Goal: Information Seeking & Learning: Find specific fact

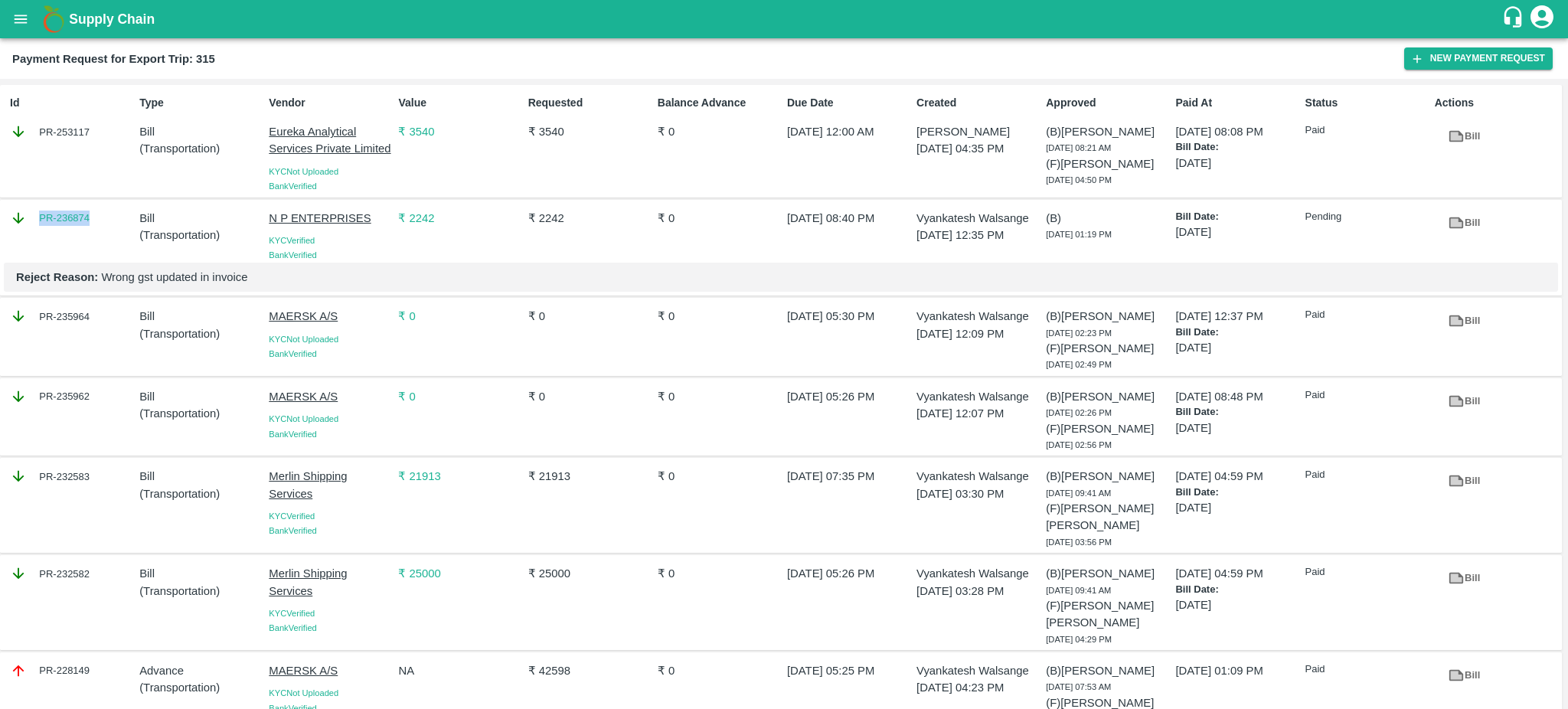
click at [17, 25] on icon "open drawer" at bounding box center [21, 19] width 17 height 17
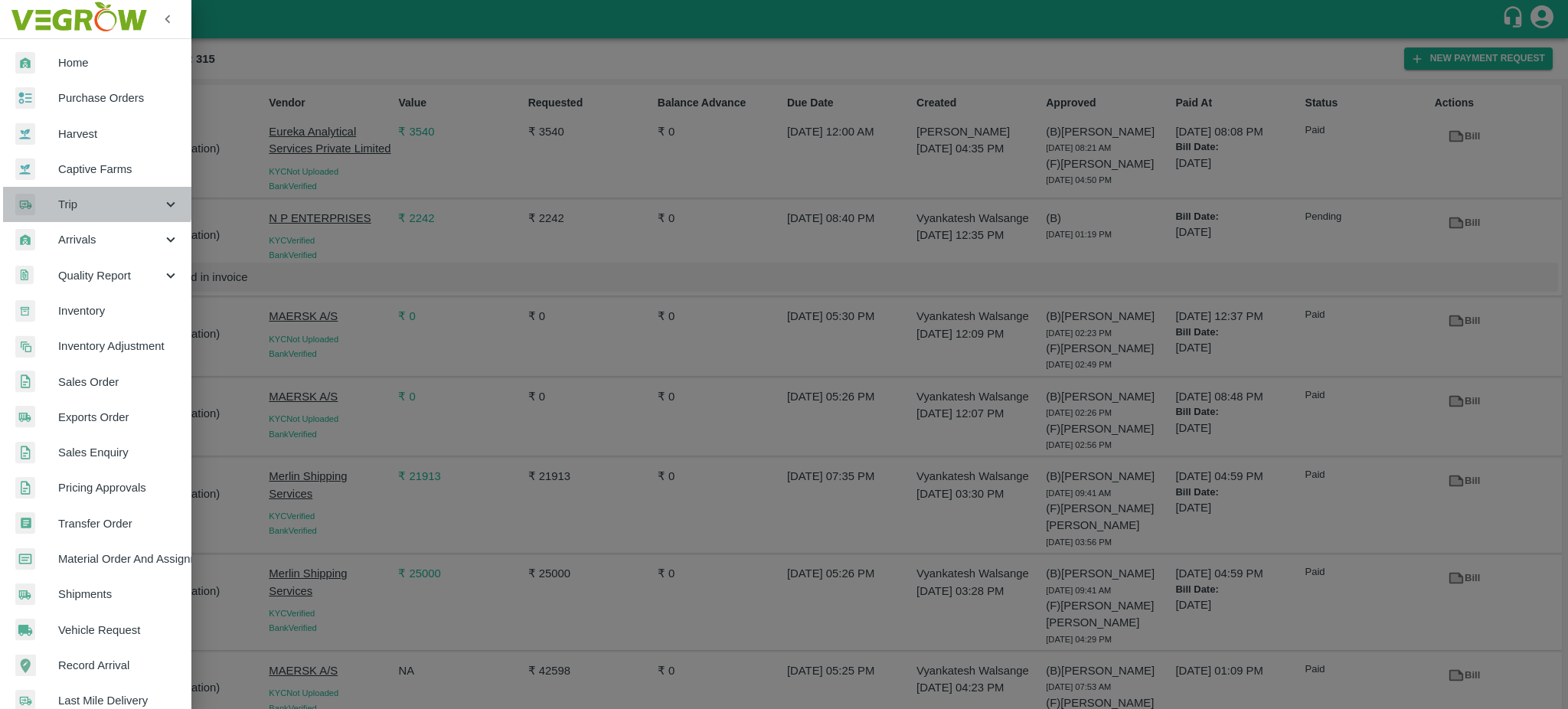
click at [79, 196] on span "Trip" at bounding box center [110, 205] width 104 height 17
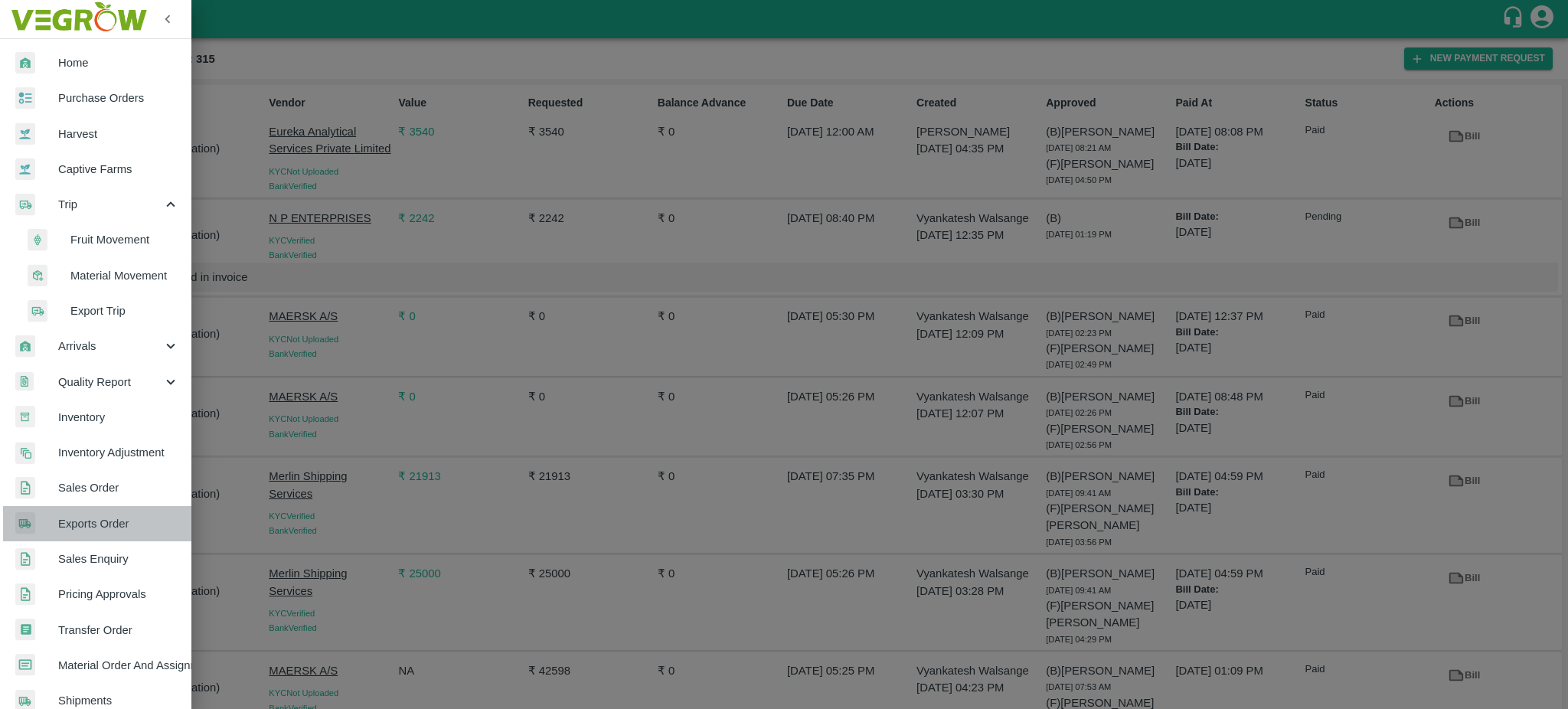
click at [100, 525] on span "Exports Order" at bounding box center [118, 524] width 121 height 17
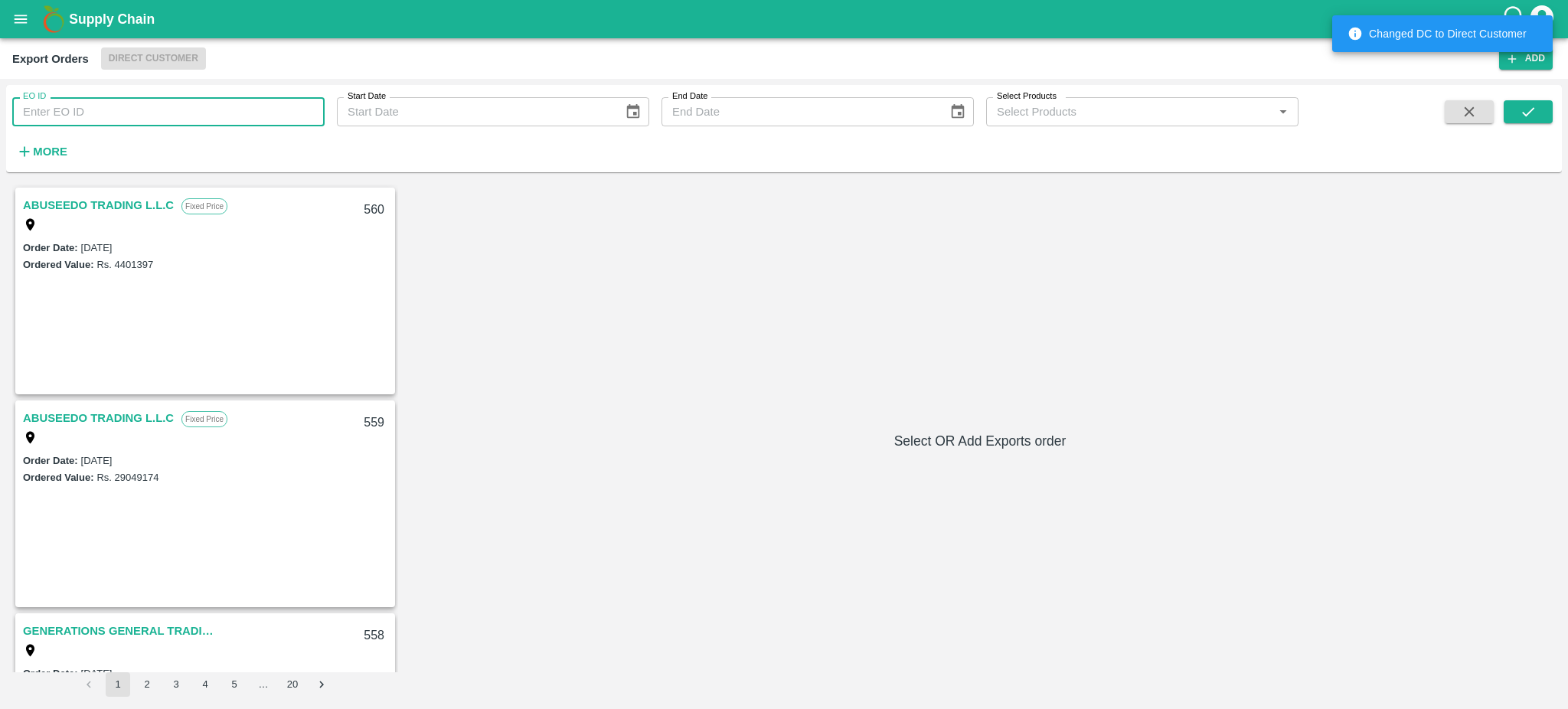
click at [69, 122] on input "EO ID" at bounding box center [169, 111] width 312 height 30
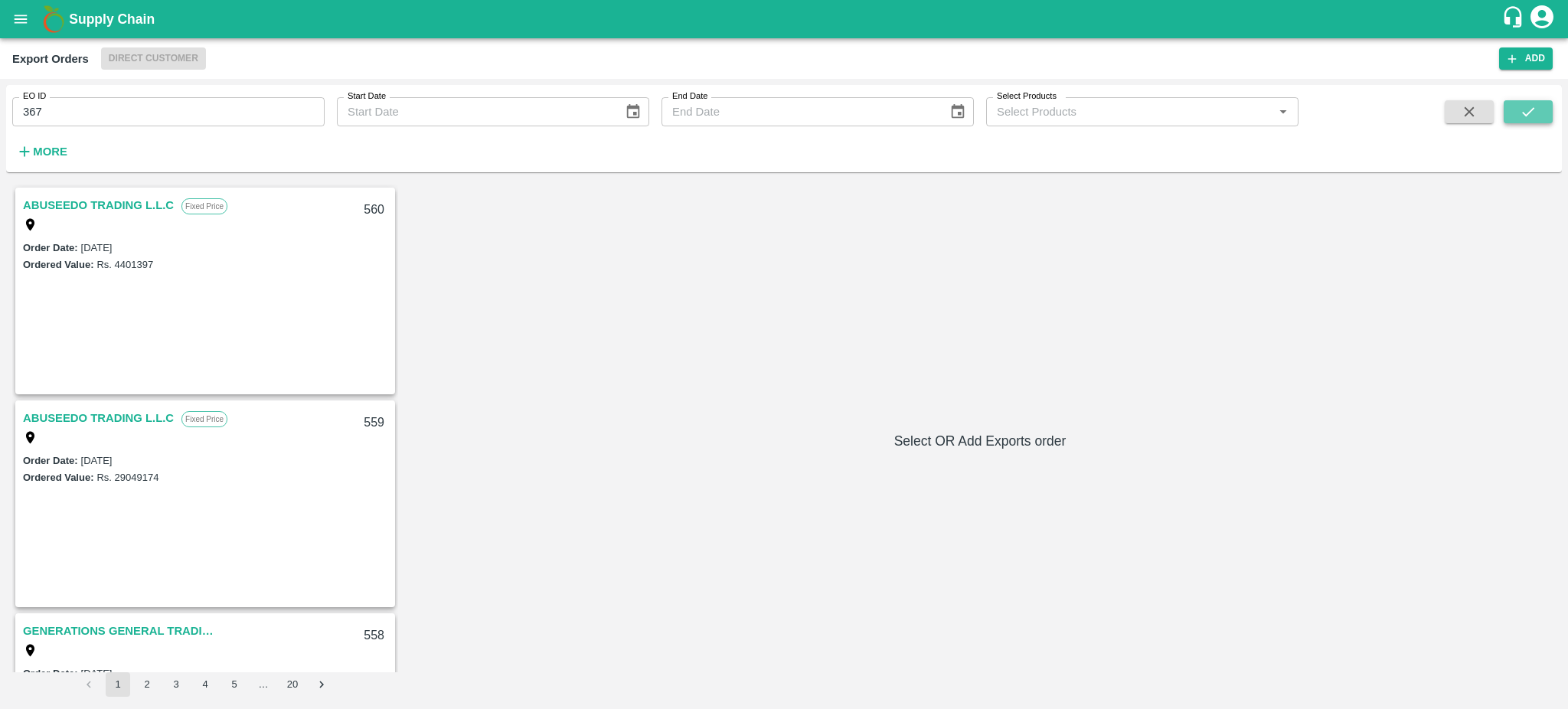
click at [1528, 113] on icon "submit" at bounding box center [1527, 111] width 12 height 10
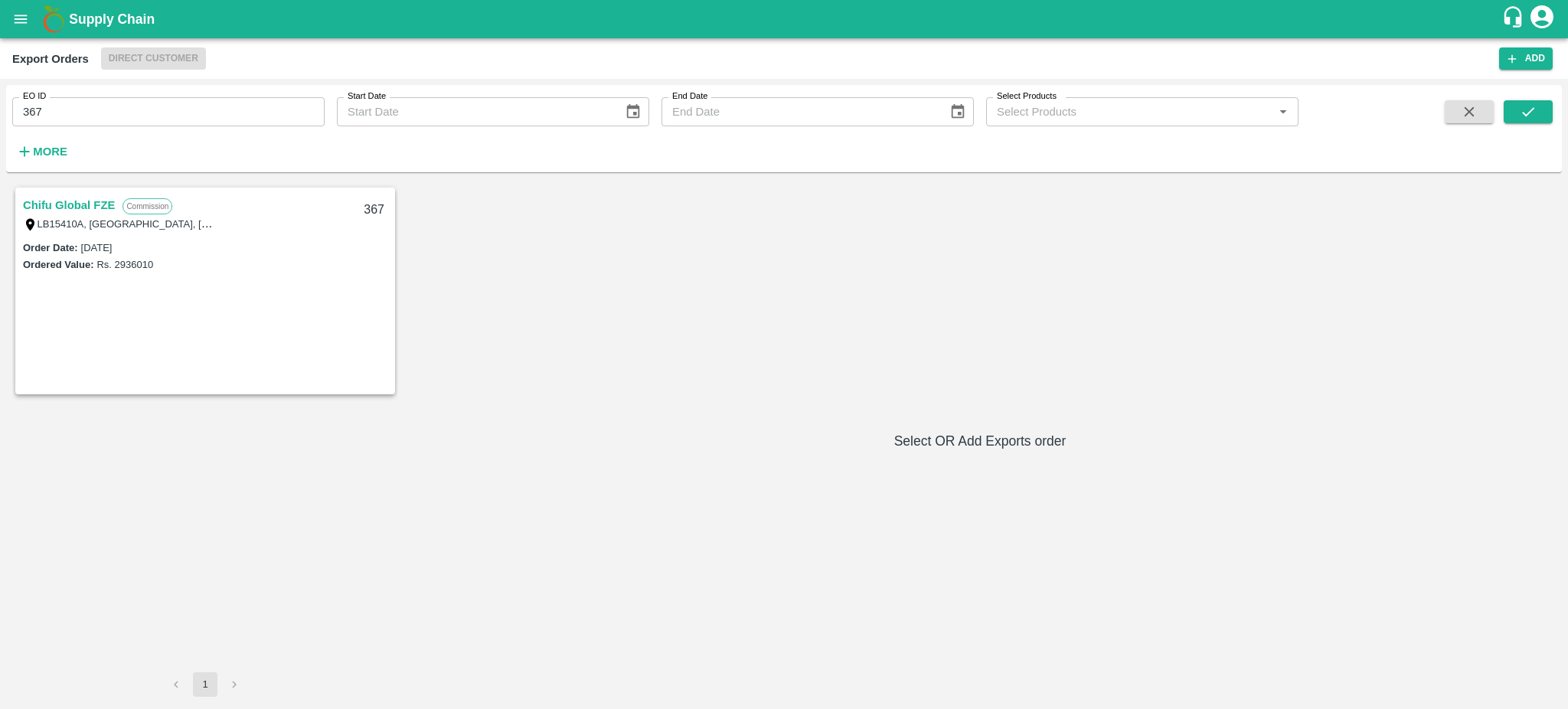
click at [74, 204] on link "Chifu Global FZE" at bounding box center [69, 205] width 91 height 20
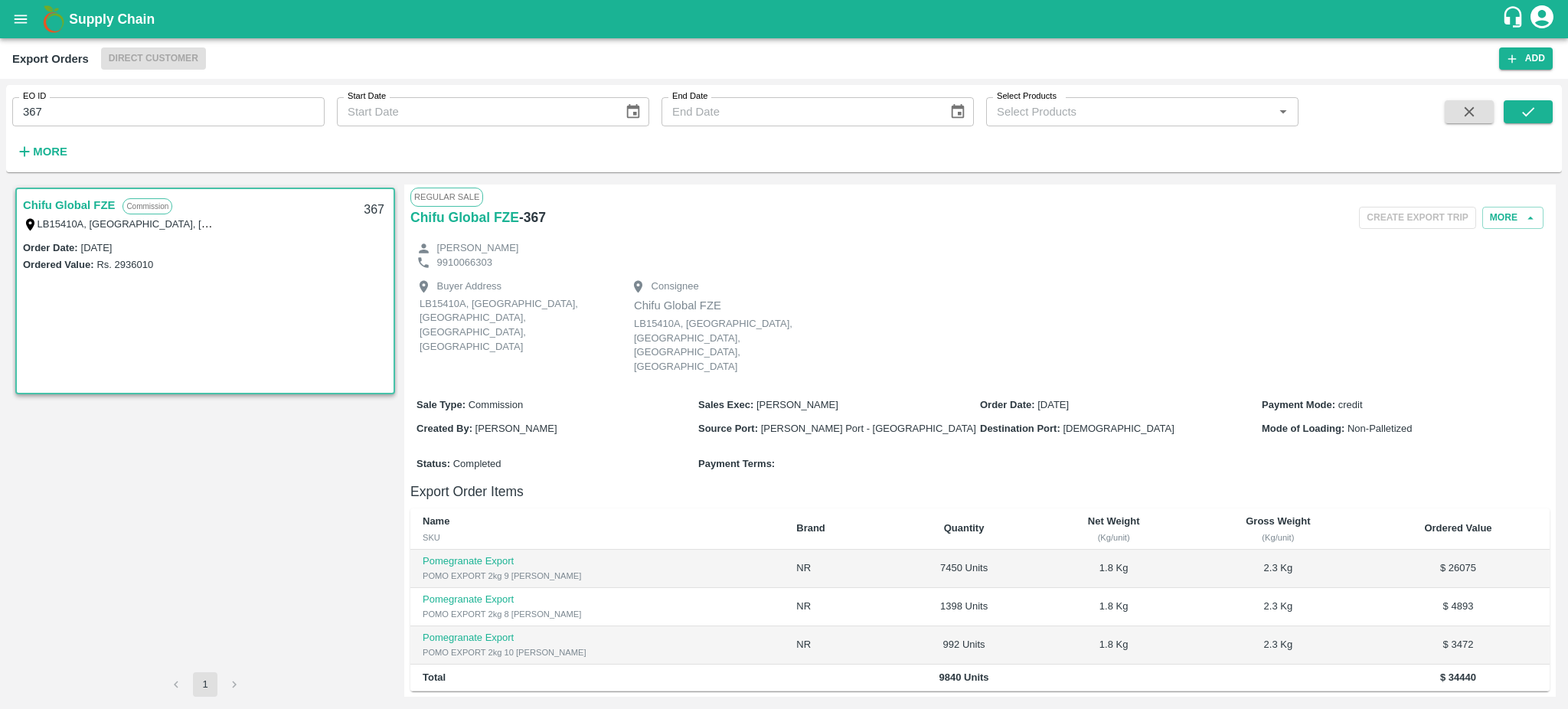
scroll to position [228, 0]
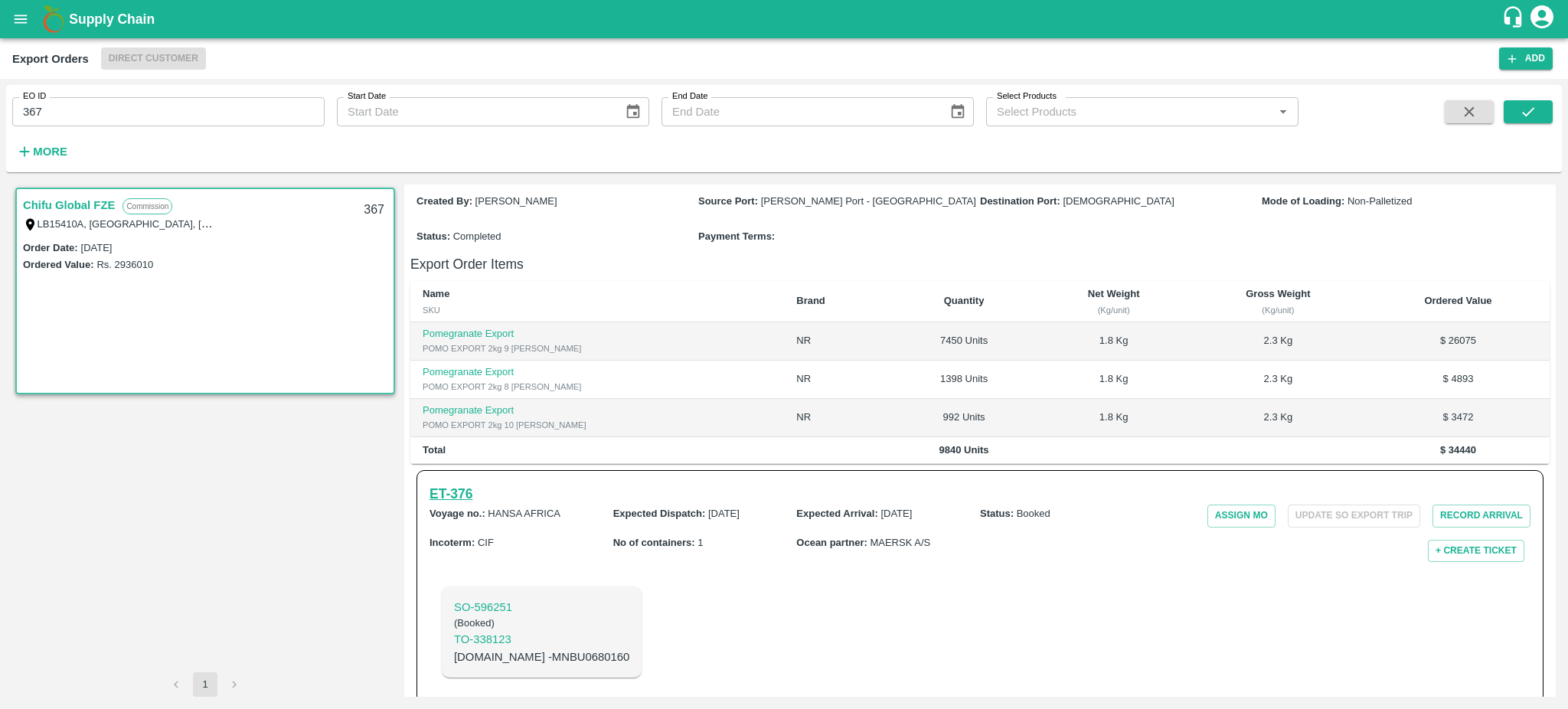
click at [468, 483] on h6 "ET- 376" at bounding box center [451, 494] width 43 height 21
click at [60, 120] on input "367" at bounding box center [169, 111] width 312 height 30
type input "367"
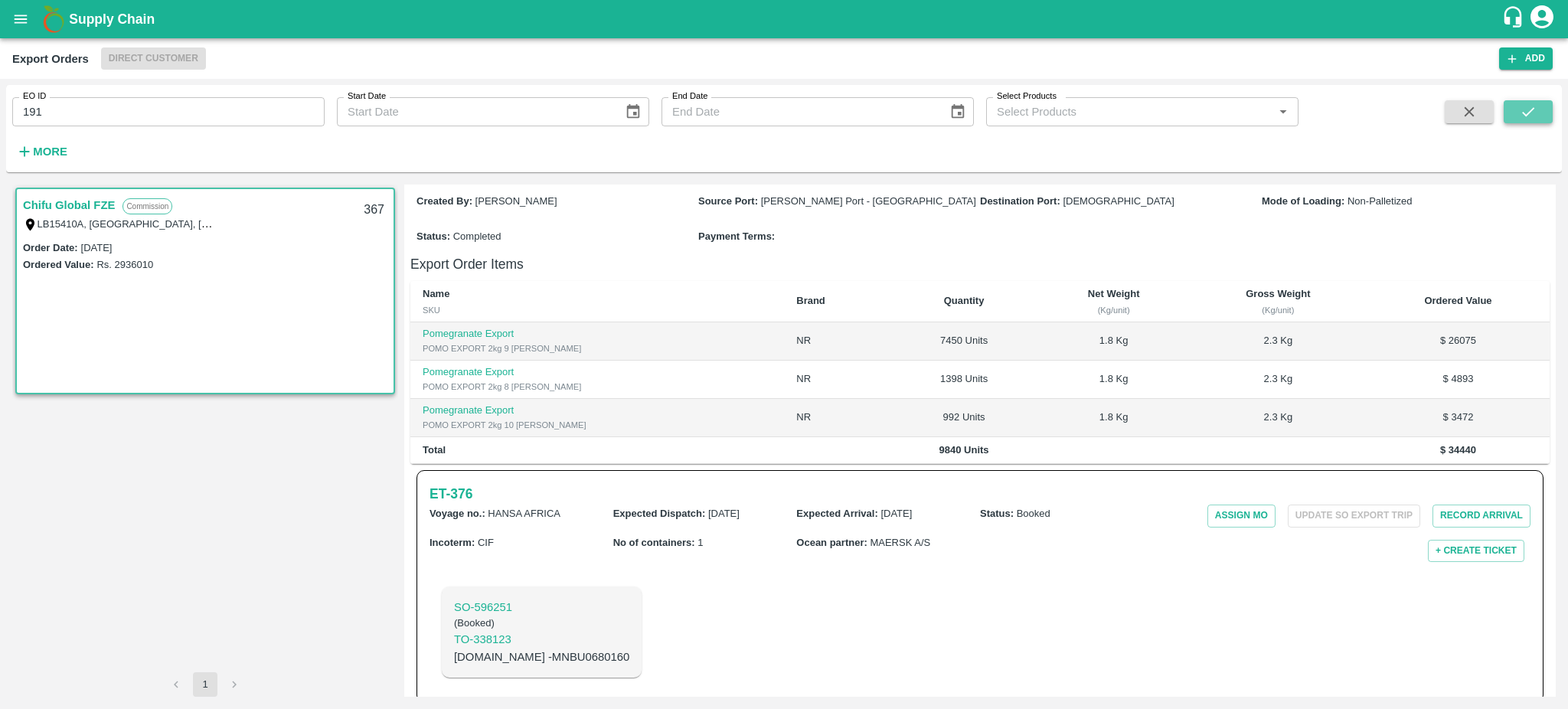
click at [1528, 111] on icon "submit" at bounding box center [1527, 111] width 12 height 10
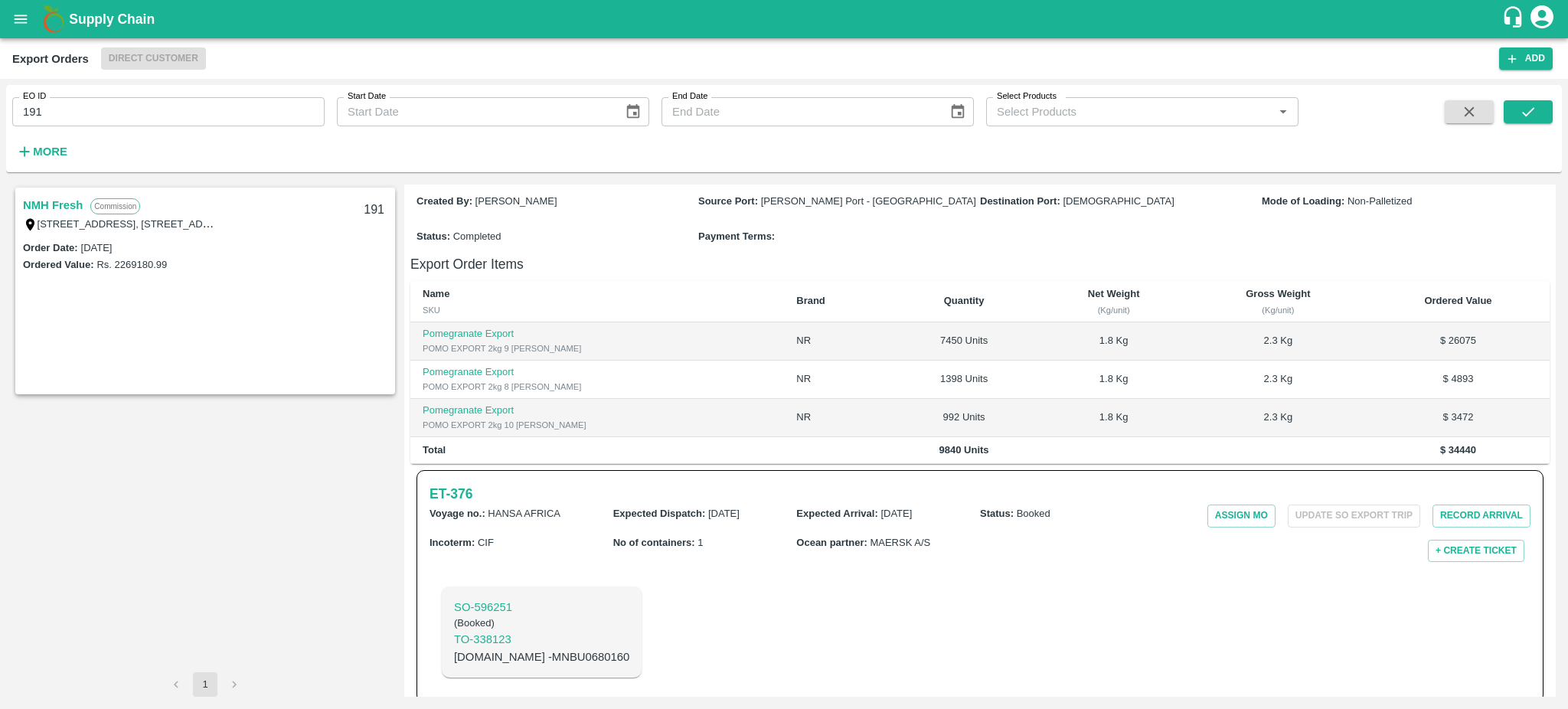
click at [53, 202] on link "NMH Fresh" at bounding box center [52, 205] width 60 height 20
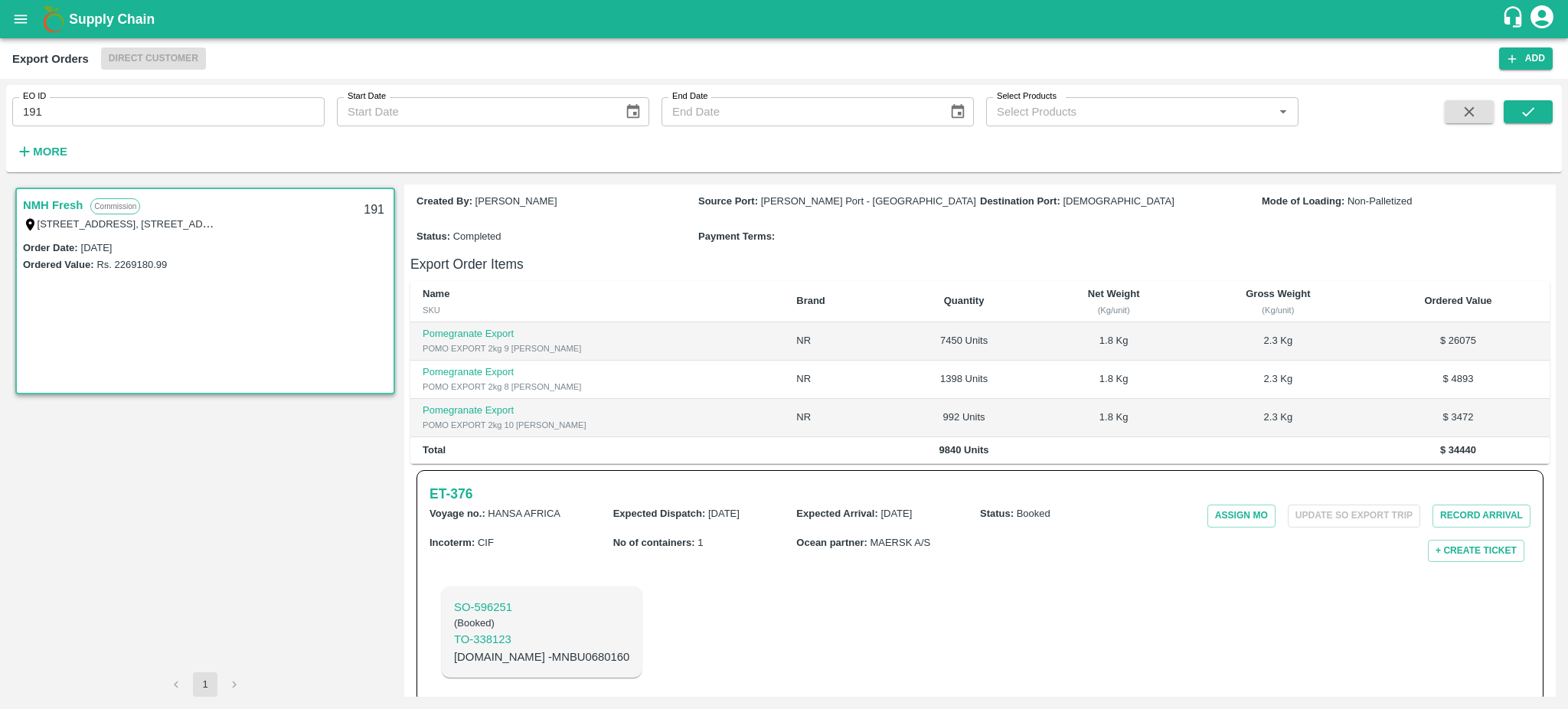
scroll to position [149, 0]
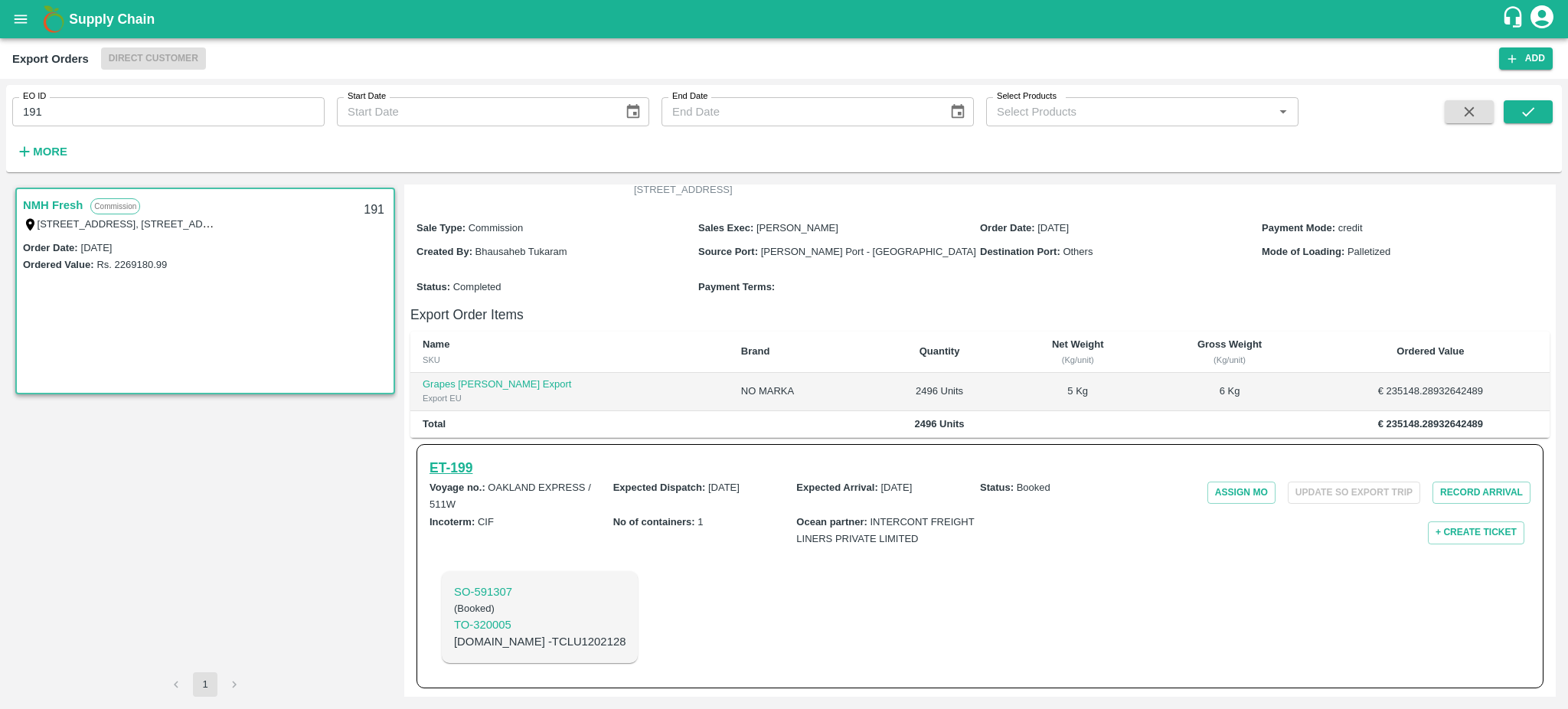
click at [464, 470] on h6 "ET- 199" at bounding box center [451, 468] width 43 height 21
click at [105, 105] on input "191" at bounding box center [169, 111] width 312 height 30
type input "191"
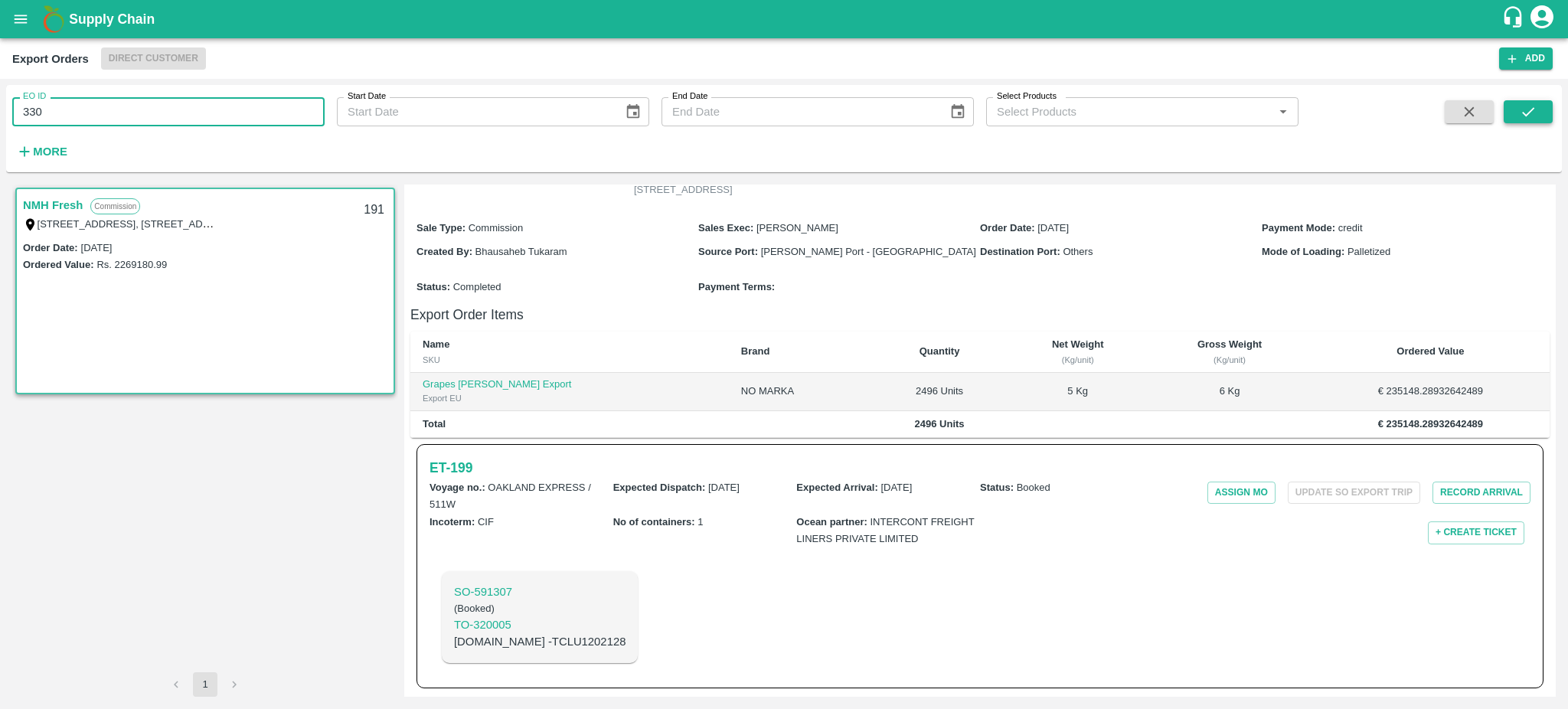
click at [1545, 113] on button "submit" at bounding box center [1527, 111] width 49 height 23
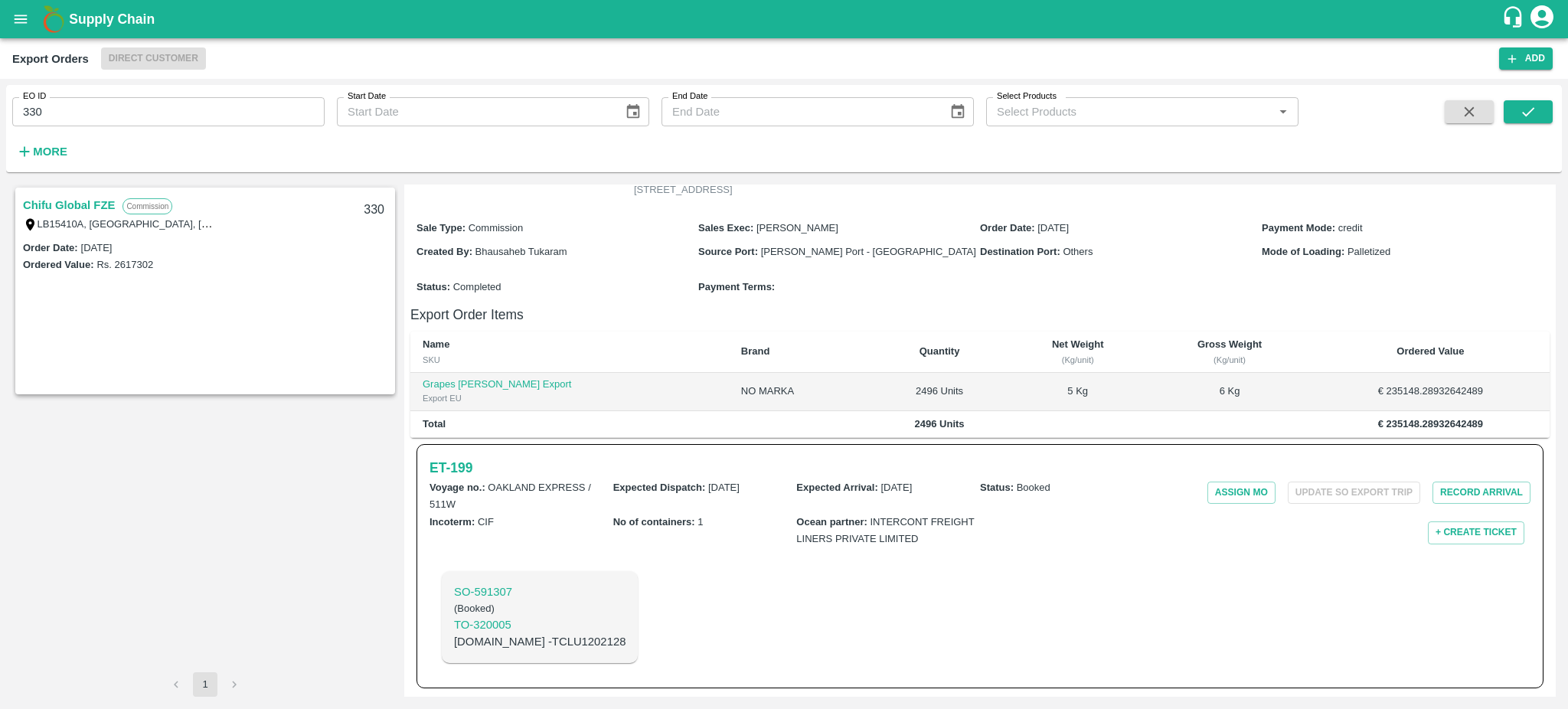
click at [64, 205] on link "Chifu Global FZE" at bounding box center [69, 205] width 91 height 20
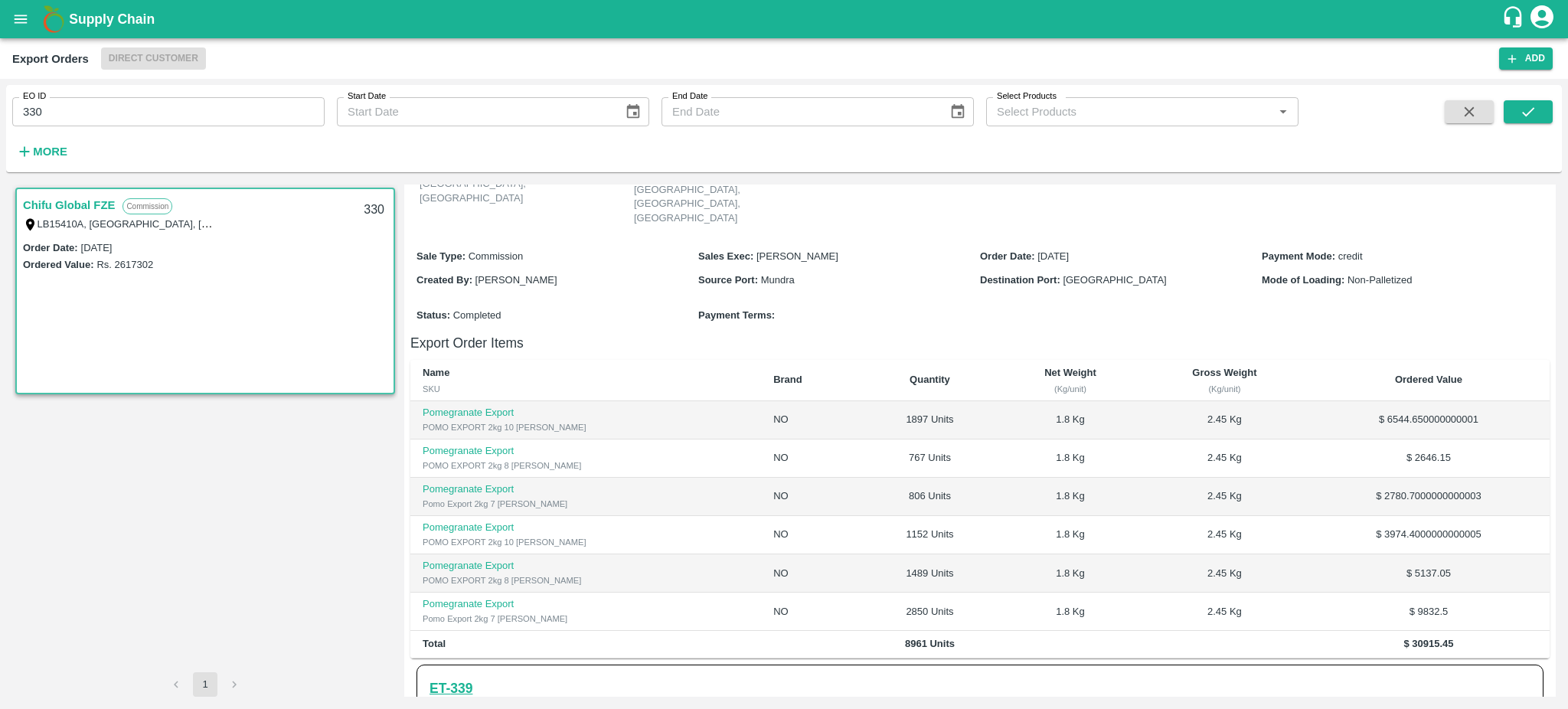
click at [461, 683] on h6 "ET- 339" at bounding box center [451, 688] width 43 height 21
click at [67, 108] on input "330" at bounding box center [169, 111] width 312 height 30
type input "330"
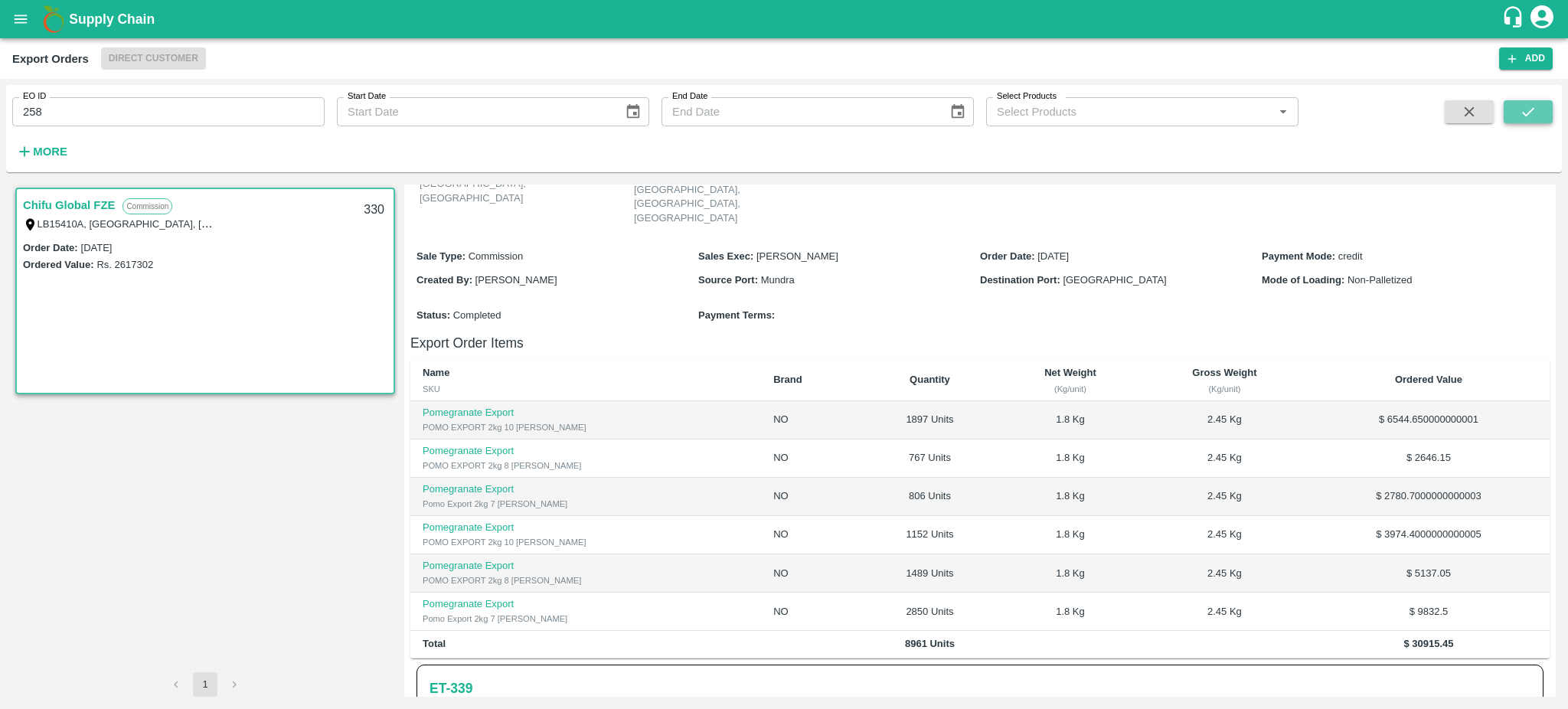
click at [1528, 107] on icon "submit" at bounding box center [1528, 111] width 17 height 17
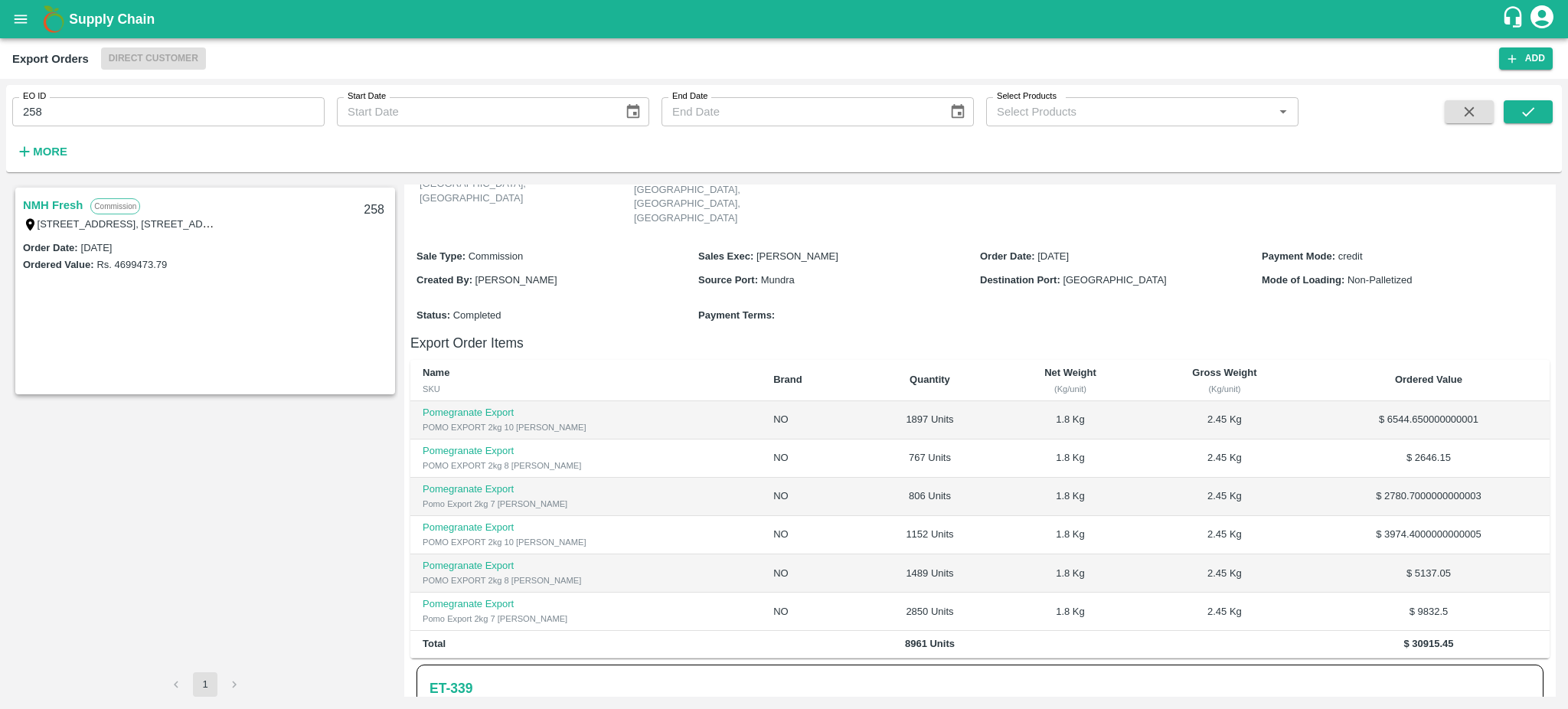
click at [54, 202] on link "NMH Fresh" at bounding box center [52, 205] width 60 height 20
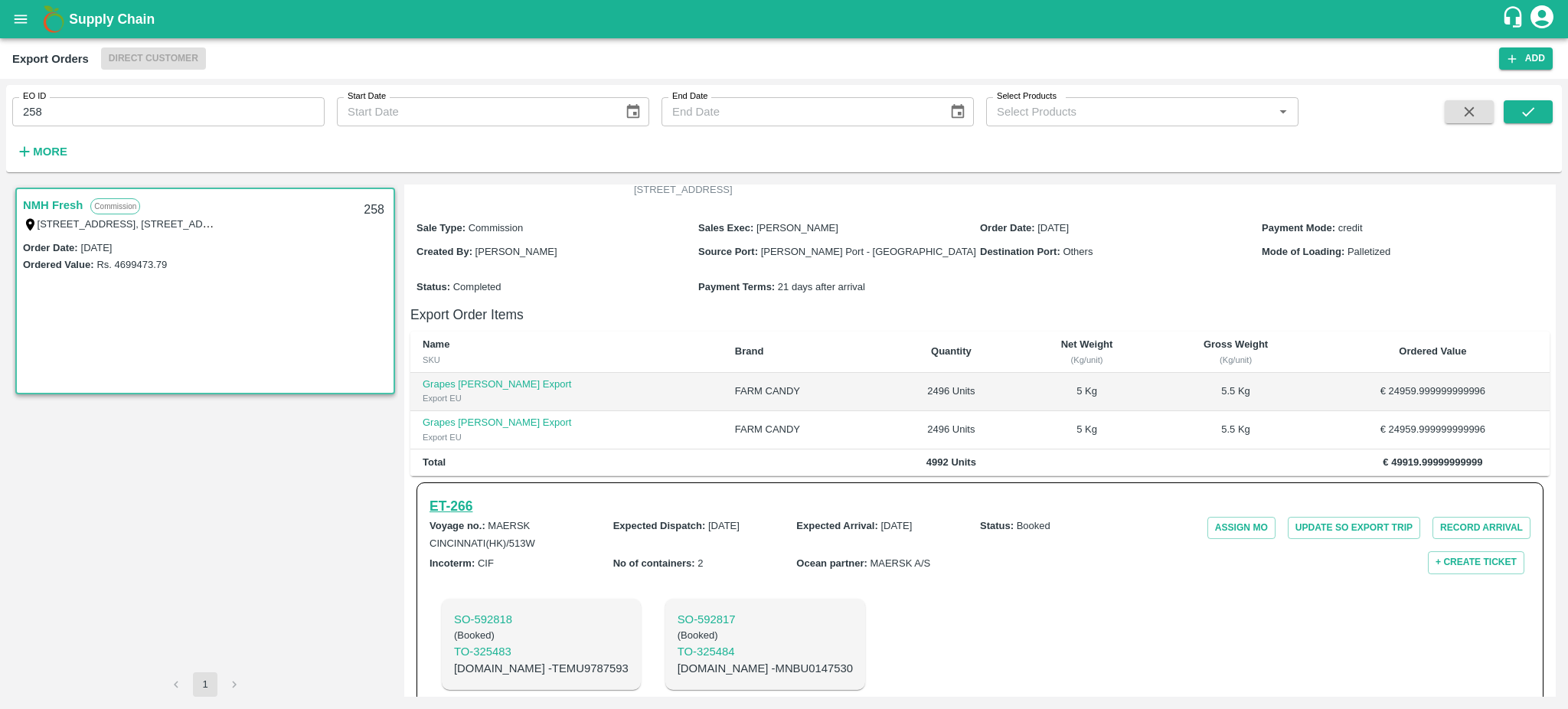
click at [470, 501] on h6 "ET- 266" at bounding box center [451, 506] width 43 height 21
click at [458, 500] on h6 "ET- 266" at bounding box center [451, 506] width 43 height 21
click at [99, 117] on input "258" at bounding box center [169, 111] width 312 height 30
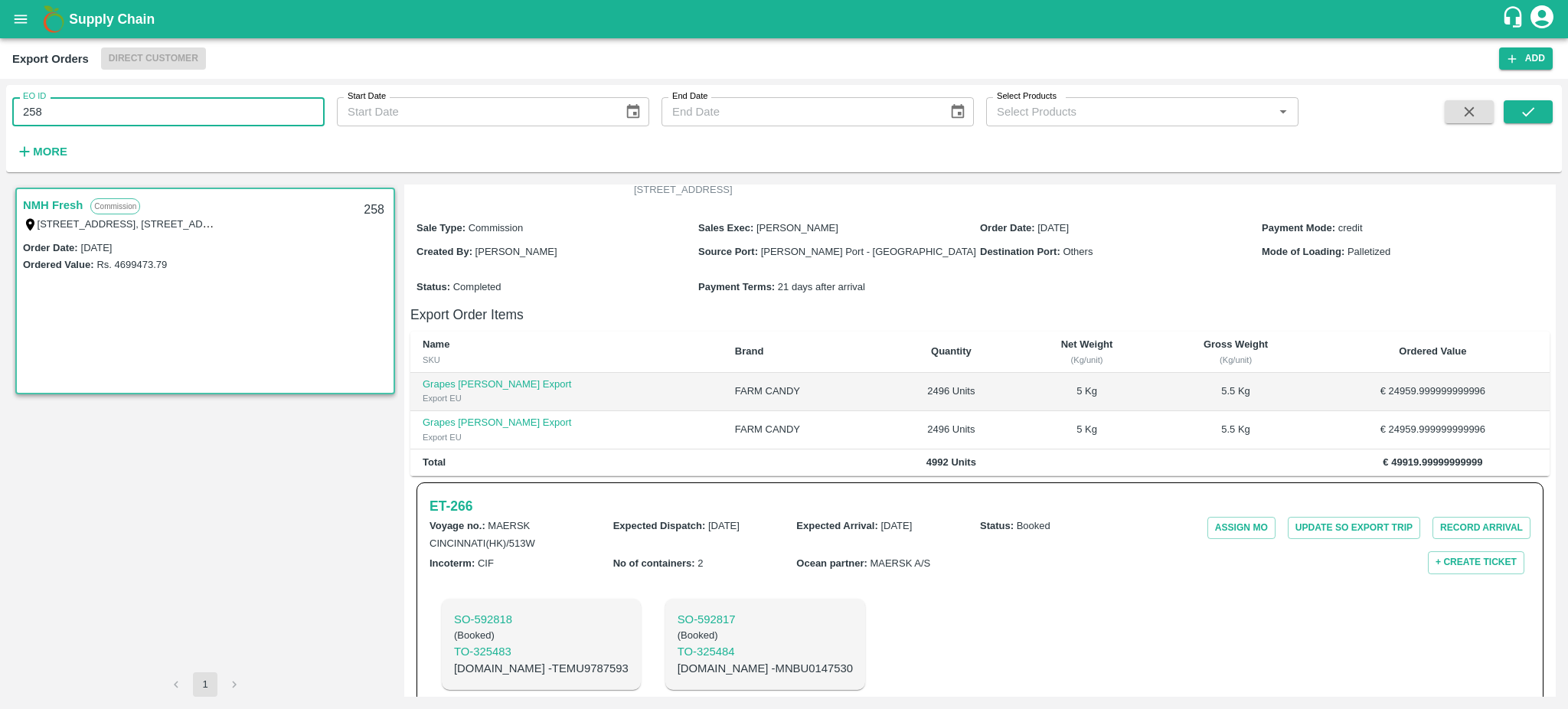
type input "258"
click at [1536, 108] on icon "submit" at bounding box center [1528, 111] width 17 height 17
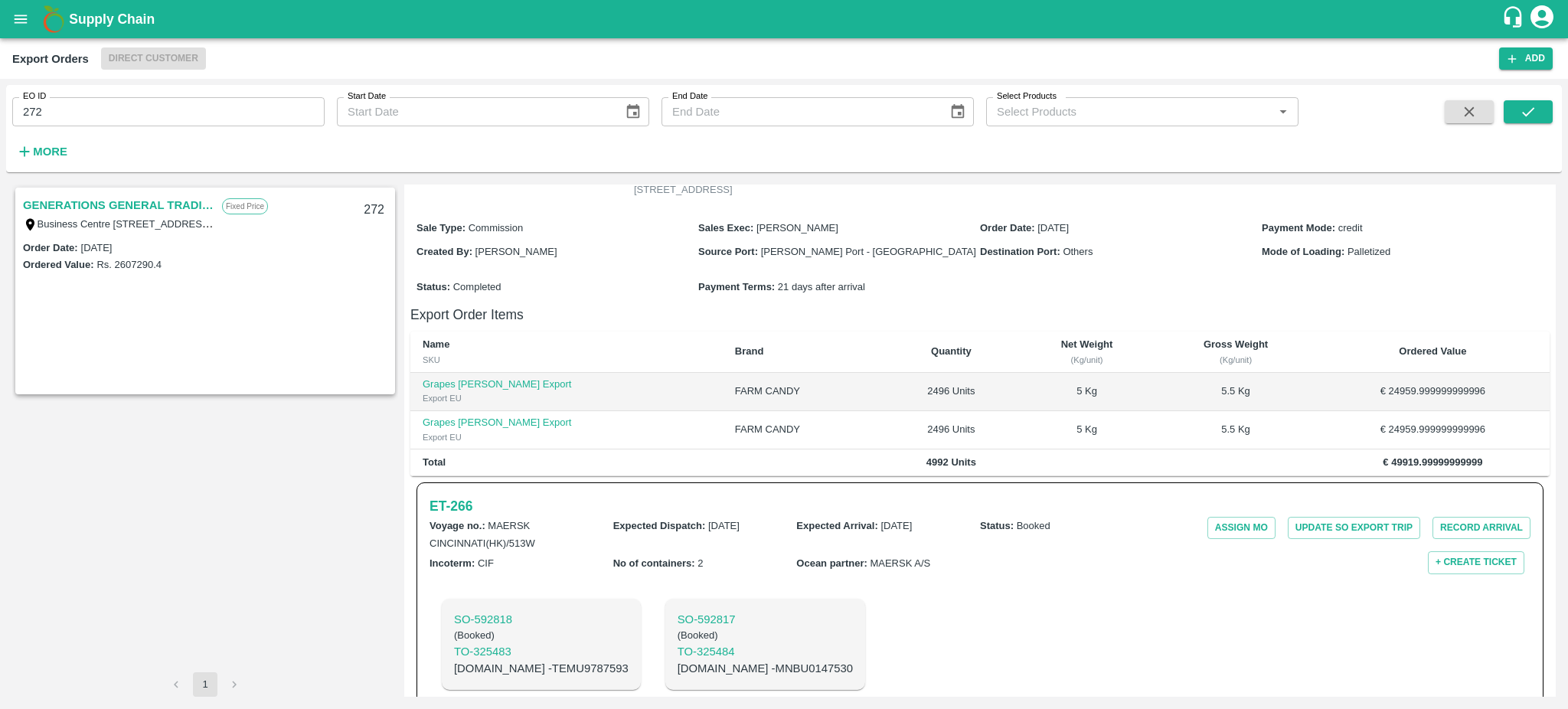
click at [158, 207] on link "GENERATIONS GENERAL TRADING LLC" at bounding box center [118, 205] width 191 height 20
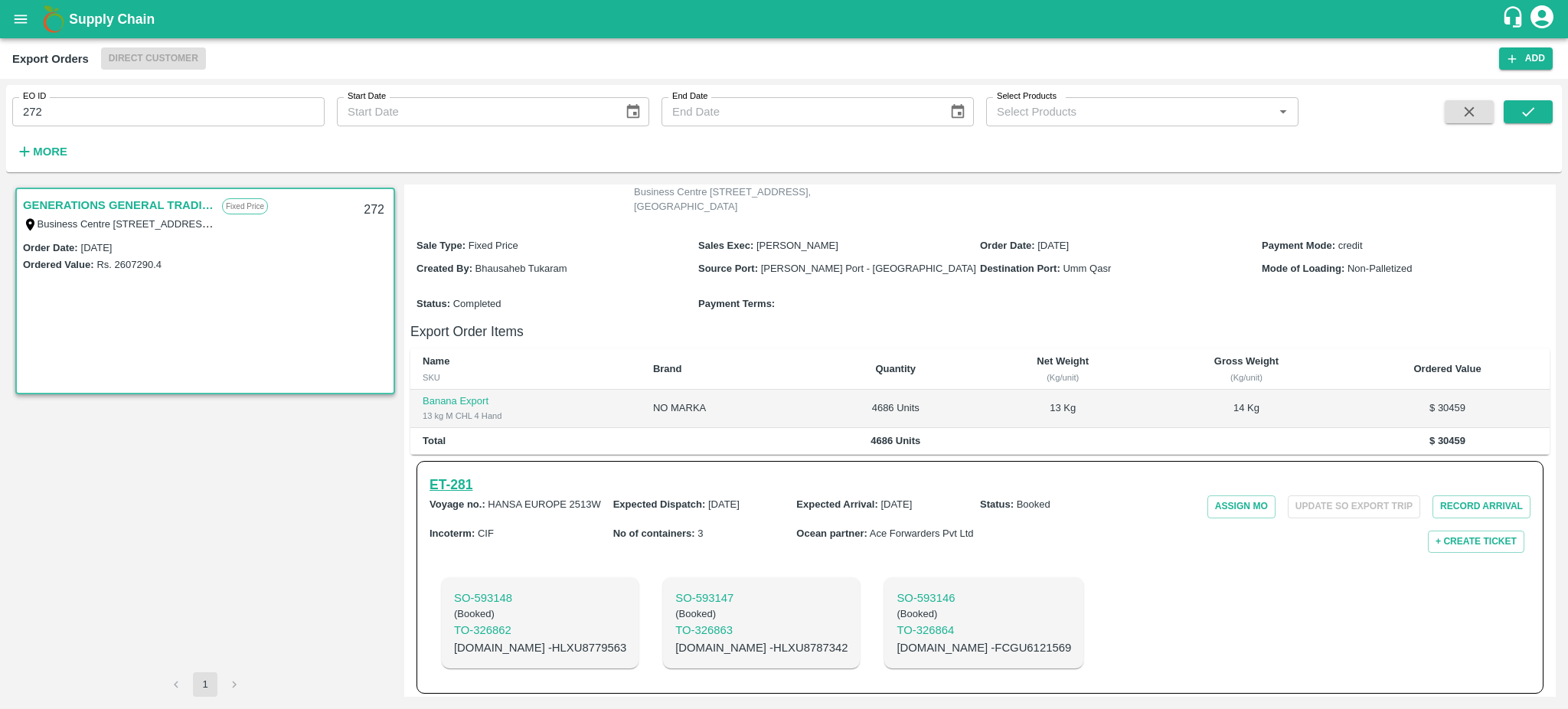
click at [458, 496] on h6 "ET- 281" at bounding box center [451, 484] width 43 height 21
click at [86, 114] on input "272" at bounding box center [169, 111] width 312 height 30
type input "272"
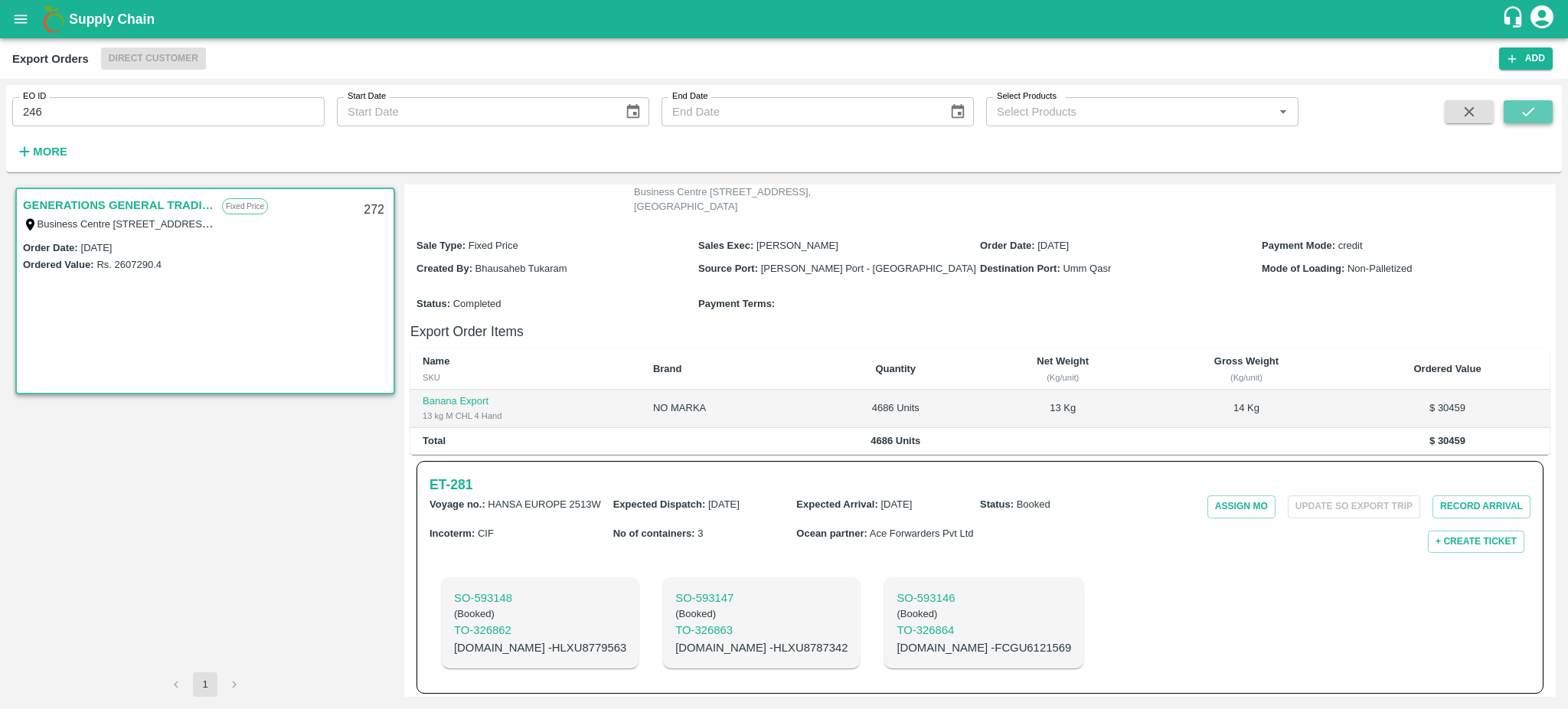
click at [1532, 114] on icon "submit" at bounding box center [1528, 111] width 17 height 17
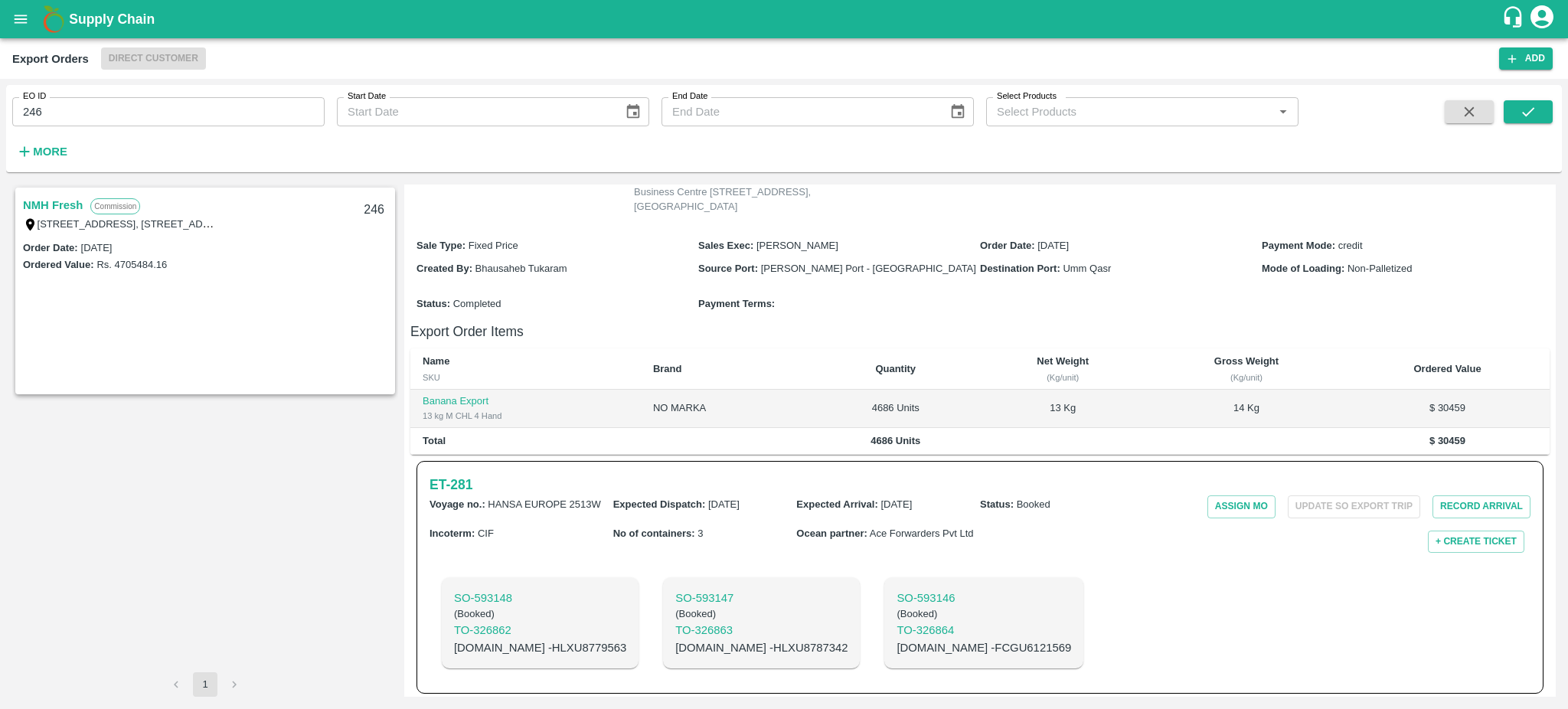
click at [57, 210] on link "NMH Fresh" at bounding box center [52, 205] width 60 height 20
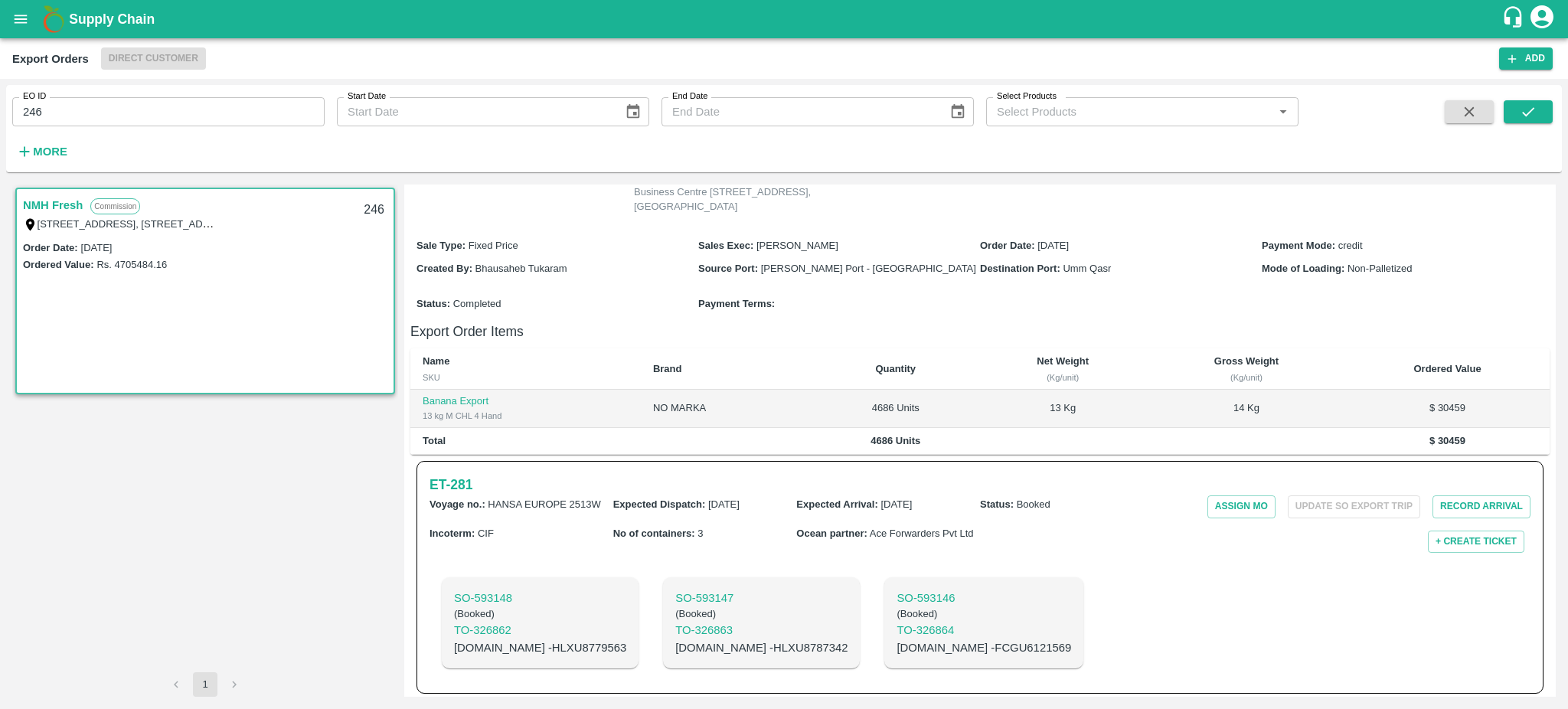
scroll to position [149, 0]
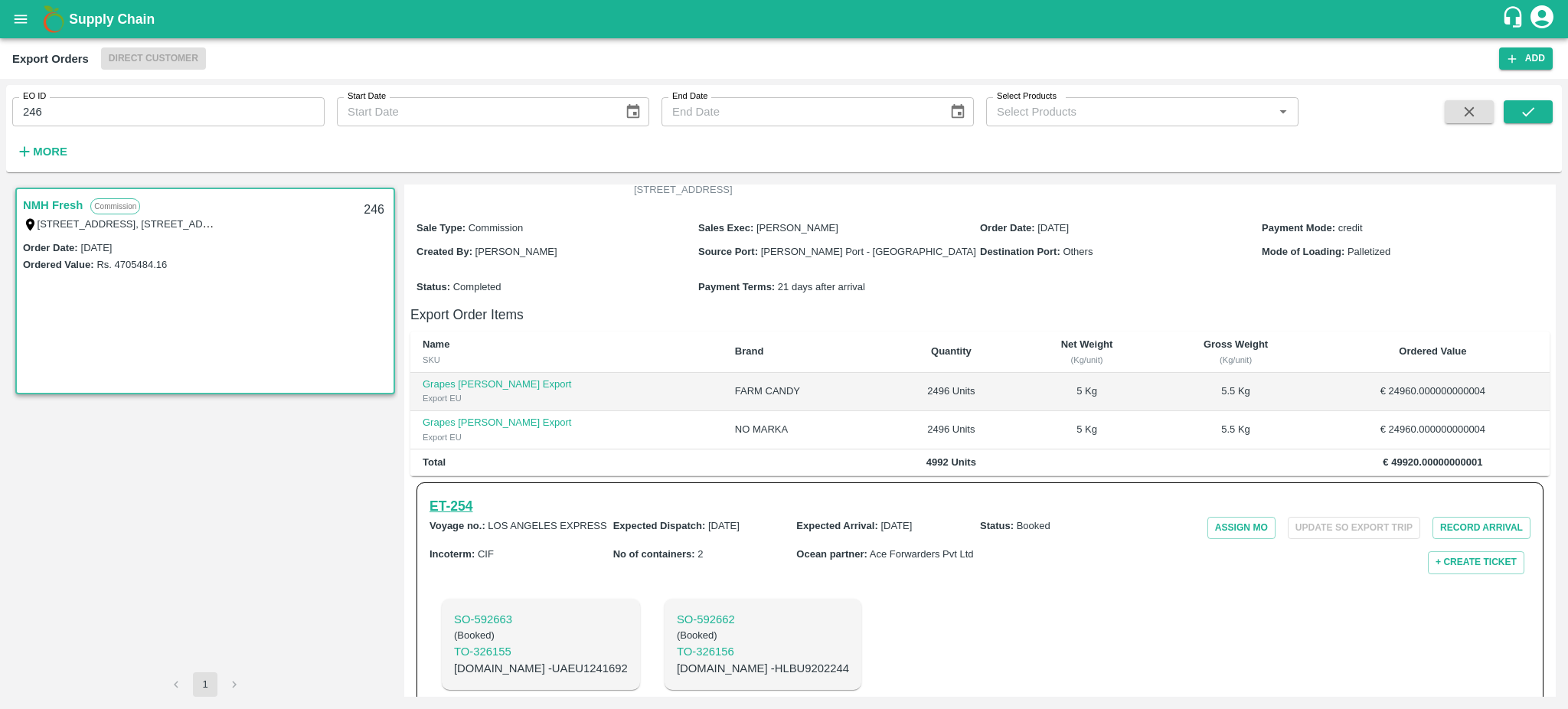
click at [471, 509] on h6 "ET- 254" at bounding box center [451, 506] width 43 height 21
click at [86, 119] on input "246" at bounding box center [169, 111] width 312 height 30
type input "246"
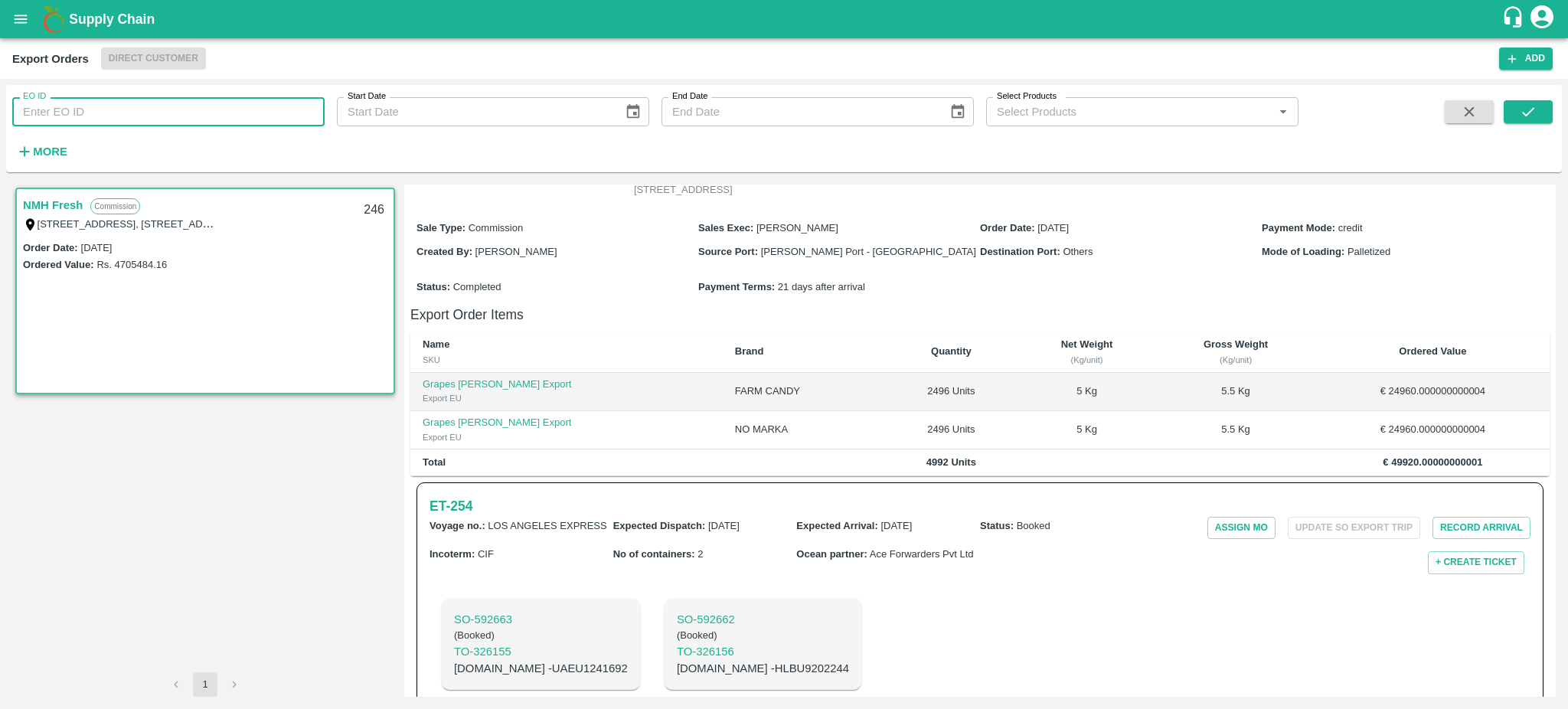
paste input "text"
click at [1529, 118] on icon "submit" at bounding box center [1528, 111] width 17 height 17
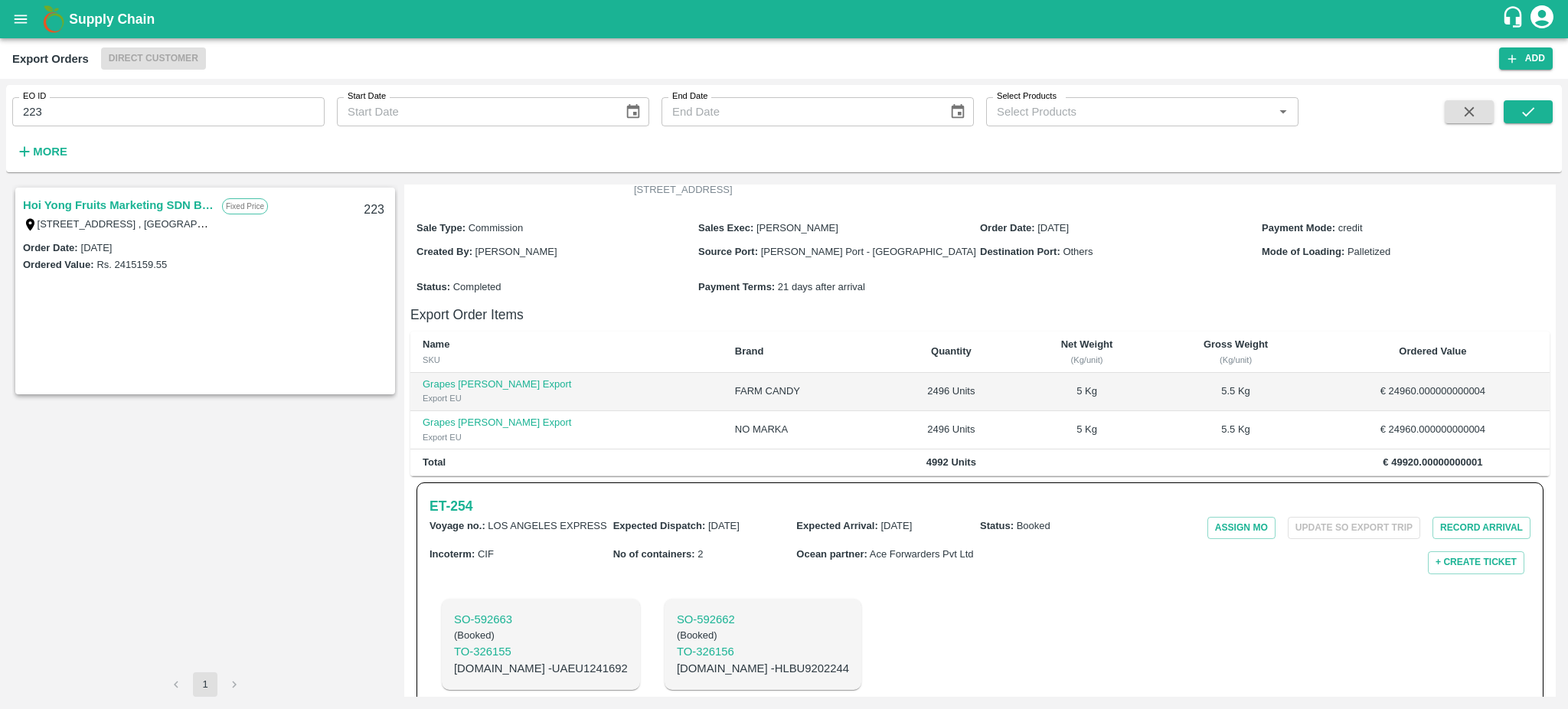
click at [136, 207] on link "Hoi Yong Fruits Marketing SDN BHD" at bounding box center [118, 205] width 191 height 20
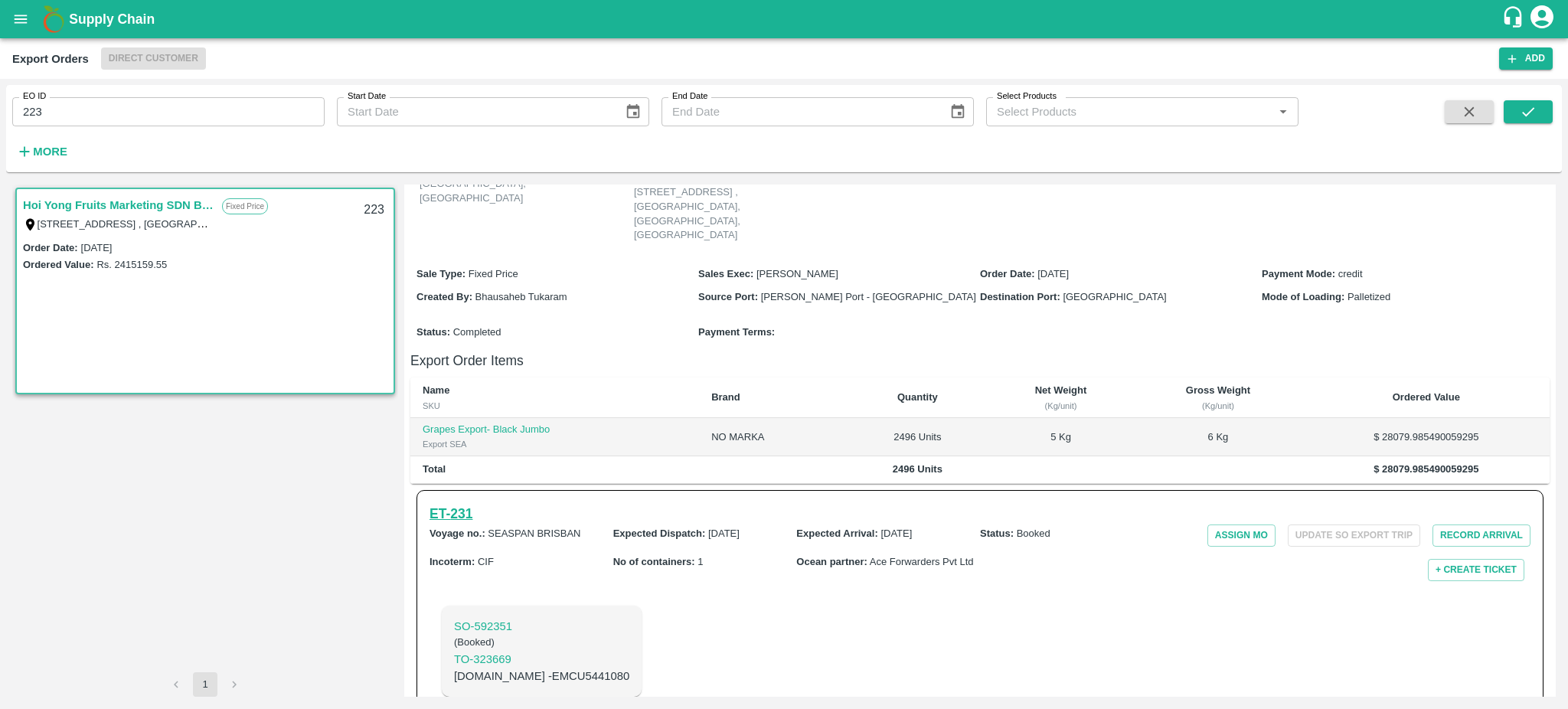
click at [466, 524] on h6 "ET- 231" at bounding box center [451, 514] width 43 height 21
click at [82, 111] on input "223" at bounding box center [169, 111] width 312 height 30
type input "223"
click at [1525, 115] on icon "submit" at bounding box center [1527, 111] width 12 height 10
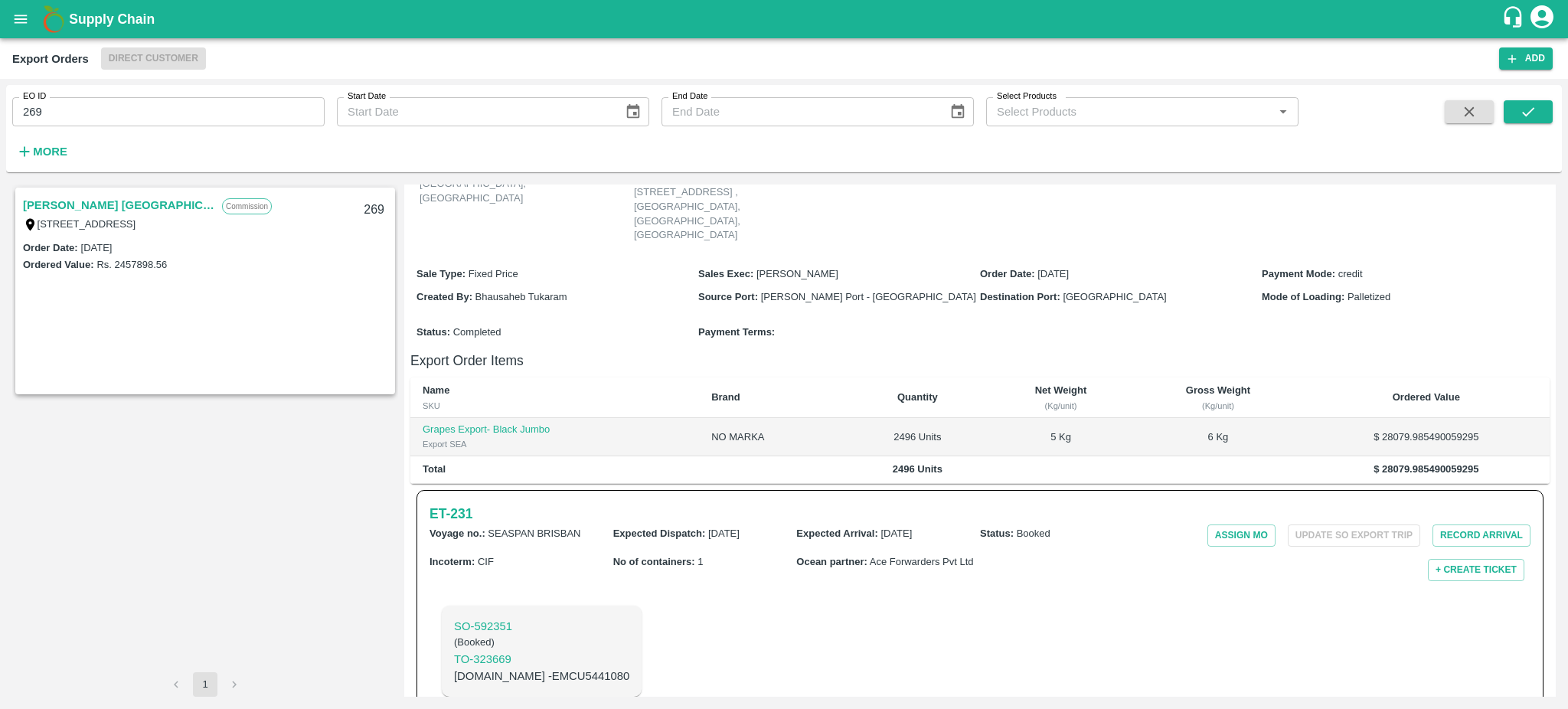
click at [62, 207] on link "Dole Italia" at bounding box center [118, 205] width 191 height 20
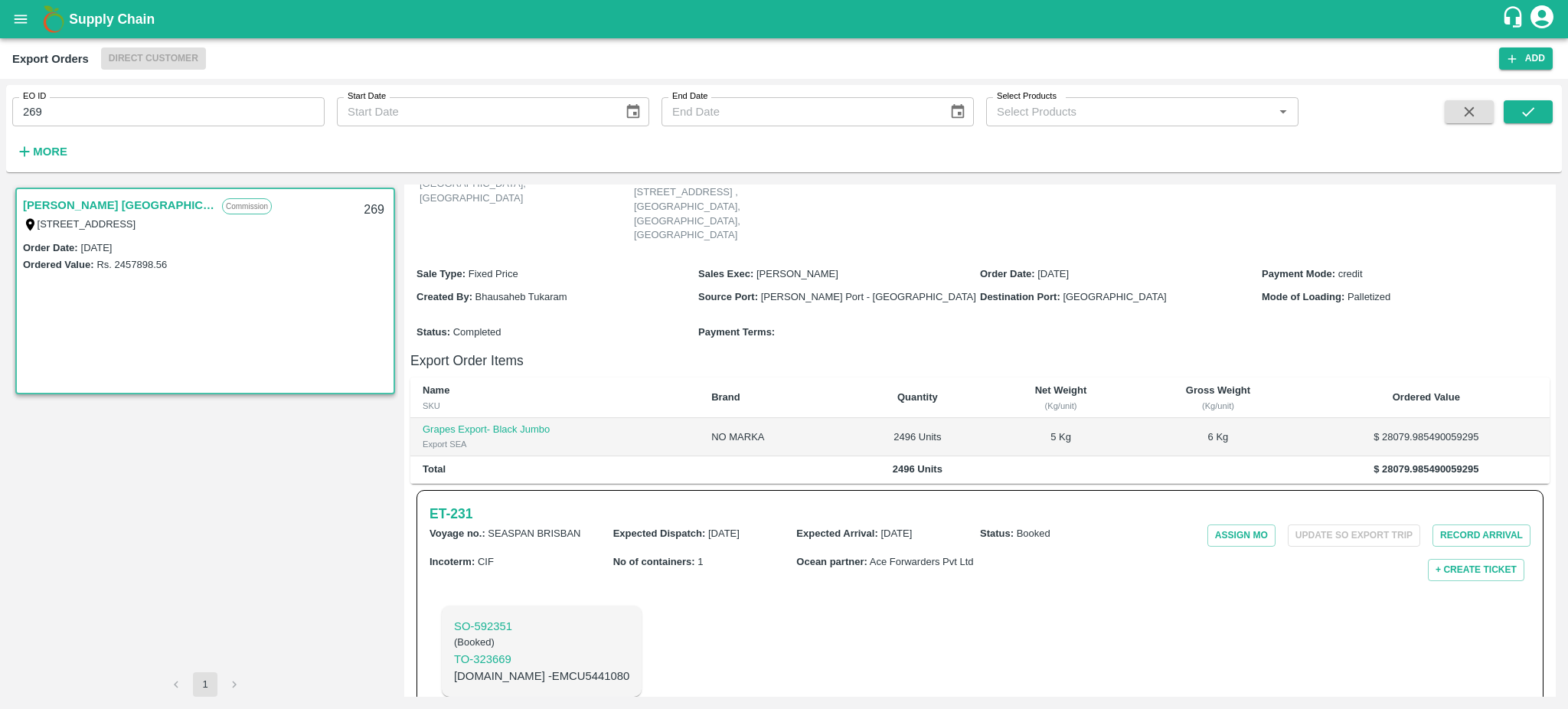
scroll to position [137, 0]
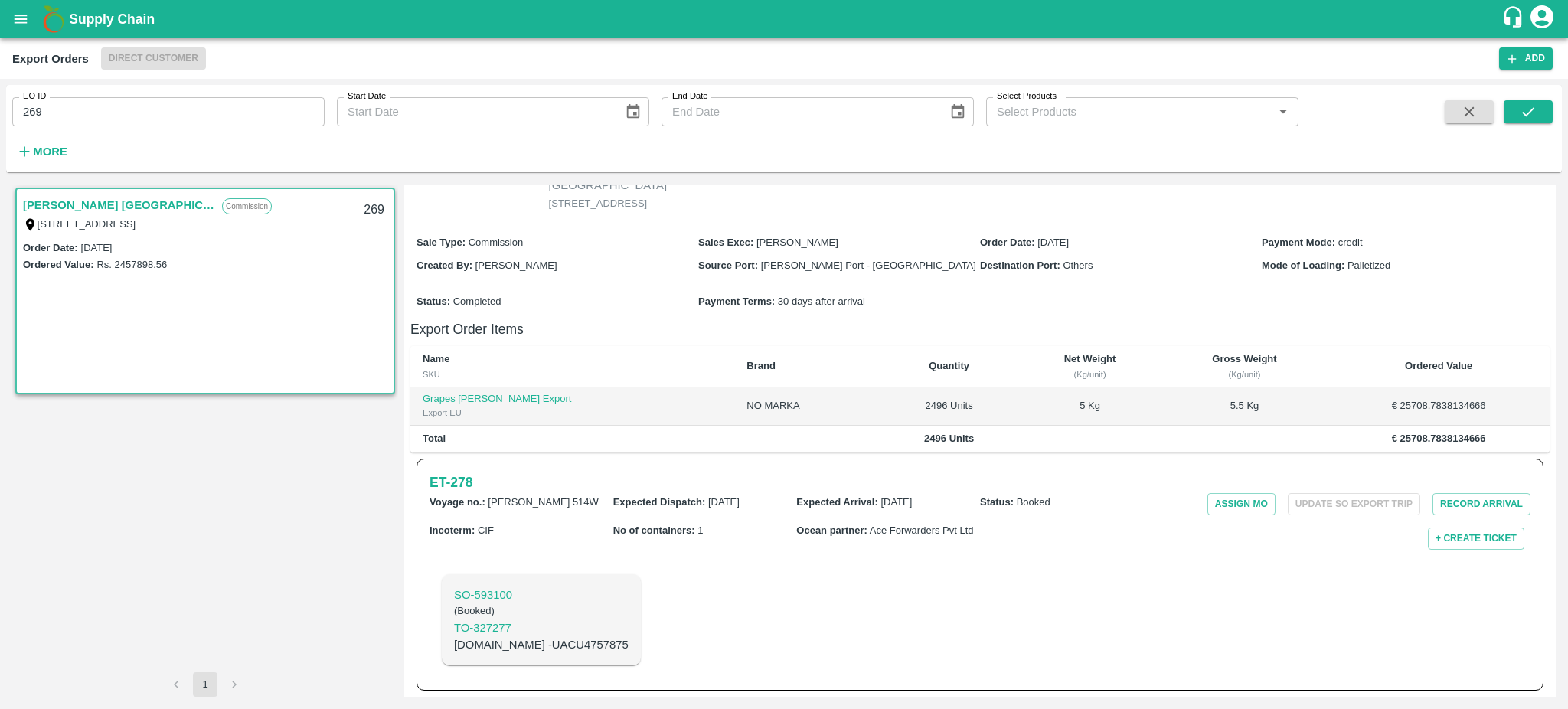
click at [469, 477] on h6 "ET- 278" at bounding box center [451, 482] width 43 height 21
click at [90, 113] on input "269" at bounding box center [169, 111] width 312 height 30
type input "269"
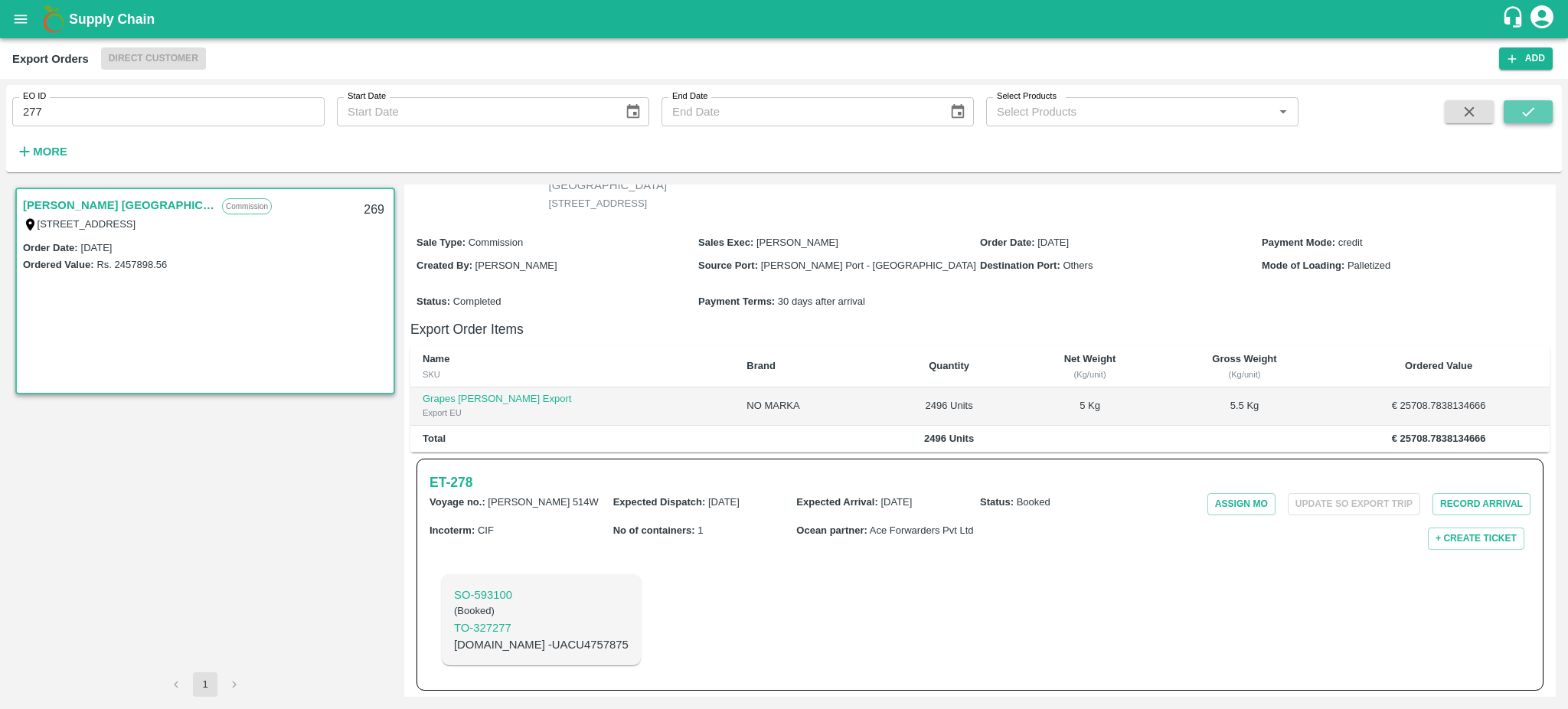
click at [1520, 109] on icon "submit" at bounding box center [1528, 111] width 17 height 17
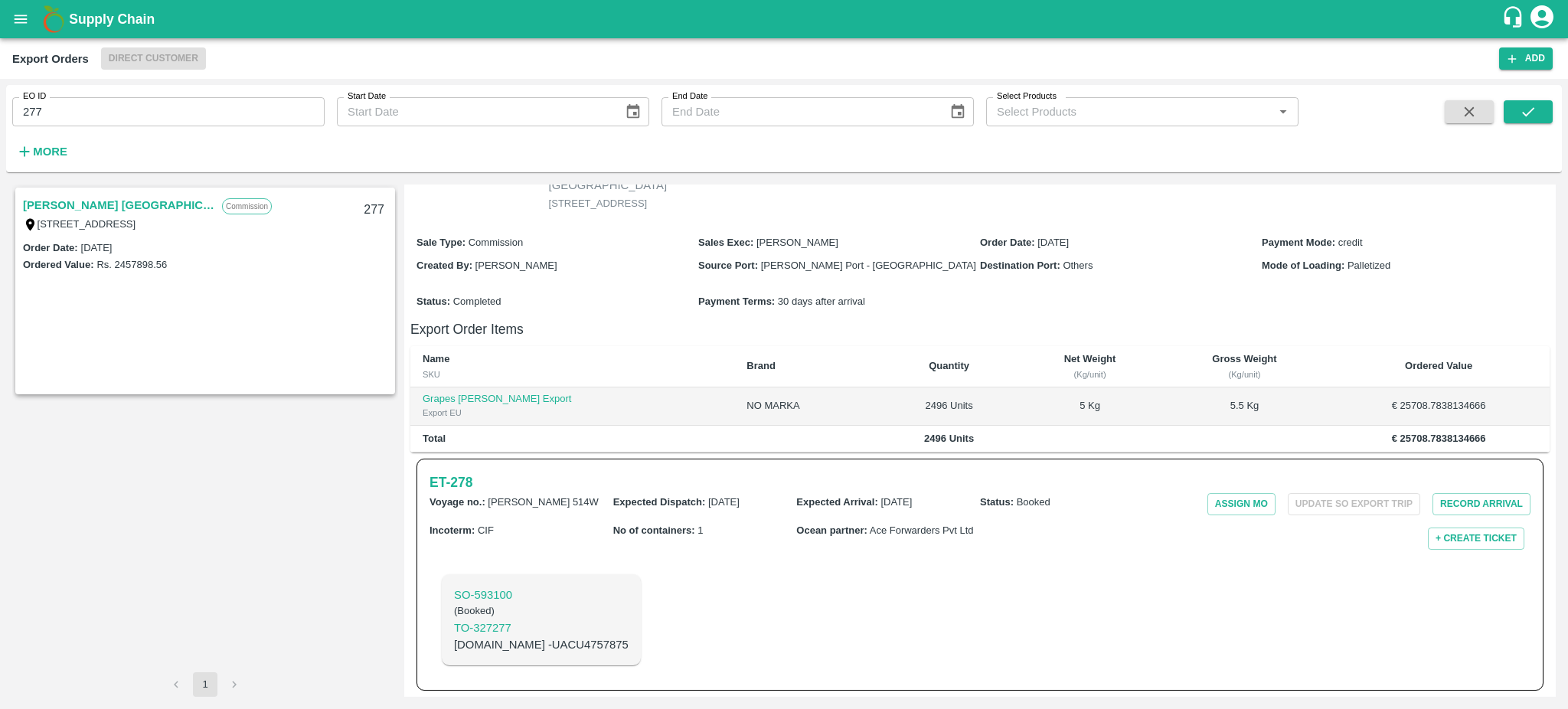
click at [56, 208] on link "Dole Italia" at bounding box center [118, 205] width 191 height 20
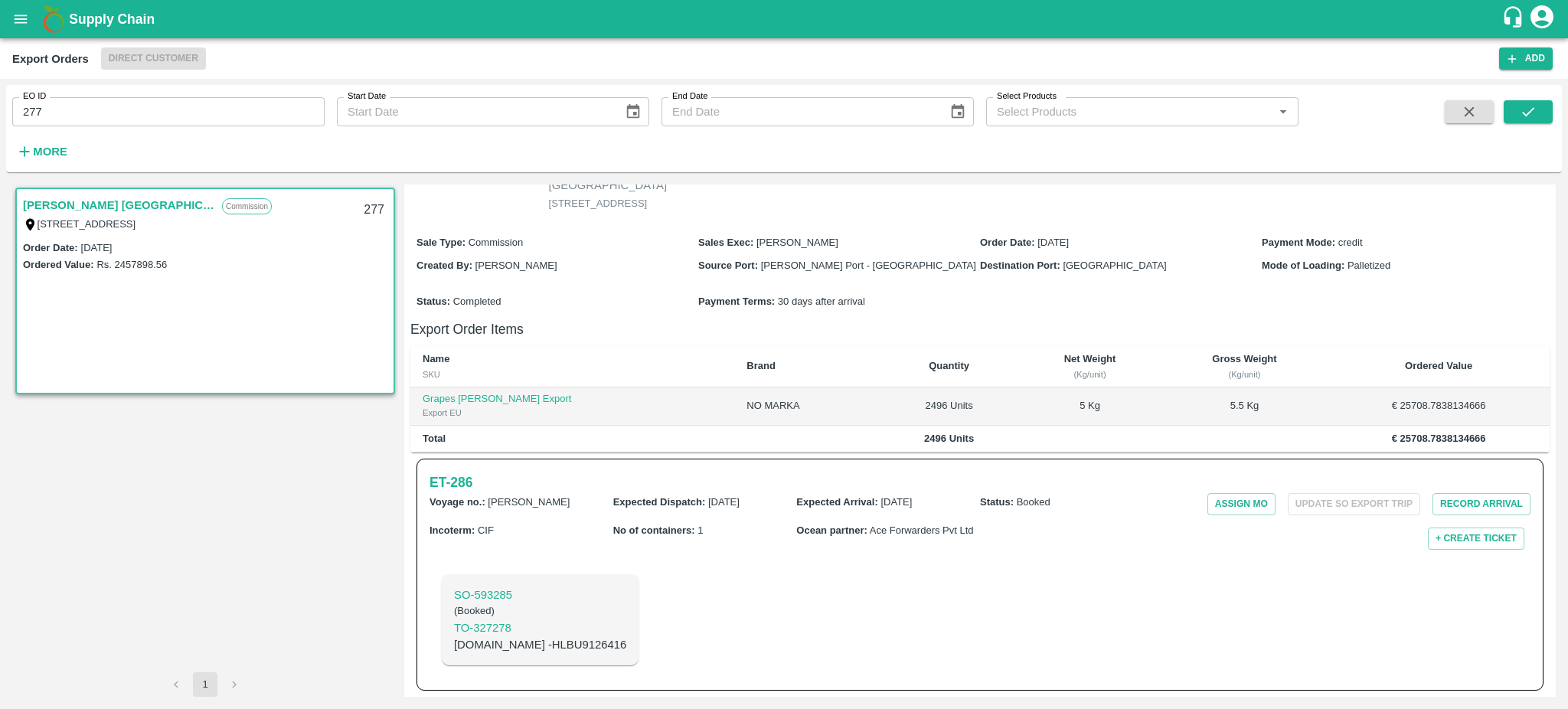
click at [56, 205] on link "Dole Italia" at bounding box center [118, 205] width 191 height 20
click at [446, 477] on h6 "ET- 286" at bounding box center [451, 482] width 43 height 21
click at [89, 107] on input "277" at bounding box center [169, 111] width 312 height 30
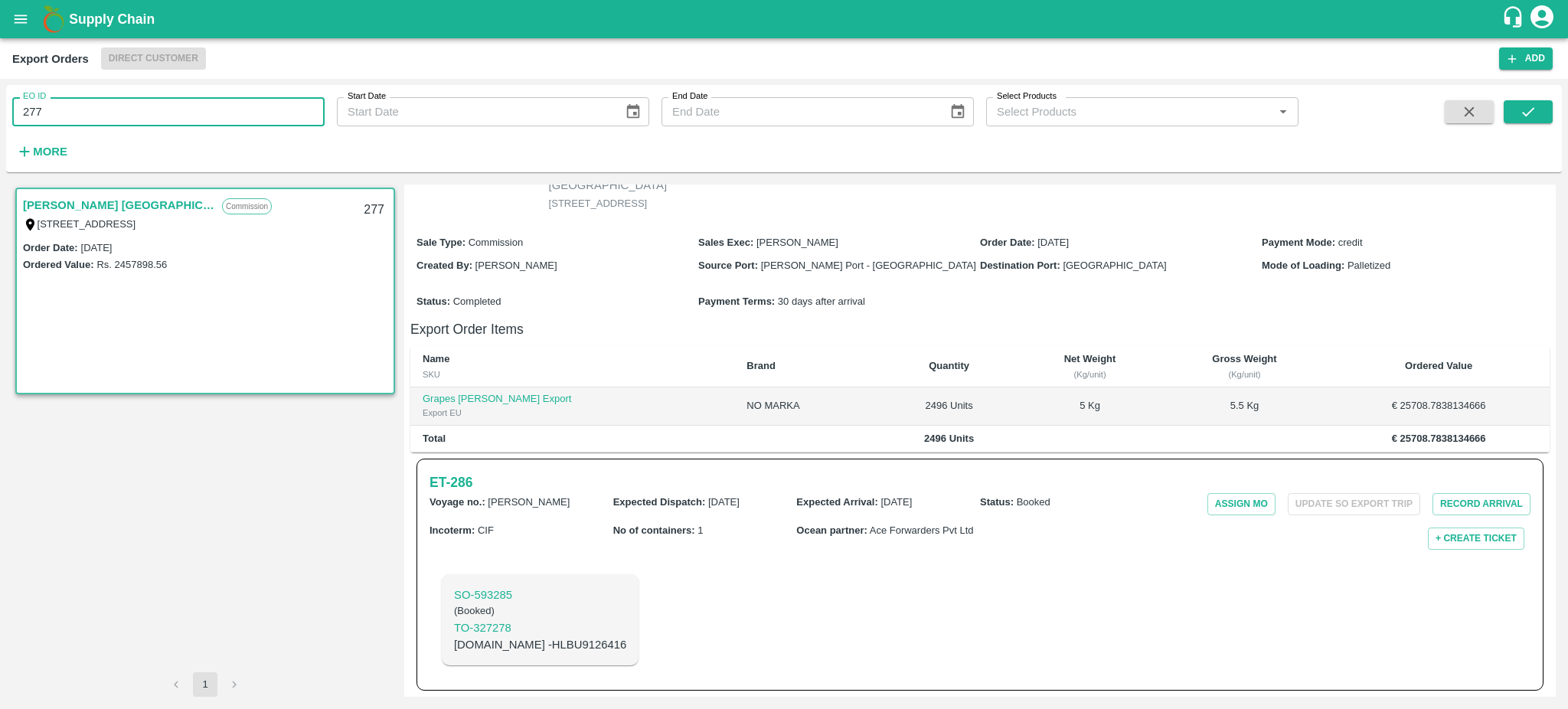
type input "277"
click at [1533, 109] on icon "submit" at bounding box center [1527, 111] width 12 height 10
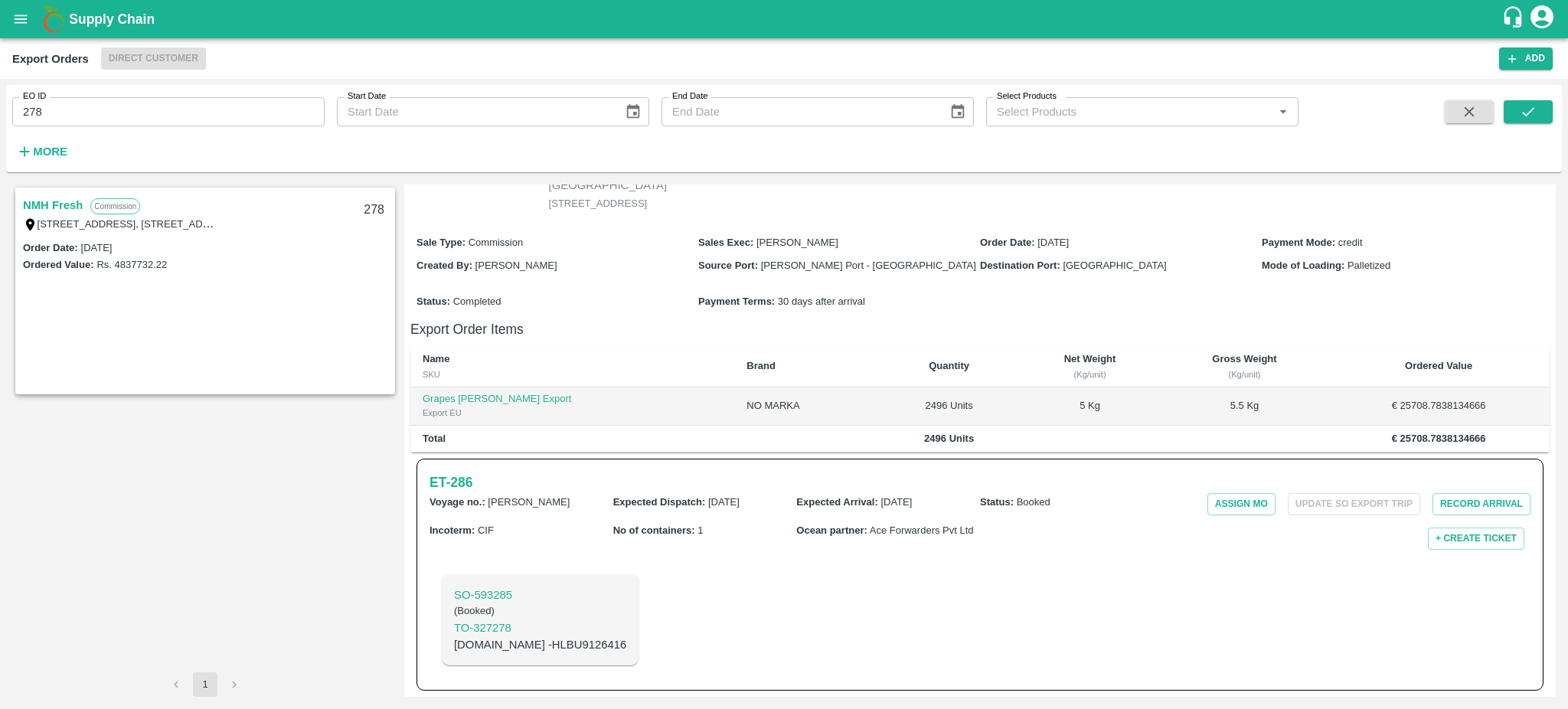
click at [50, 203] on link "NMH Fresh" at bounding box center [52, 205] width 60 height 20
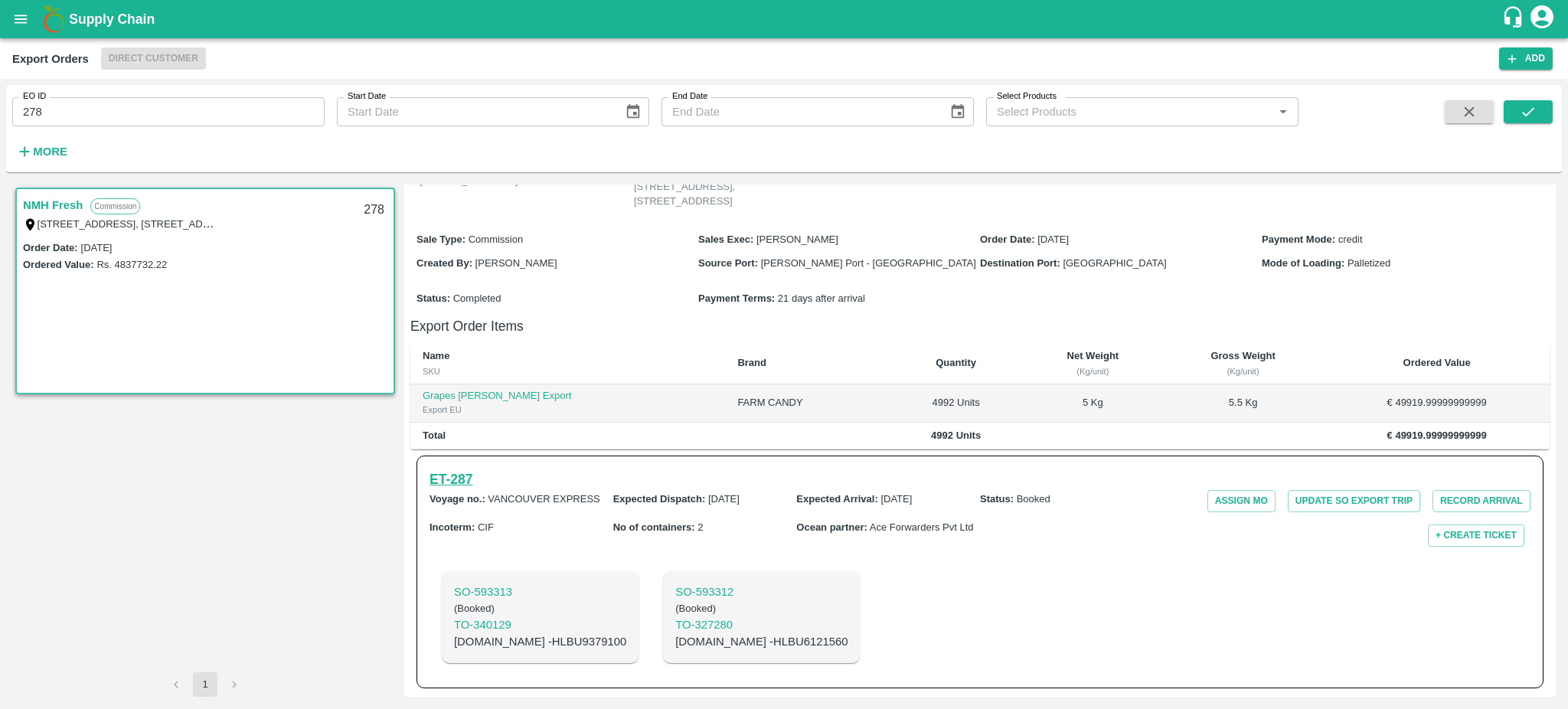
click at [450, 476] on h6 "ET- 287" at bounding box center [451, 479] width 43 height 21
click at [458, 481] on h6 "ET- 287" at bounding box center [451, 479] width 43 height 21
click at [52, 117] on input "278" at bounding box center [169, 111] width 312 height 30
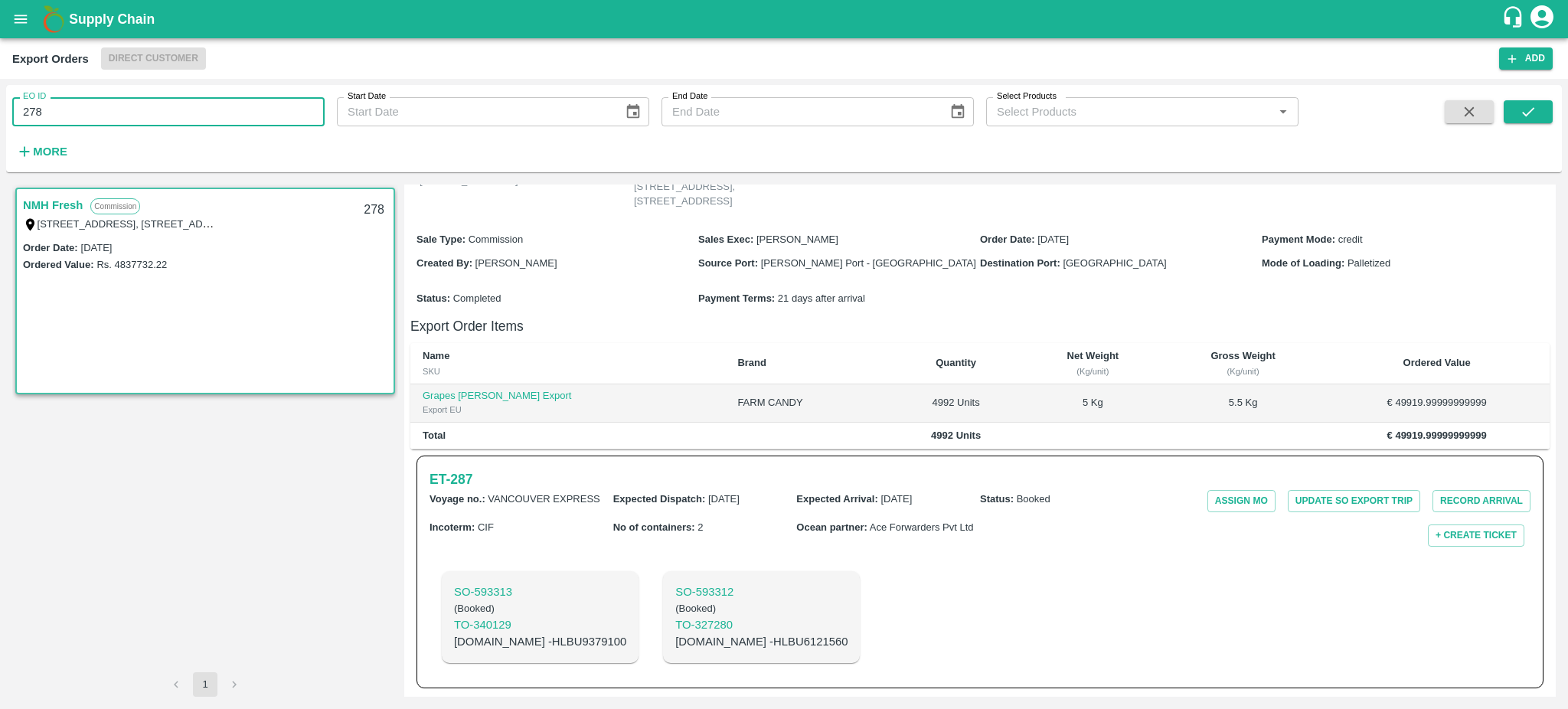
type input "278"
click at [1519, 108] on icon "submit" at bounding box center [1528, 111] width 17 height 17
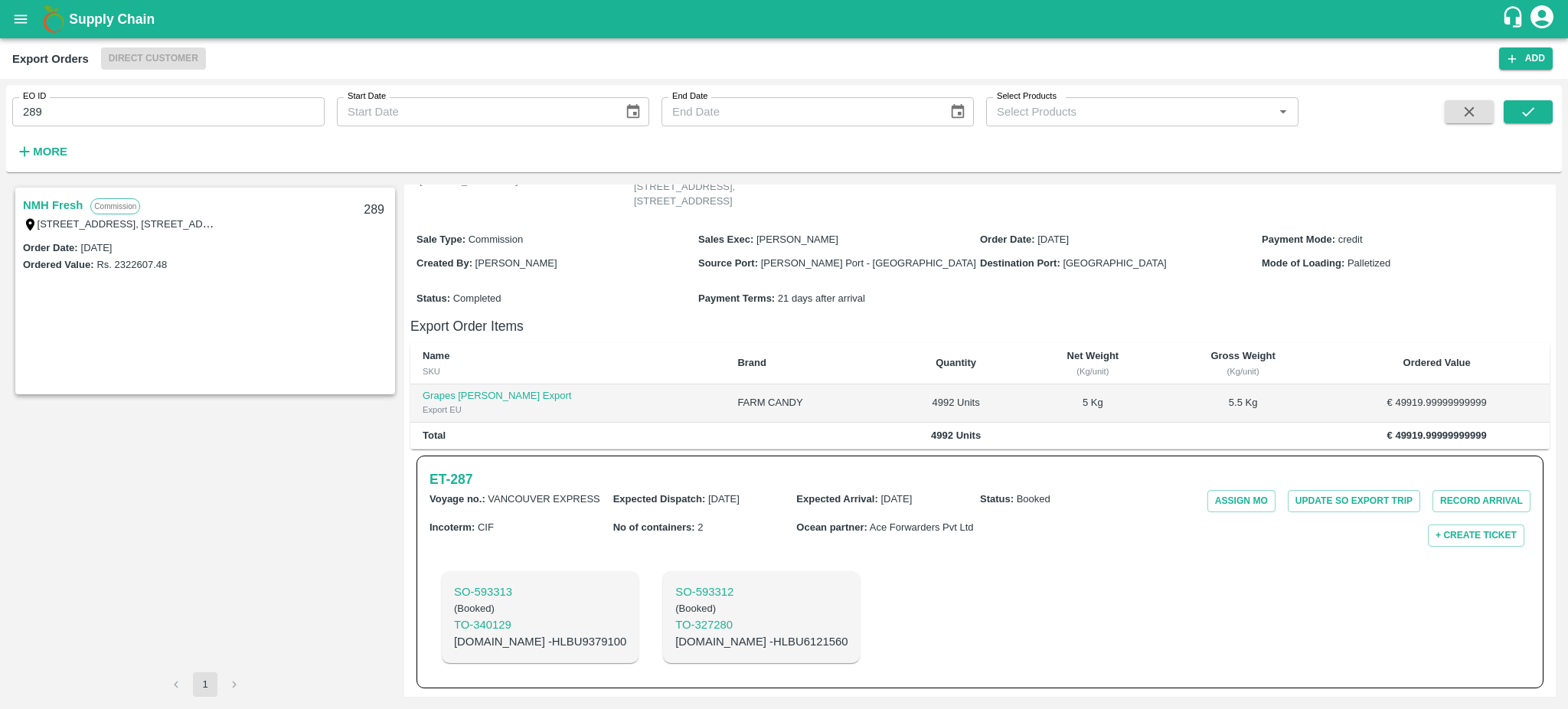
click at [53, 207] on link "NMH Fresh" at bounding box center [52, 205] width 60 height 20
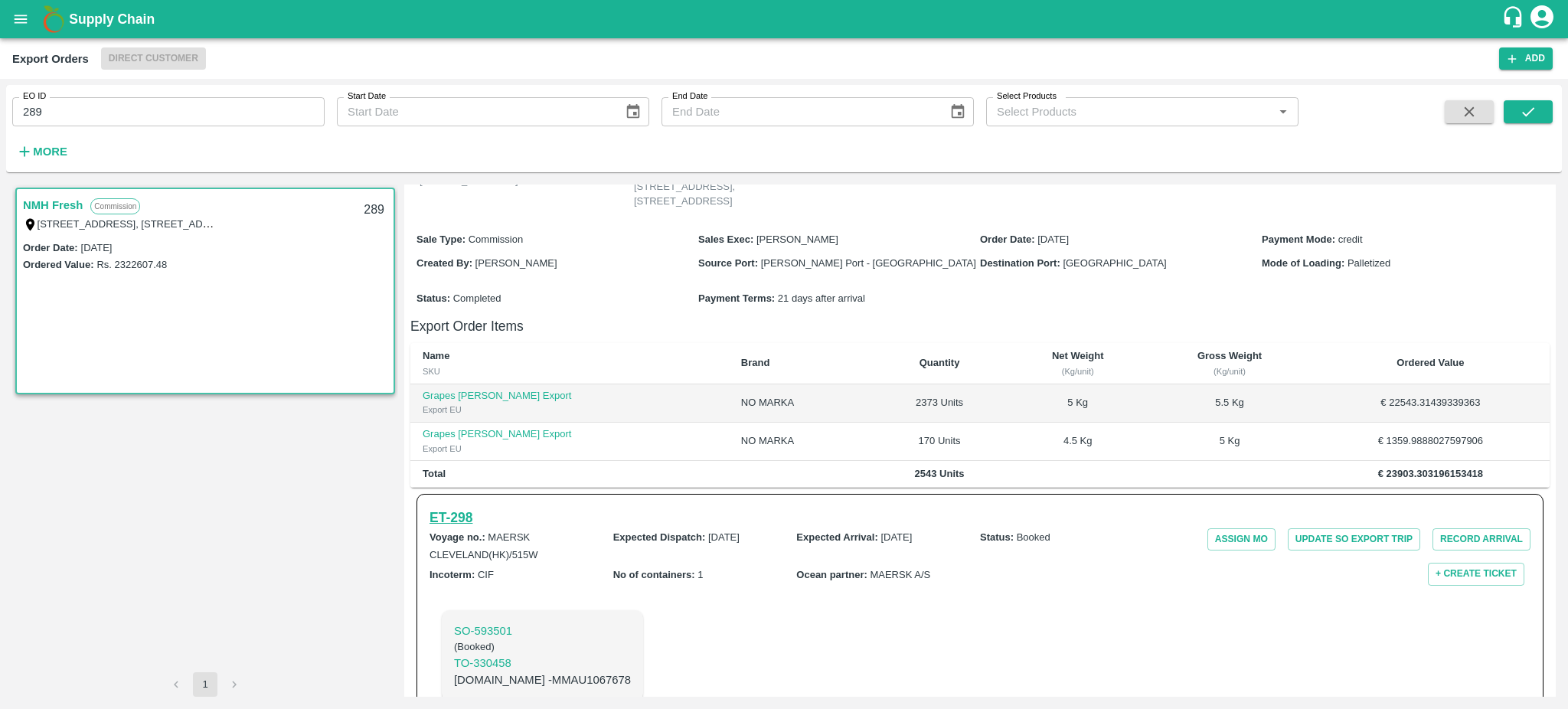
click at [458, 512] on h6 "ET- 298" at bounding box center [451, 517] width 43 height 21
click at [55, 119] on input "289" at bounding box center [169, 111] width 312 height 30
type input "289"
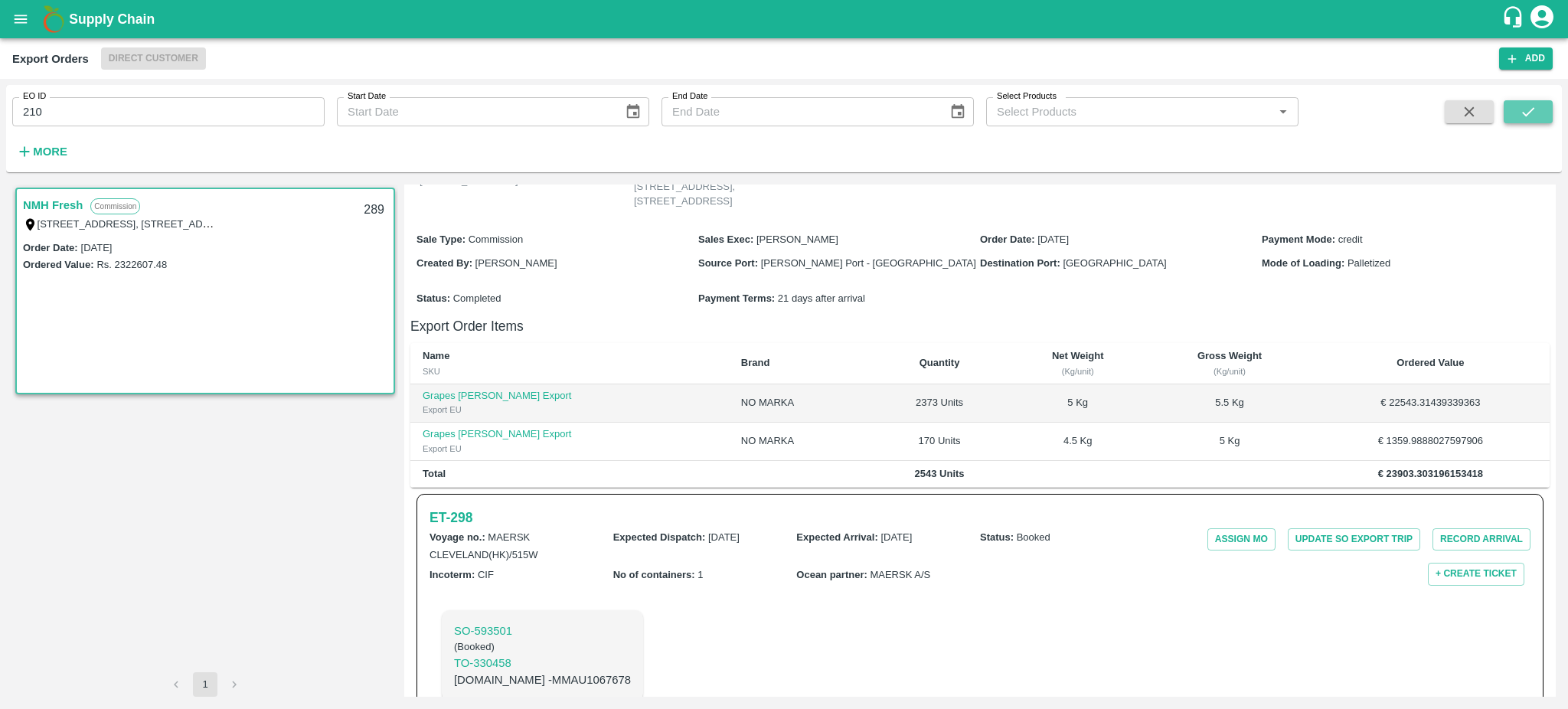
click at [1533, 110] on icon "submit" at bounding box center [1528, 111] width 17 height 17
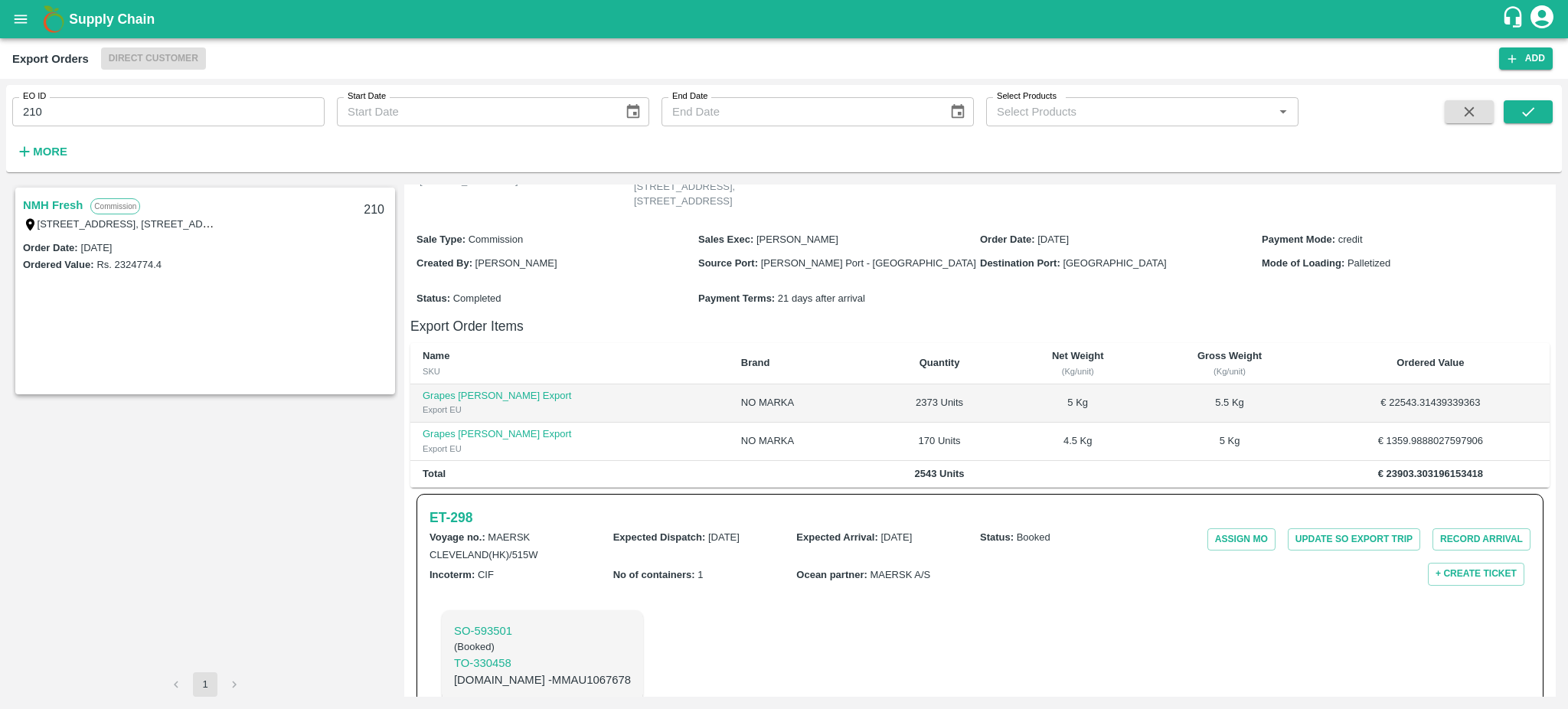
click at [64, 205] on link "NMH Fresh" at bounding box center [52, 205] width 60 height 20
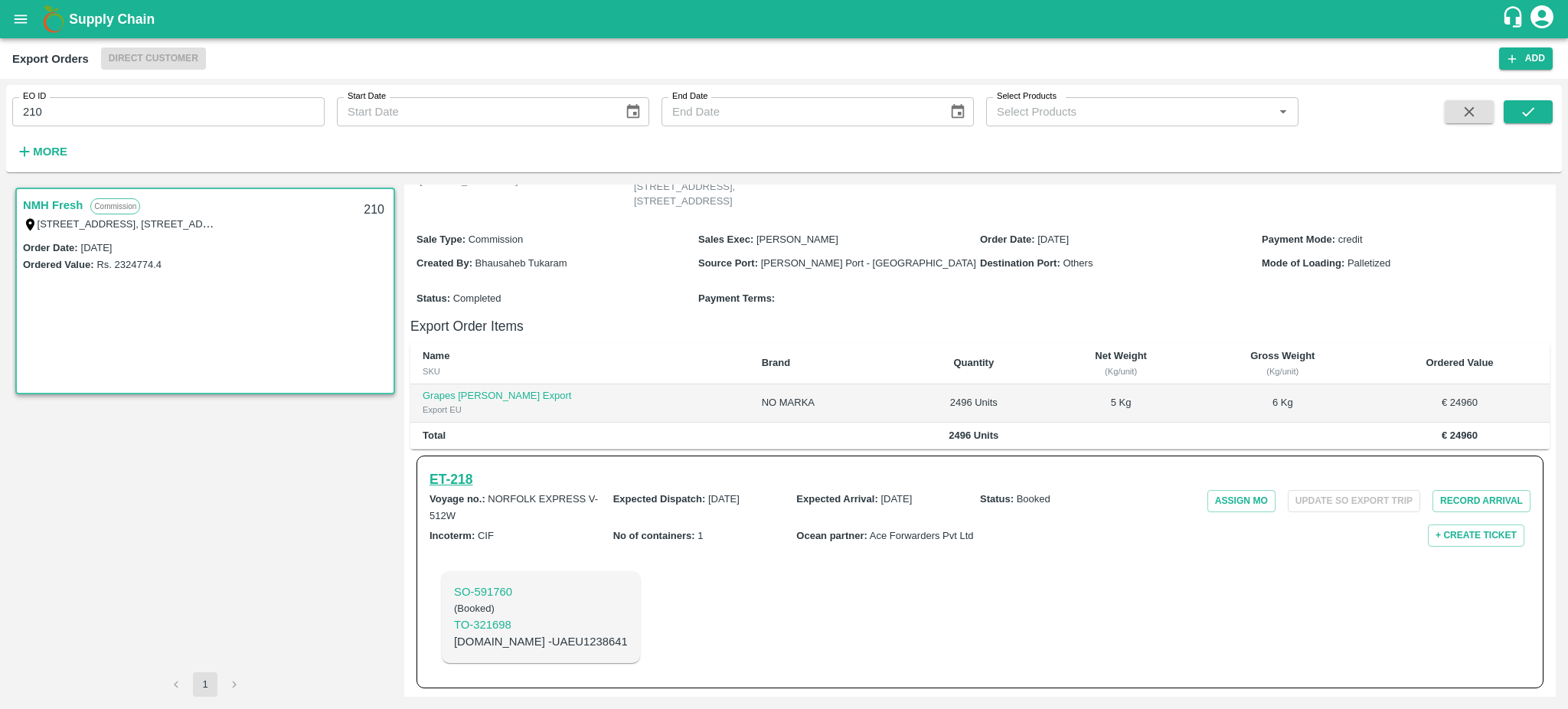
click at [456, 477] on h6 "ET- 218" at bounding box center [451, 479] width 43 height 21
click at [164, 113] on input "210" at bounding box center [169, 111] width 312 height 30
type input "210"
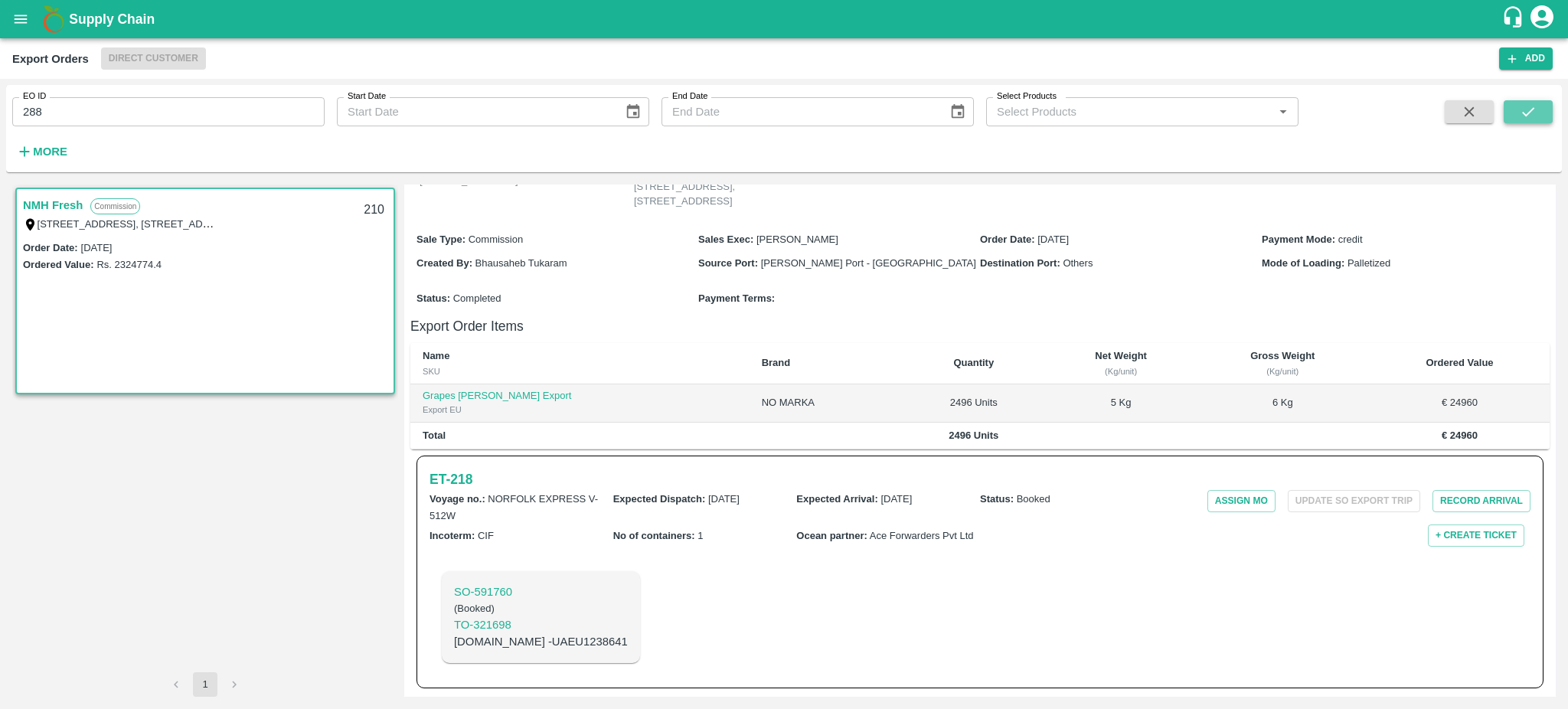
click at [1531, 100] on button "submit" at bounding box center [1527, 111] width 49 height 23
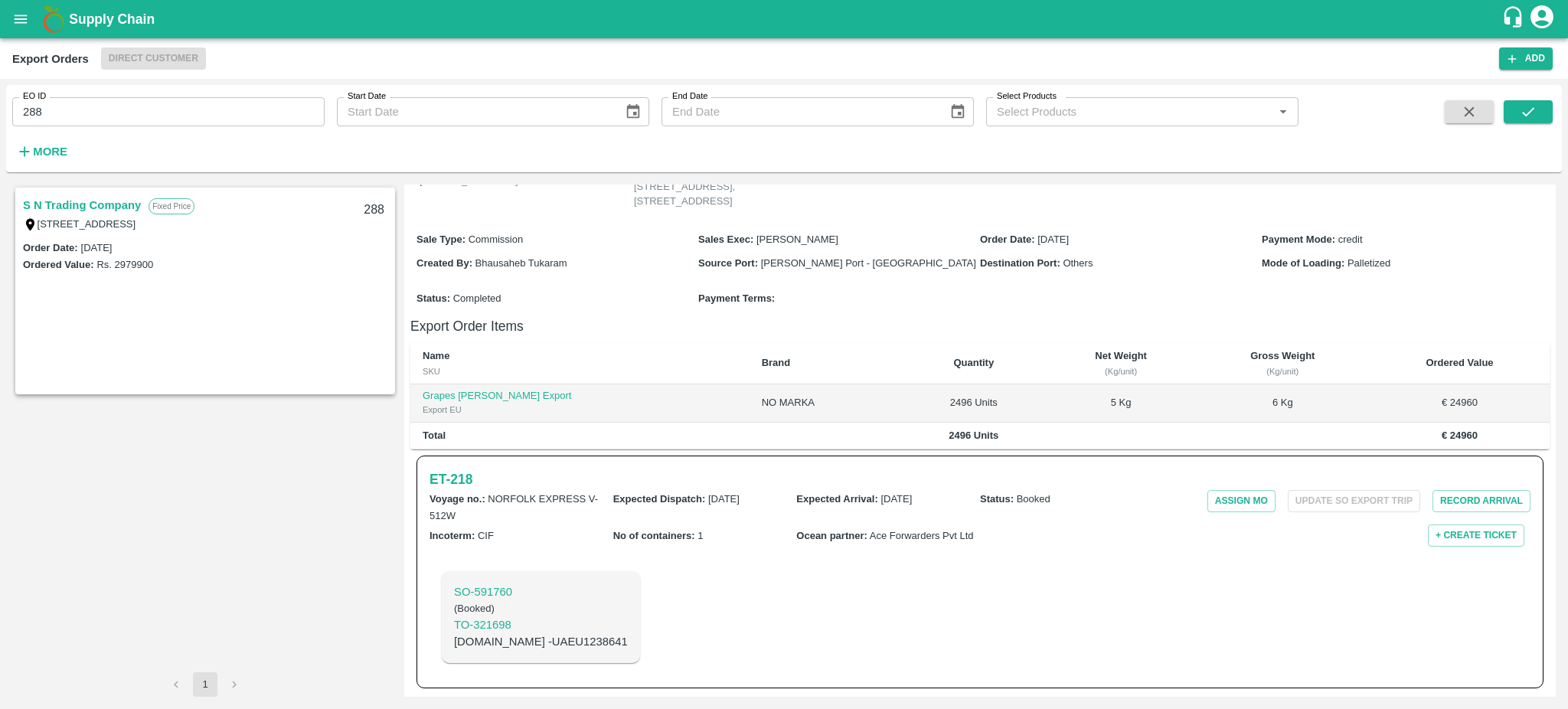
click at [115, 213] on link "S N Trading Company" at bounding box center [82, 205] width 118 height 20
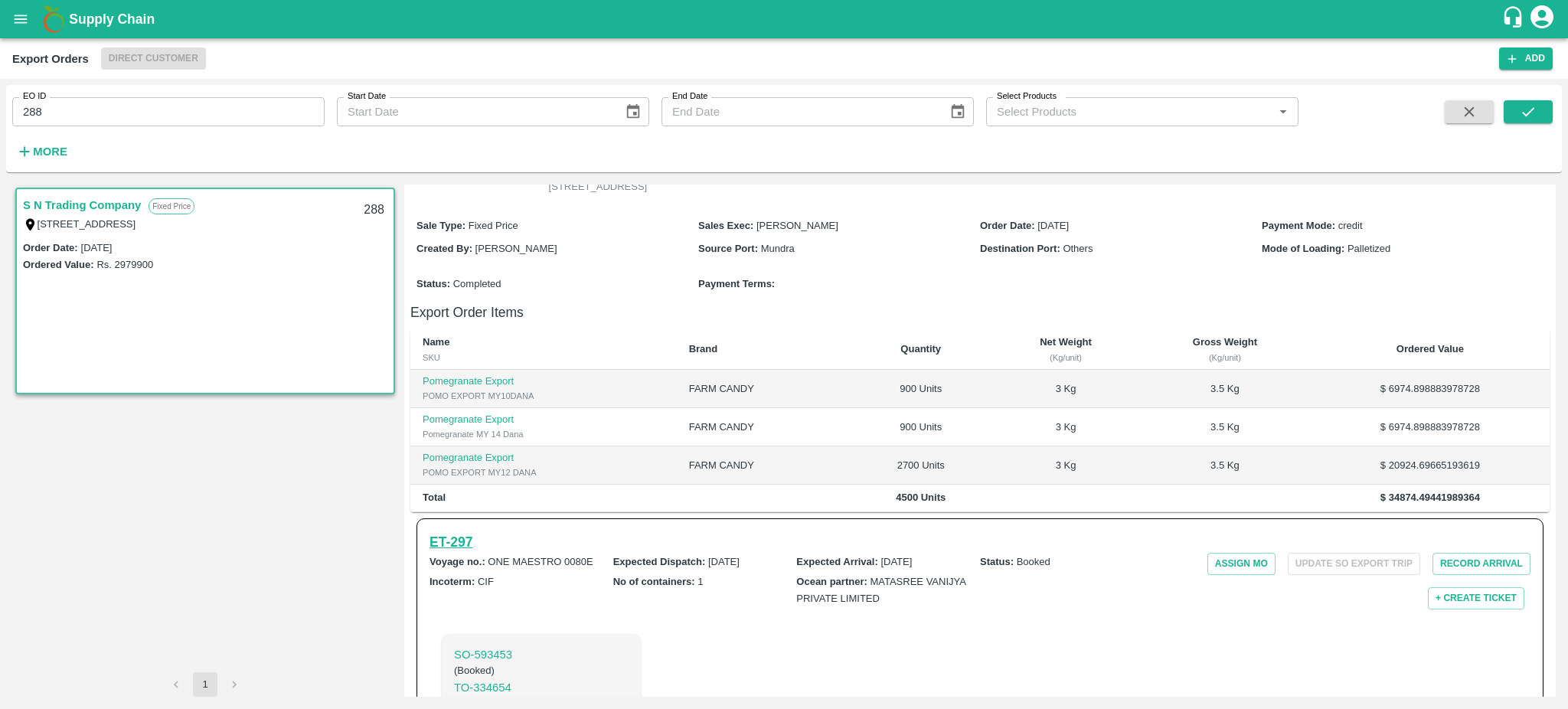
click at [450, 553] on h6 "ET- 297" at bounding box center [451, 542] width 43 height 21
click at [99, 111] on input "288" at bounding box center [169, 111] width 312 height 30
type input "288"
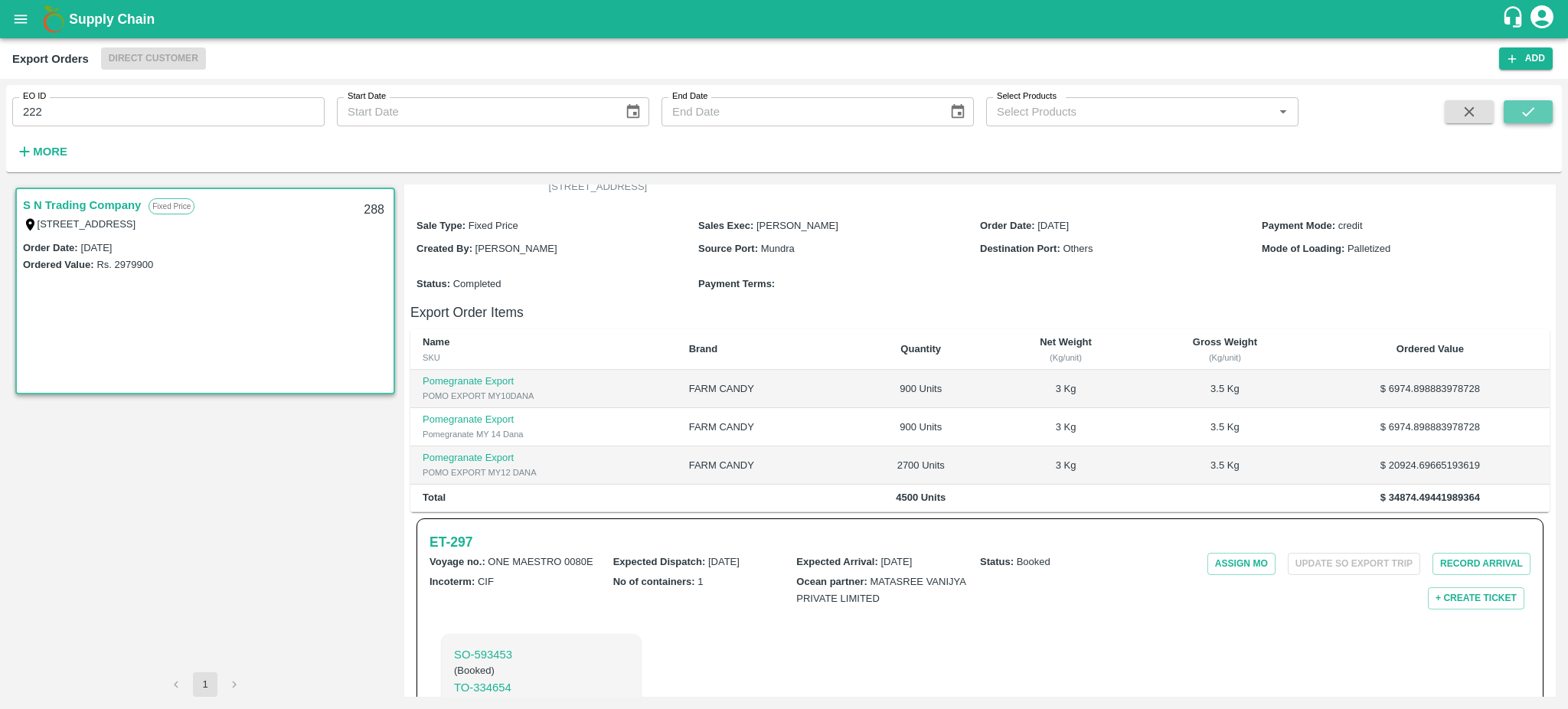
click at [1518, 104] on button "submit" at bounding box center [1527, 111] width 49 height 23
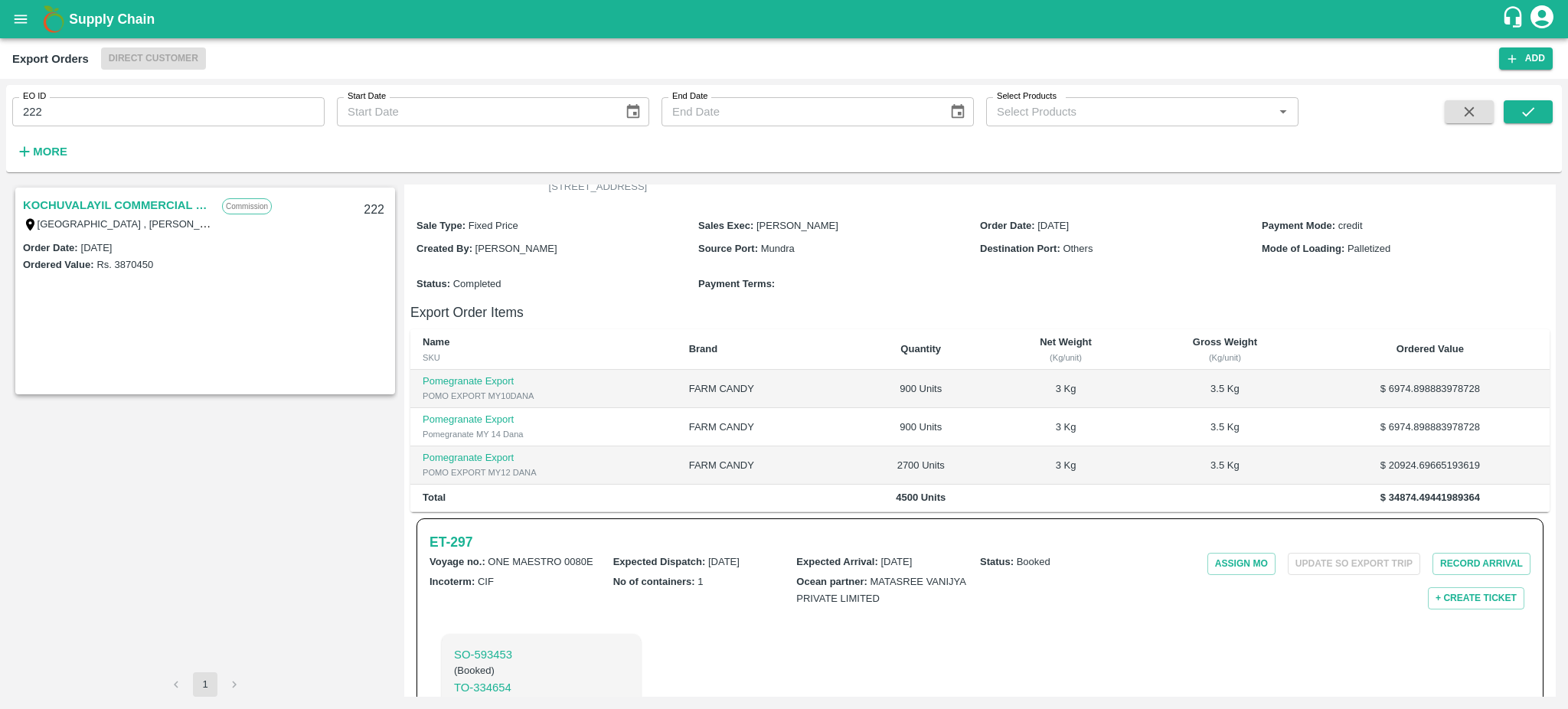
click at [81, 209] on link "KOCHUVALAYIL COMMERCIAL CENTRE LLC" at bounding box center [118, 205] width 191 height 20
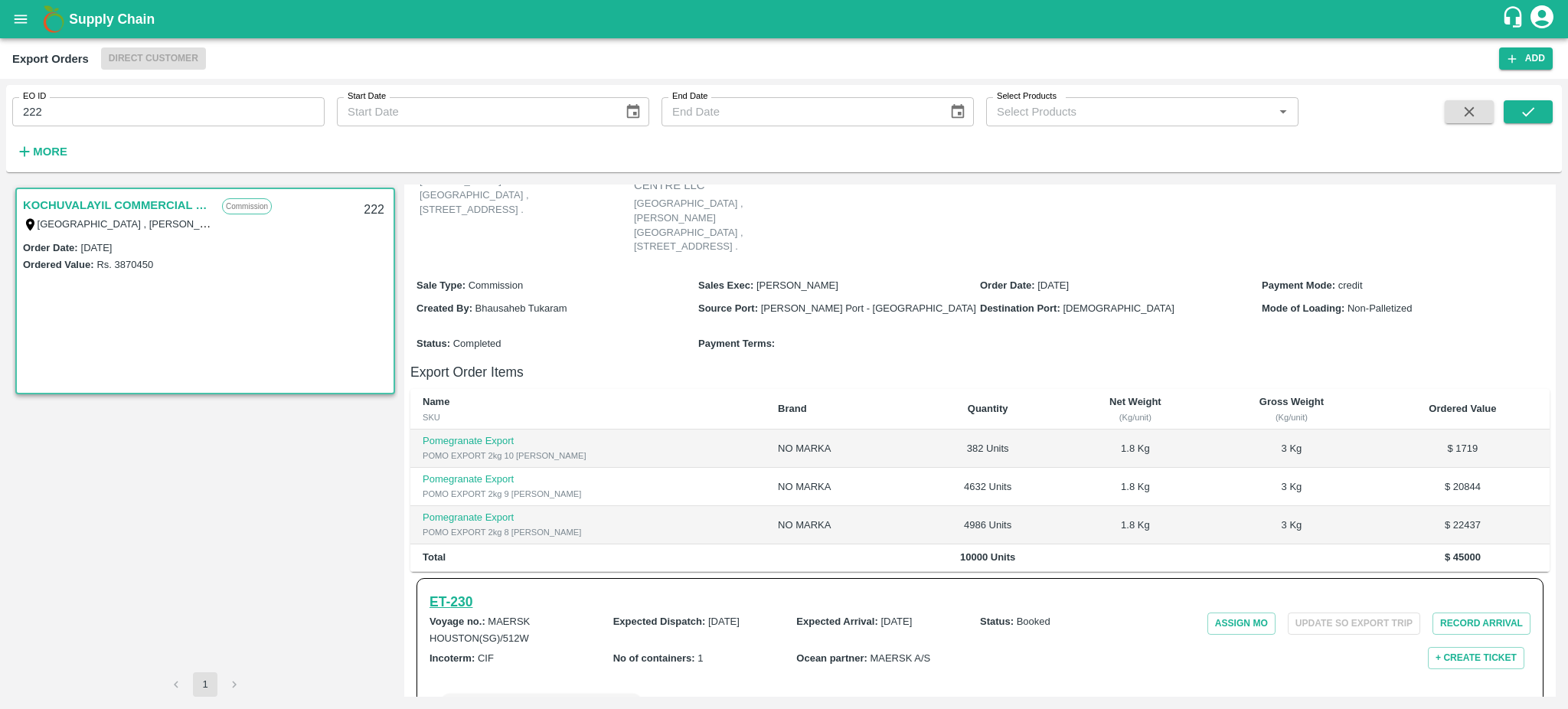
click at [449, 591] on h6 "ET- 230" at bounding box center [451, 601] width 43 height 21
click at [111, 118] on input "222" at bounding box center [169, 111] width 312 height 30
type input "222"
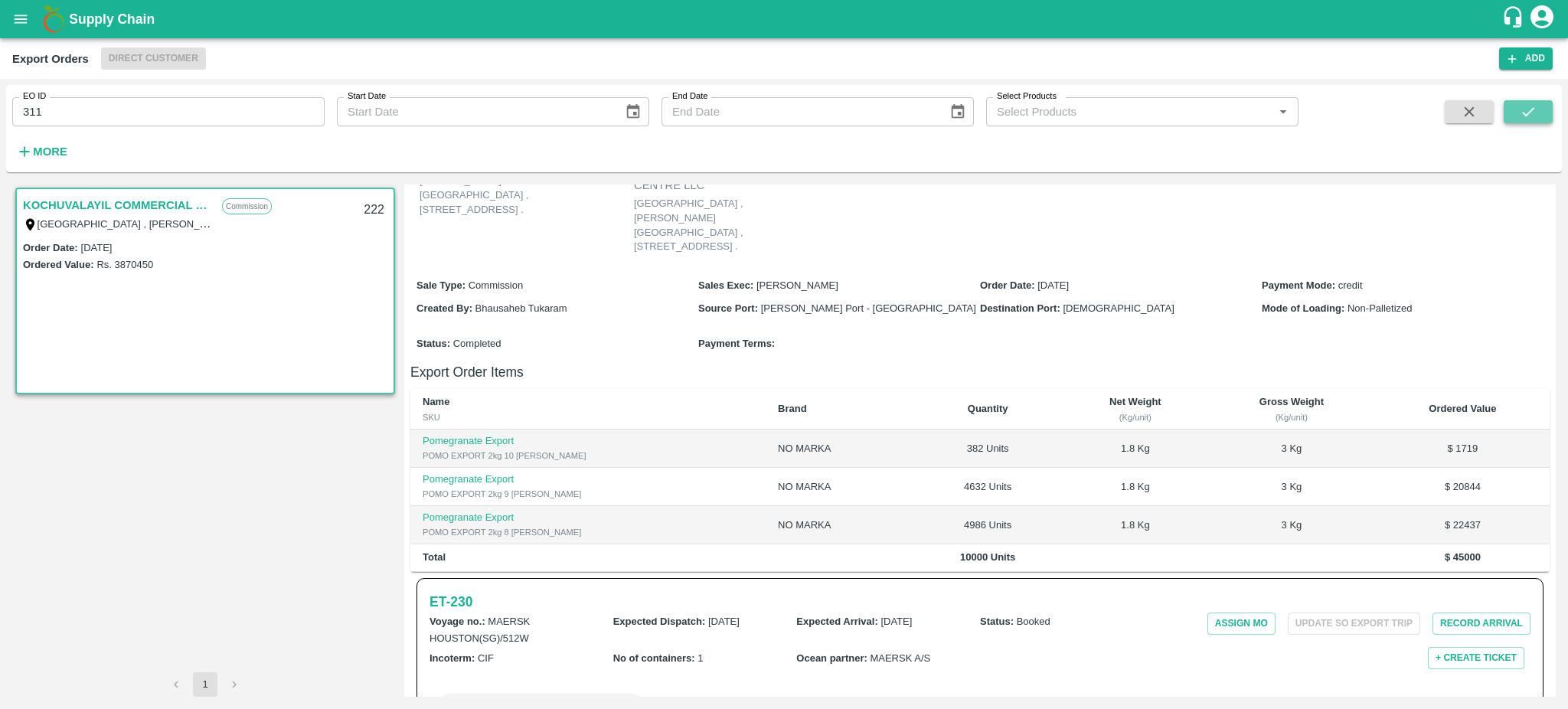
click at [1528, 111] on icon "submit" at bounding box center [1527, 111] width 12 height 10
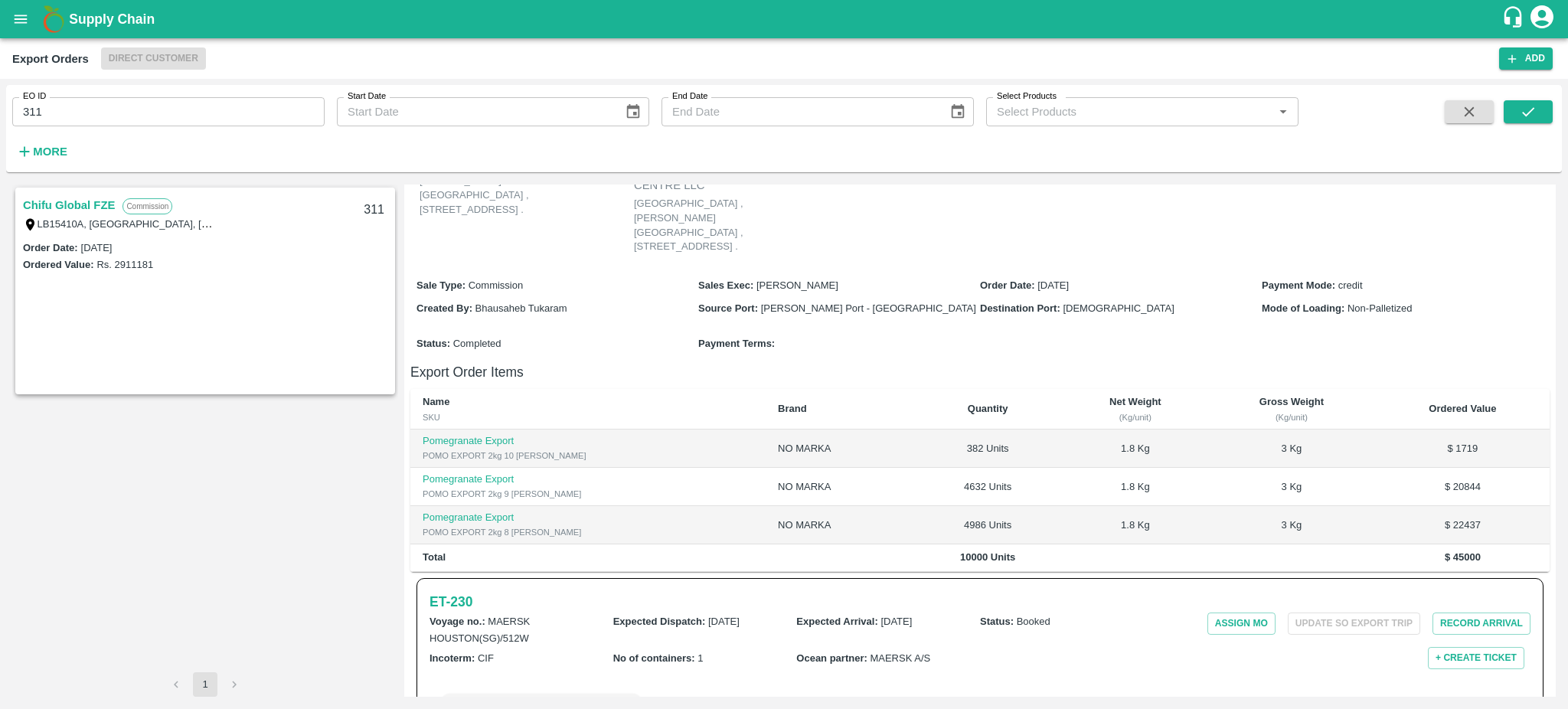
click at [86, 209] on link "Chifu Global FZE" at bounding box center [69, 205] width 91 height 20
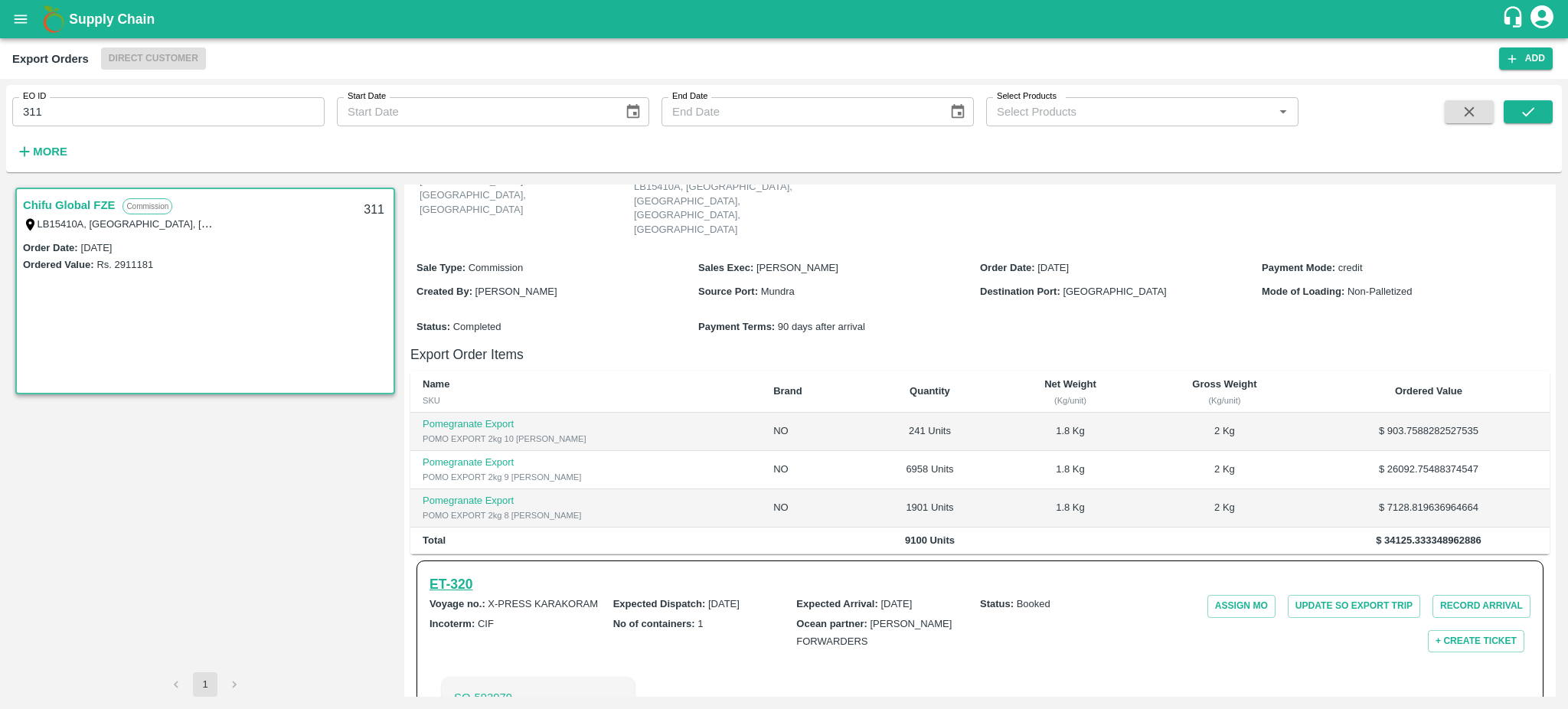
click at [464, 574] on h6 "ET- 320" at bounding box center [451, 584] width 43 height 21
click at [94, 111] on input "311" at bounding box center [169, 111] width 312 height 30
type input "311"
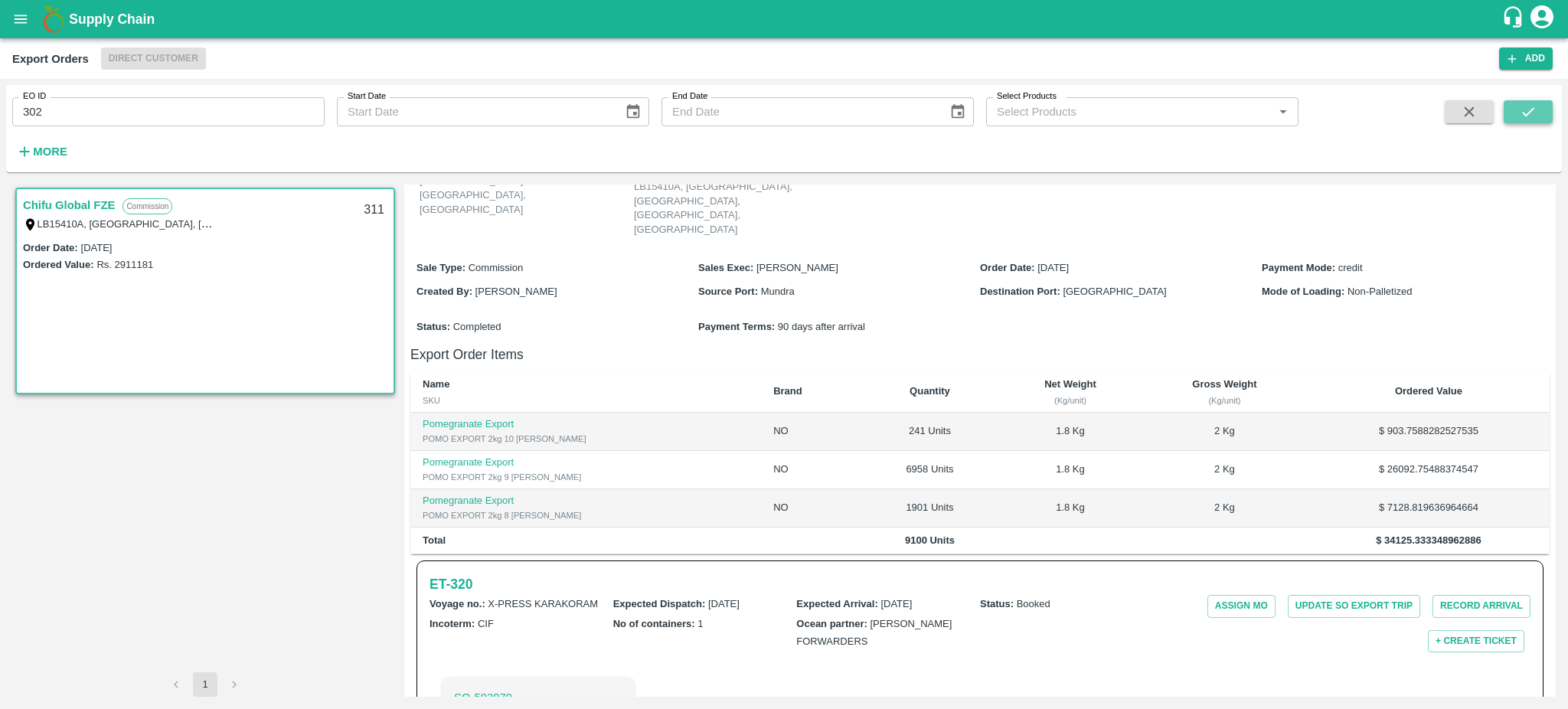
click at [1548, 116] on button "submit" at bounding box center [1527, 111] width 49 height 23
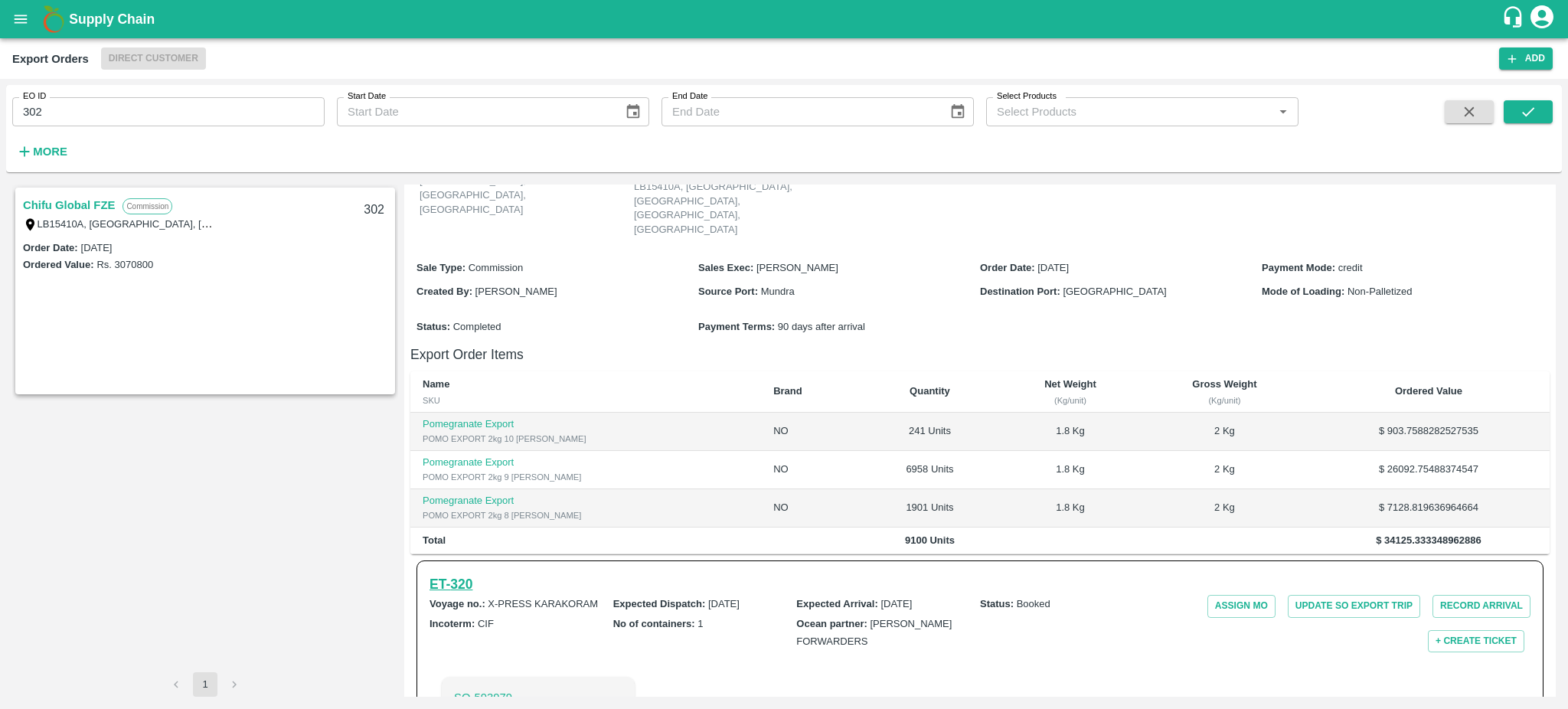
click at [444, 574] on h6 "ET- 320" at bounding box center [451, 584] width 43 height 21
click at [65, 197] on link "Chifu Global FZE" at bounding box center [69, 205] width 91 height 20
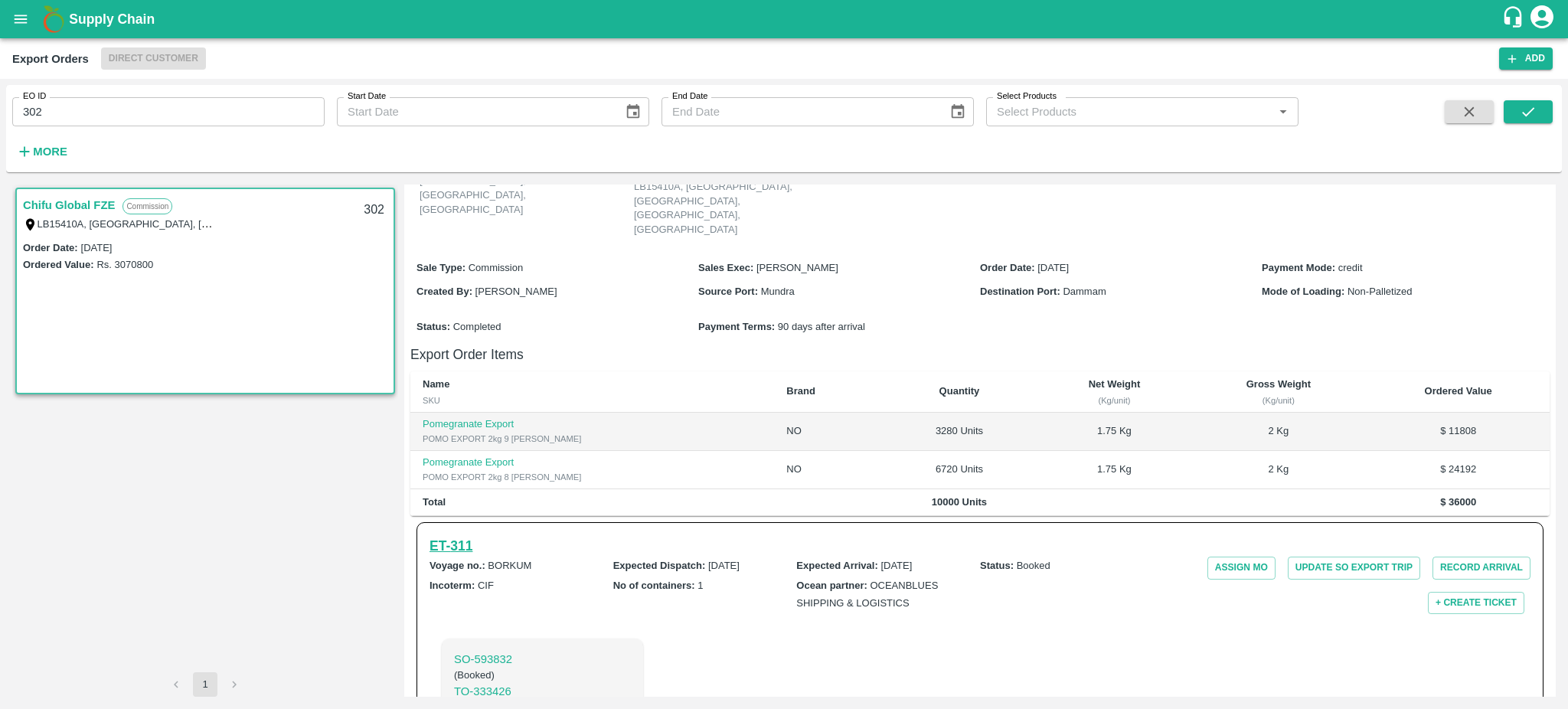
click at [466, 536] on h6 "ET- 311" at bounding box center [451, 546] width 43 height 21
click at [58, 114] on input "302" at bounding box center [169, 111] width 312 height 30
type input "302"
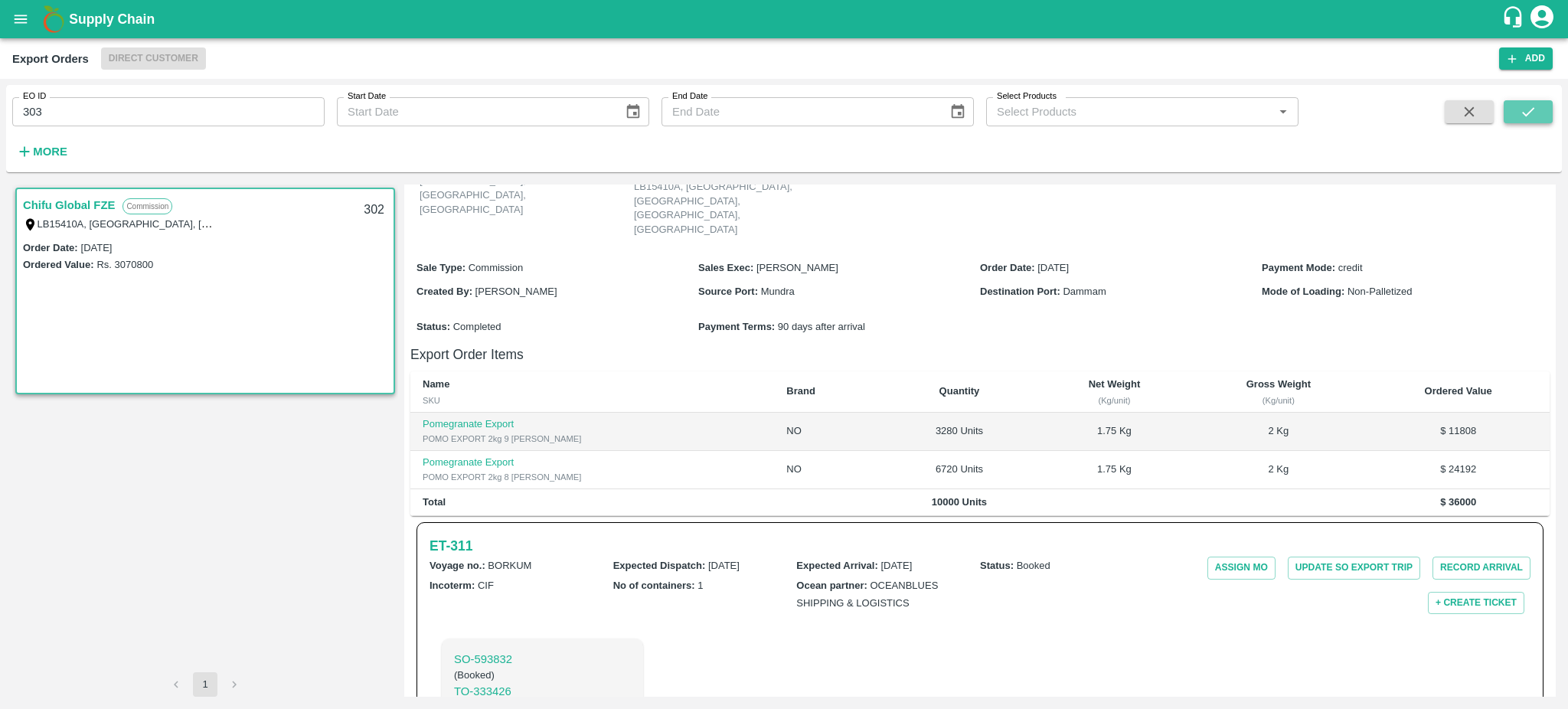
click at [1525, 111] on icon "submit" at bounding box center [1528, 111] width 17 height 17
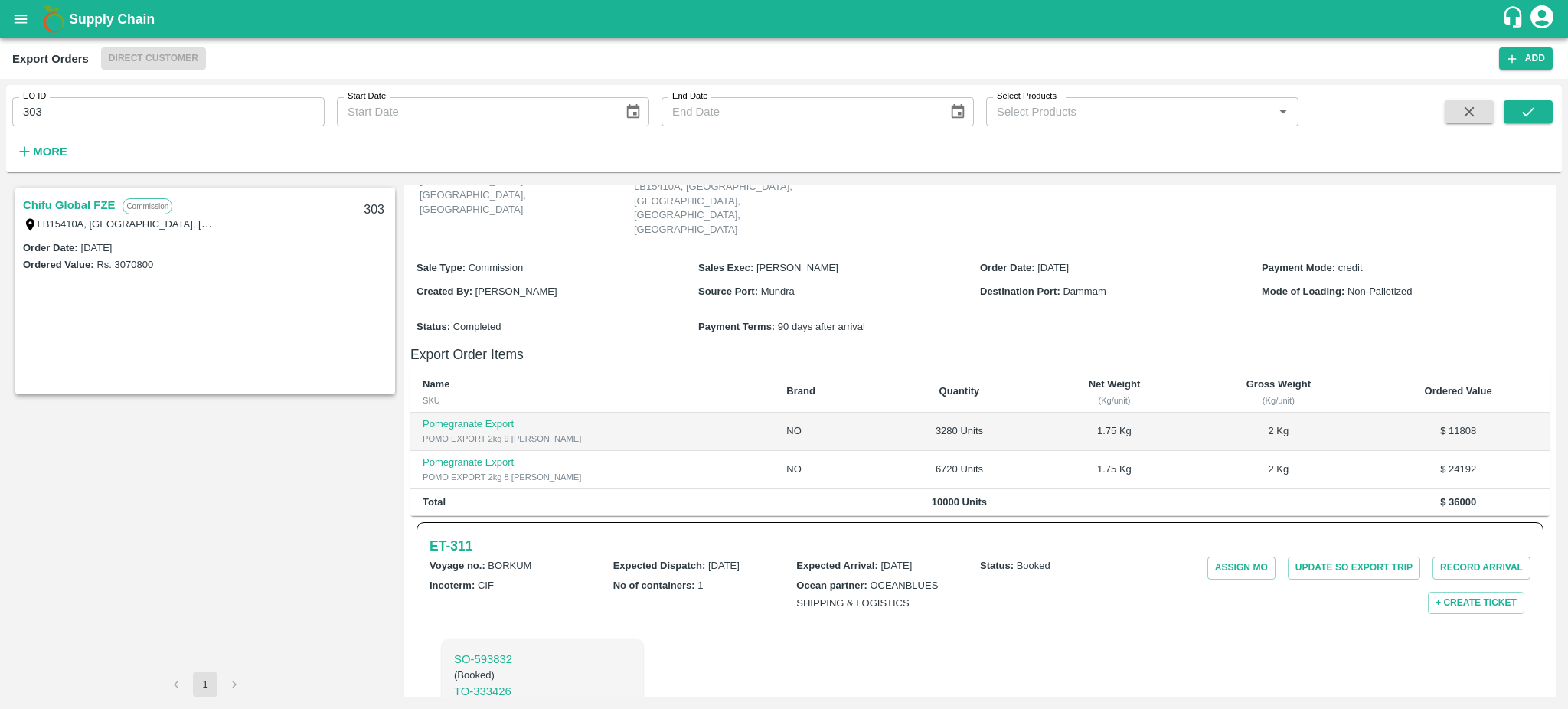
click at [65, 201] on link "Chifu Global FZE" at bounding box center [69, 205] width 91 height 20
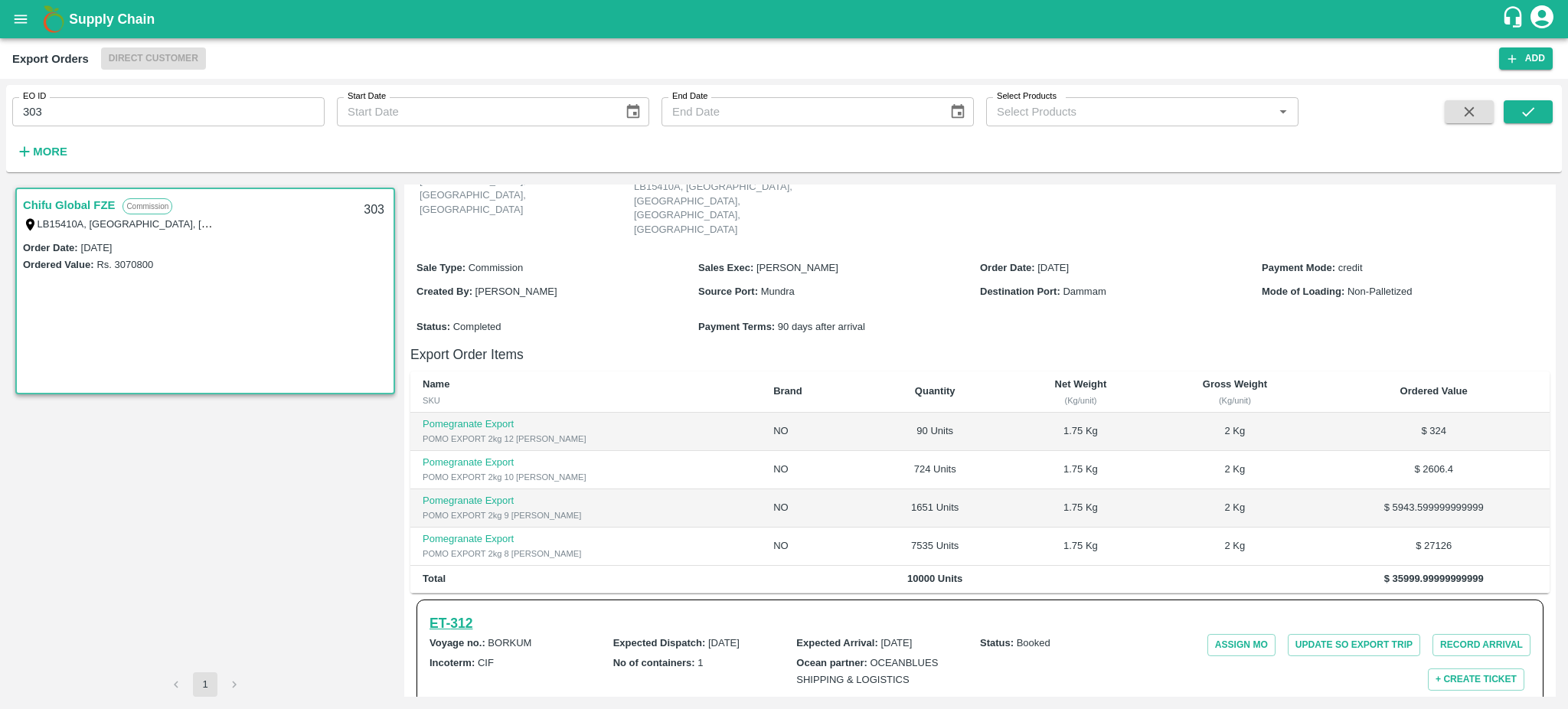
click at [470, 613] on h6 "ET- 312" at bounding box center [451, 623] width 43 height 21
click at [50, 115] on input "303" at bounding box center [169, 111] width 312 height 30
type input "303"
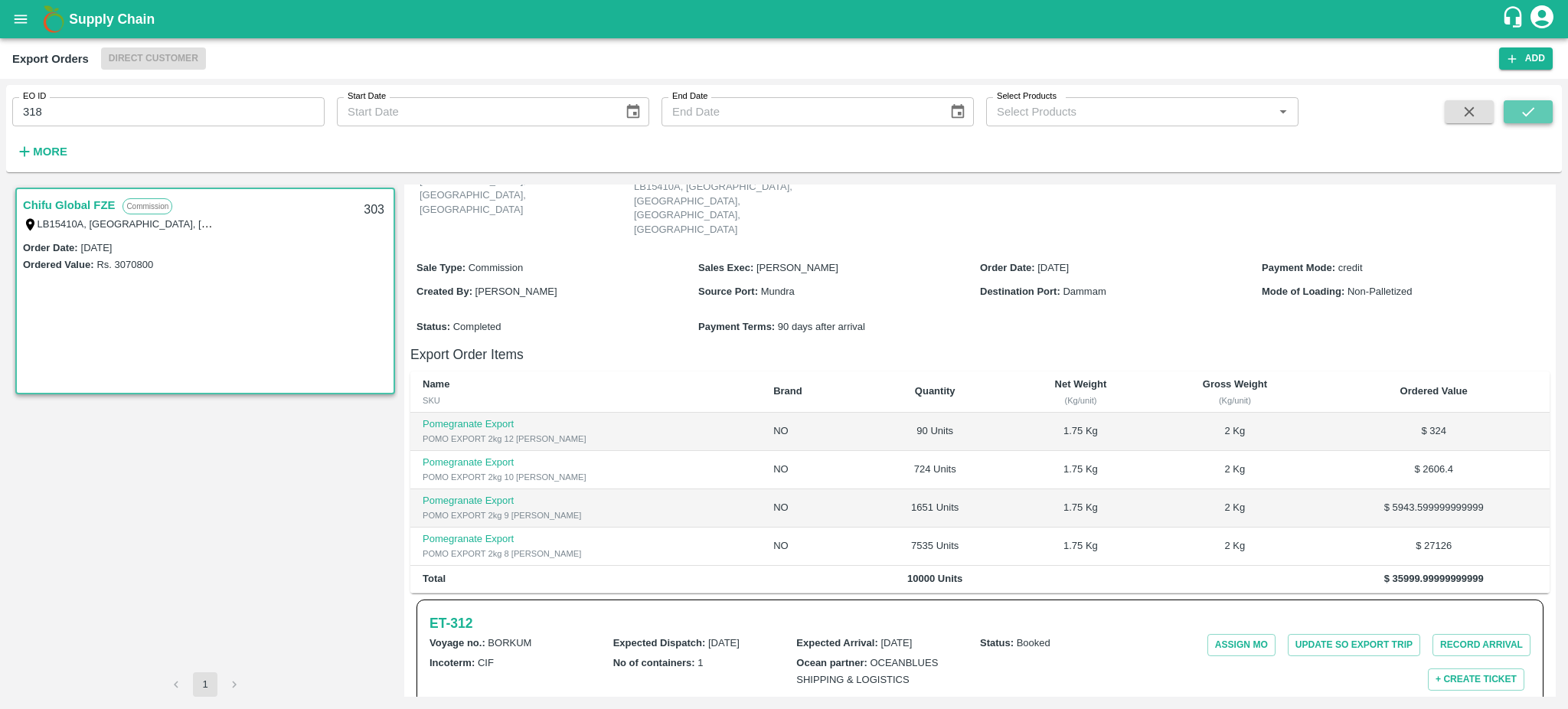
click at [1538, 116] on button "submit" at bounding box center [1527, 111] width 49 height 23
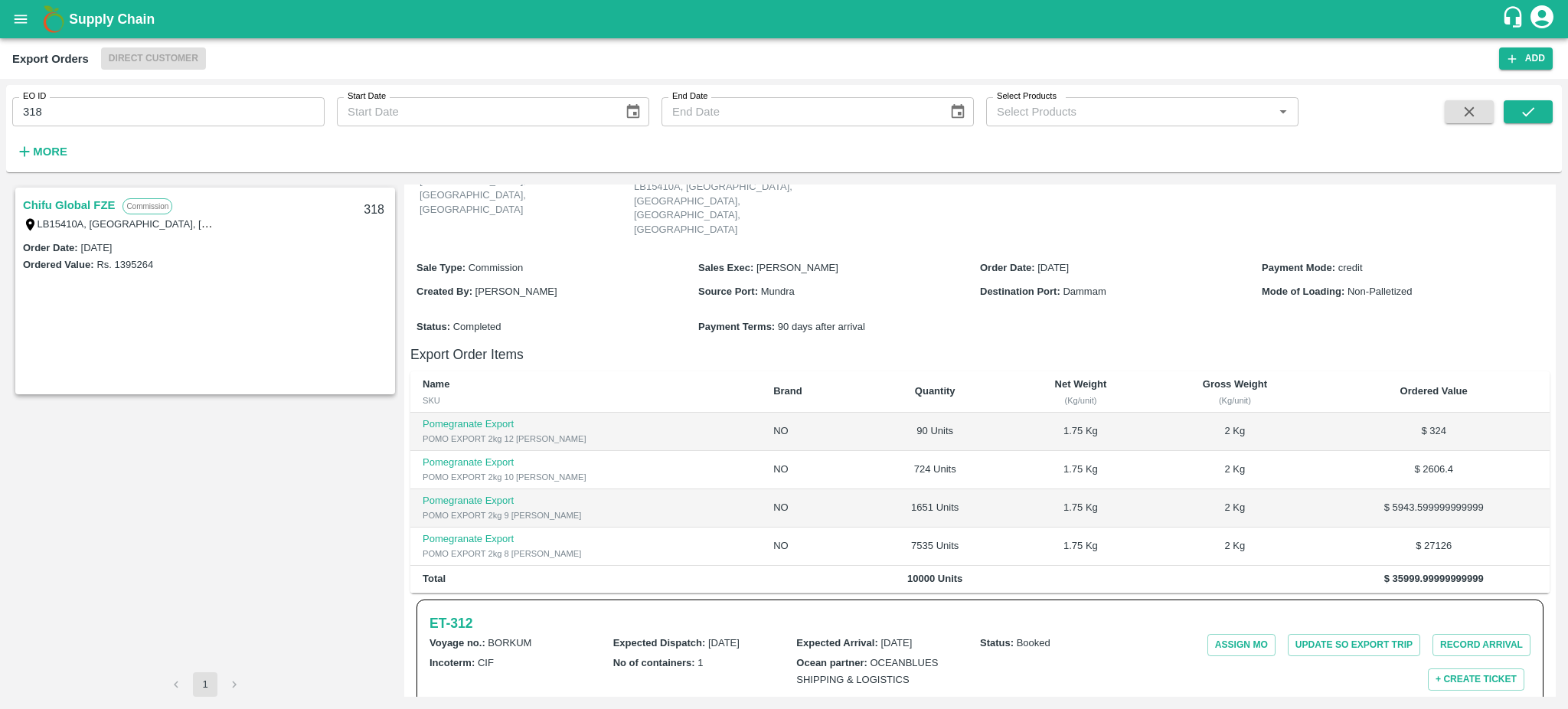
click at [67, 206] on link "Chifu Global FZE" at bounding box center [69, 205] width 91 height 20
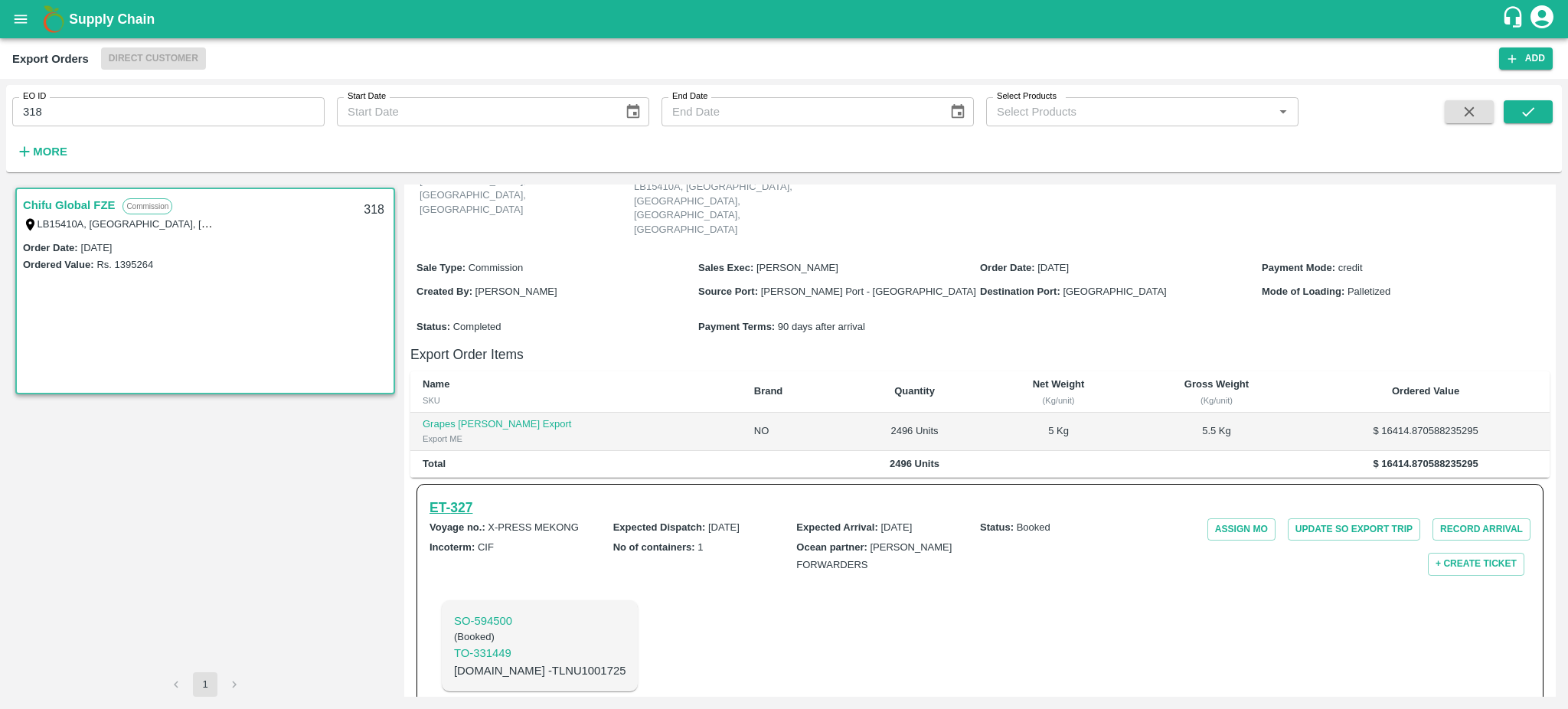
click at [441, 497] on h6 "ET- 327" at bounding box center [451, 508] width 43 height 21
click at [81, 99] on input "318" at bounding box center [169, 111] width 312 height 30
type input "318"
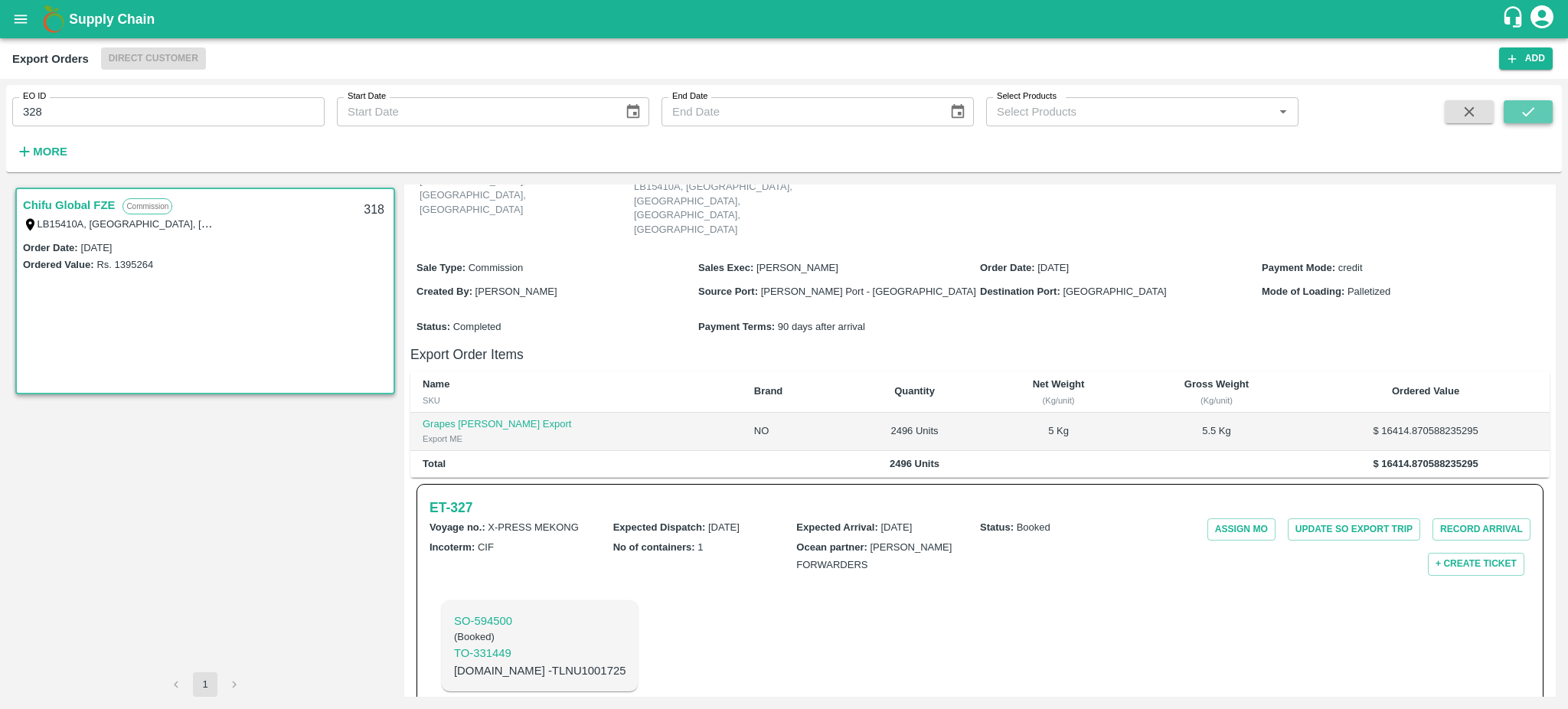
click at [1523, 104] on icon "submit" at bounding box center [1528, 111] width 17 height 17
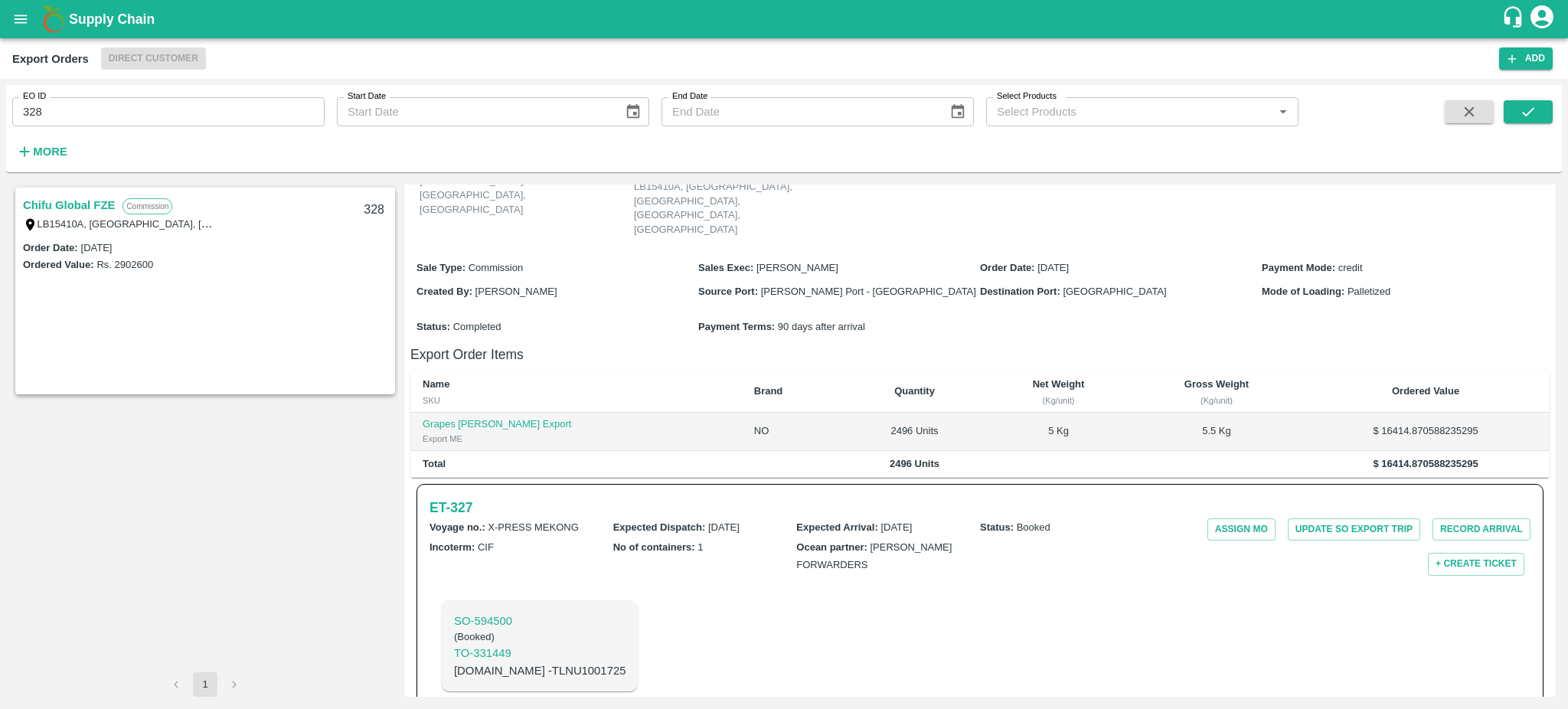
click at [112, 203] on link "Chifu Global FZE" at bounding box center [69, 205] width 91 height 20
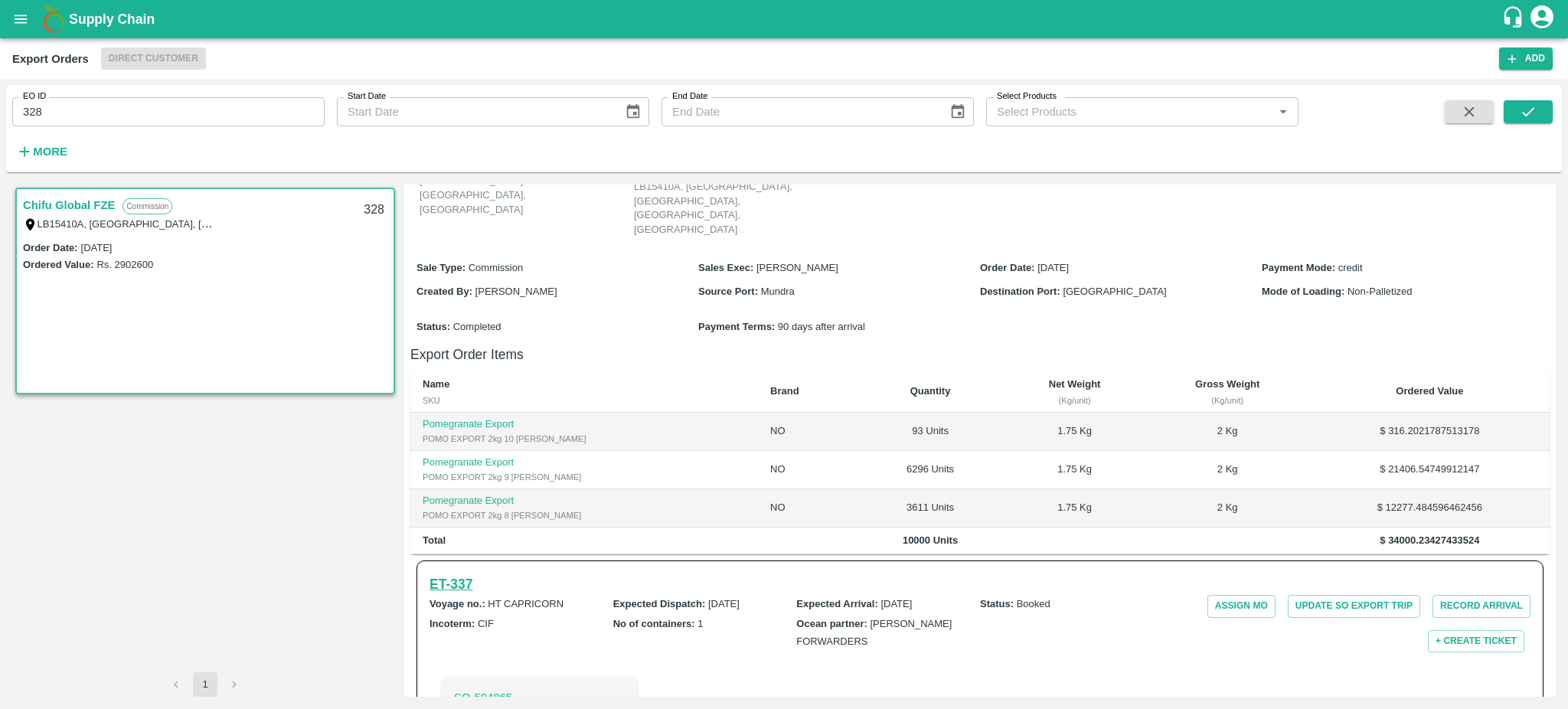
click at [454, 577] on h6 "ET- 337" at bounding box center [451, 584] width 43 height 21
click at [60, 115] on input "328" at bounding box center [169, 111] width 312 height 30
type input "328"
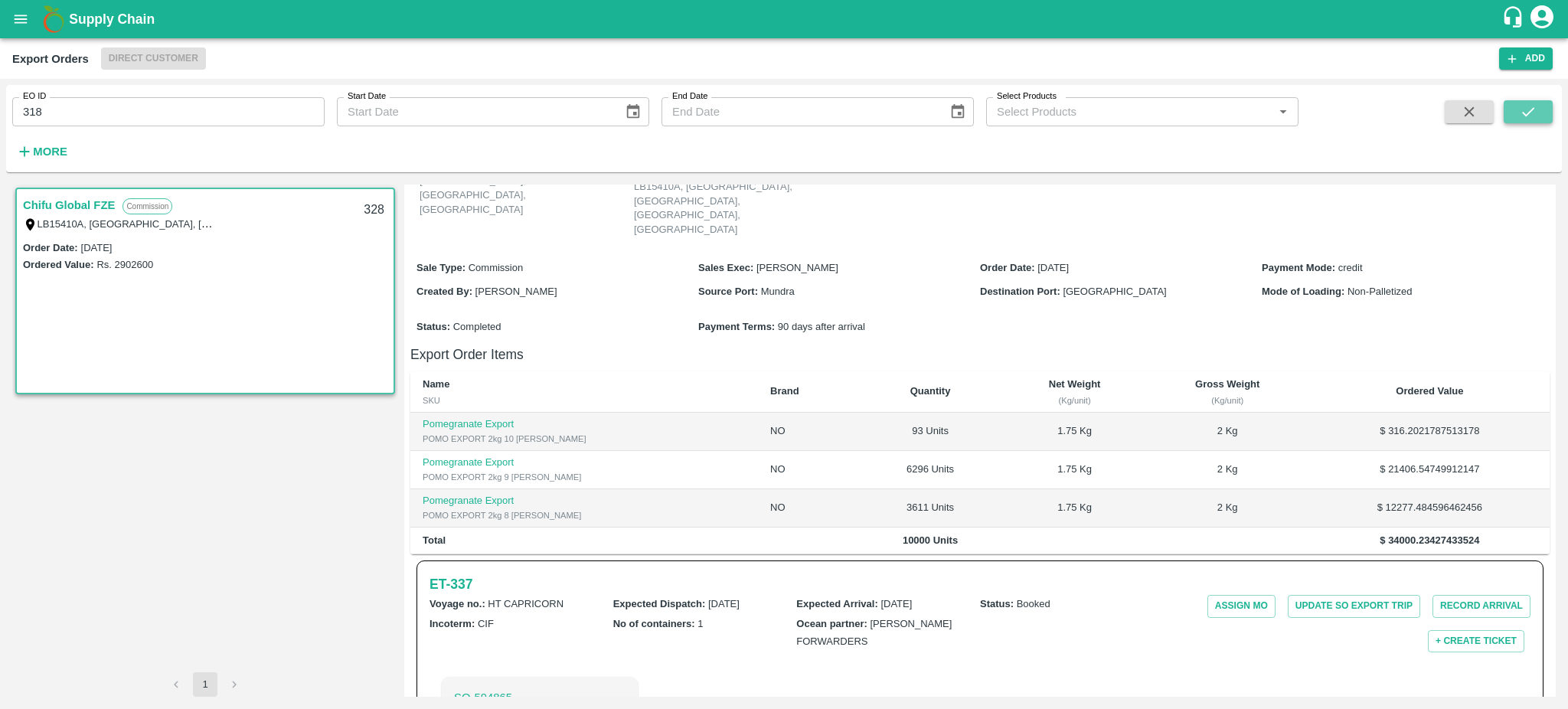
click at [1512, 113] on button "submit" at bounding box center [1527, 111] width 49 height 23
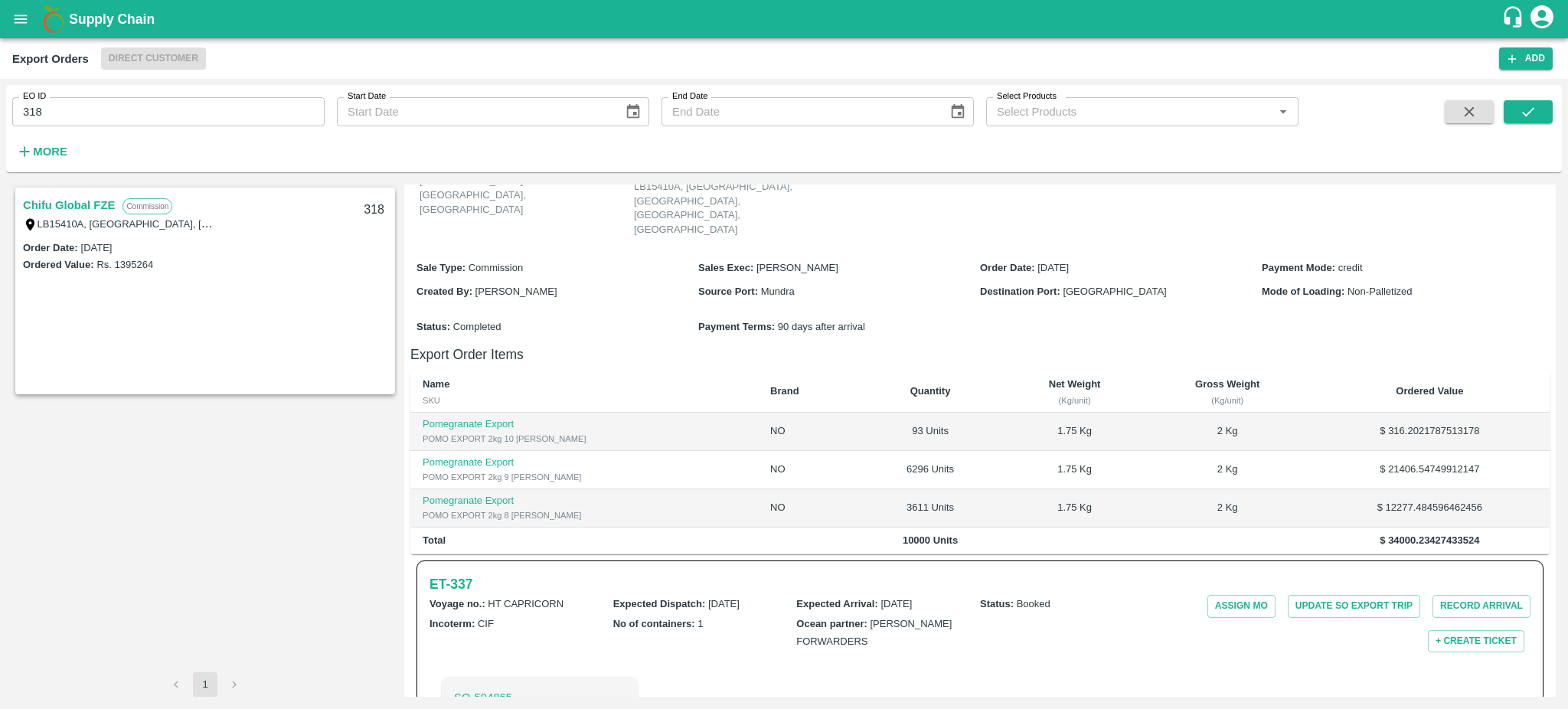
click at [58, 207] on link "Chifu Global FZE" at bounding box center [69, 205] width 91 height 20
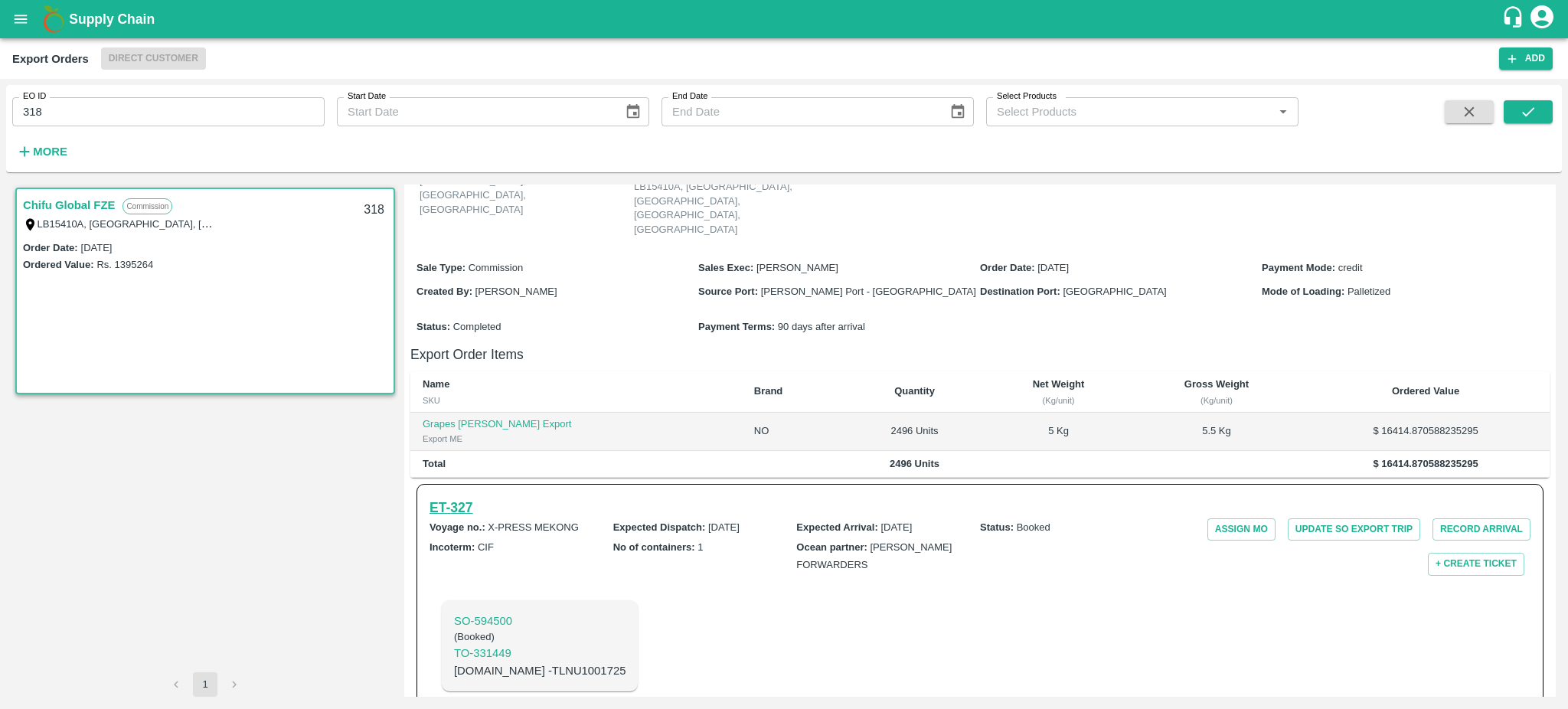
click at [450, 497] on h6 "ET- 327" at bounding box center [451, 508] width 43 height 21
click at [86, 106] on input "318" at bounding box center [169, 111] width 312 height 30
type input "318"
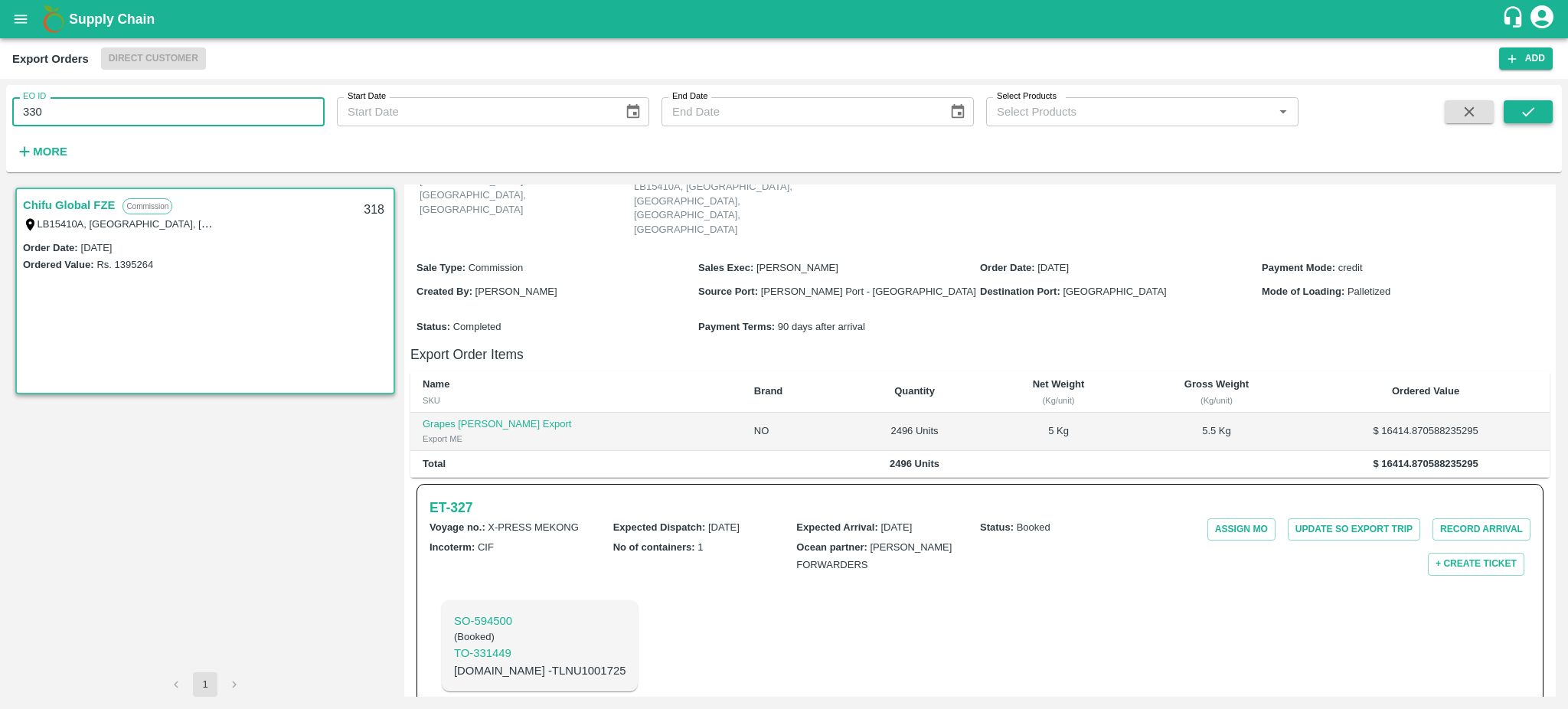
type input "330"
click at [1510, 107] on button "submit" at bounding box center [1527, 111] width 49 height 23
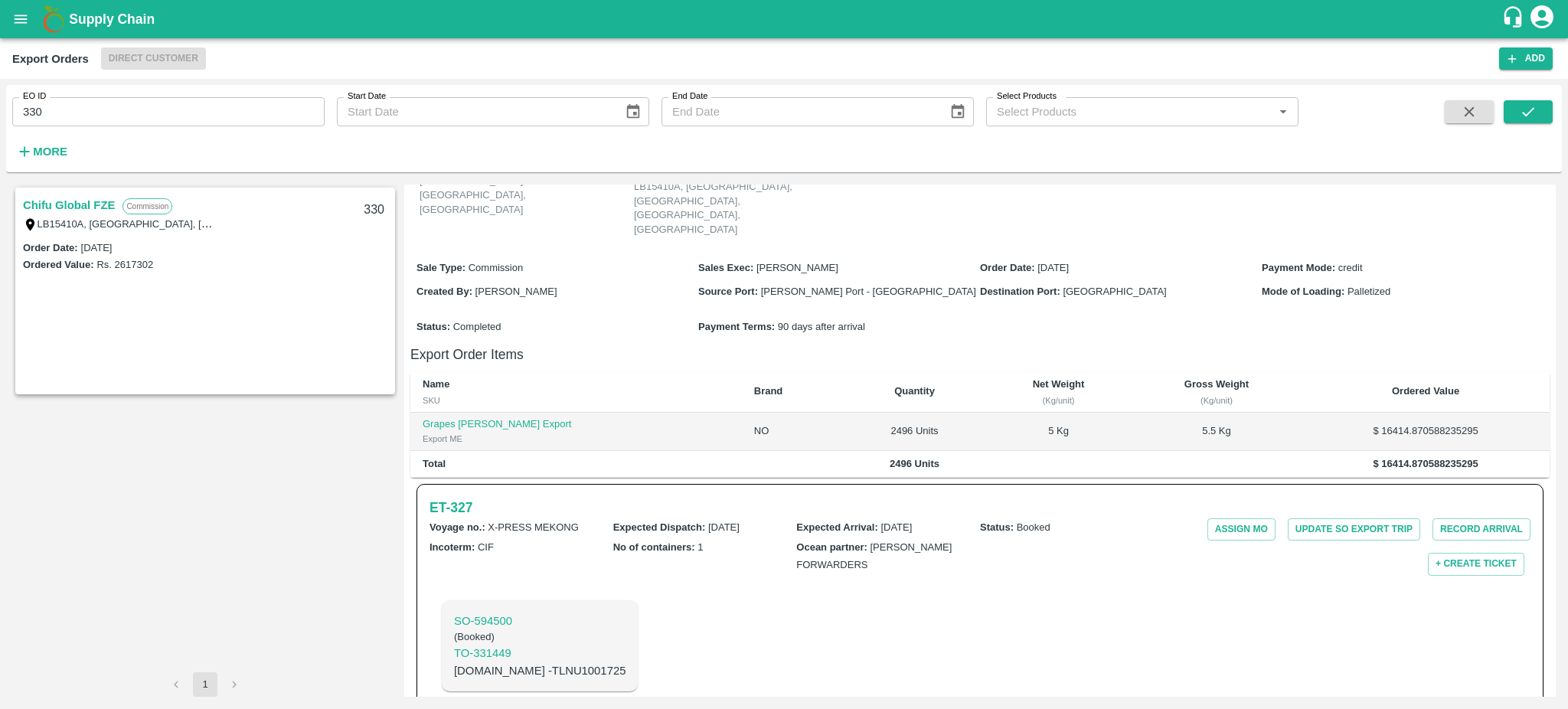
click at [103, 196] on link "Chifu Global FZE" at bounding box center [69, 205] width 91 height 20
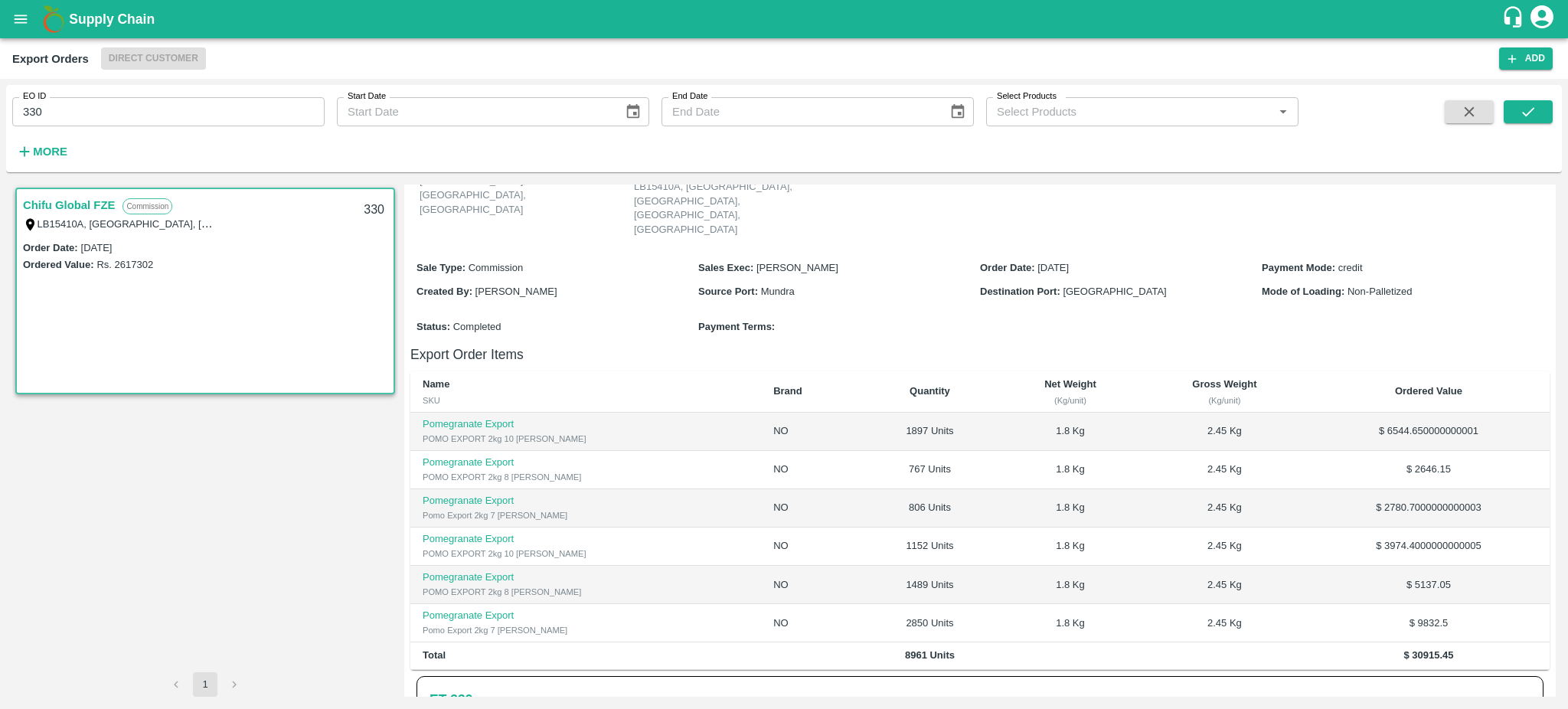
click at [466, 689] on h6 "ET- 339" at bounding box center [451, 699] width 43 height 21
click at [450, 689] on h6 "ET- 339" at bounding box center [451, 699] width 43 height 21
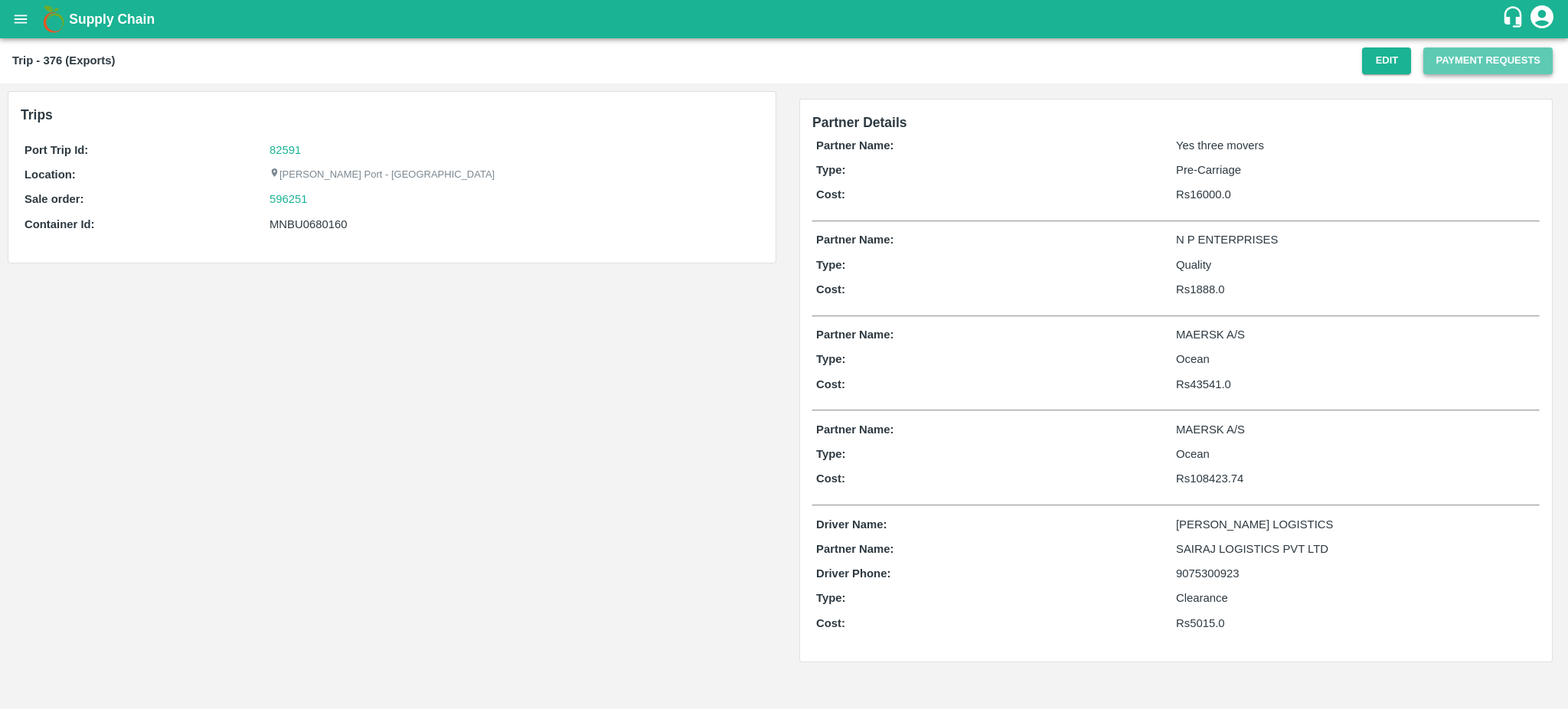
click at [1476, 67] on button "Payment Requests" at bounding box center [1488, 61] width 130 height 27
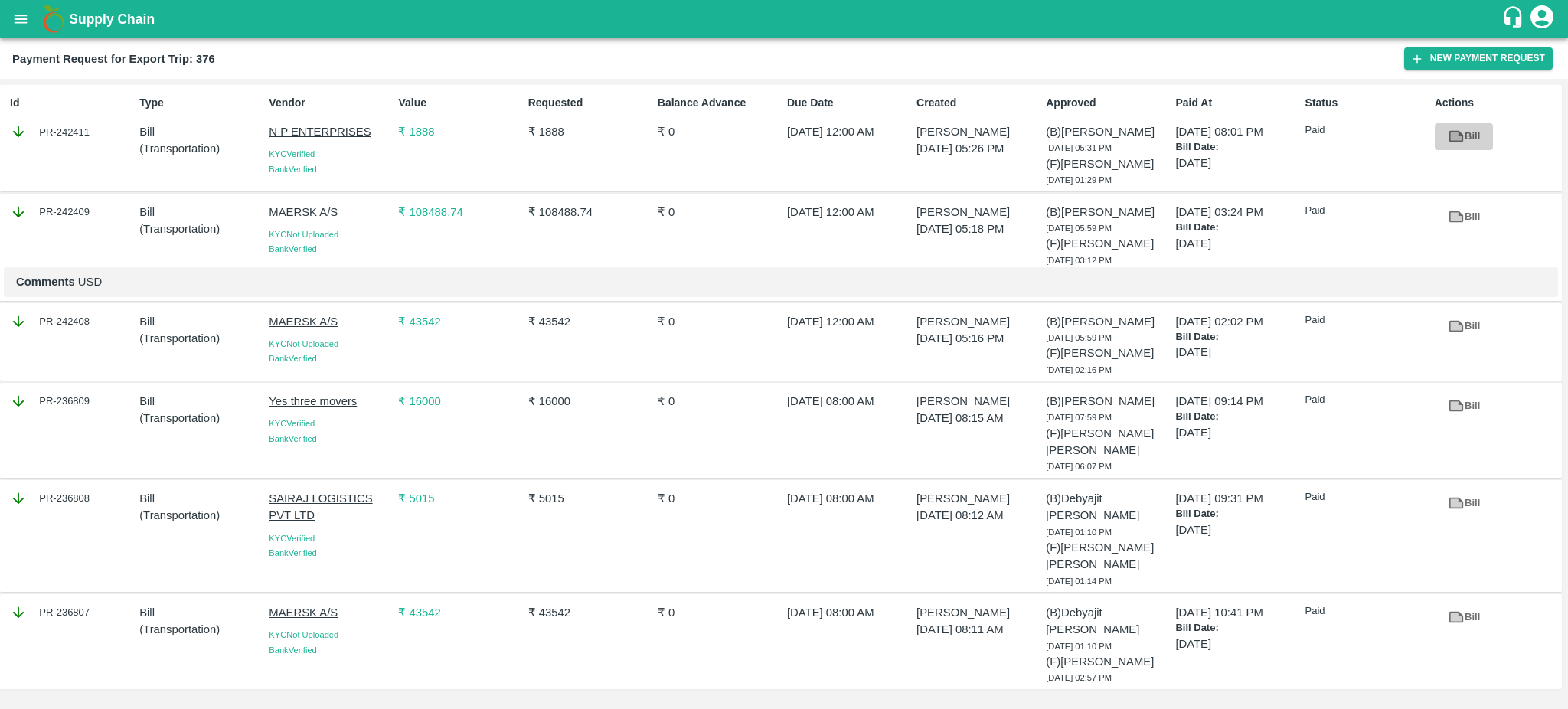
click at [1459, 136] on icon at bounding box center [1456, 136] width 11 height 9
click at [90, 133] on div "PR-242411" at bounding box center [70, 132] width 123 height 17
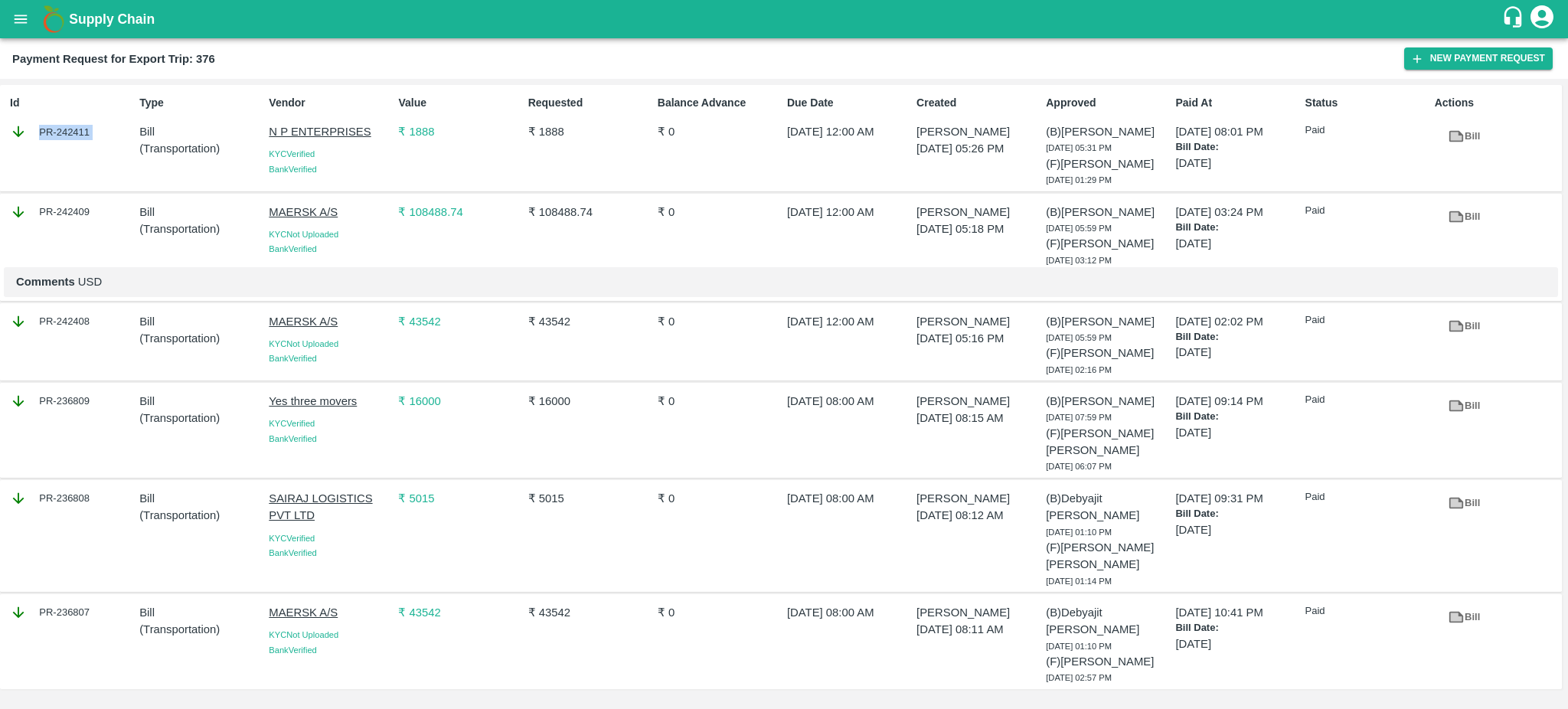
copy div "PR-242411"
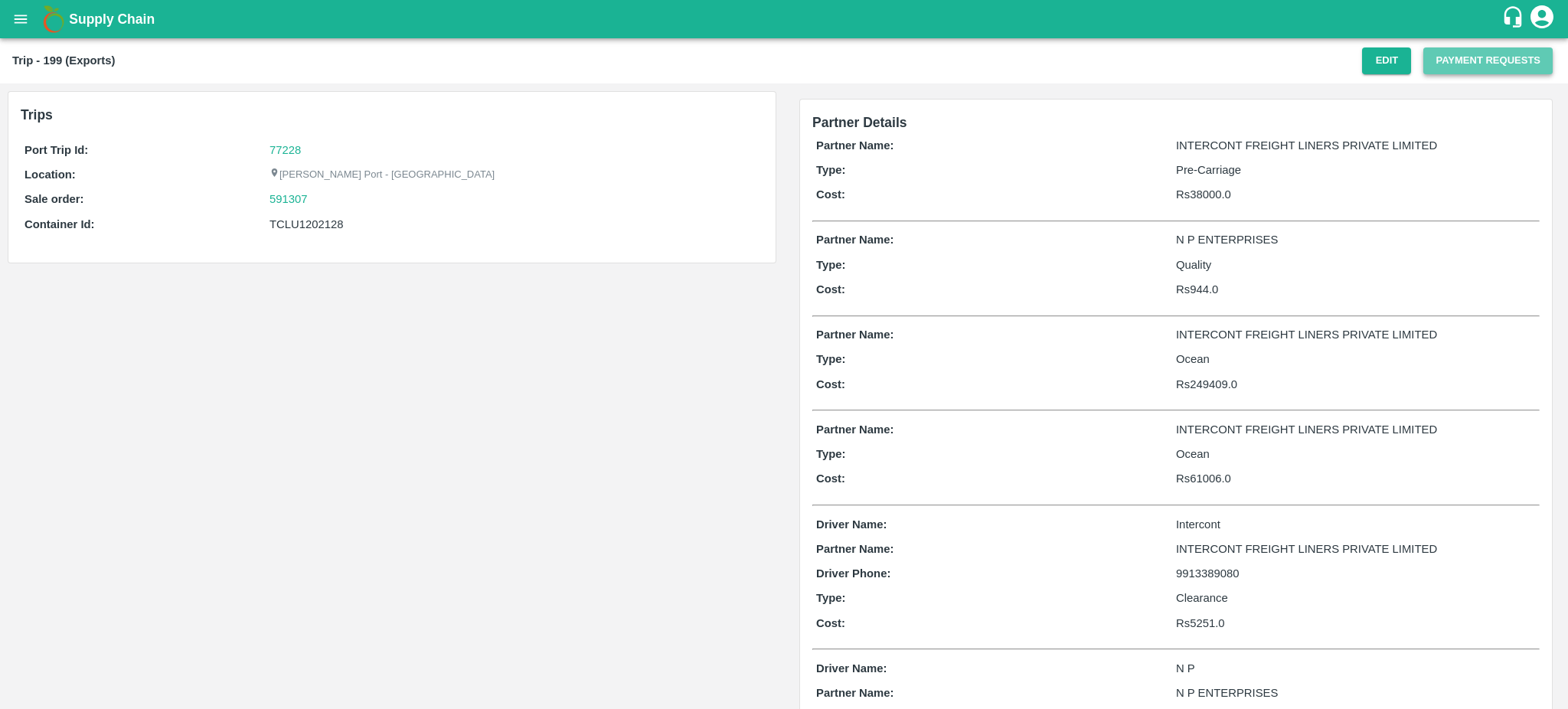
click at [1463, 66] on button "Payment Requests" at bounding box center [1488, 61] width 130 height 27
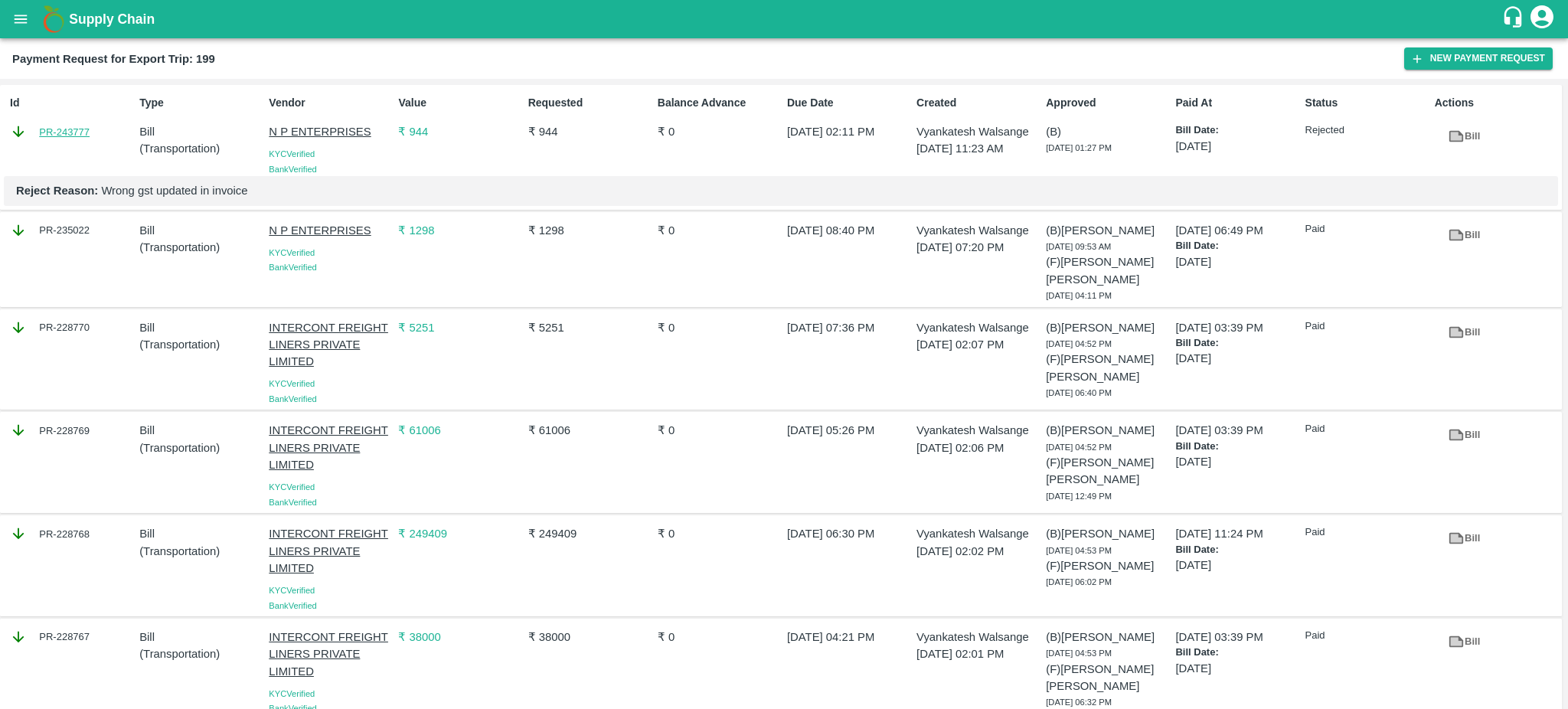
click at [76, 131] on link "PR-243777" at bounding box center [64, 132] width 50 height 15
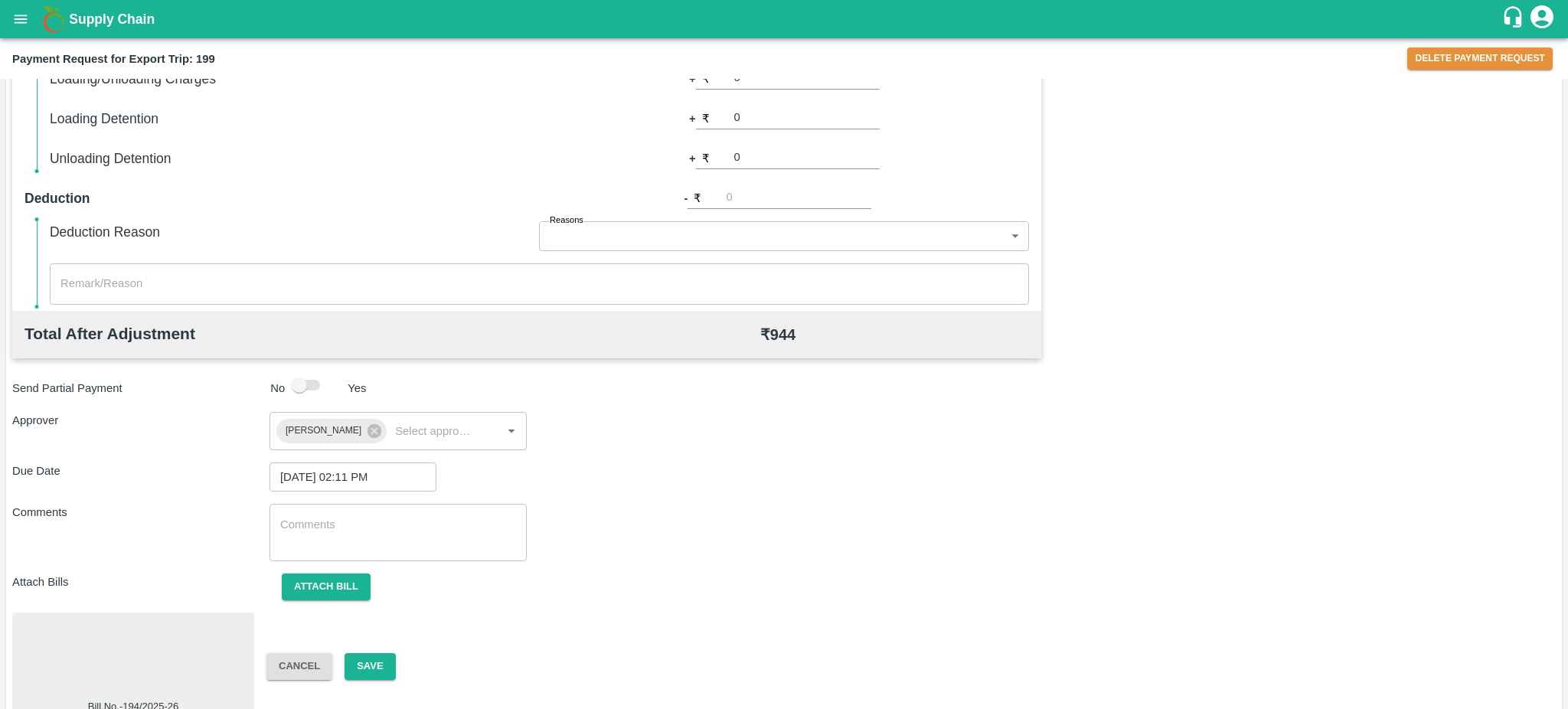
scroll to position [434, 0]
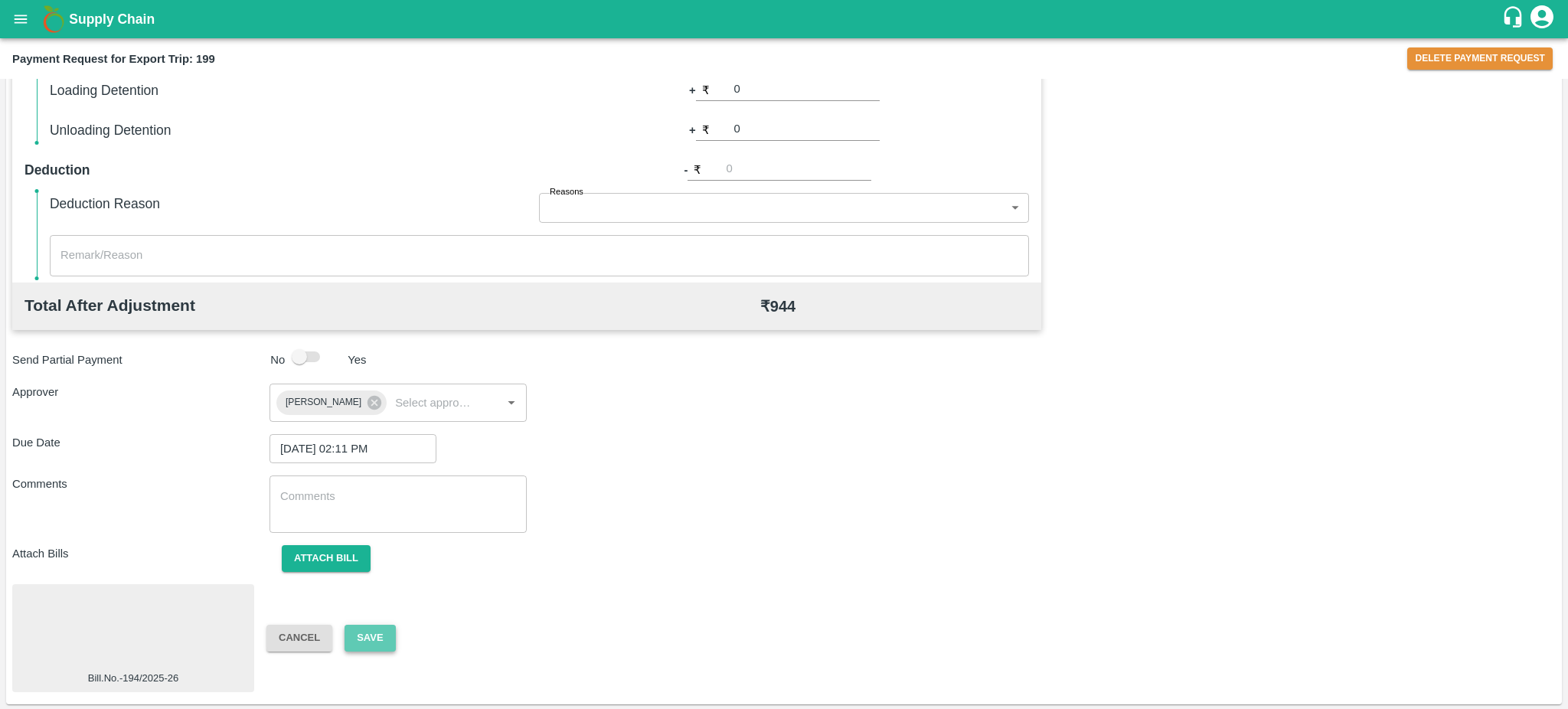
click at [361, 630] on button "Save" at bounding box center [370, 638] width 50 height 27
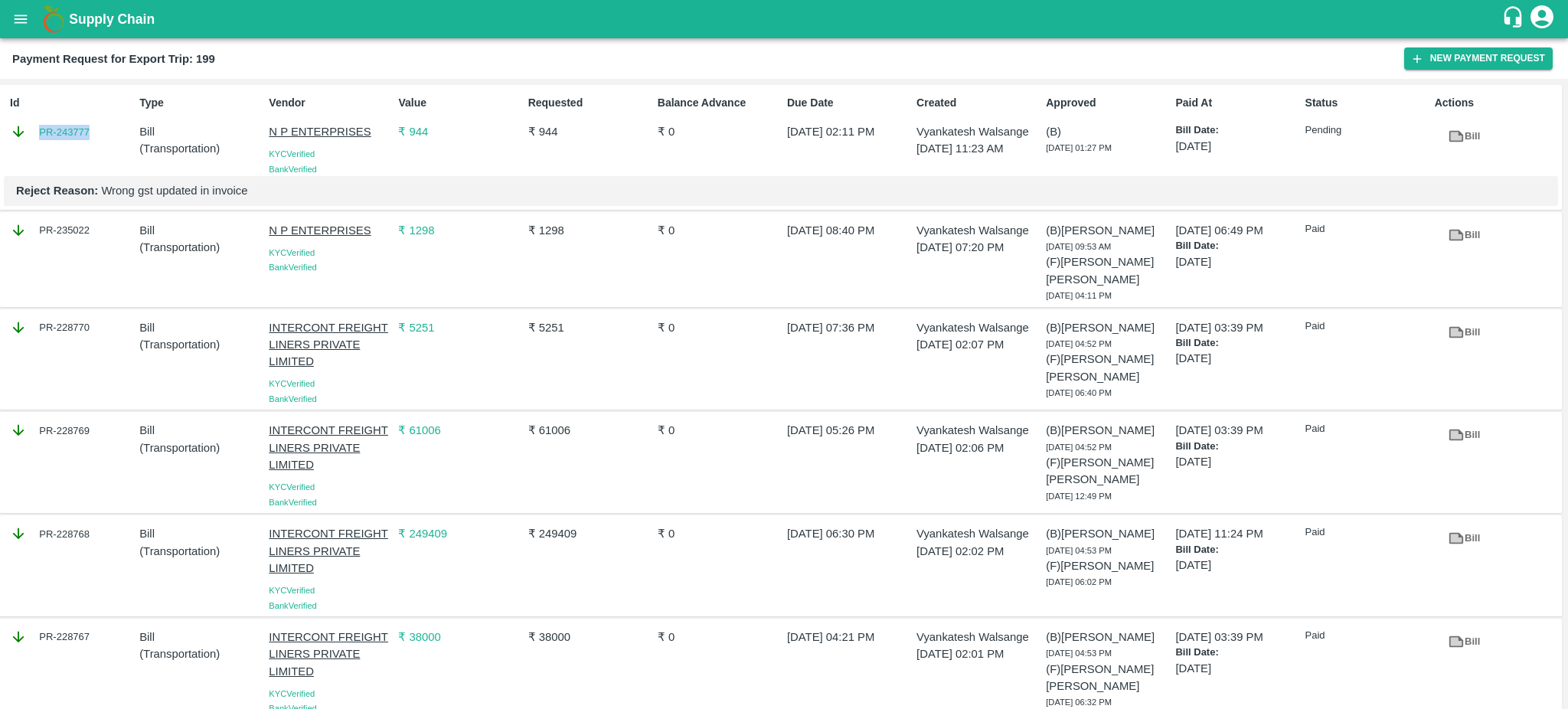
drag, startPoint x: 112, startPoint y: 131, endPoint x: 34, endPoint y: 131, distance: 78.0
click at [34, 131] on div "PR-243777" at bounding box center [70, 132] width 123 height 17
copy link "PR-243777"
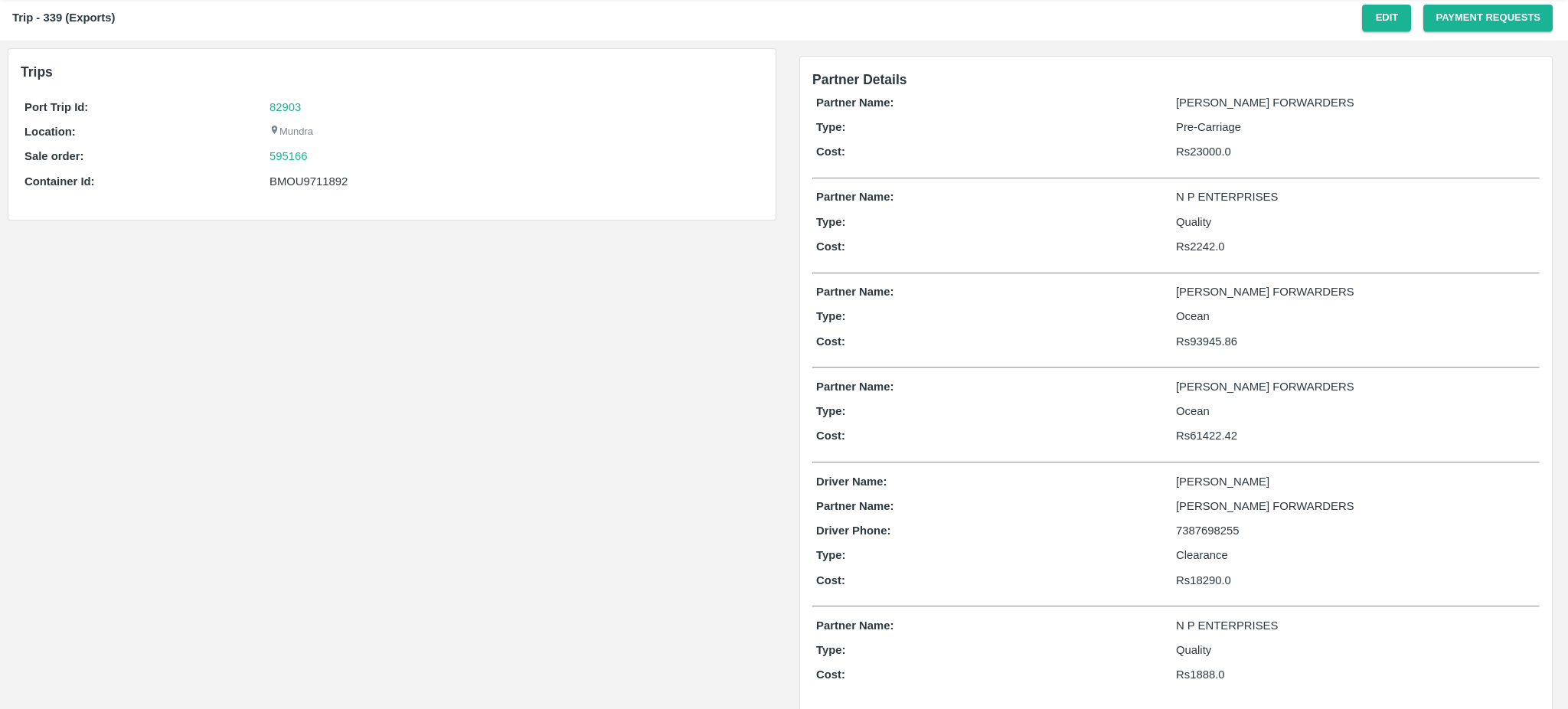
scroll to position [63, 0]
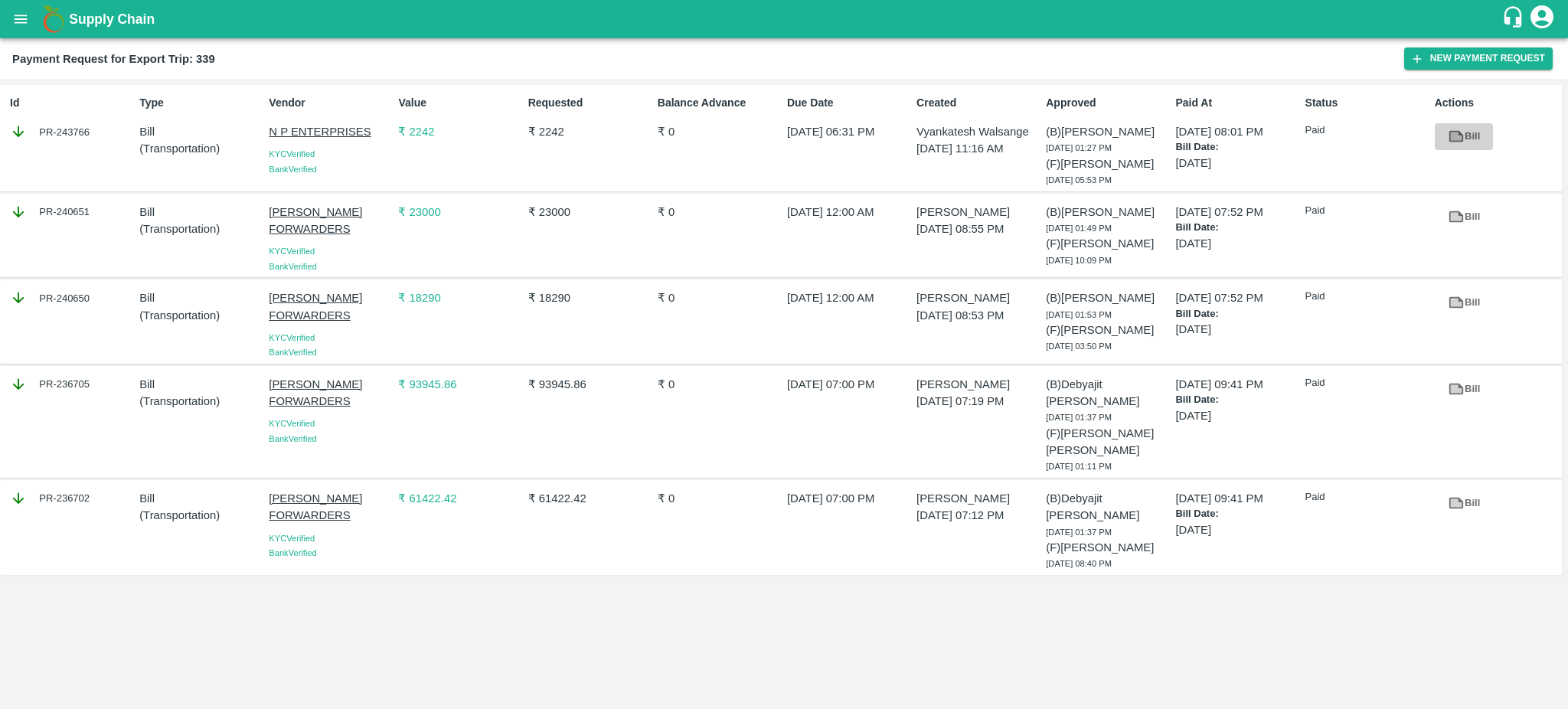
click at [1456, 130] on icon at bounding box center [1457, 136] width 17 height 17
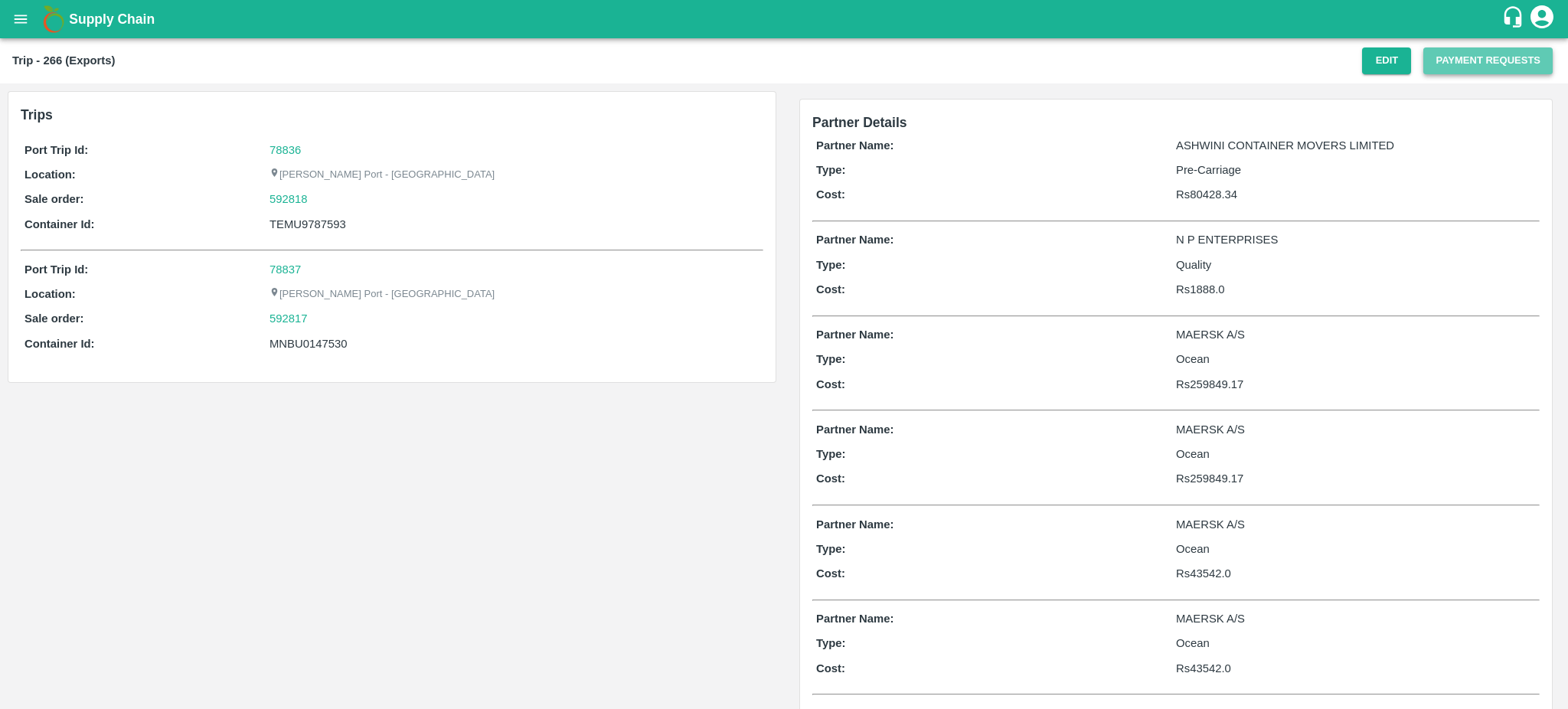
click at [1460, 63] on button "Payment Requests" at bounding box center [1488, 61] width 130 height 27
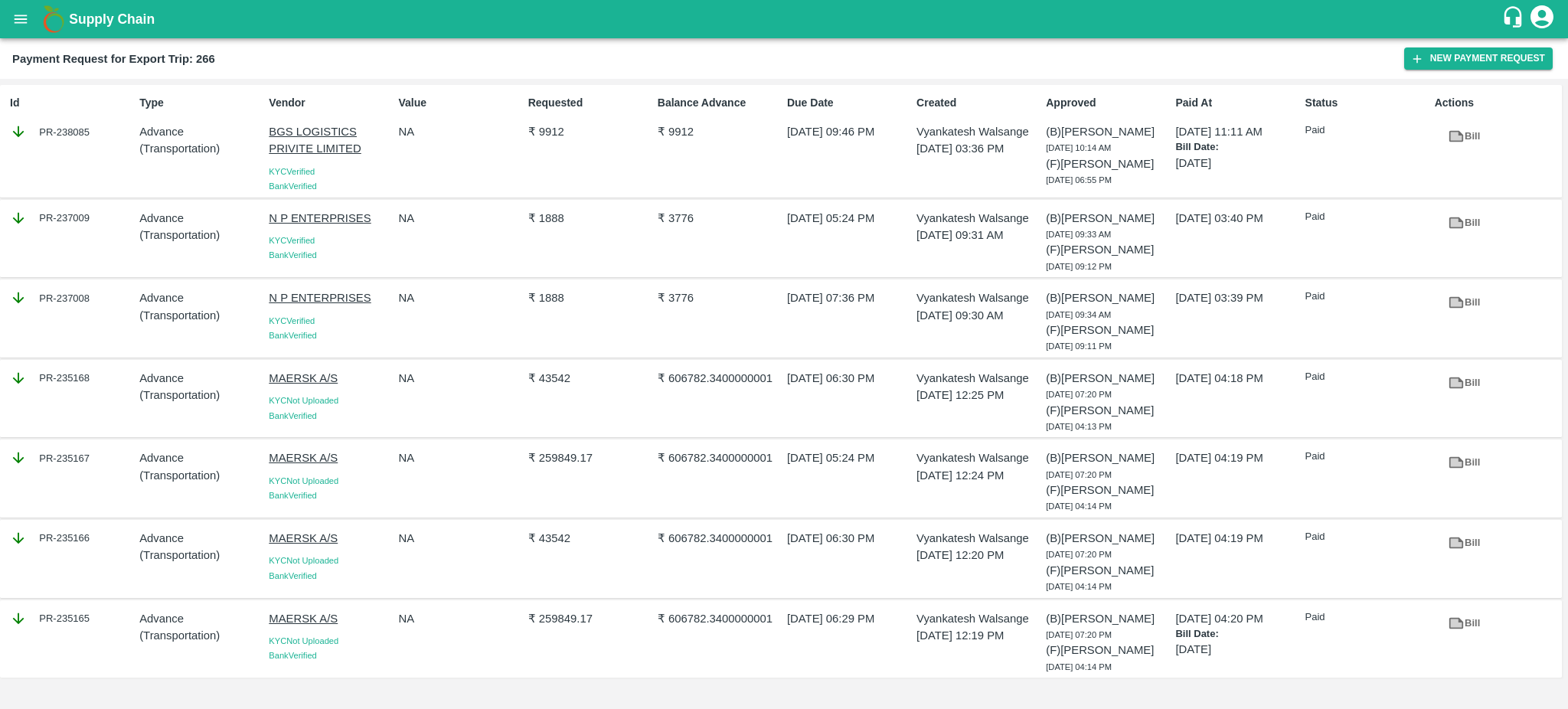
click at [1456, 220] on icon at bounding box center [1456, 222] width 11 height 9
click at [1455, 304] on icon at bounding box center [1456, 302] width 11 height 9
drag, startPoint x: 99, startPoint y: 215, endPoint x: 30, endPoint y: 213, distance: 69.0
click at [30, 213] on div "PR-237009" at bounding box center [70, 218] width 123 height 17
drag, startPoint x: 103, startPoint y: 219, endPoint x: 92, endPoint y: 215, distance: 11.7
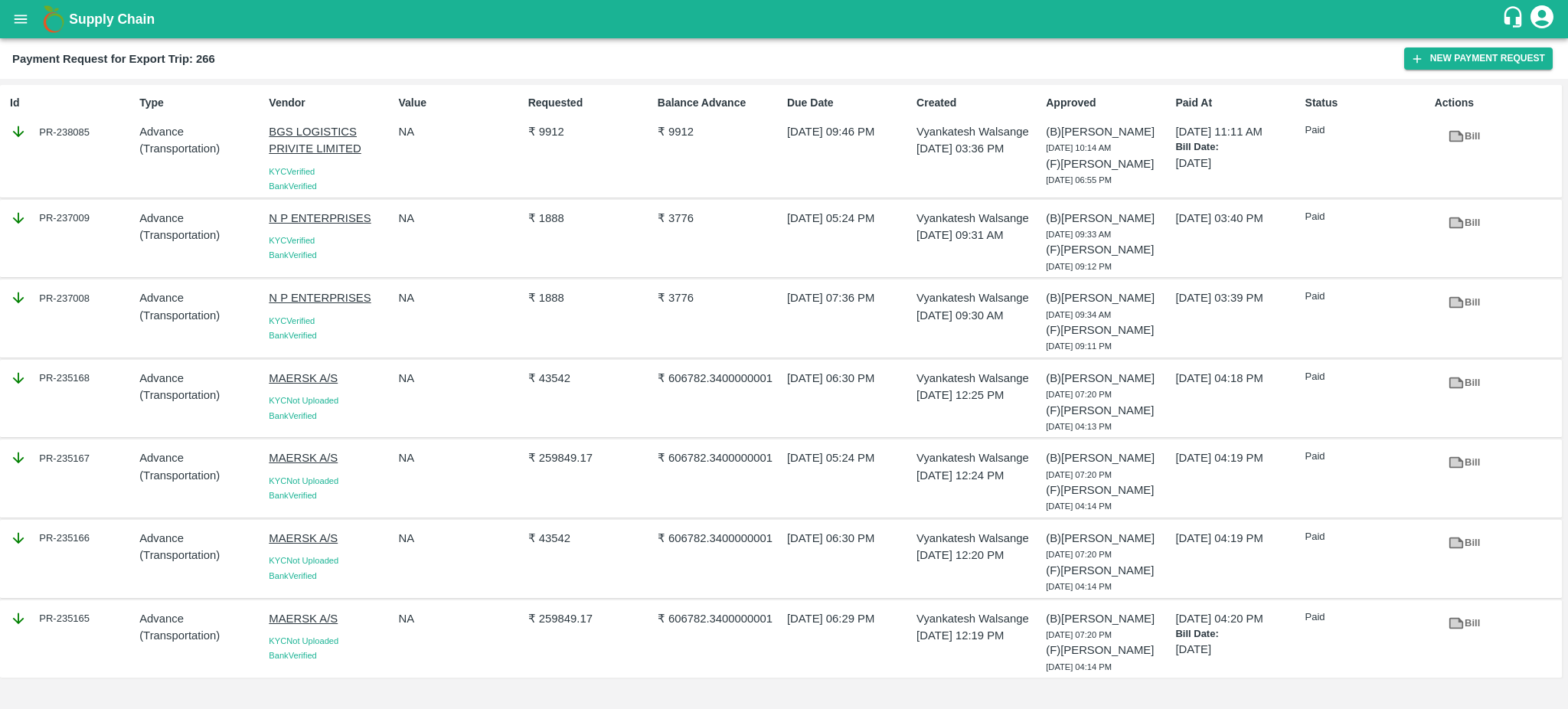
click at [92, 215] on div "PR-237009" at bounding box center [70, 218] width 123 height 17
copy div "PR-237009"
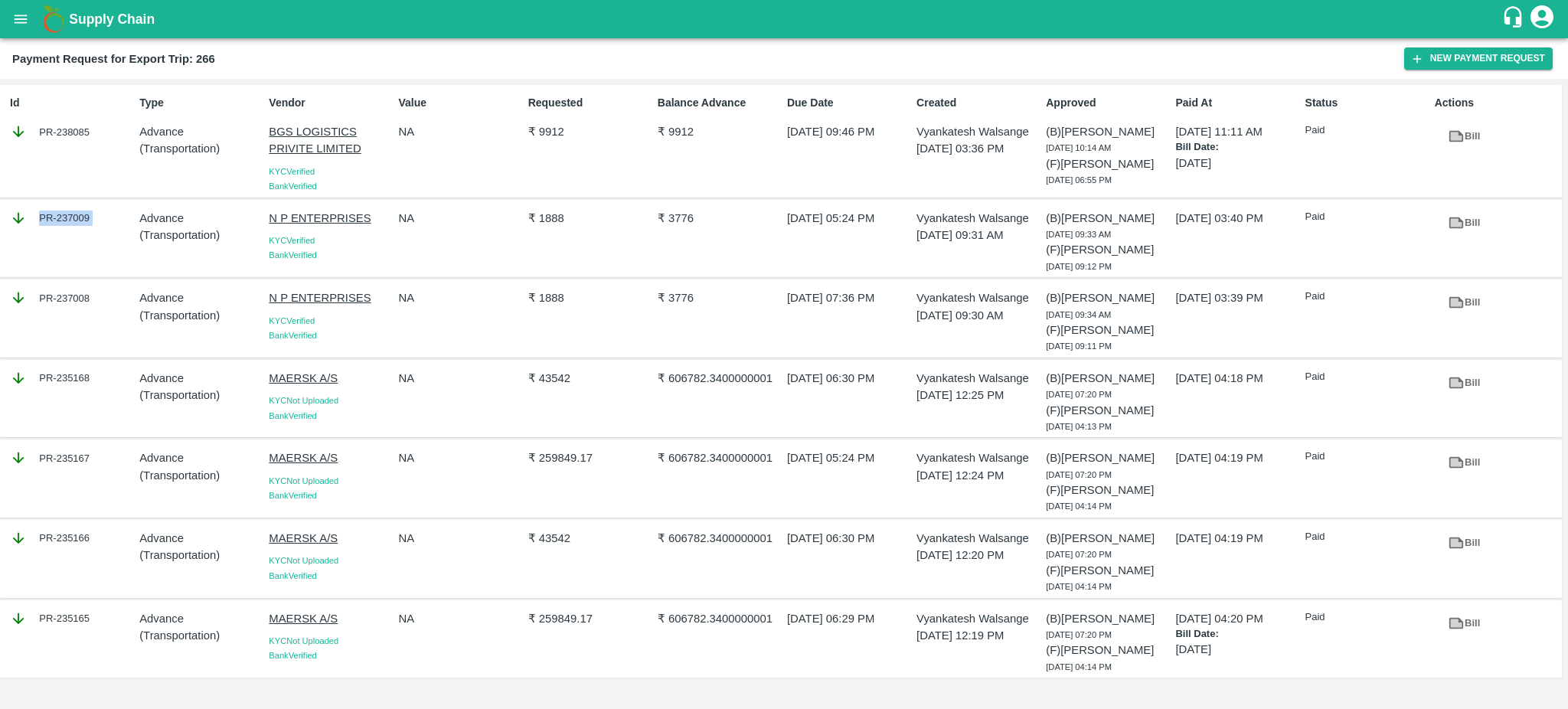
copy div "PR-237009"
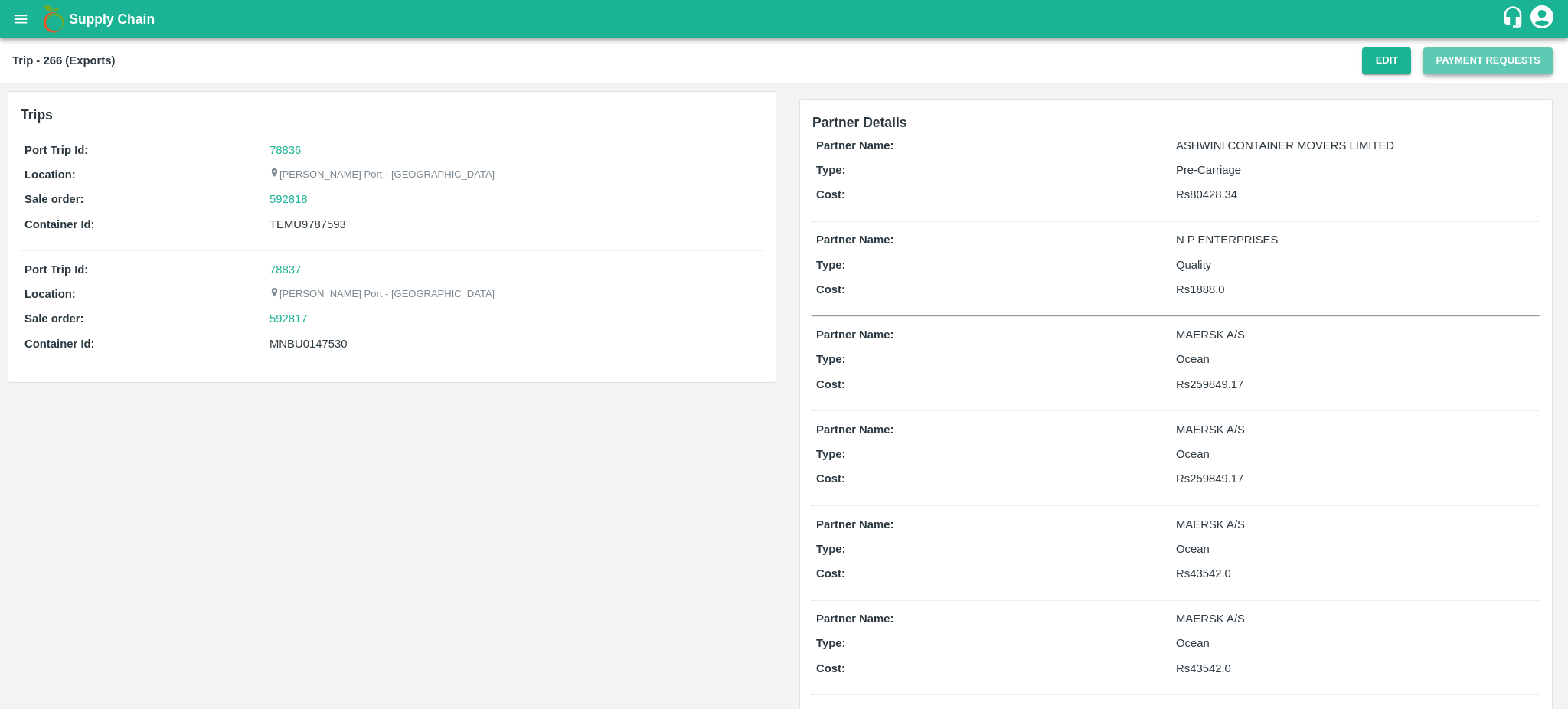
click at [1448, 66] on button "Payment Requests" at bounding box center [1488, 61] width 130 height 27
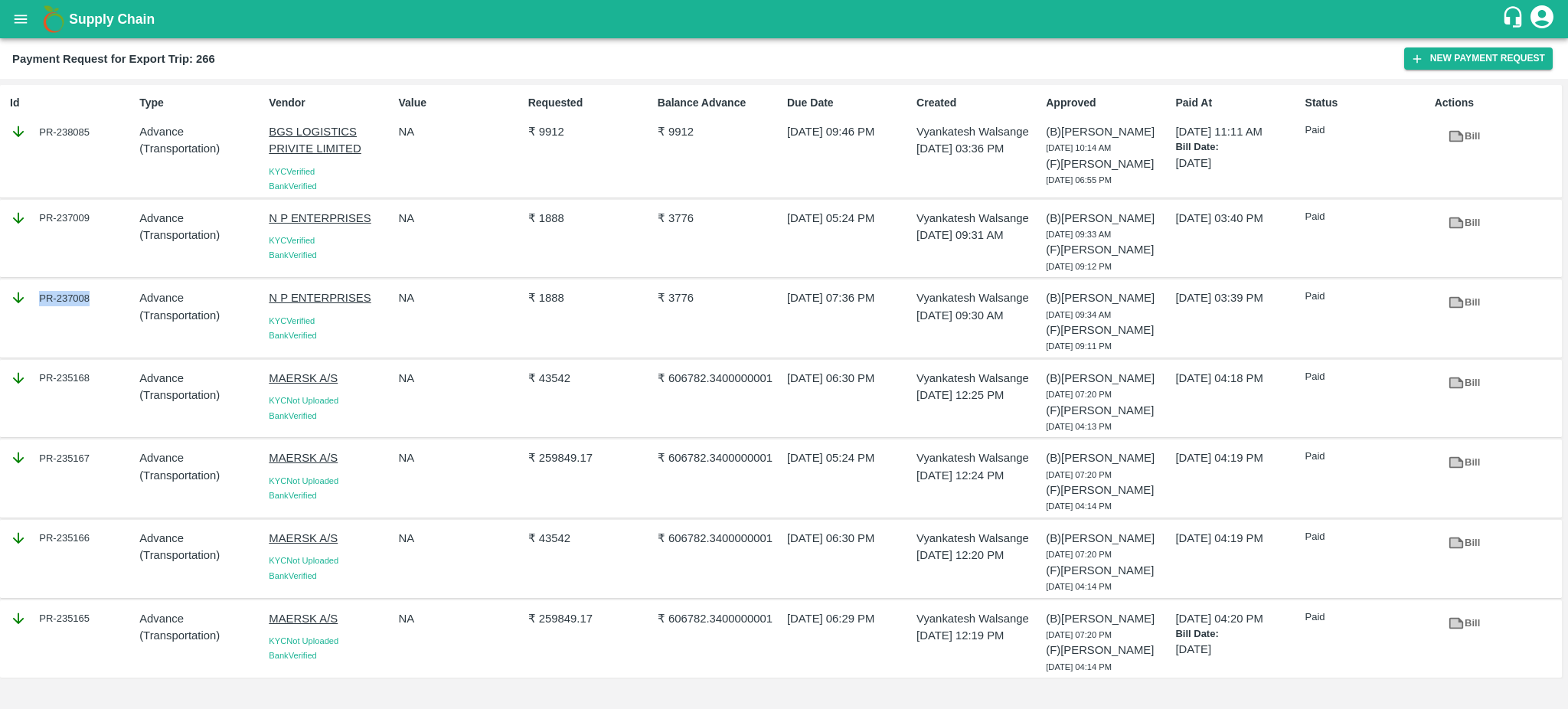
drag, startPoint x: 103, startPoint y: 295, endPoint x: 86, endPoint y: 299, distance: 17.5
click at [86, 299] on div "PR-237008" at bounding box center [70, 298] width 123 height 17
copy div "PR-23700"
click at [104, 310] on div "PR-237008" at bounding box center [69, 318] width 130 height 71
click at [91, 300] on div "PR-237008" at bounding box center [70, 298] width 123 height 17
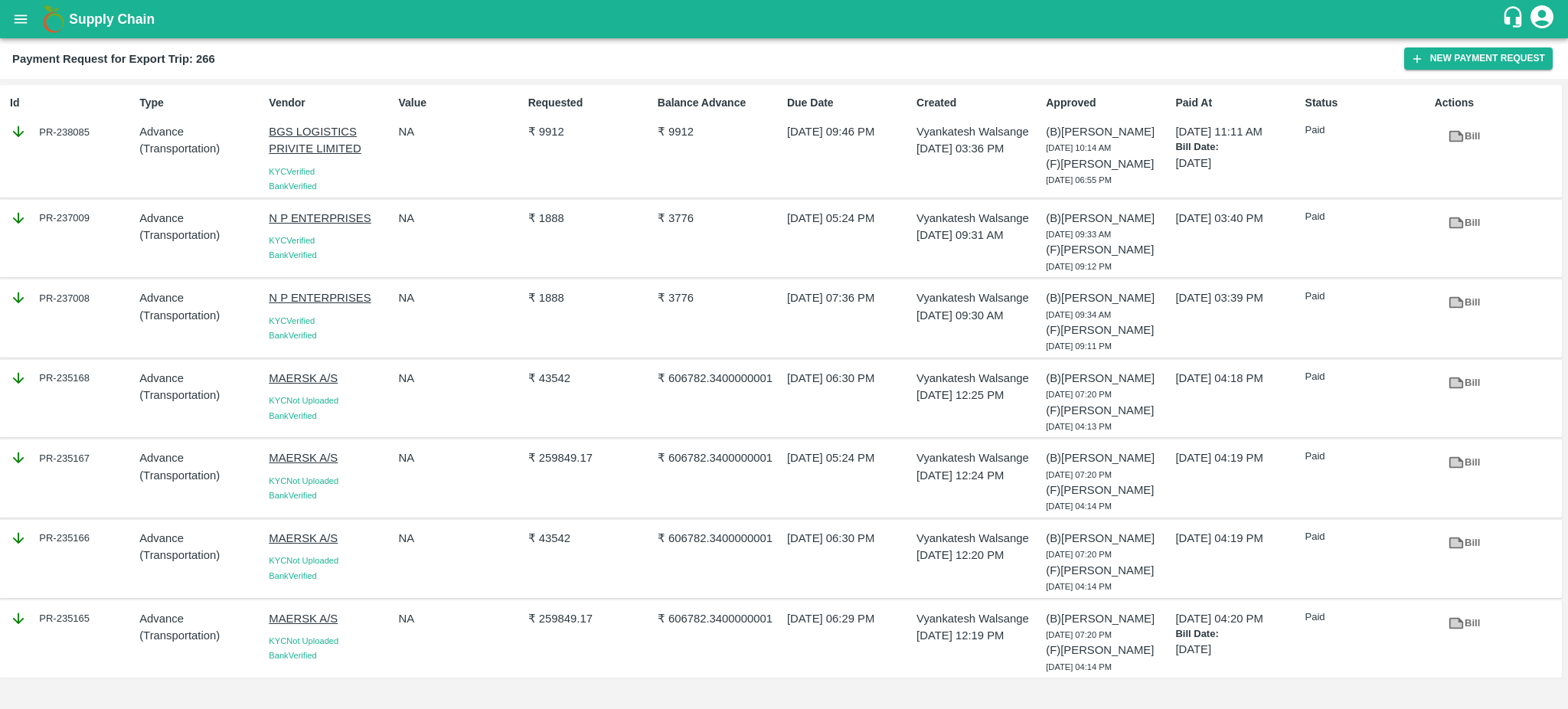
click at [91, 300] on div "PR-237008" at bounding box center [70, 298] width 123 height 17
copy div "PR-237008"
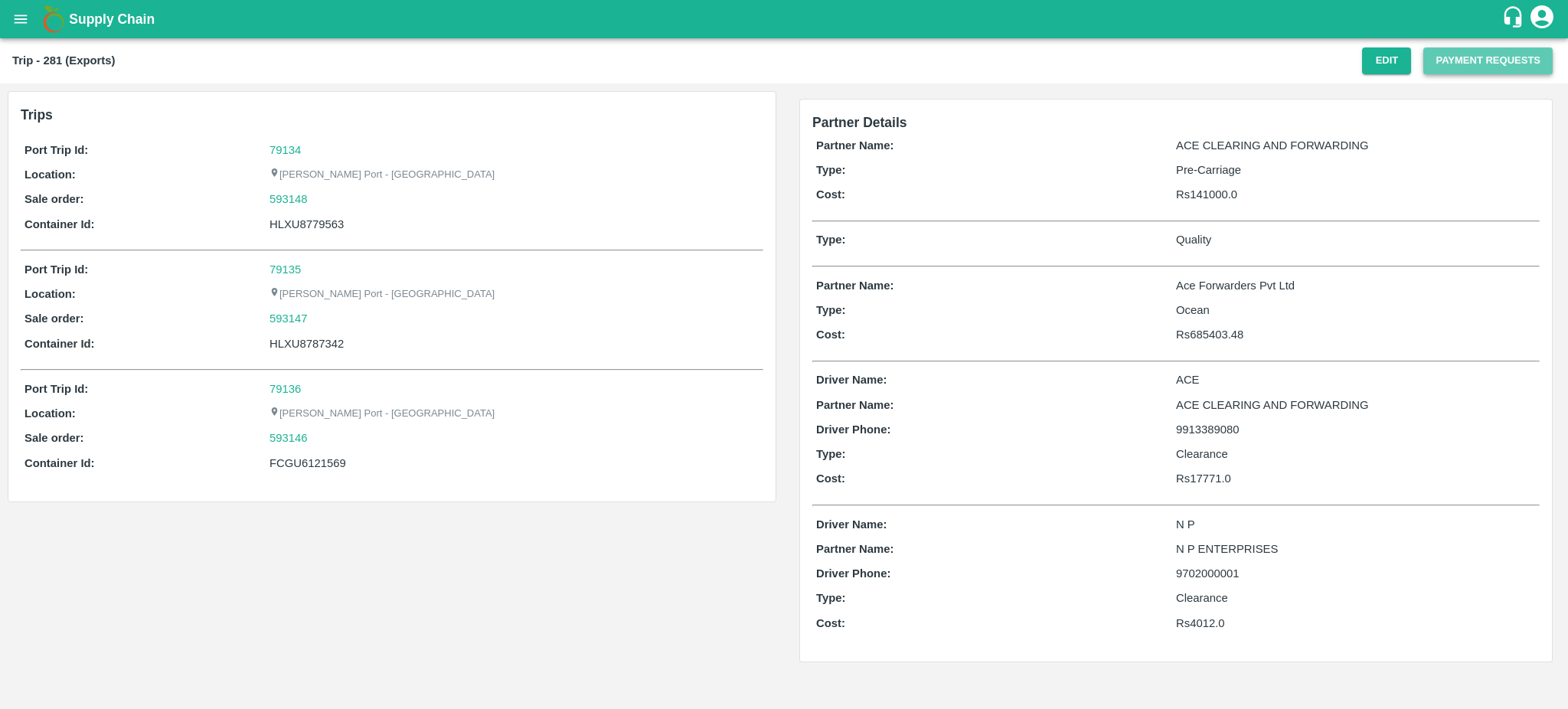
click at [1452, 65] on button "Payment Requests" at bounding box center [1488, 61] width 130 height 27
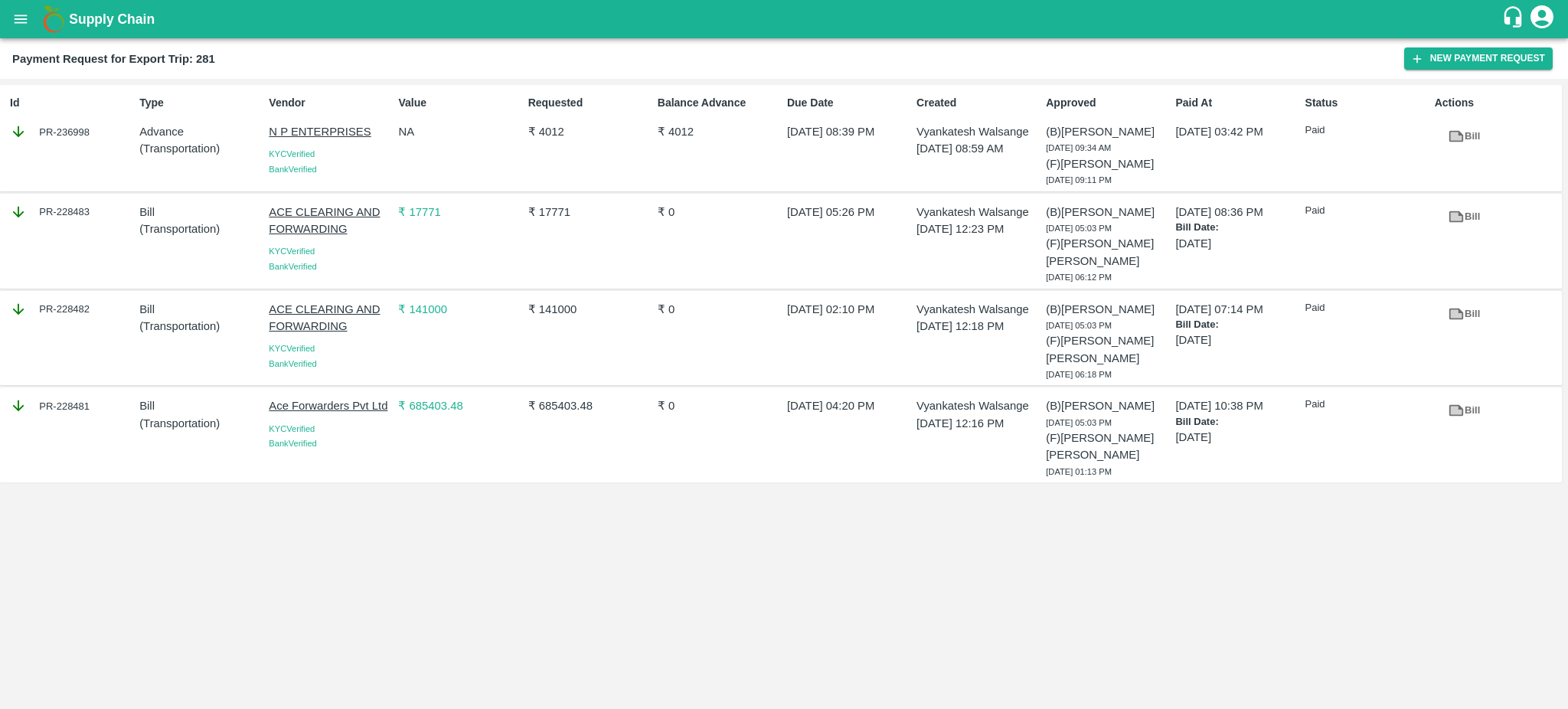
click at [90, 132] on div "PR-236998" at bounding box center [70, 132] width 123 height 17
drag, startPoint x: 105, startPoint y: 132, endPoint x: 89, endPoint y: 134, distance: 16.1
click at [89, 134] on div "PR-236998" at bounding box center [70, 132] width 123 height 17
copy div "PR-236998"
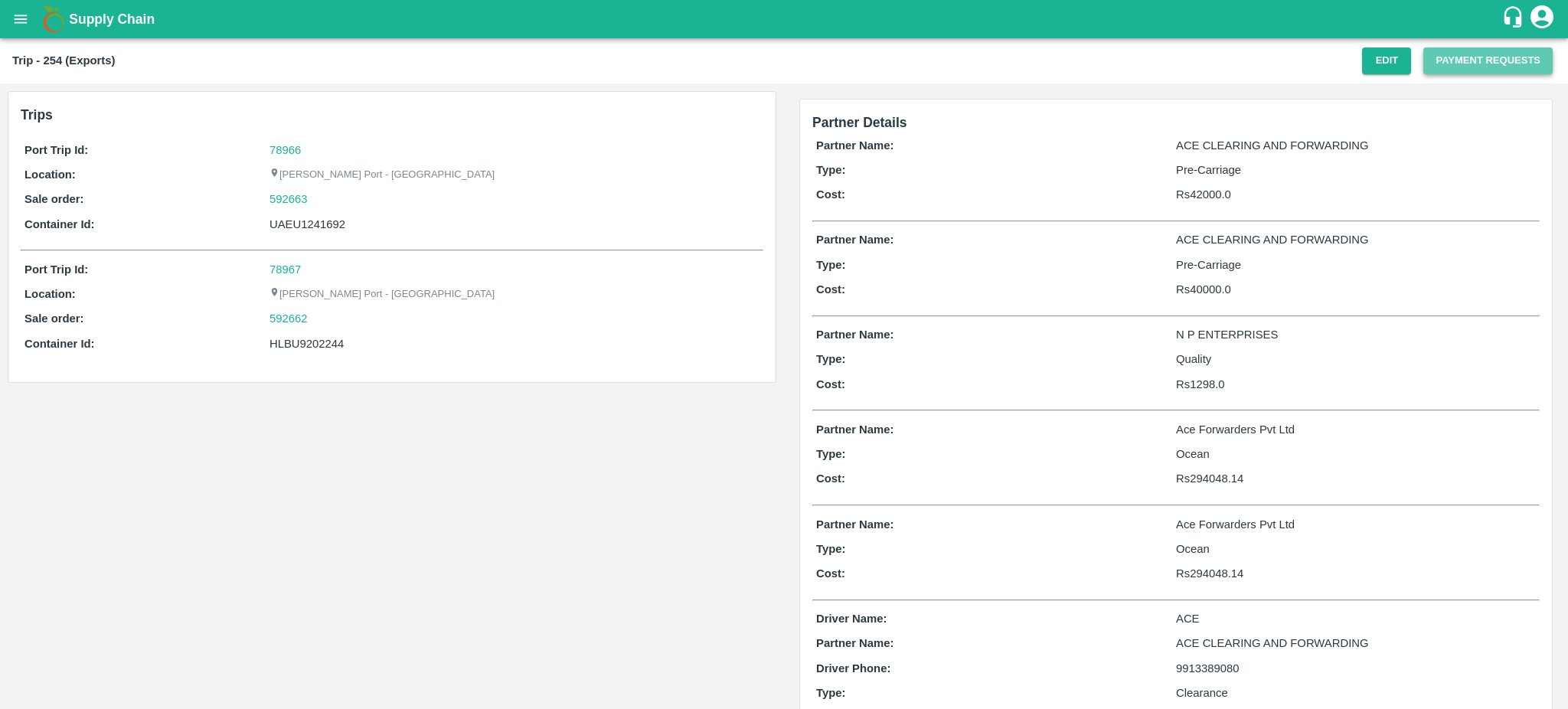
click at [1472, 64] on button "Payment Requests" at bounding box center [1488, 61] width 130 height 27
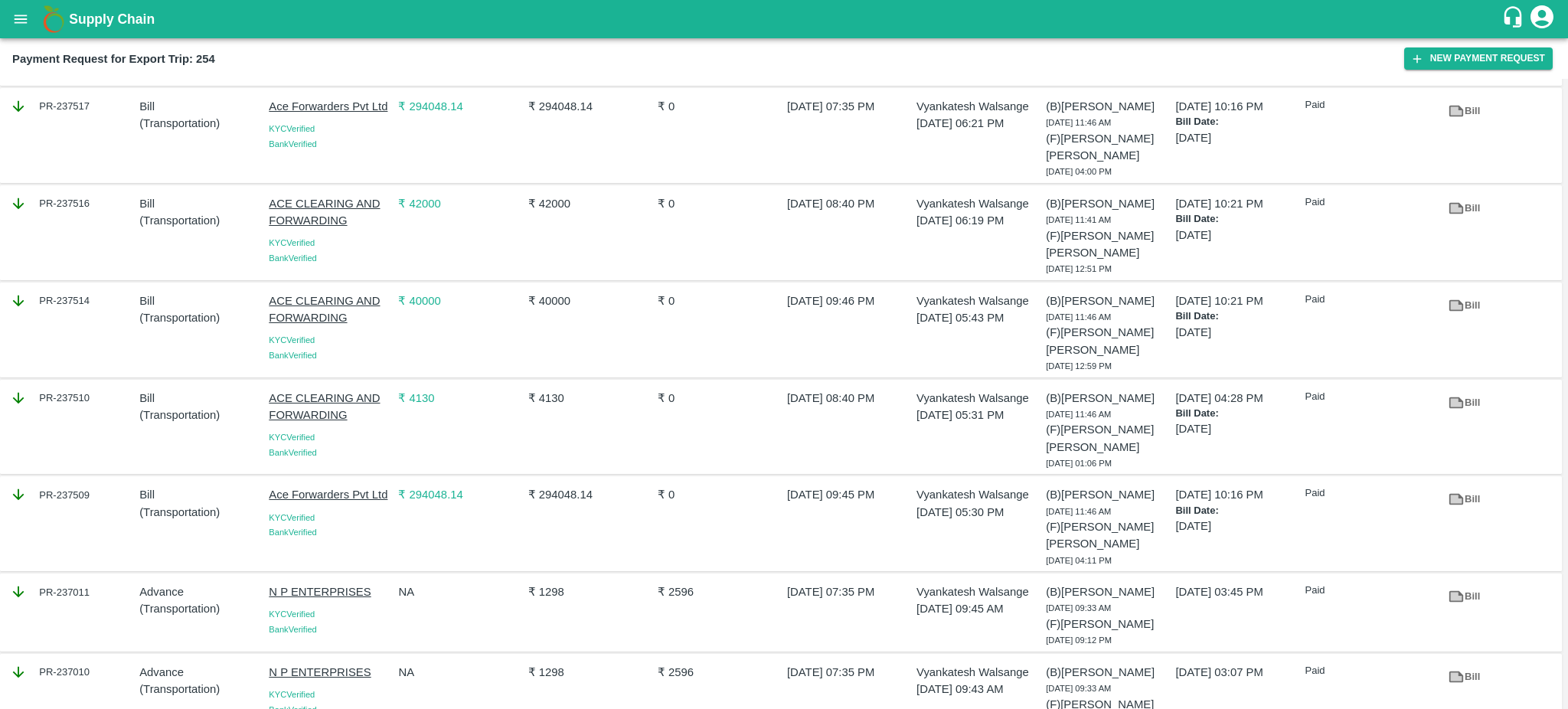
scroll to position [159, 0]
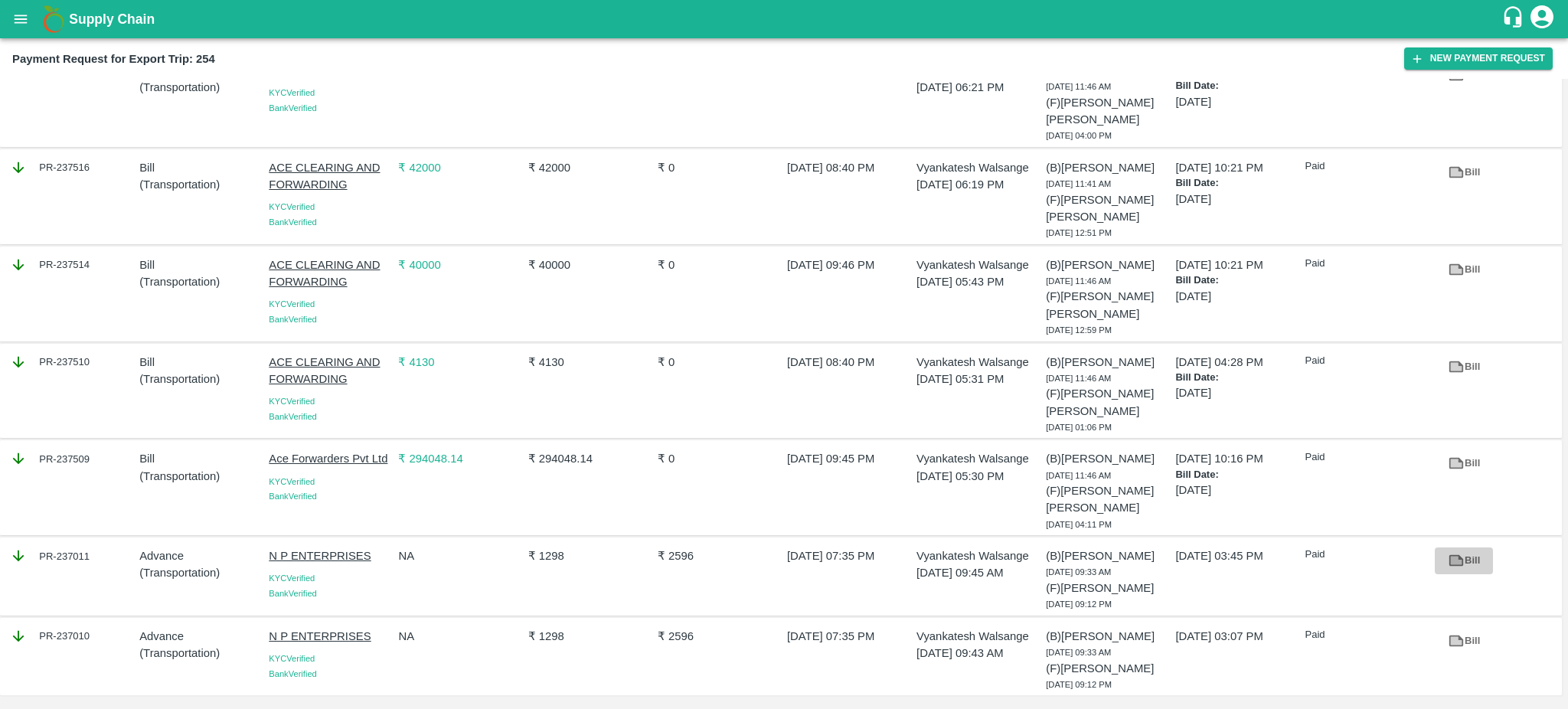
click at [1459, 568] on icon at bounding box center [1457, 560] width 17 height 17
click at [1453, 638] on icon at bounding box center [1456, 640] width 11 height 9
drag, startPoint x: 99, startPoint y: 641, endPoint x: 91, endPoint y: 634, distance: 10.6
click at [91, 634] on div "PR-237010" at bounding box center [70, 637] width 123 height 17
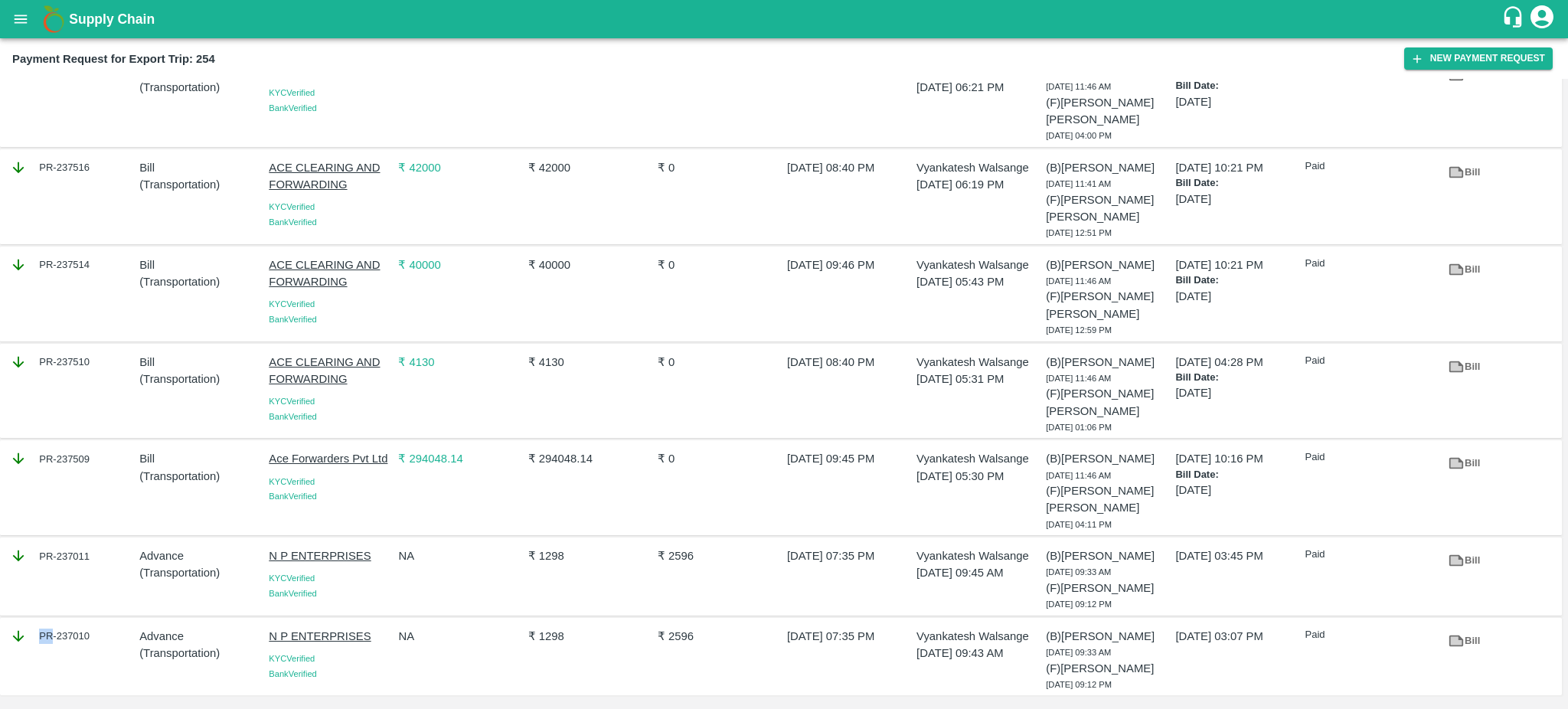
click at [91, 634] on div "PR-237010" at bounding box center [70, 637] width 123 height 17
copy div "PR-237010"
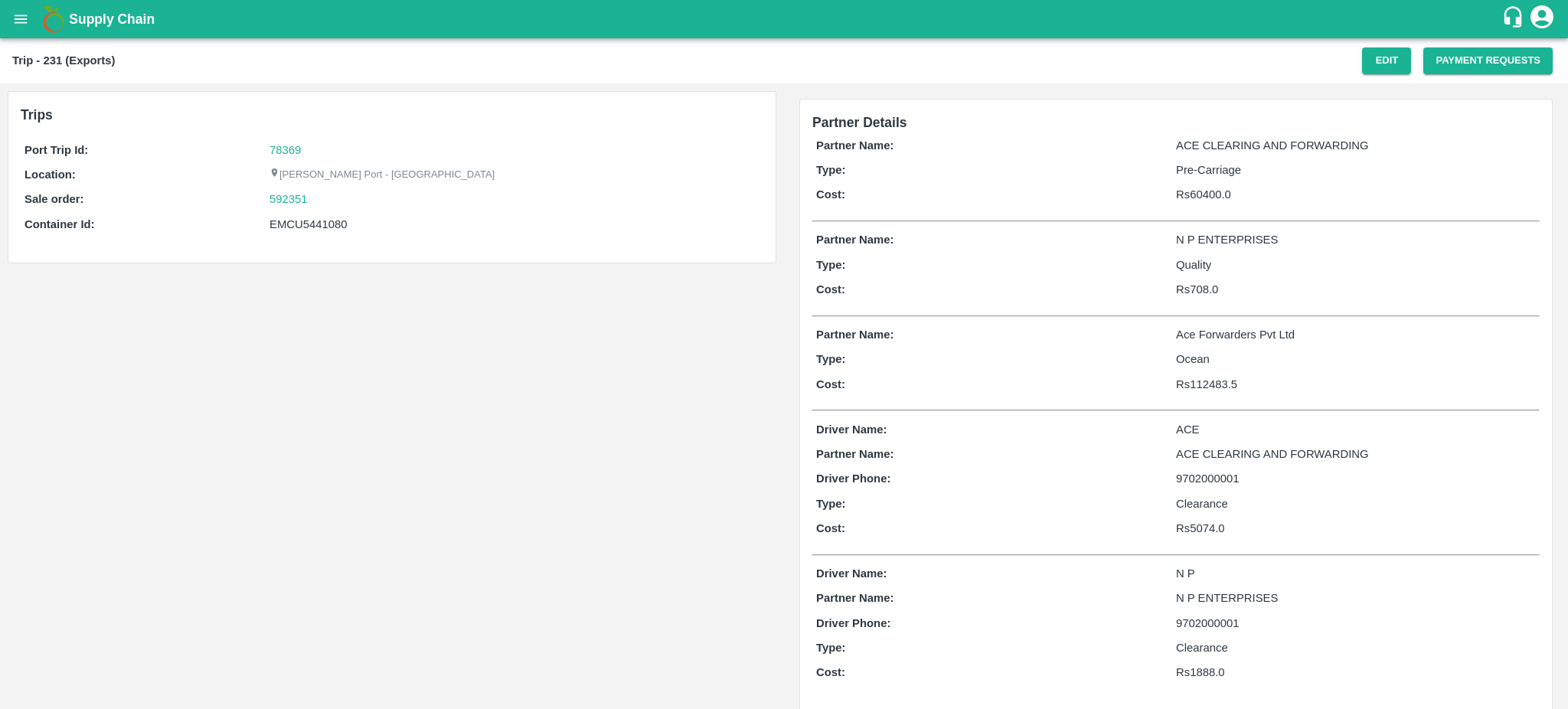
scroll to position [17, 0]
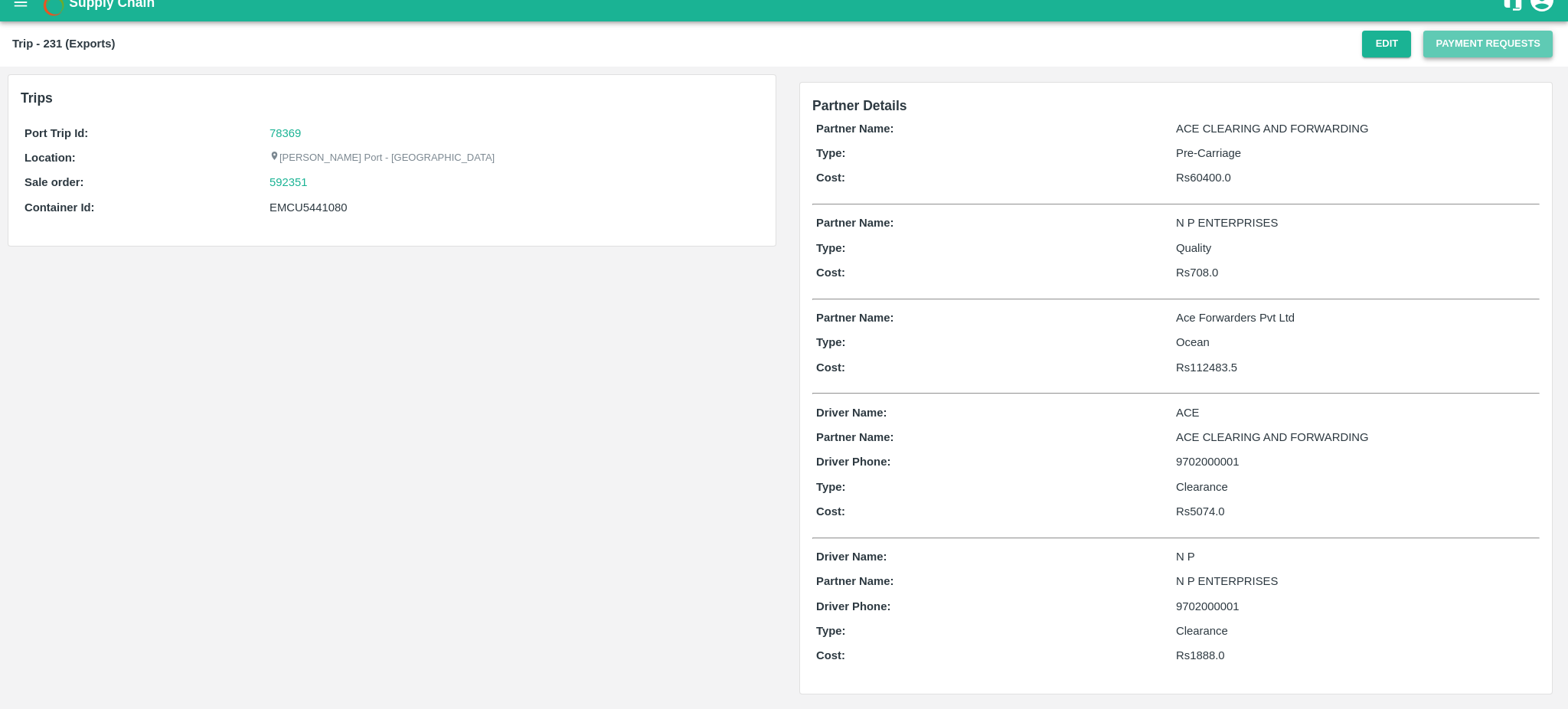
click at [1477, 50] on button "Payment Requests" at bounding box center [1488, 44] width 130 height 27
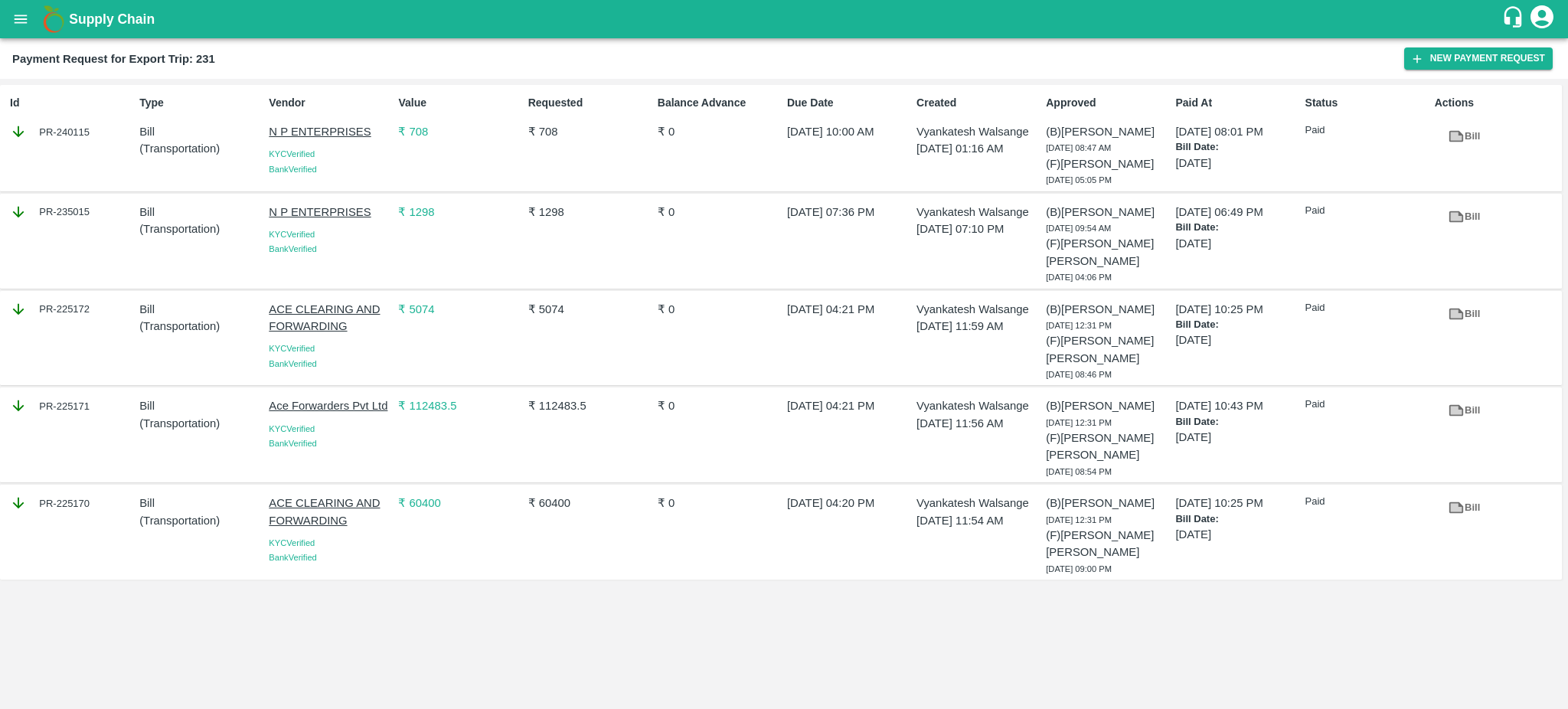
drag, startPoint x: 115, startPoint y: 209, endPoint x: 96, endPoint y: 213, distance: 19.4
click at [96, 213] on div "PR-235015" at bounding box center [70, 213] width 123 height 17
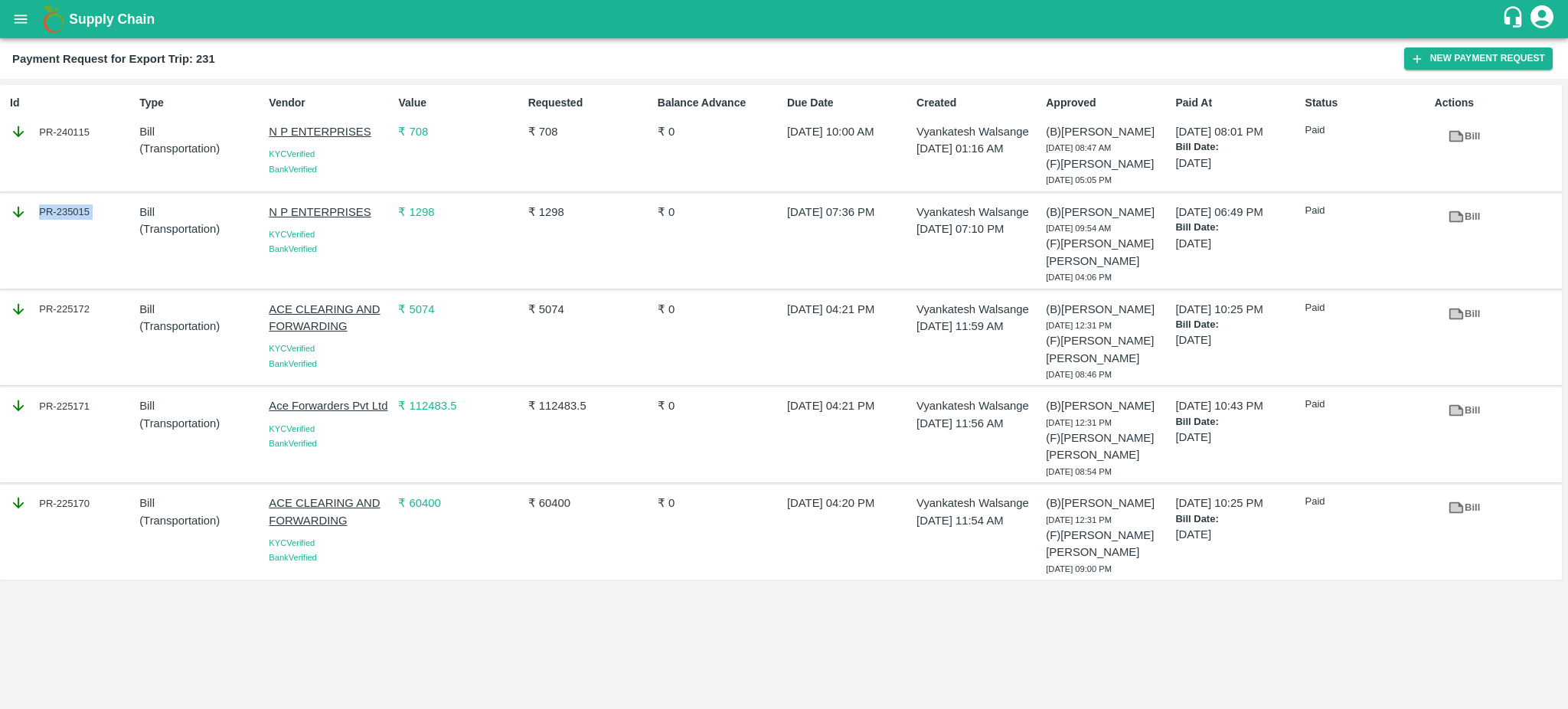
click at [96, 213] on div "PR-235015" at bounding box center [70, 213] width 123 height 17
copy div "PR-235015"
click at [1458, 219] on icon at bounding box center [1456, 216] width 11 height 9
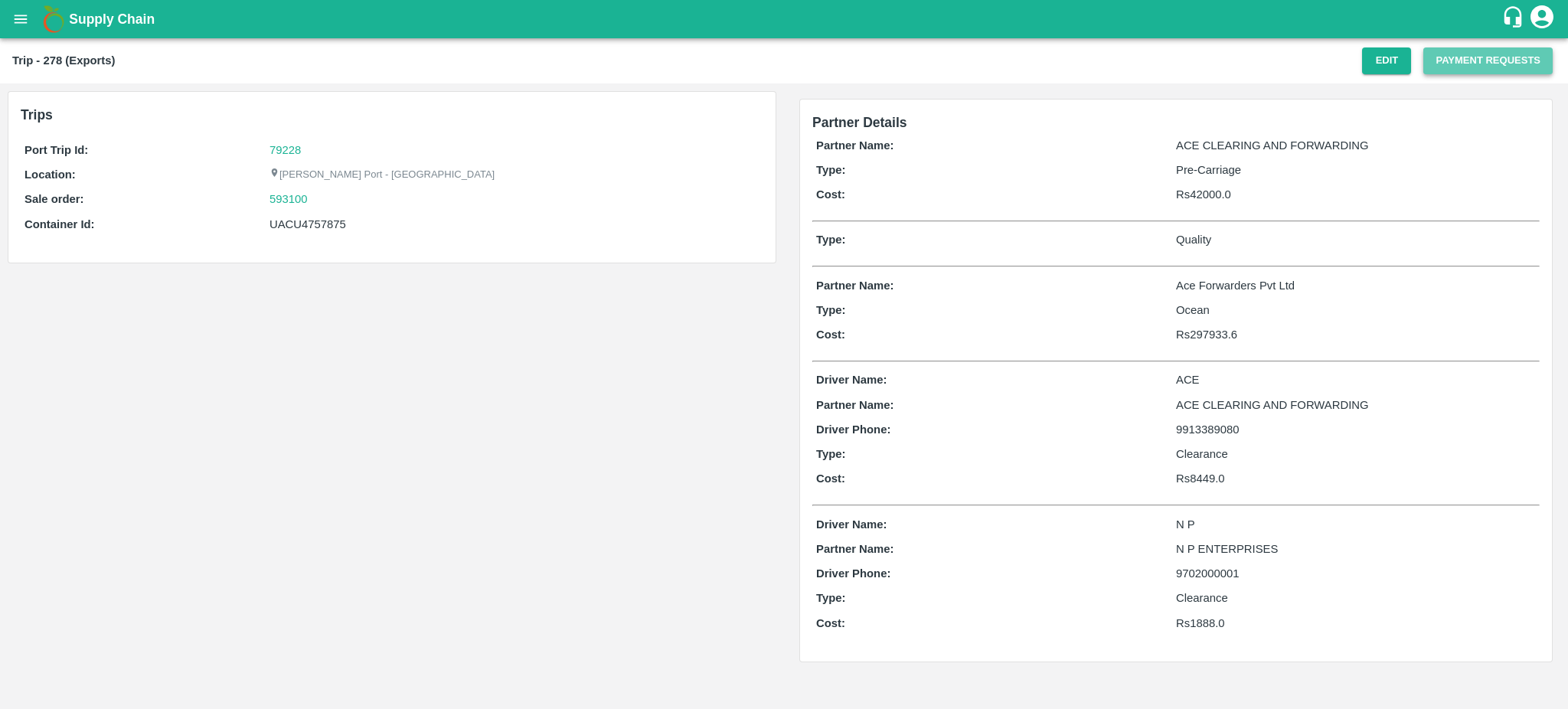
click at [1458, 67] on button "Payment Requests" at bounding box center [1488, 61] width 130 height 27
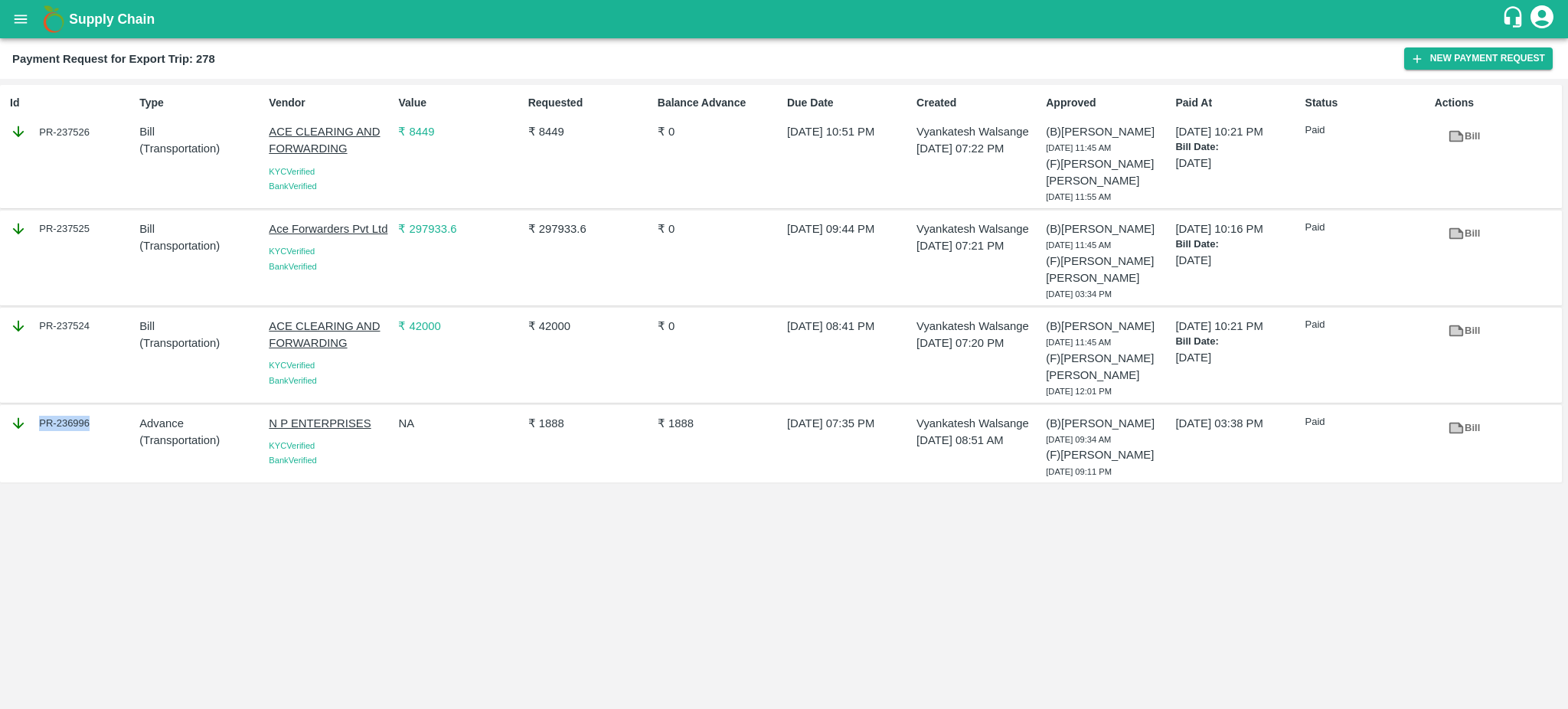
drag, startPoint x: 130, startPoint y: 422, endPoint x: 89, endPoint y: 424, distance: 41.0
click at [89, 424] on div "PR-236996" at bounding box center [70, 424] width 123 height 17
copy div "PR-236996"
click at [1459, 426] on icon at bounding box center [1456, 428] width 14 height 11
click at [1457, 432] on icon at bounding box center [1456, 427] width 11 height 9
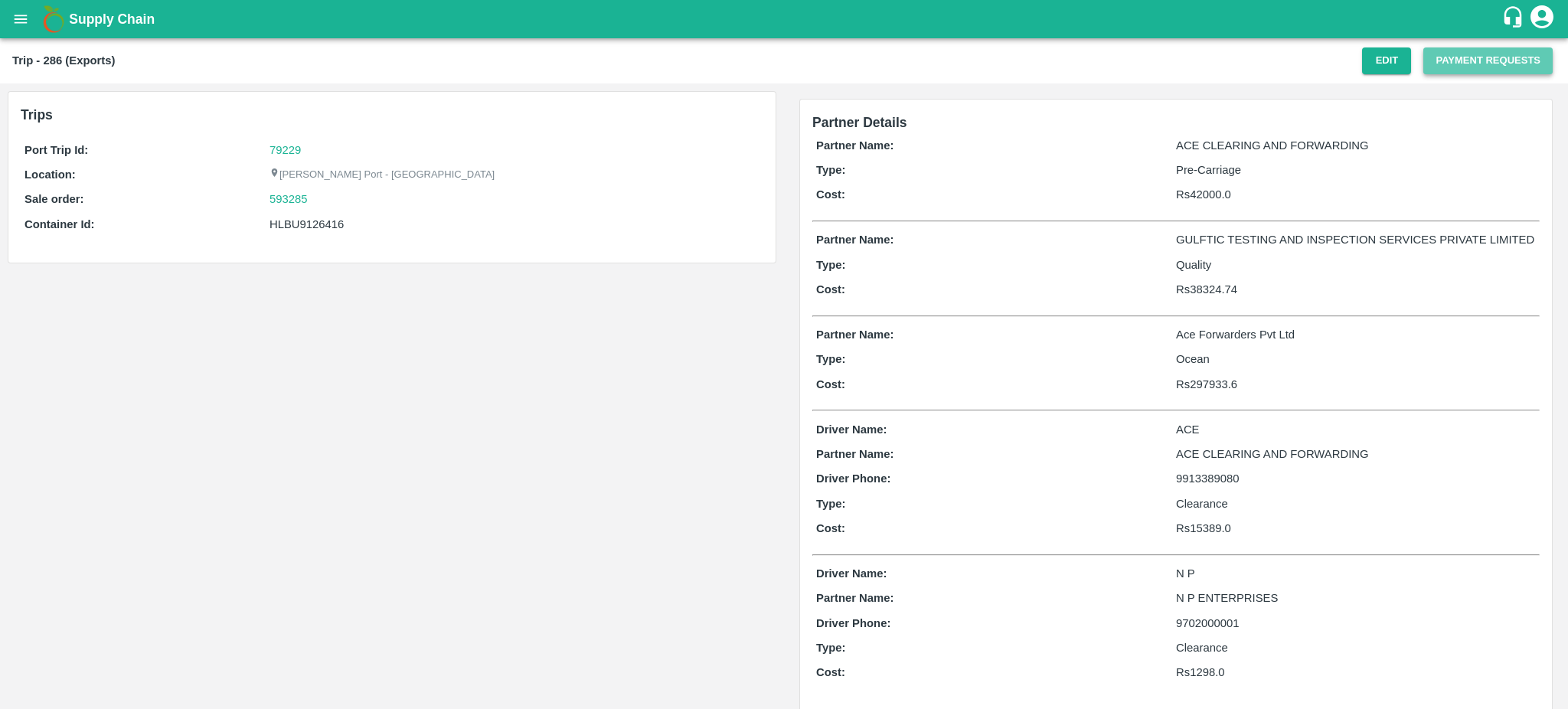
click at [1491, 64] on button "Payment Requests" at bounding box center [1488, 61] width 130 height 27
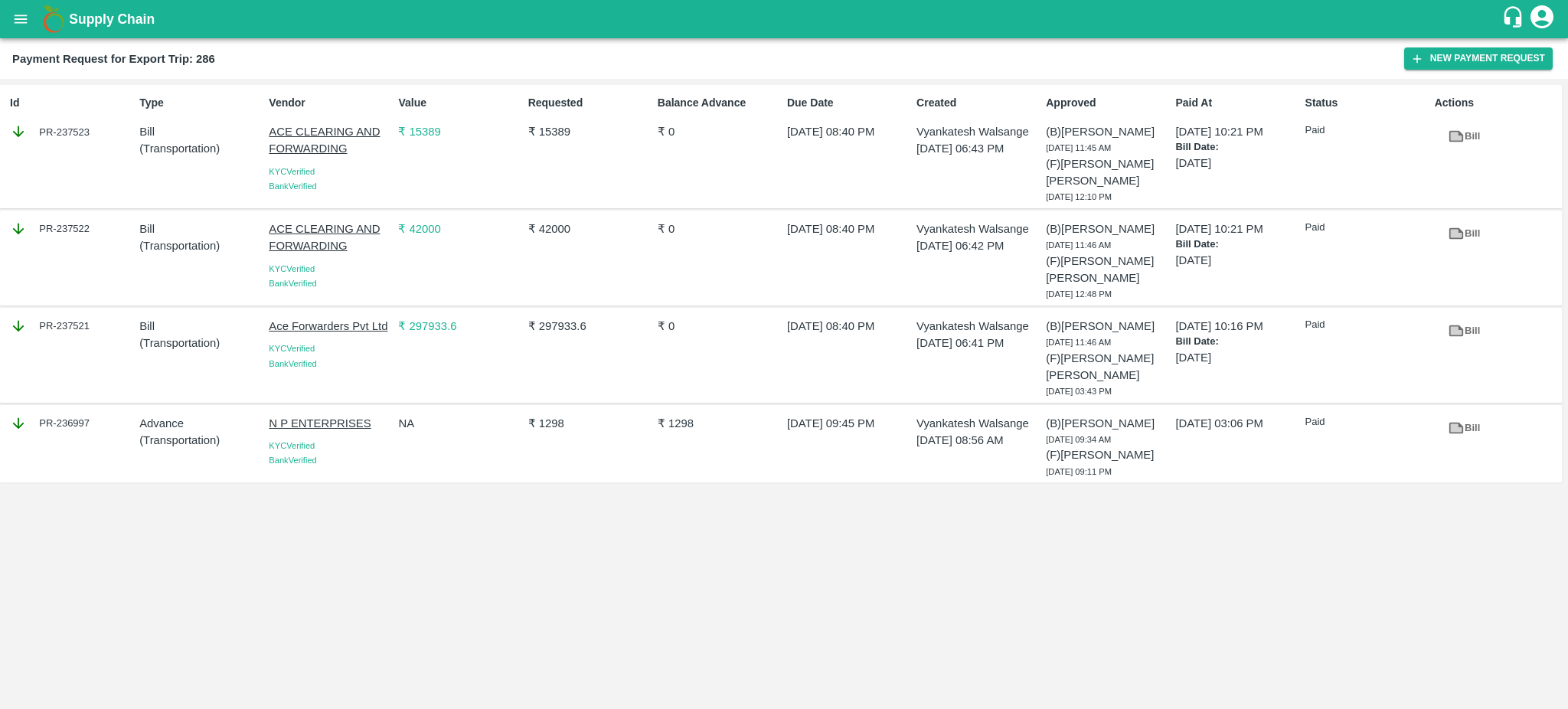
drag, startPoint x: 104, startPoint y: 423, endPoint x: 91, endPoint y: 419, distance: 13.6
click at [91, 419] on div "PR-236997" at bounding box center [70, 424] width 123 height 17
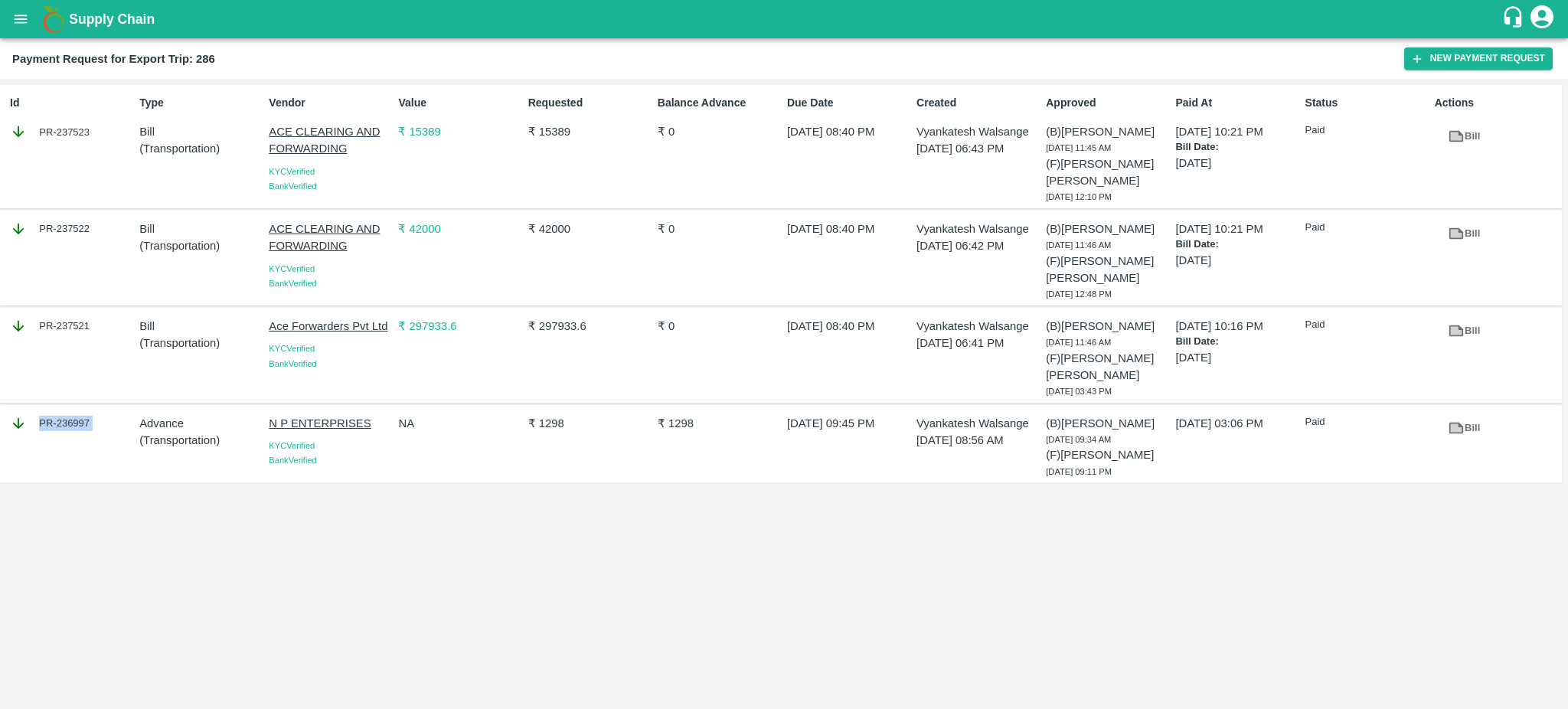
click at [91, 419] on div "PR-236997" at bounding box center [70, 424] width 123 height 17
copy div "PR-236997"
click at [1456, 427] on icon at bounding box center [1456, 427] width 11 height 9
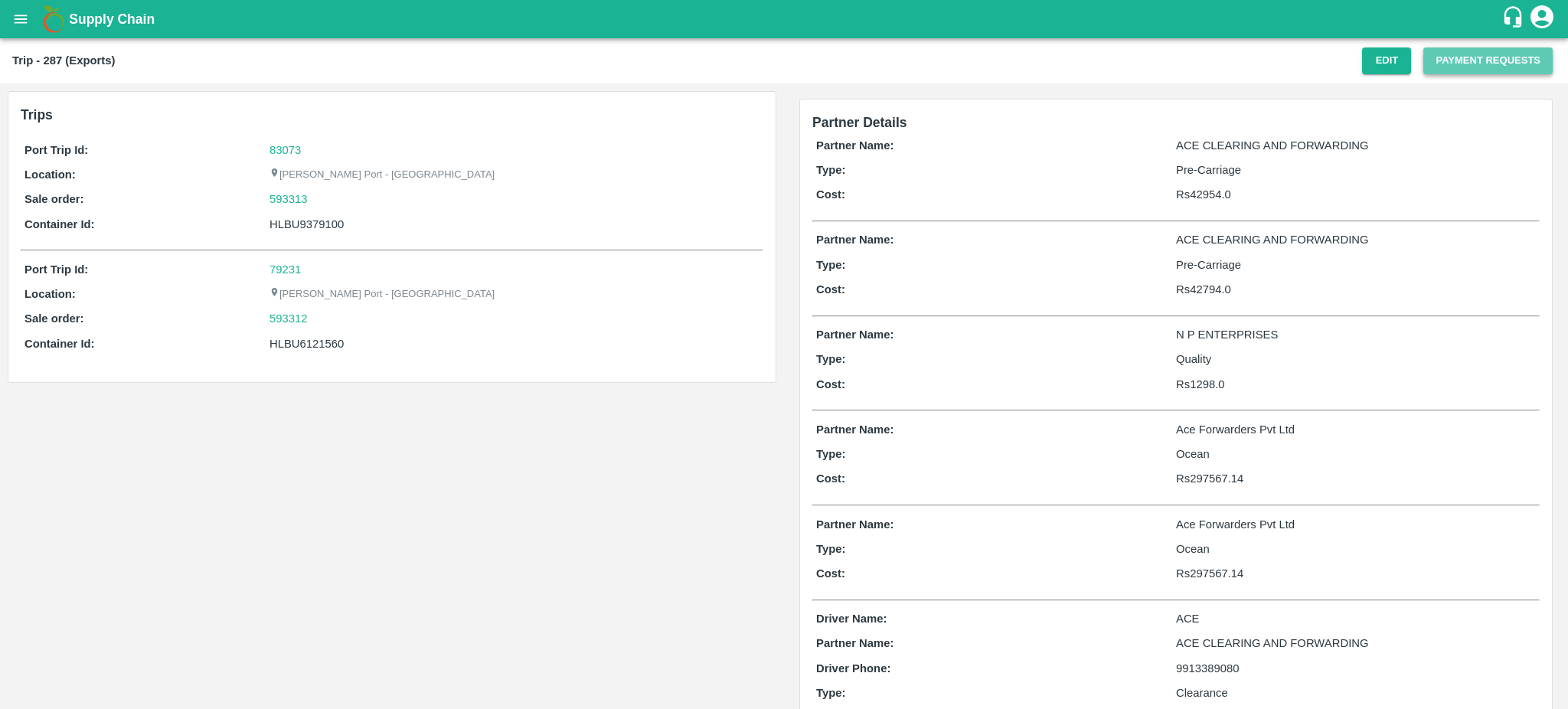
click at [1459, 67] on button "Payment Requests" at bounding box center [1488, 61] width 130 height 27
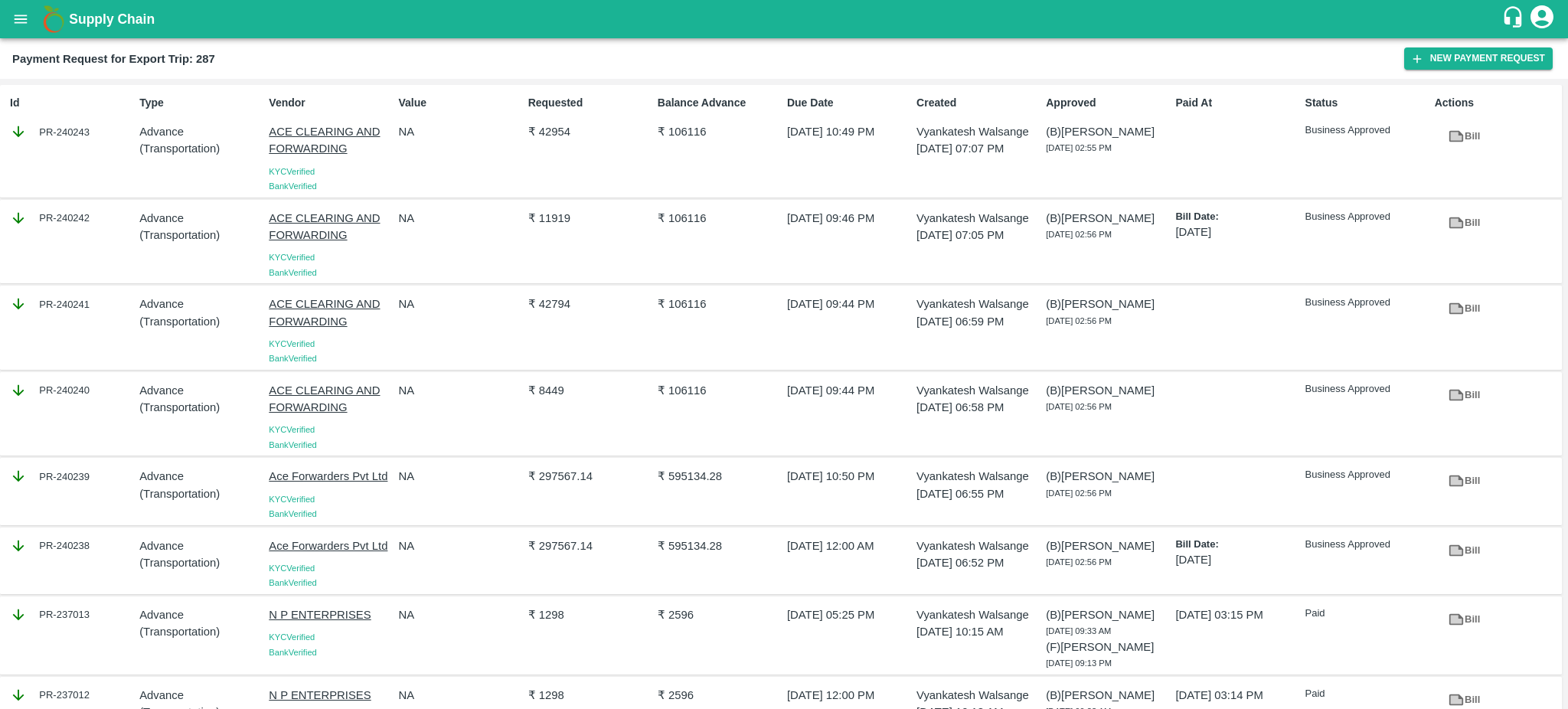
scroll to position [59, 0]
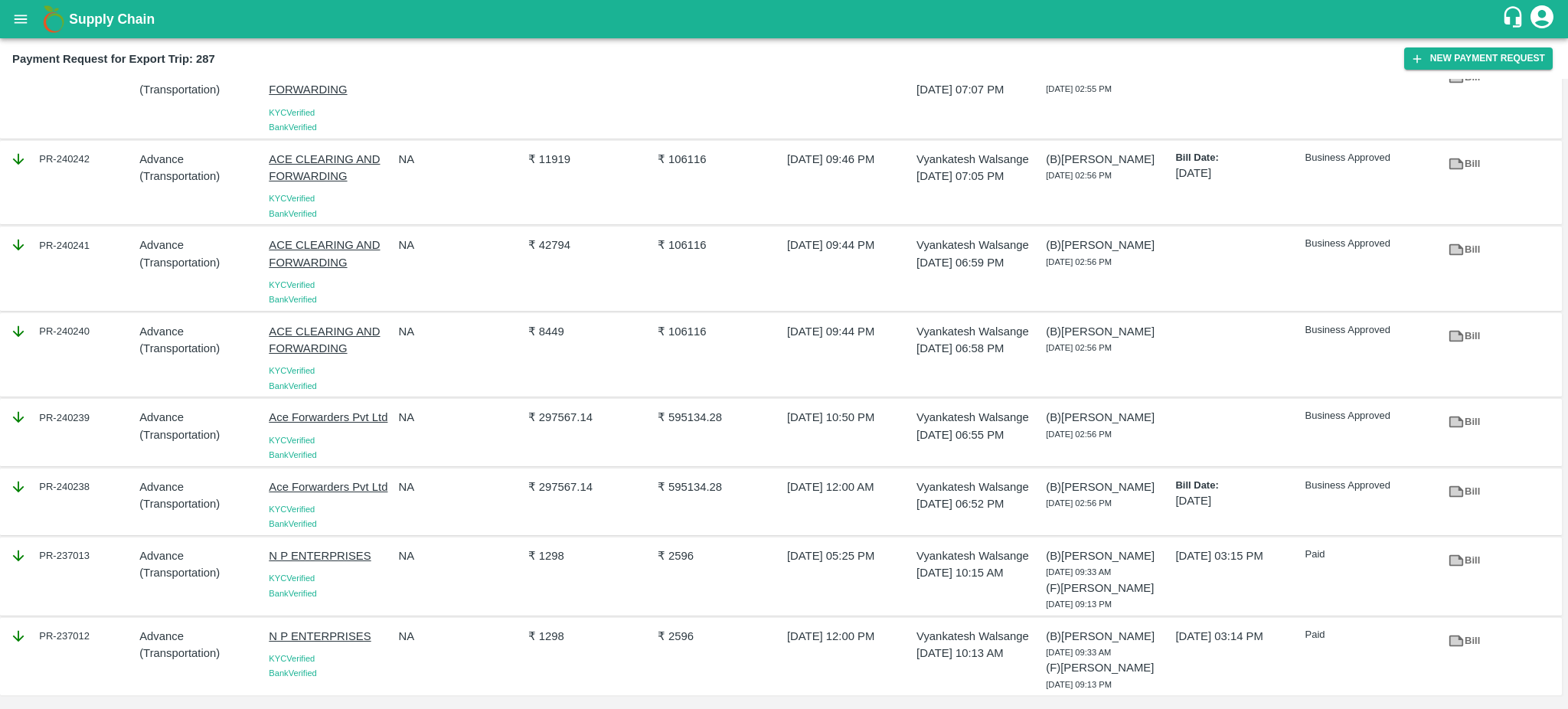
click at [66, 557] on div "PR-237013" at bounding box center [70, 557] width 123 height 17
click at [1456, 560] on icon at bounding box center [1456, 560] width 11 height 9
click at [1452, 634] on icon at bounding box center [1457, 641] width 17 height 17
click at [1455, 638] on icon at bounding box center [1456, 640] width 11 height 9
drag, startPoint x: 105, startPoint y: 638, endPoint x: 88, endPoint y: 633, distance: 17.7
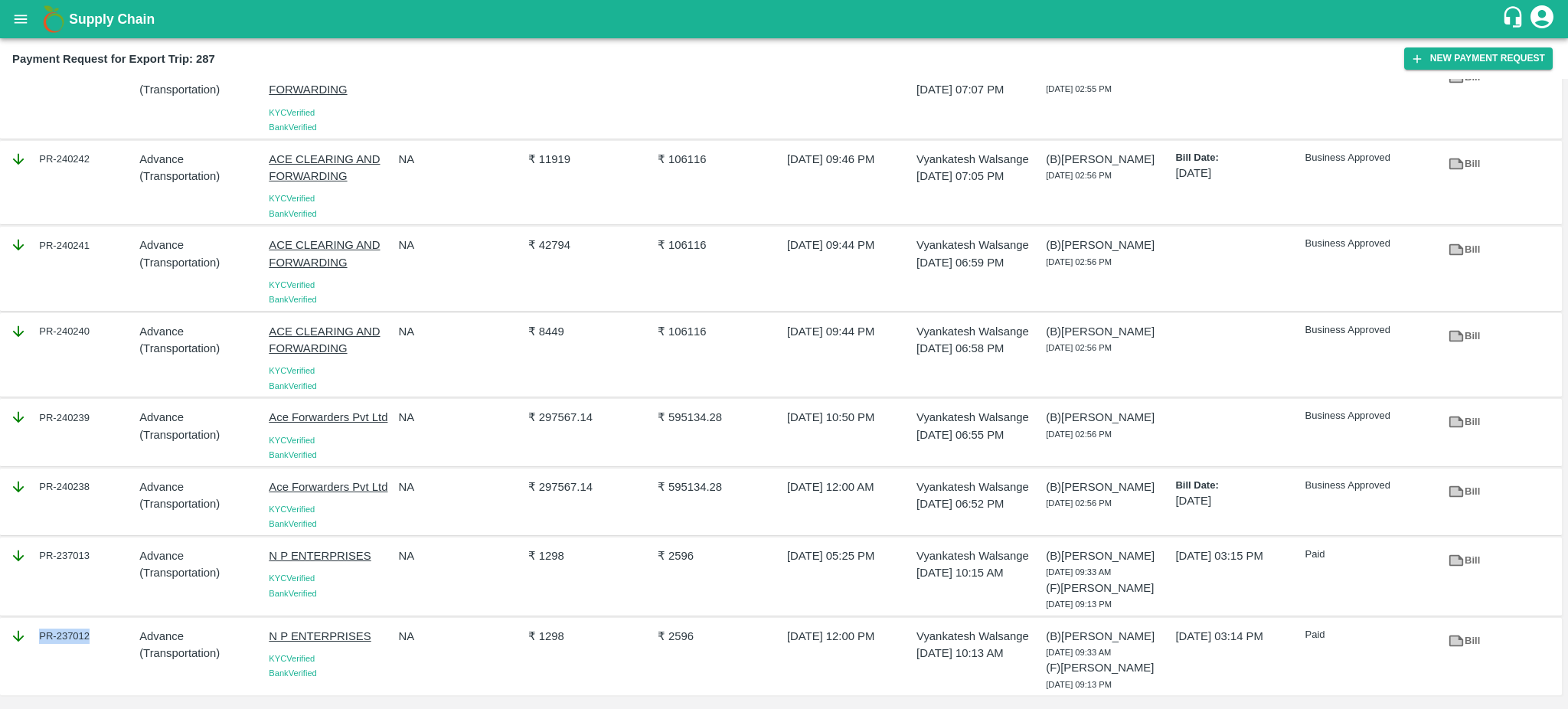
click at [88, 633] on div "PR-237012" at bounding box center [70, 637] width 123 height 17
copy div "PR-237012"
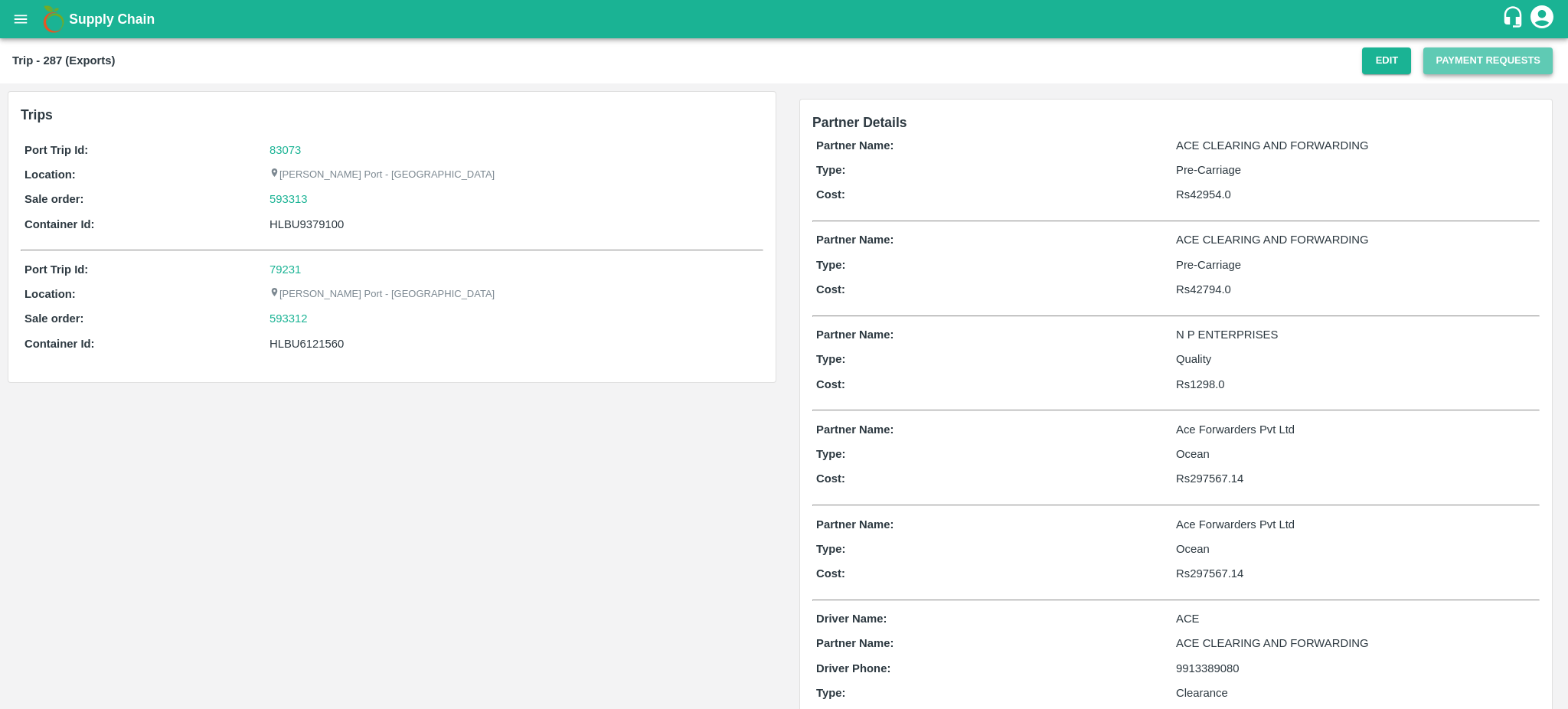
click at [1459, 60] on button "Payment Requests" at bounding box center [1488, 61] width 130 height 27
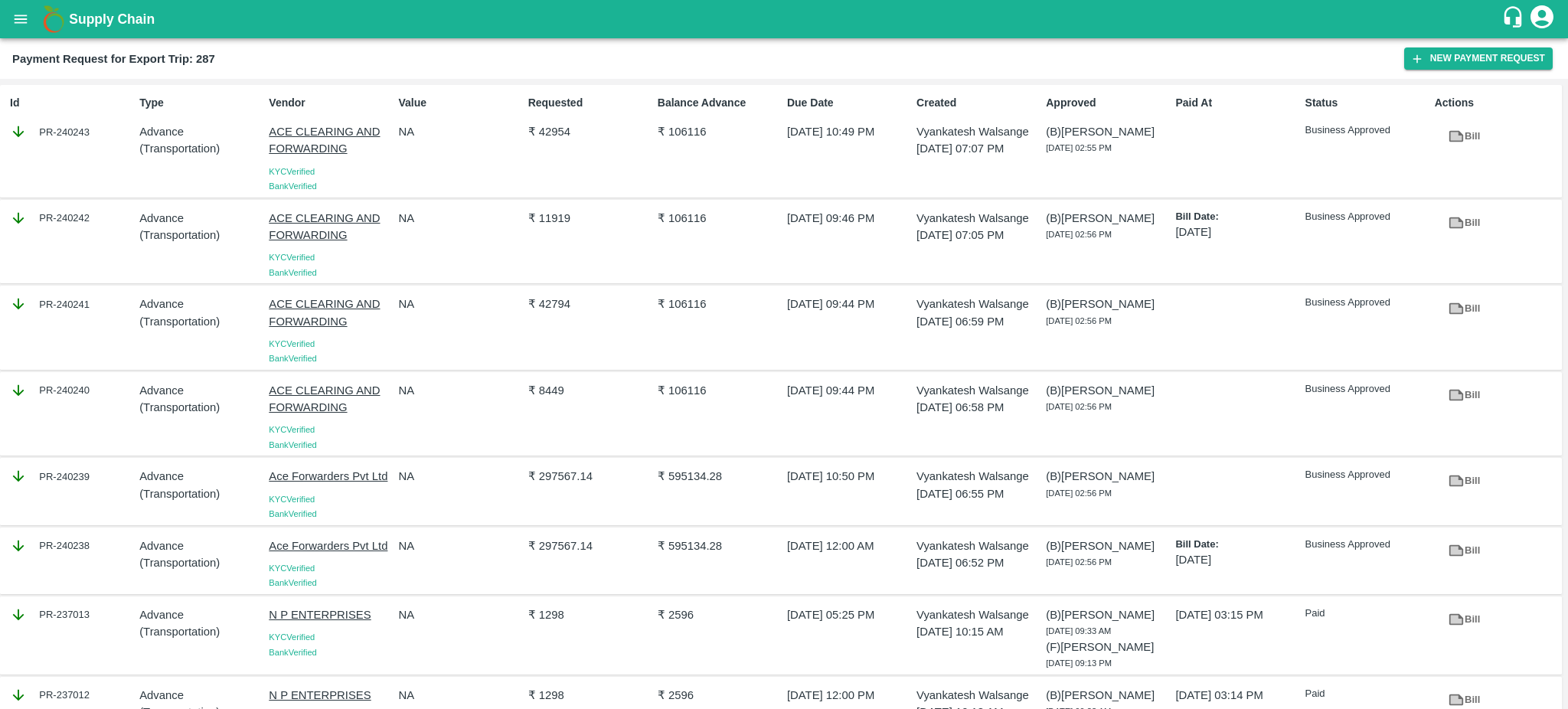
scroll to position [59, 0]
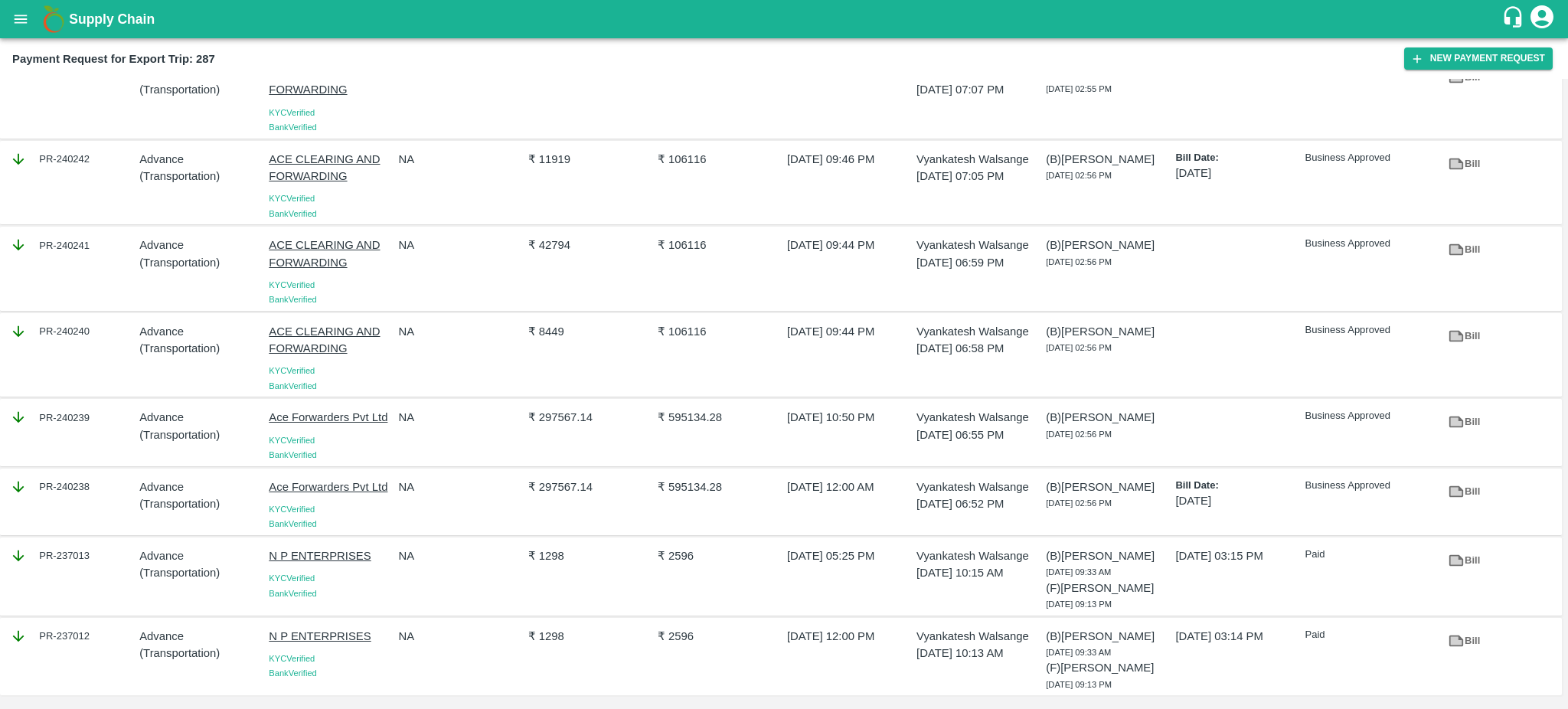
drag, startPoint x: 111, startPoint y: 560, endPoint x: 91, endPoint y: 557, distance: 20.2
click at [91, 557] on div "PR-237013" at bounding box center [70, 557] width 123 height 17
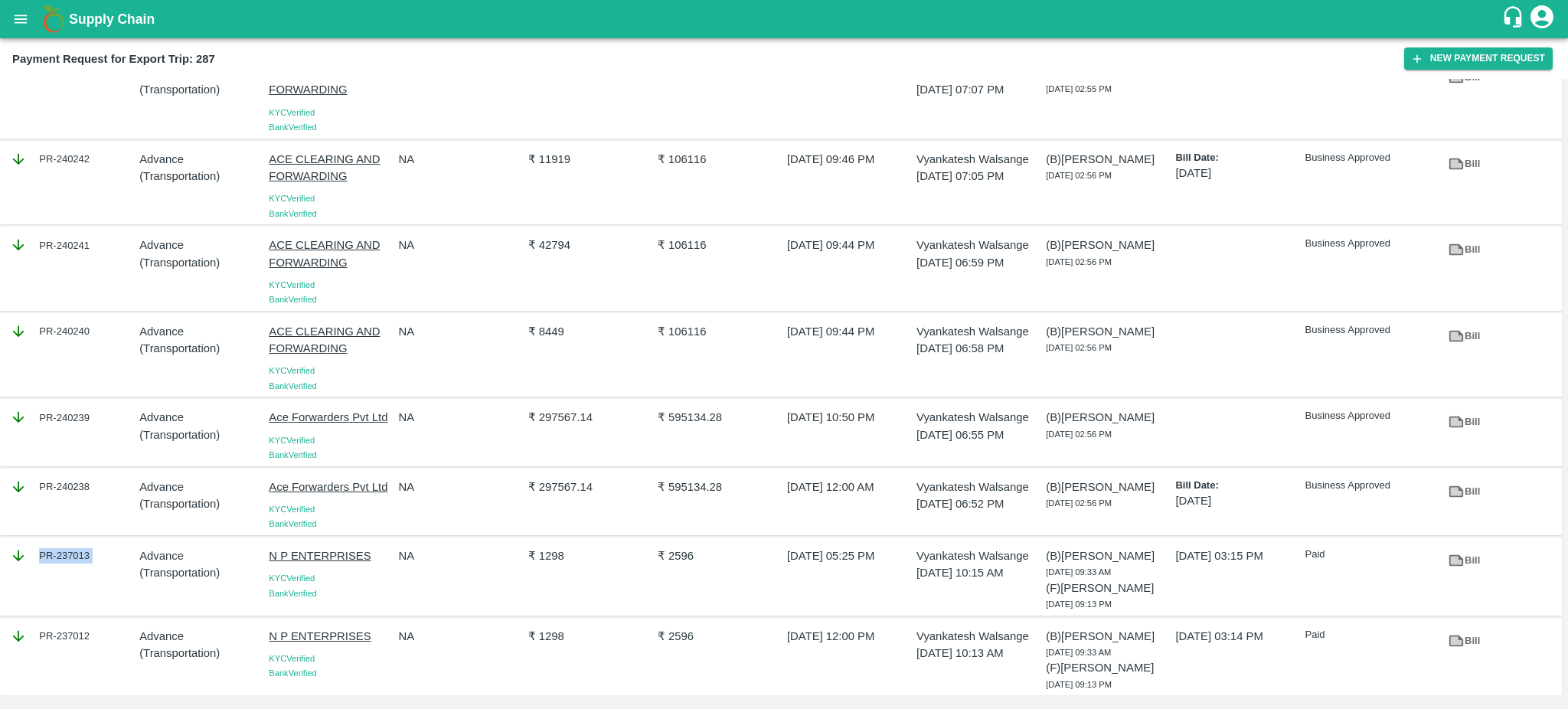
copy div "PR-237013"
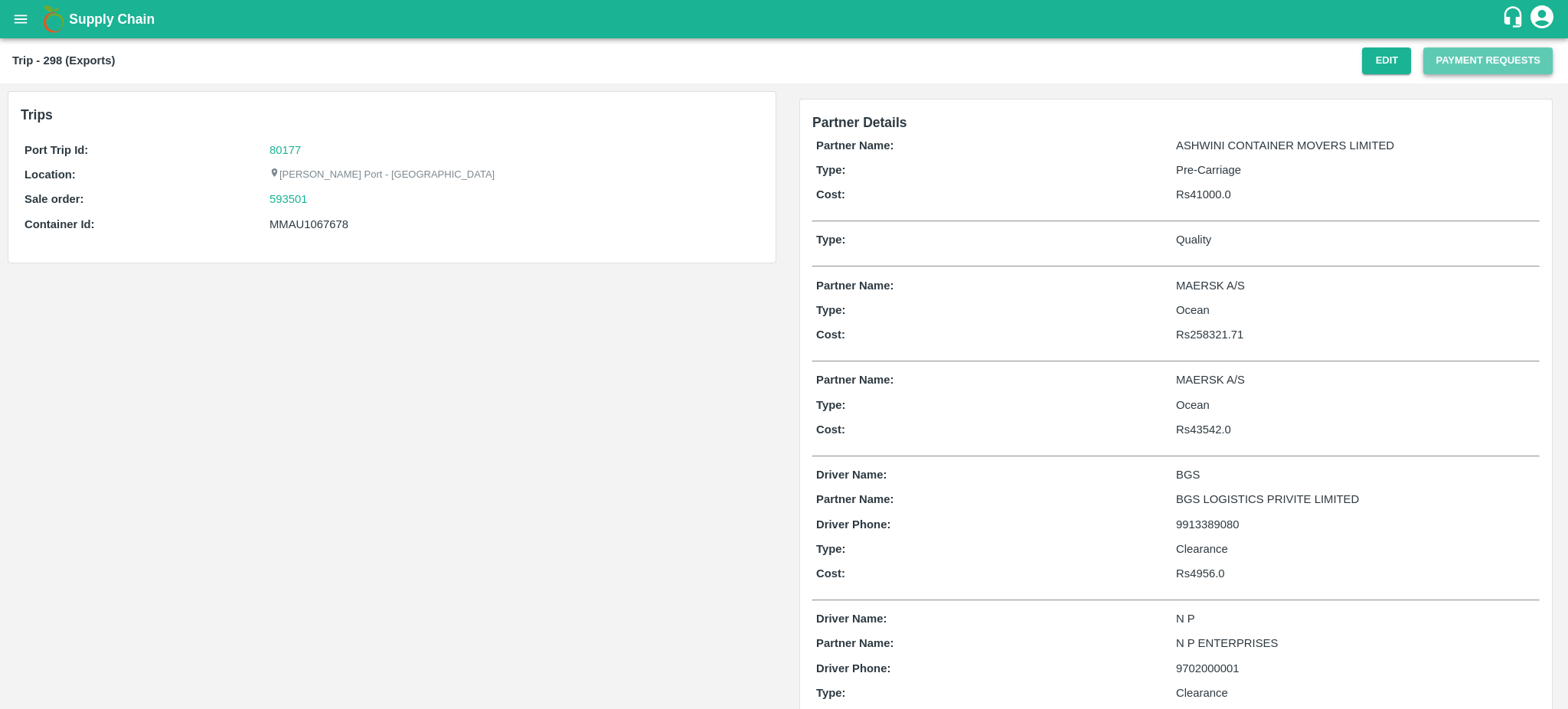
click at [1468, 59] on button "Payment Requests" at bounding box center [1488, 61] width 130 height 27
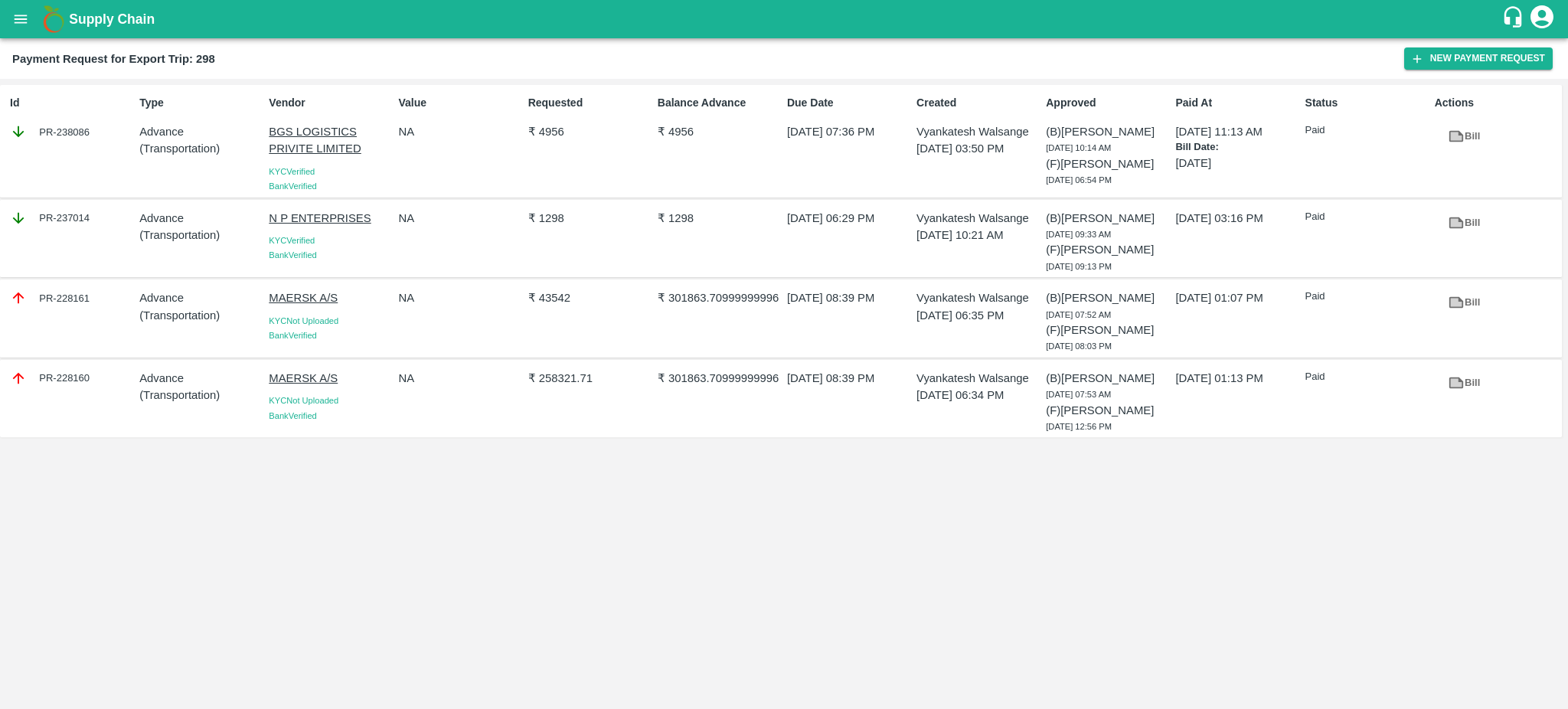
drag, startPoint x: 101, startPoint y: 218, endPoint x: 89, endPoint y: 217, distance: 12.0
click at [89, 217] on div "PR-237014" at bounding box center [70, 218] width 123 height 17
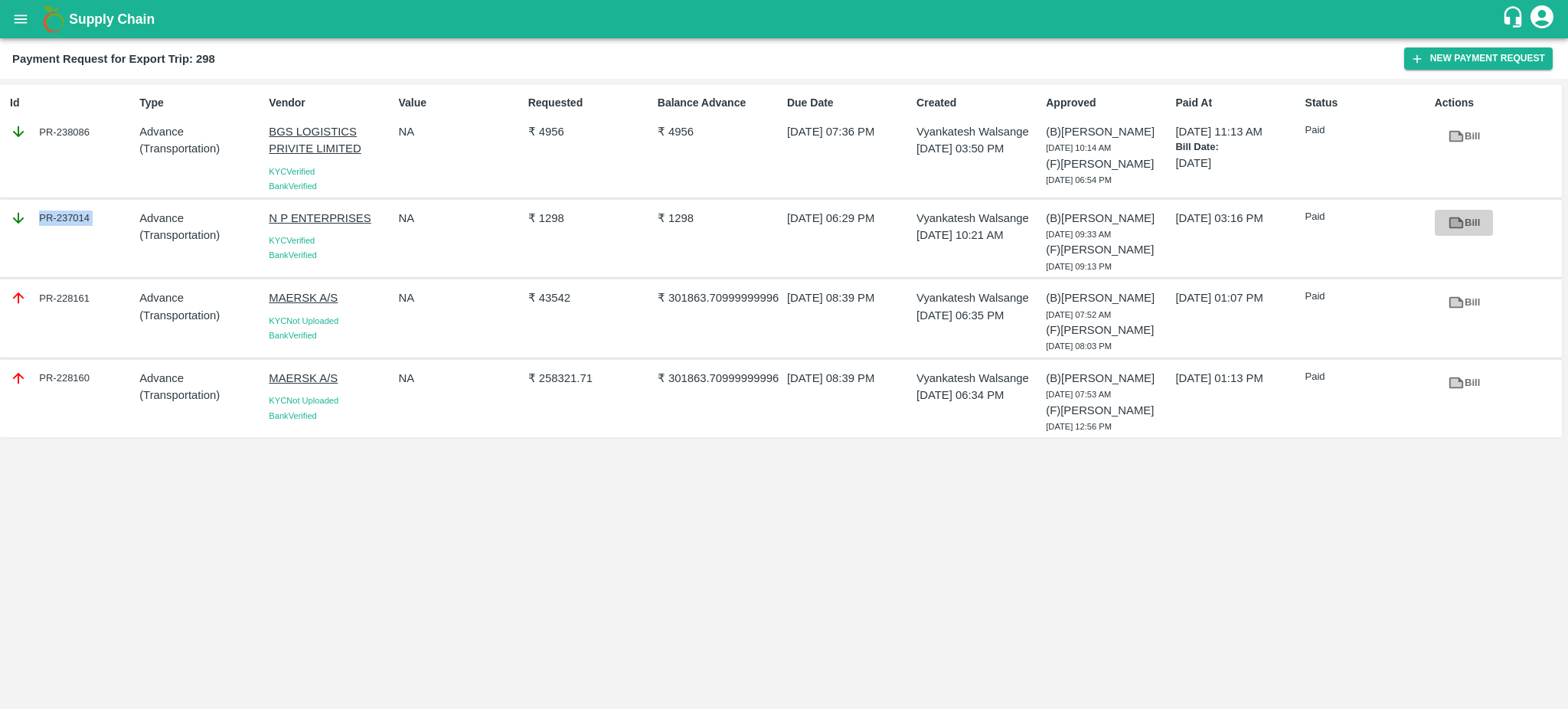
click at [1456, 226] on icon at bounding box center [1456, 222] width 11 height 9
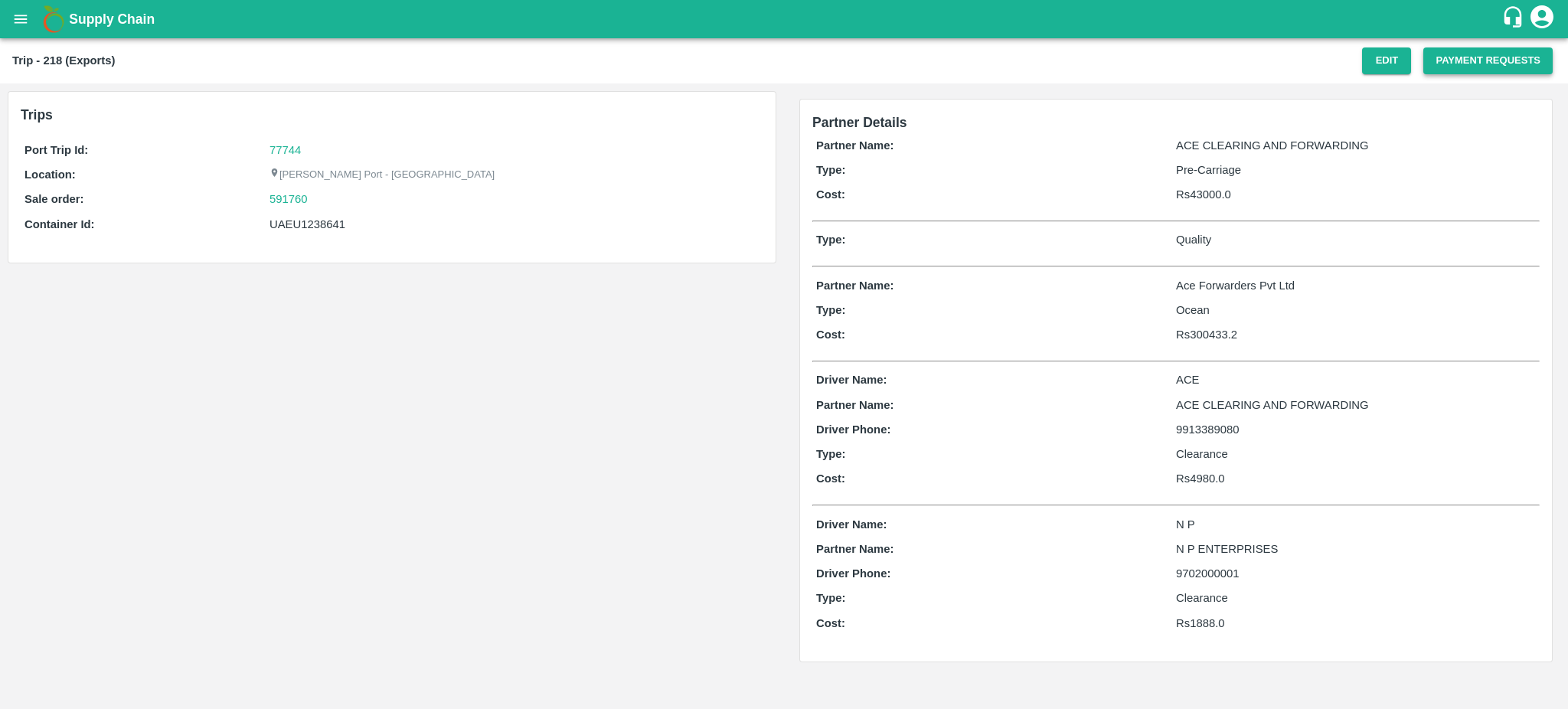
click at [1501, 60] on button "Payment Requests" at bounding box center [1488, 61] width 130 height 27
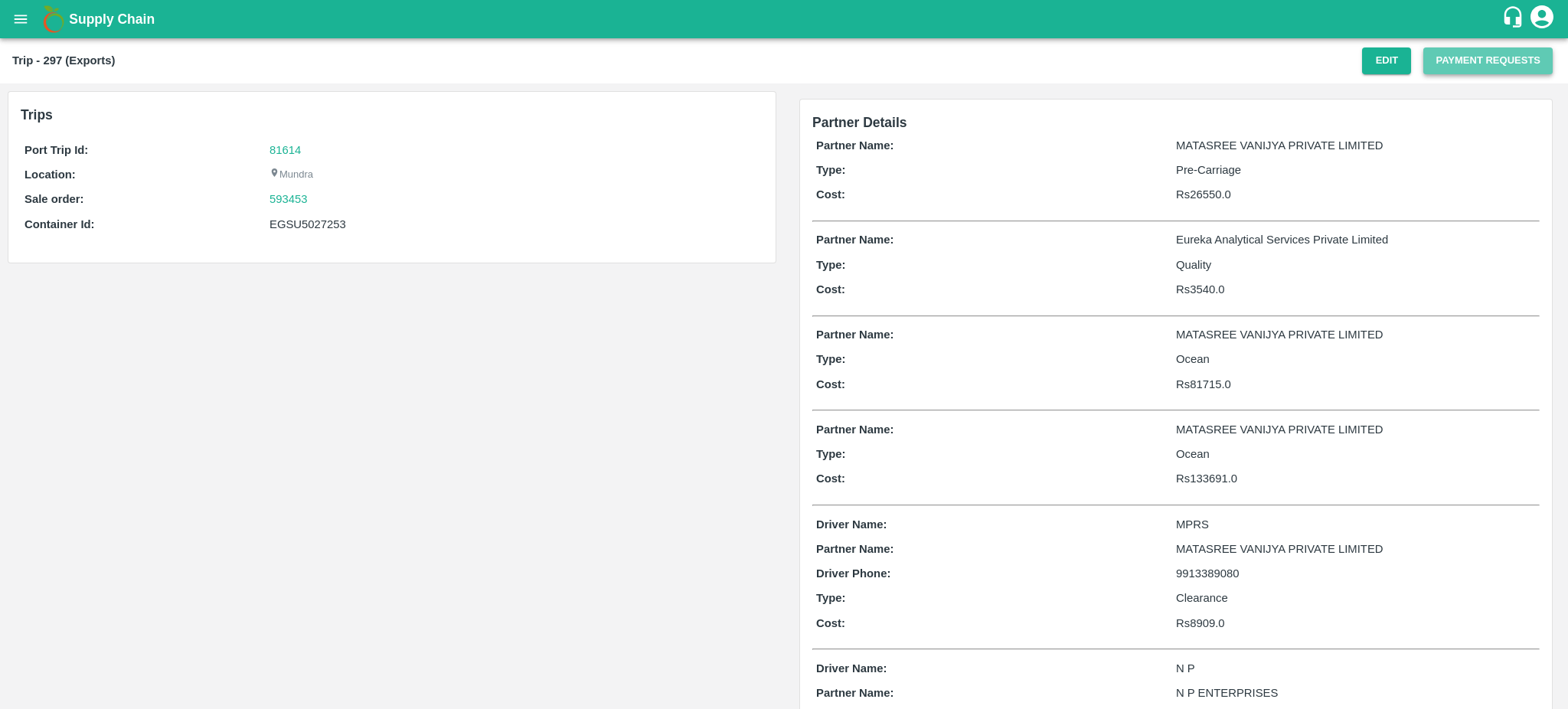
click at [1483, 64] on button "Payment Requests" at bounding box center [1488, 61] width 130 height 27
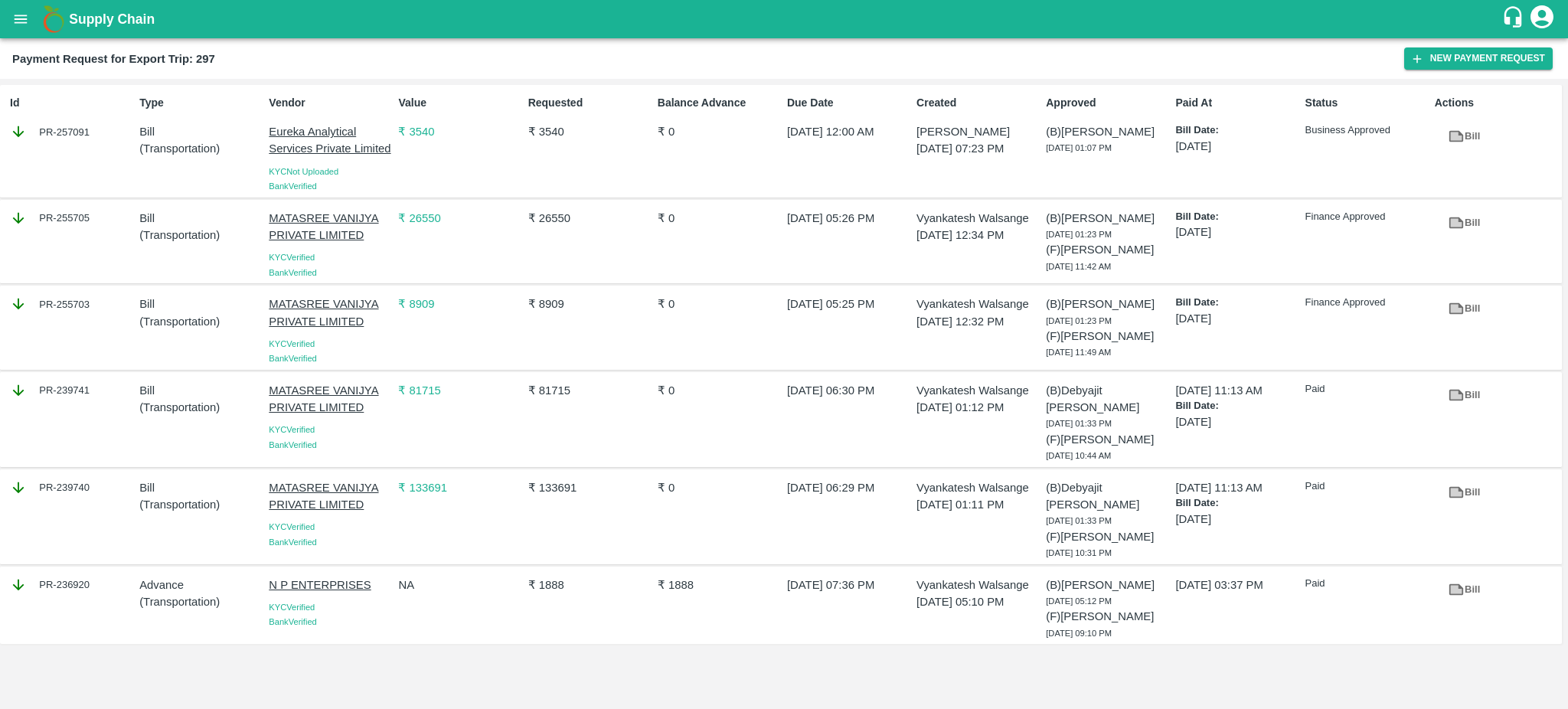
click at [99, 577] on div "PR-236920" at bounding box center [70, 585] width 123 height 17
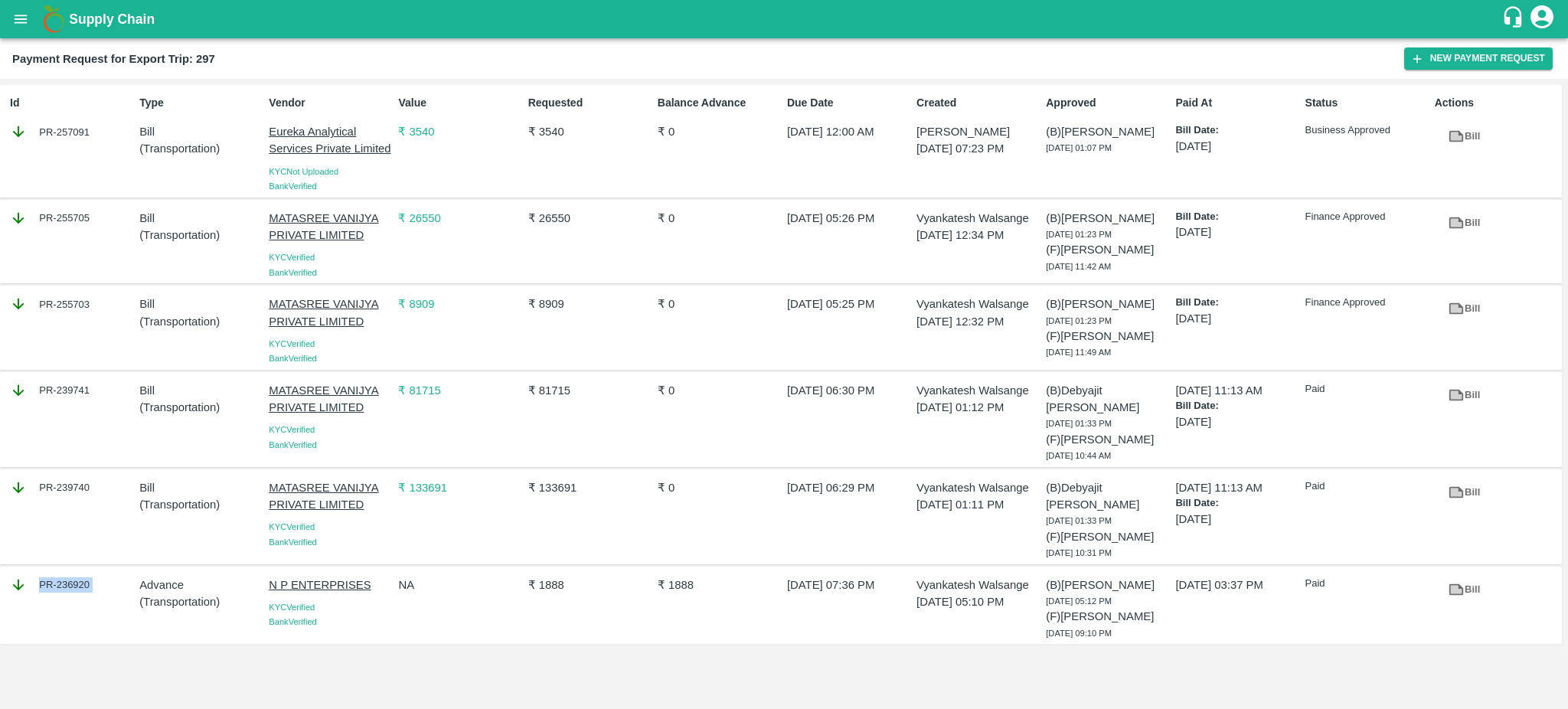
copy div "PR-236920"
click at [1458, 585] on icon at bounding box center [1456, 589] width 11 height 9
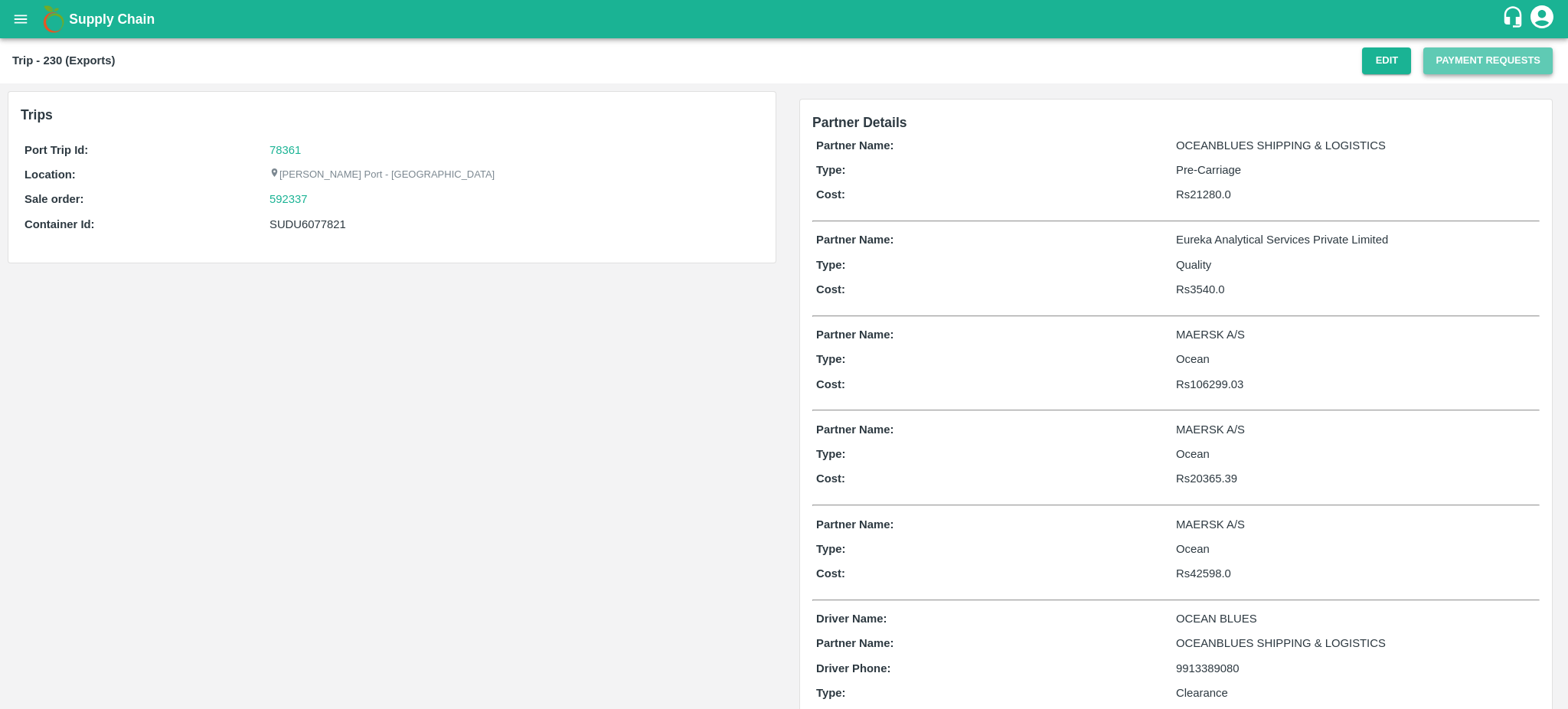
click at [1507, 49] on button "Payment Requests" at bounding box center [1488, 61] width 130 height 27
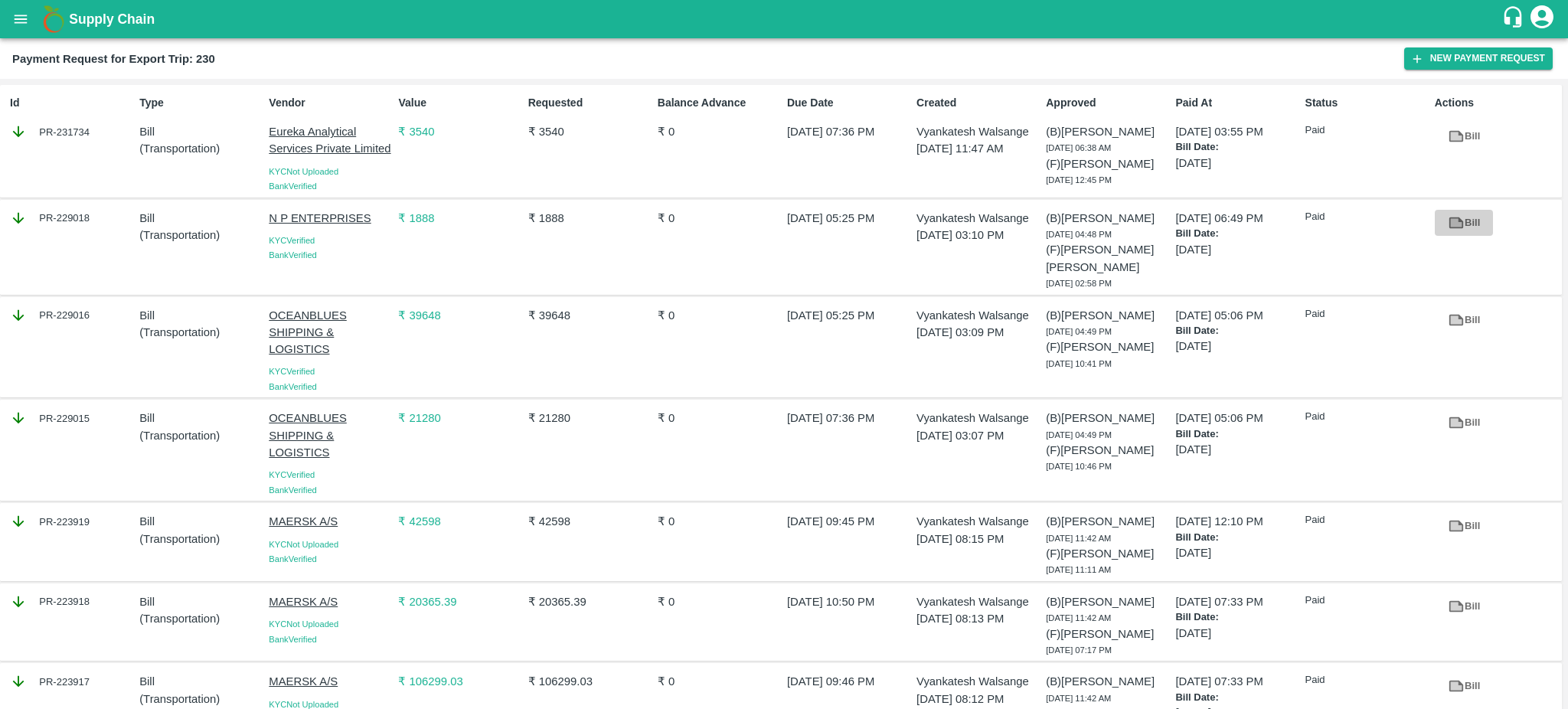
click at [1456, 229] on icon at bounding box center [1457, 223] width 17 height 17
drag, startPoint x: 120, startPoint y: 217, endPoint x: 90, endPoint y: 219, distance: 30.1
click at [90, 219] on div "PR-229018" at bounding box center [70, 218] width 123 height 17
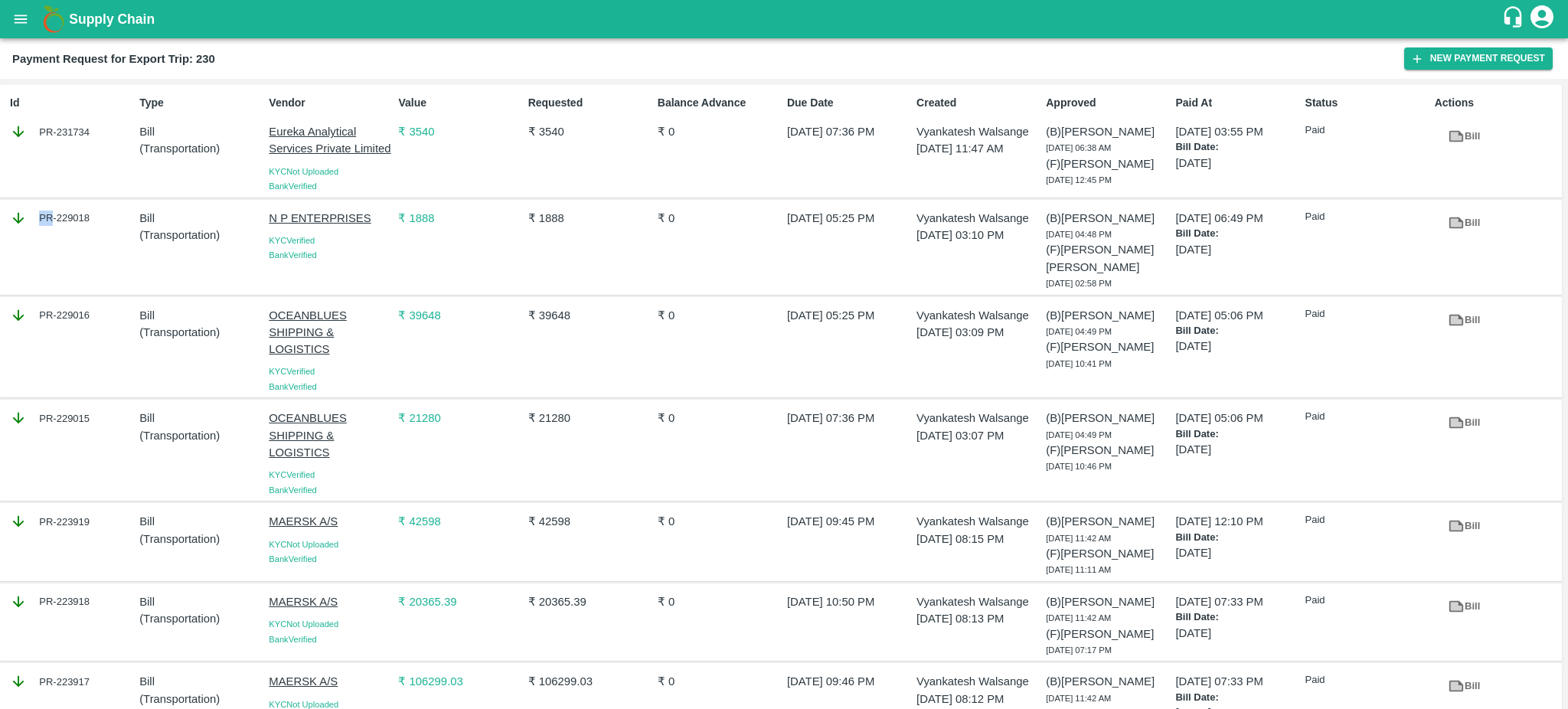
click at [90, 219] on div "PR-229018" at bounding box center [70, 218] width 123 height 17
copy div "PR-229018"
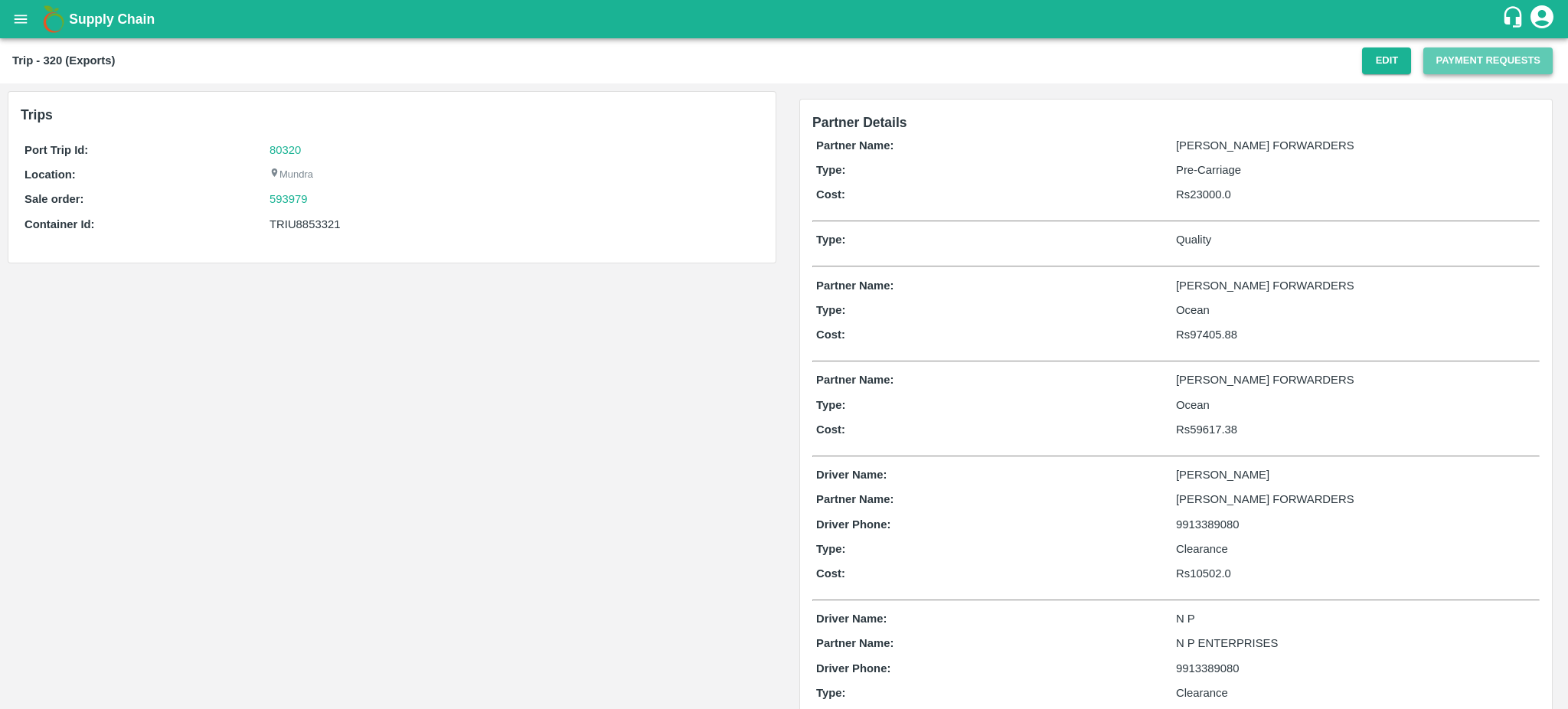
click at [1495, 59] on button "Payment Requests" at bounding box center [1488, 61] width 130 height 27
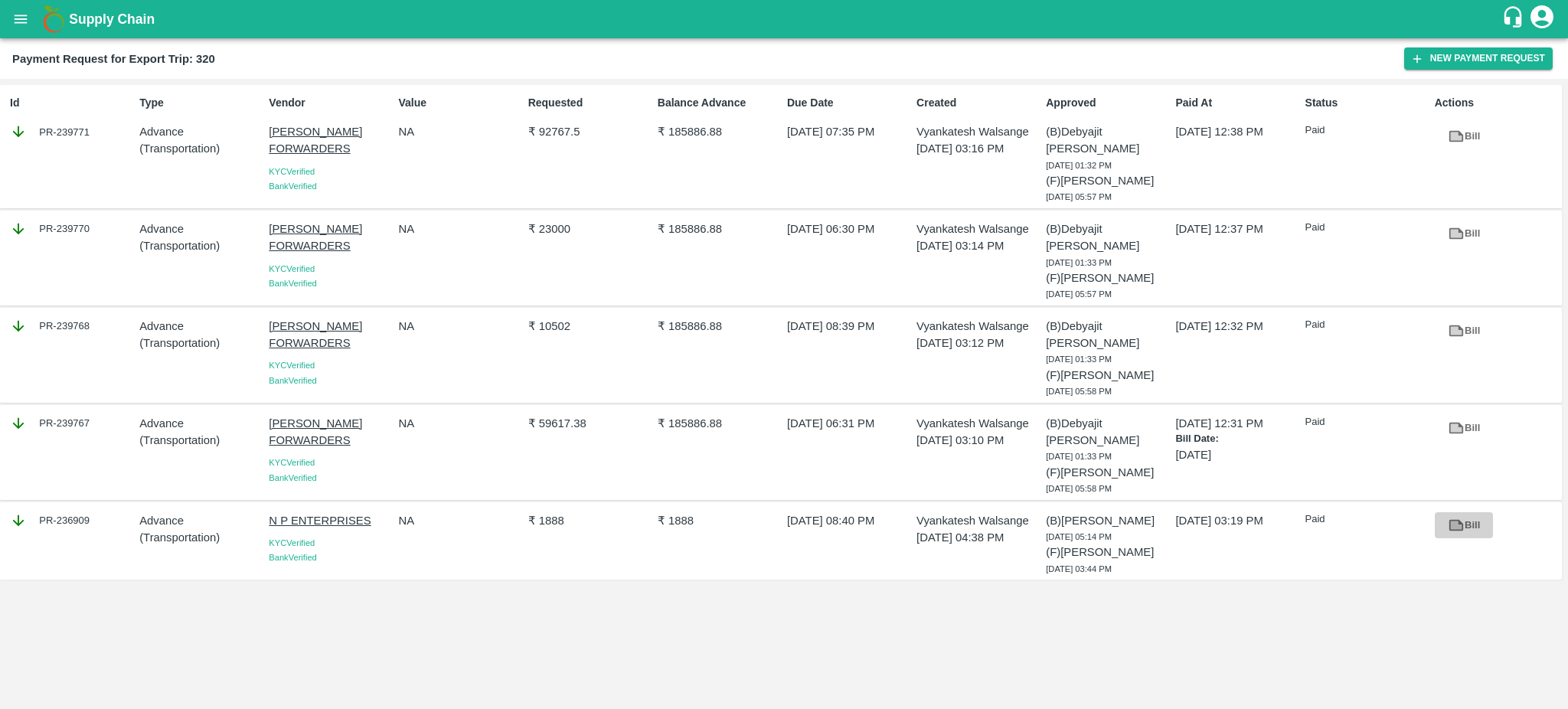
click at [1454, 520] on icon at bounding box center [1456, 524] width 11 height 9
click at [91, 513] on div "PR-236909" at bounding box center [70, 521] width 123 height 17
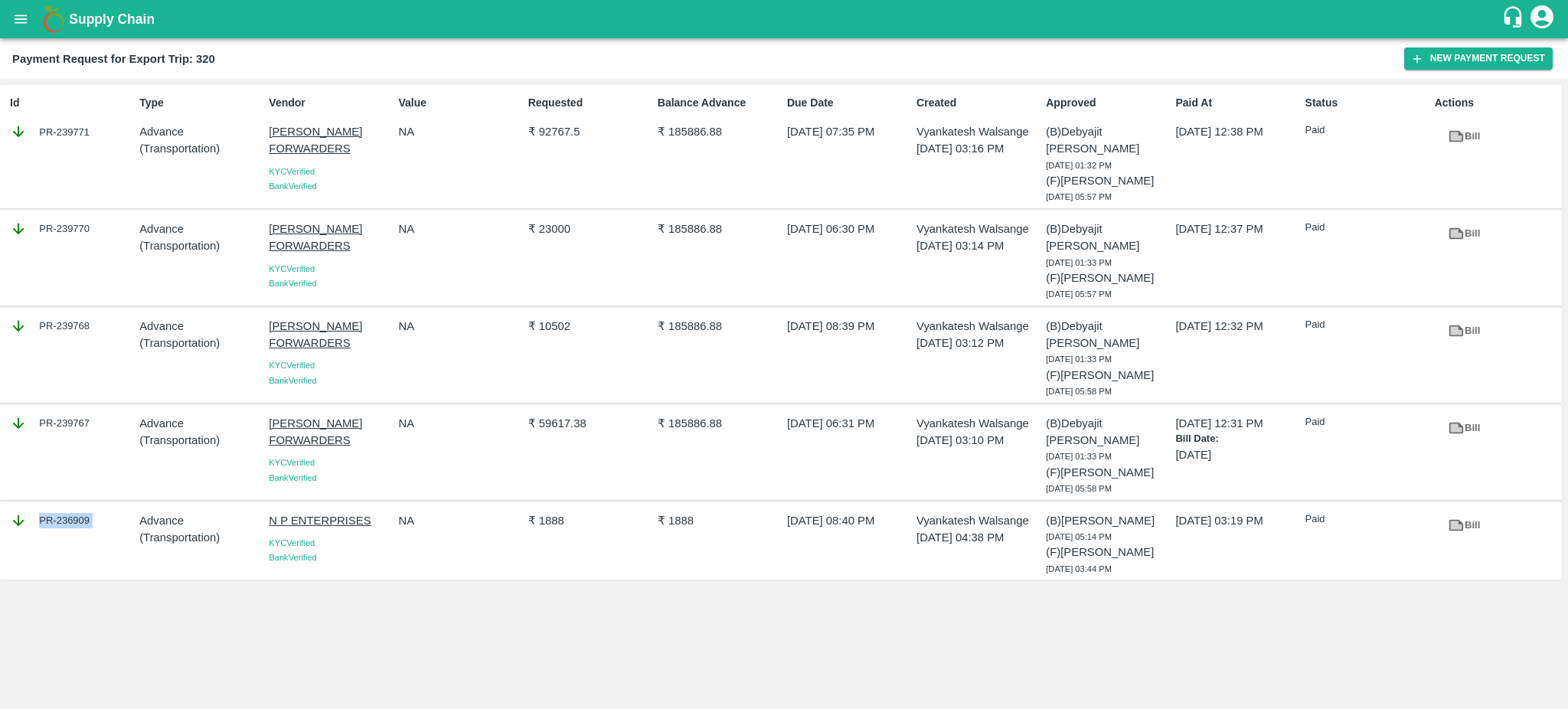
click at [91, 513] on div "PR-236909" at bounding box center [70, 521] width 123 height 17
copy div "PR-236909"
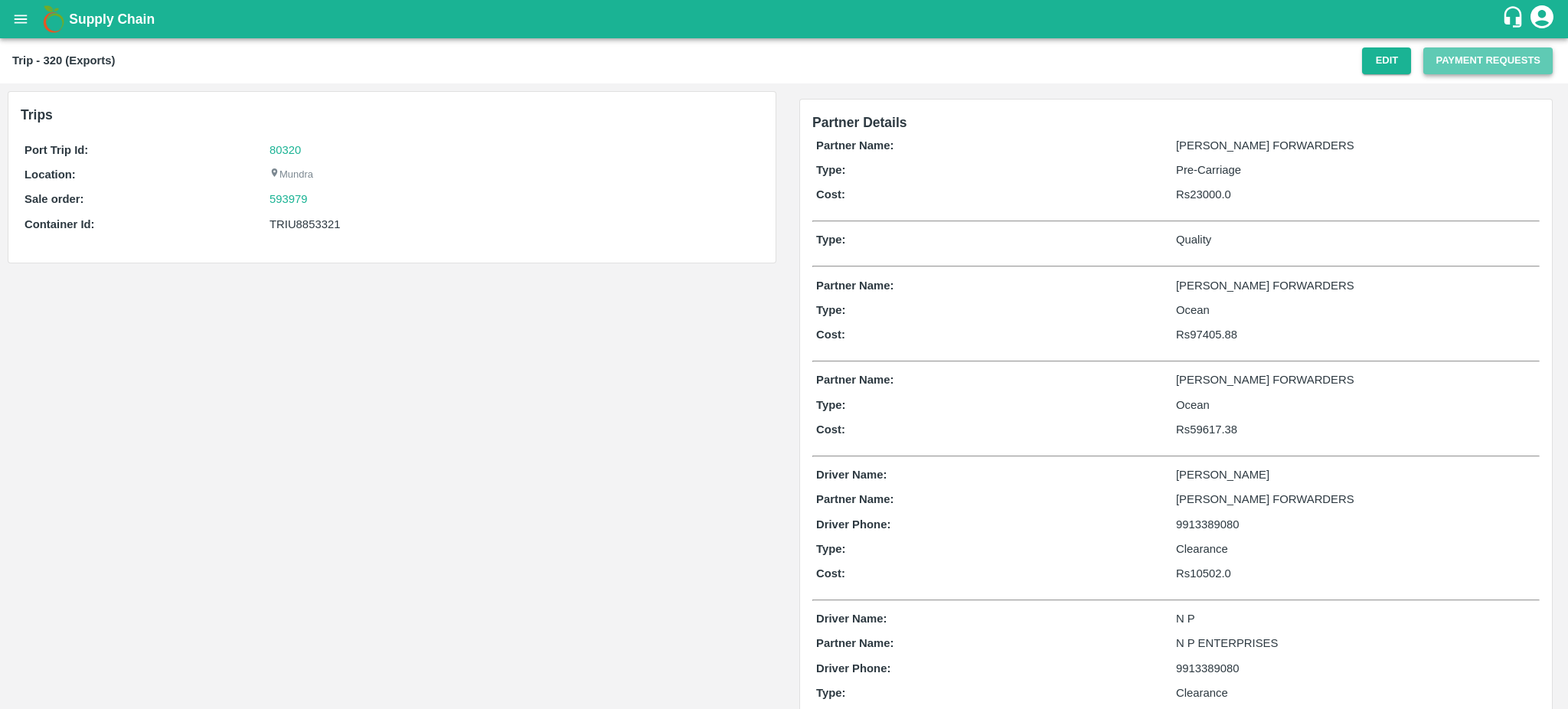
click at [1472, 56] on button "Payment Requests" at bounding box center [1488, 61] width 130 height 27
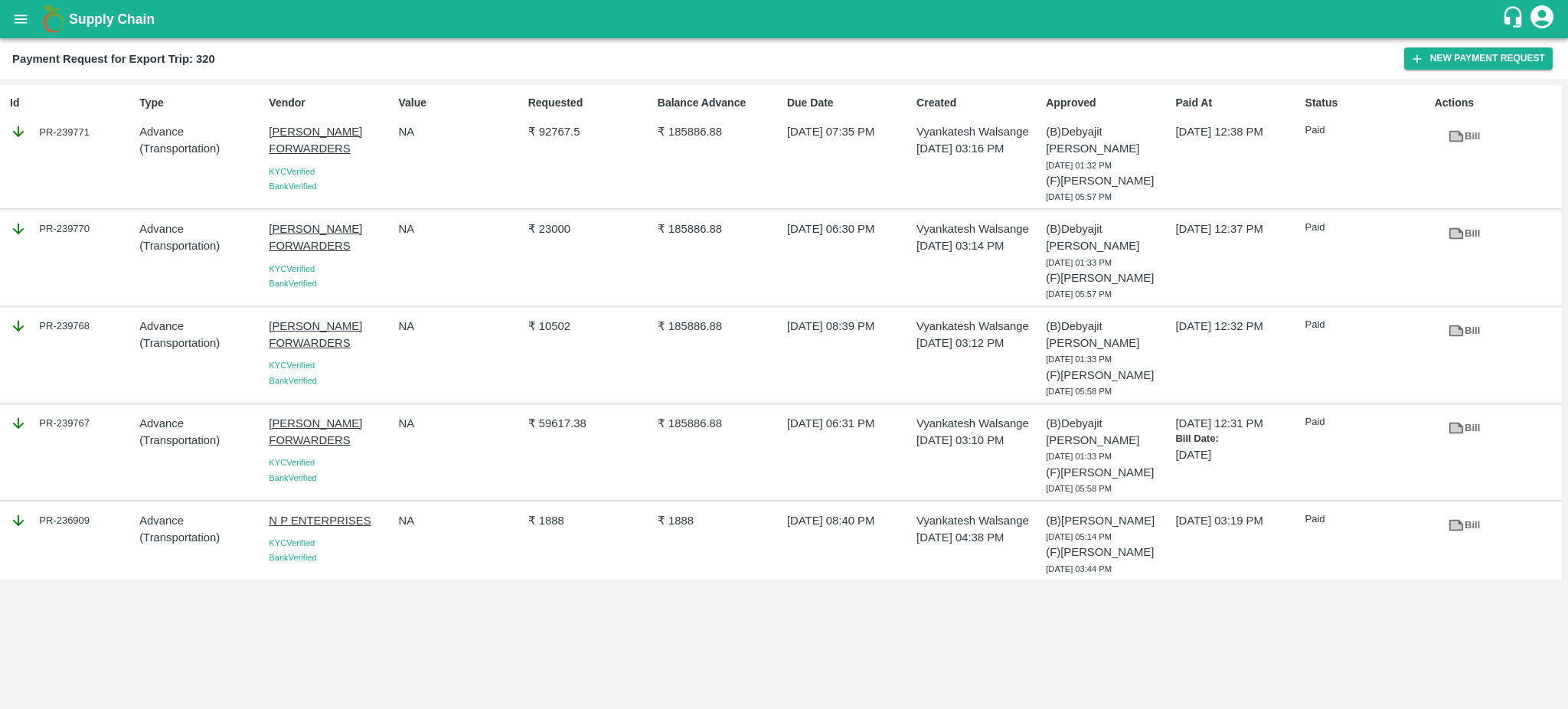
drag, startPoint x: 107, startPoint y: 478, endPoint x: 91, endPoint y: 474, distance: 16.5
click at [91, 513] on div "PR-236909" at bounding box center [70, 521] width 123 height 17
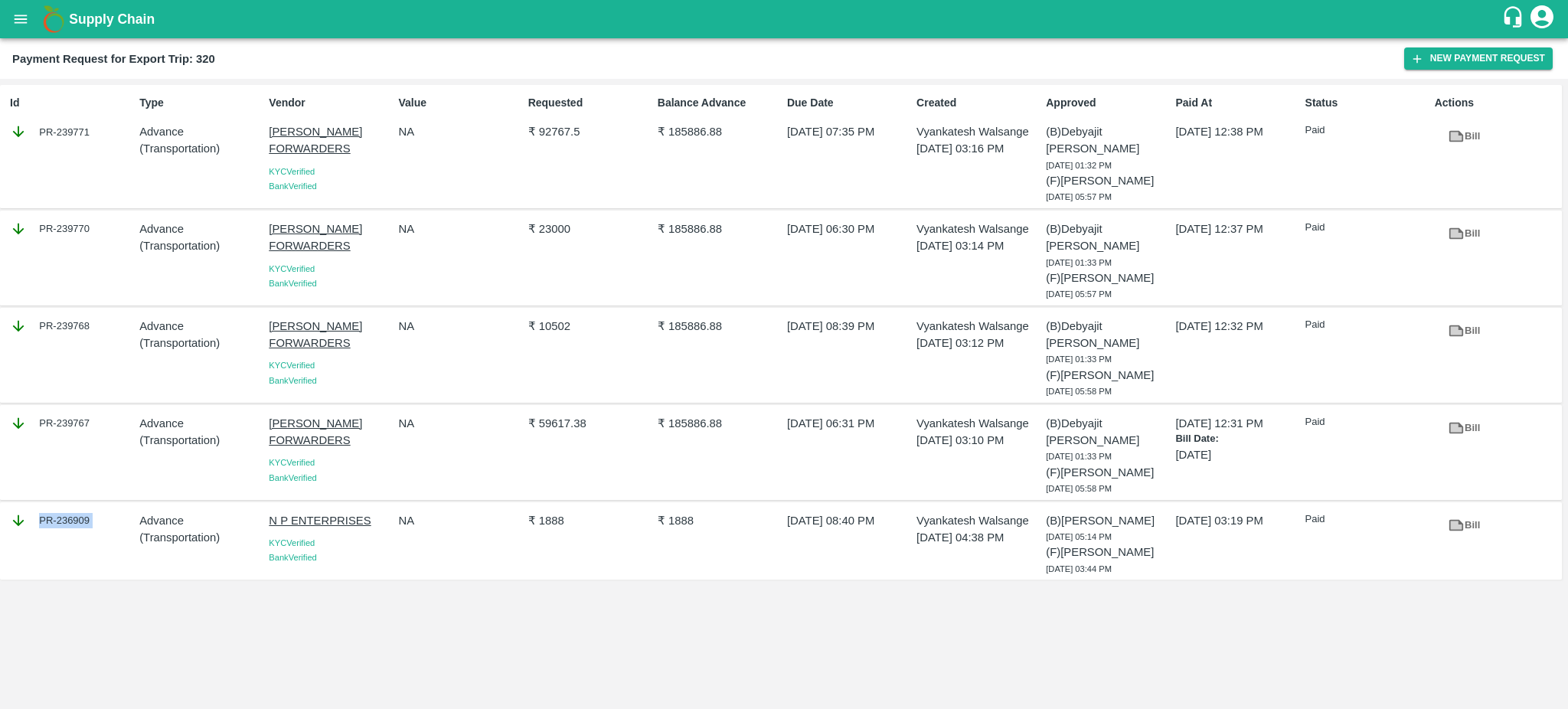
click at [91, 513] on div "PR-236909" at bounding box center [70, 521] width 123 height 17
copy div "PR-236909"
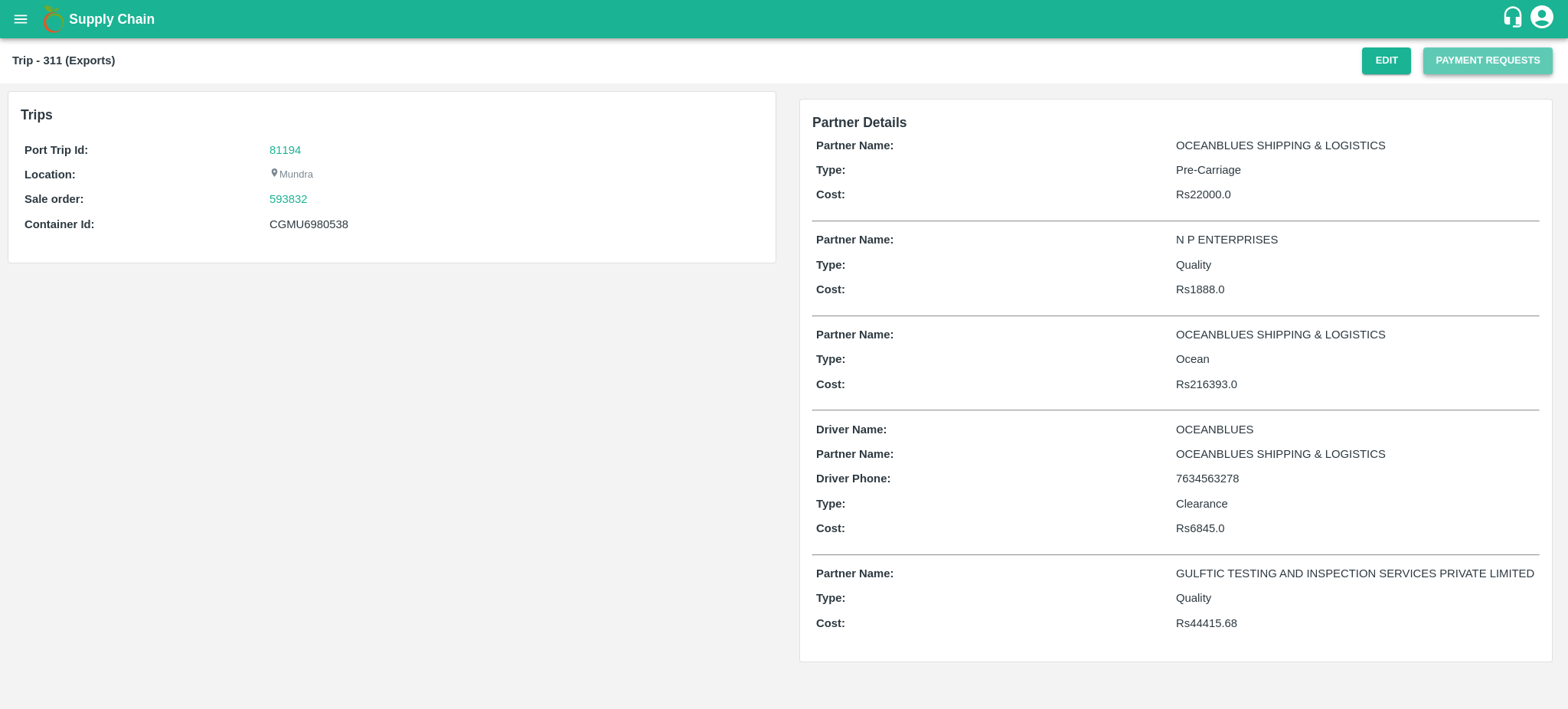
click at [1472, 60] on button "Payment Requests" at bounding box center [1488, 61] width 130 height 27
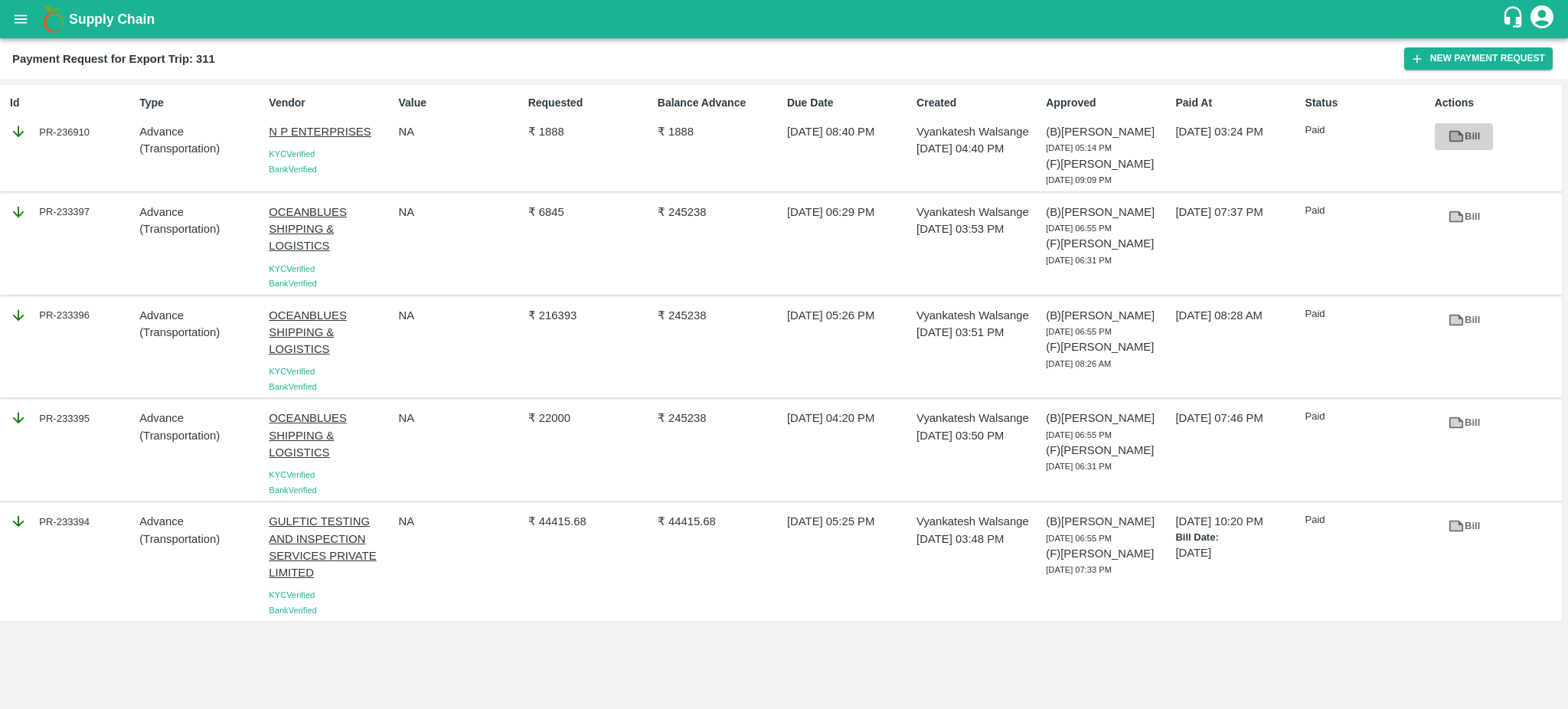
click at [1448, 136] on icon at bounding box center [1457, 136] width 17 height 17
drag, startPoint x: 102, startPoint y: 133, endPoint x: 88, endPoint y: 131, distance: 14.1
click at [88, 131] on div "PR-236910" at bounding box center [70, 132] width 123 height 17
copy div "PR-236910"
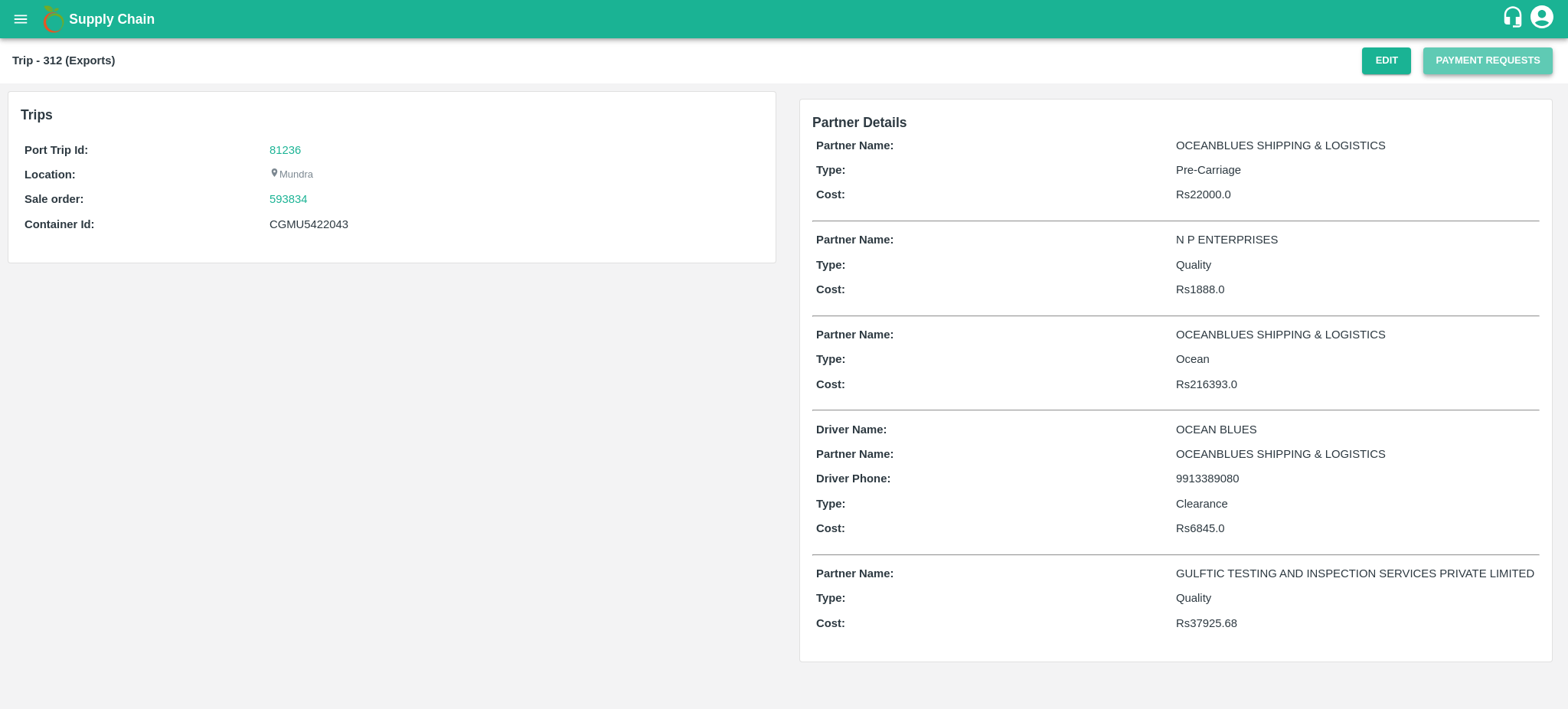
click at [1490, 63] on button "Payment Requests" at bounding box center [1488, 61] width 130 height 27
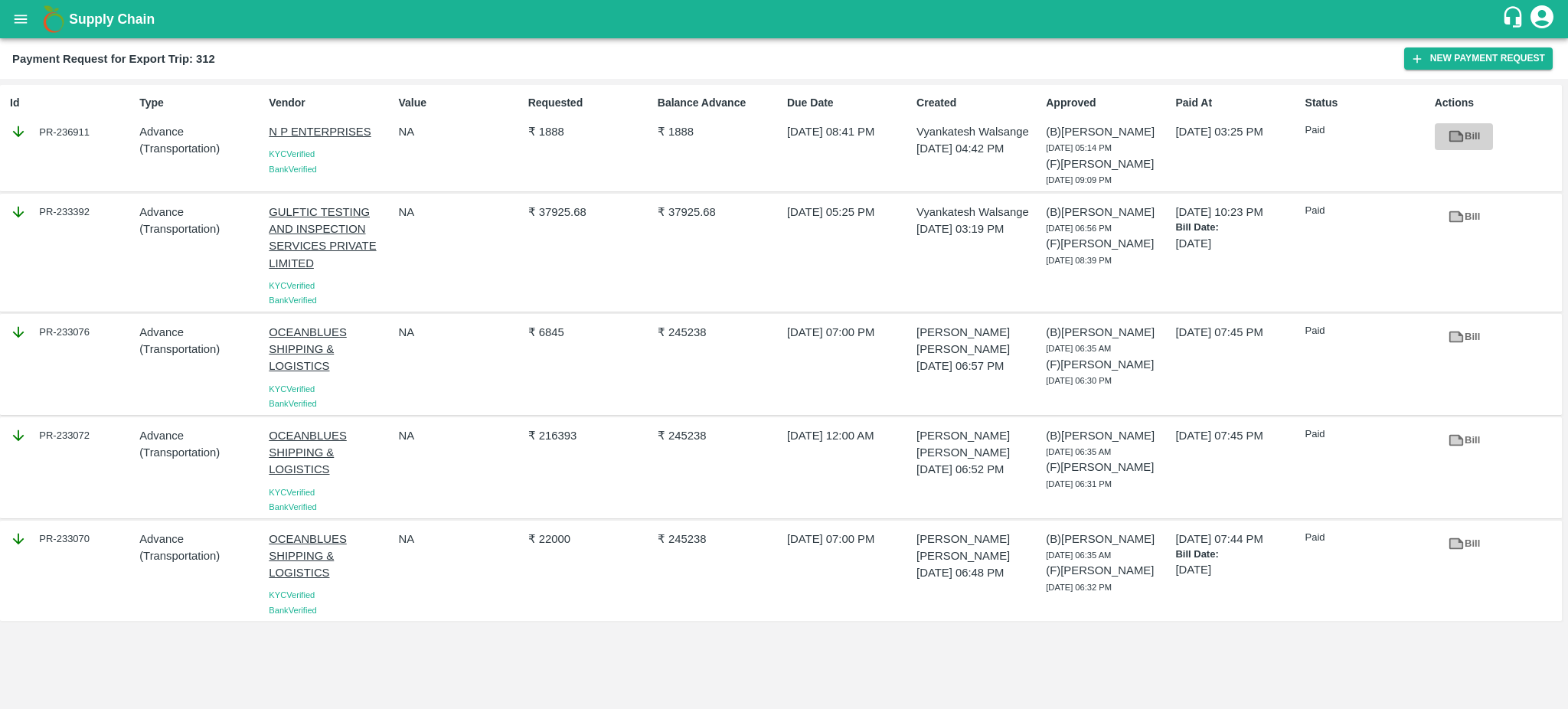
click at [1454, 138] on icon at bounding box center [1456, 136] width 11 height 9
click at [99, 128] on div "PR-236911" at bounding box center [70, 132] width 123 height 17
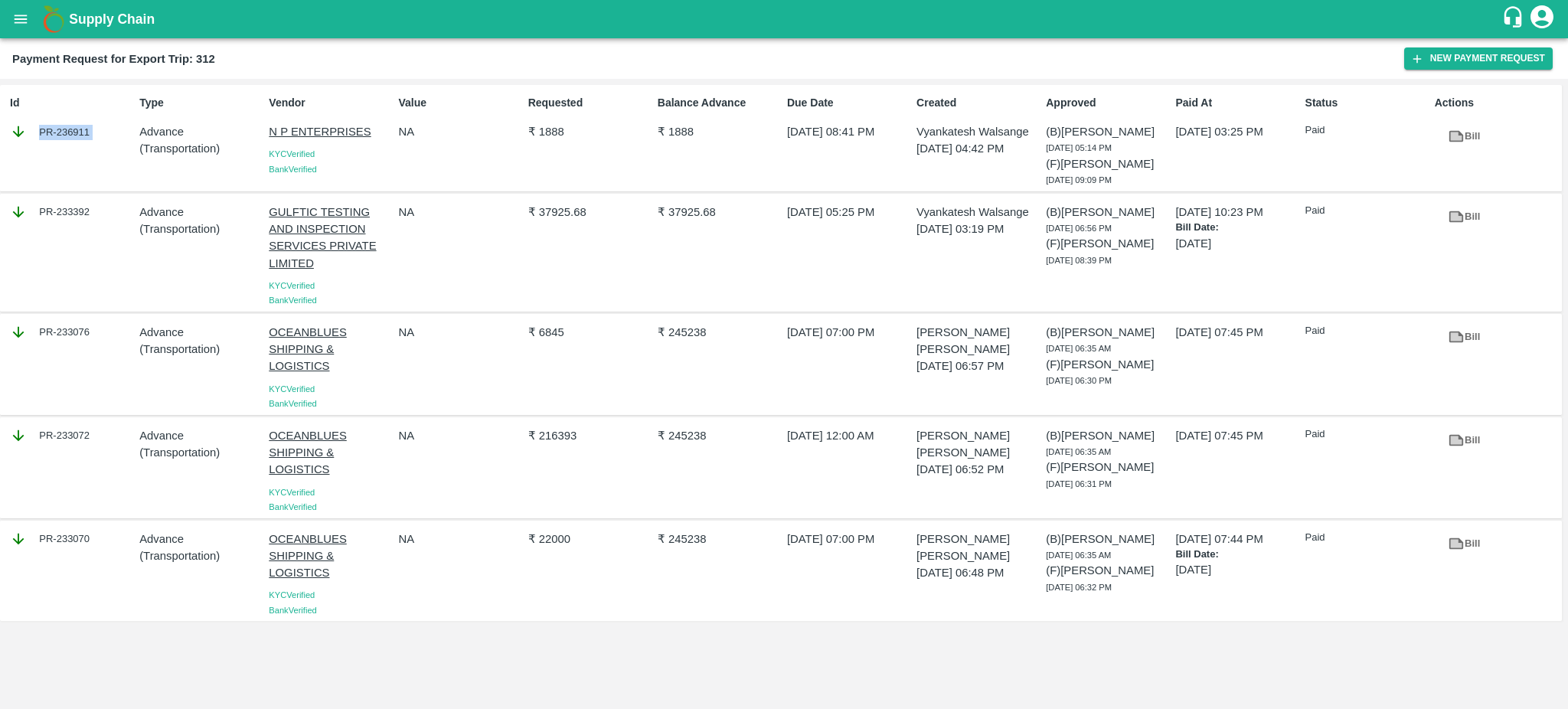
copy div "PR-236911"
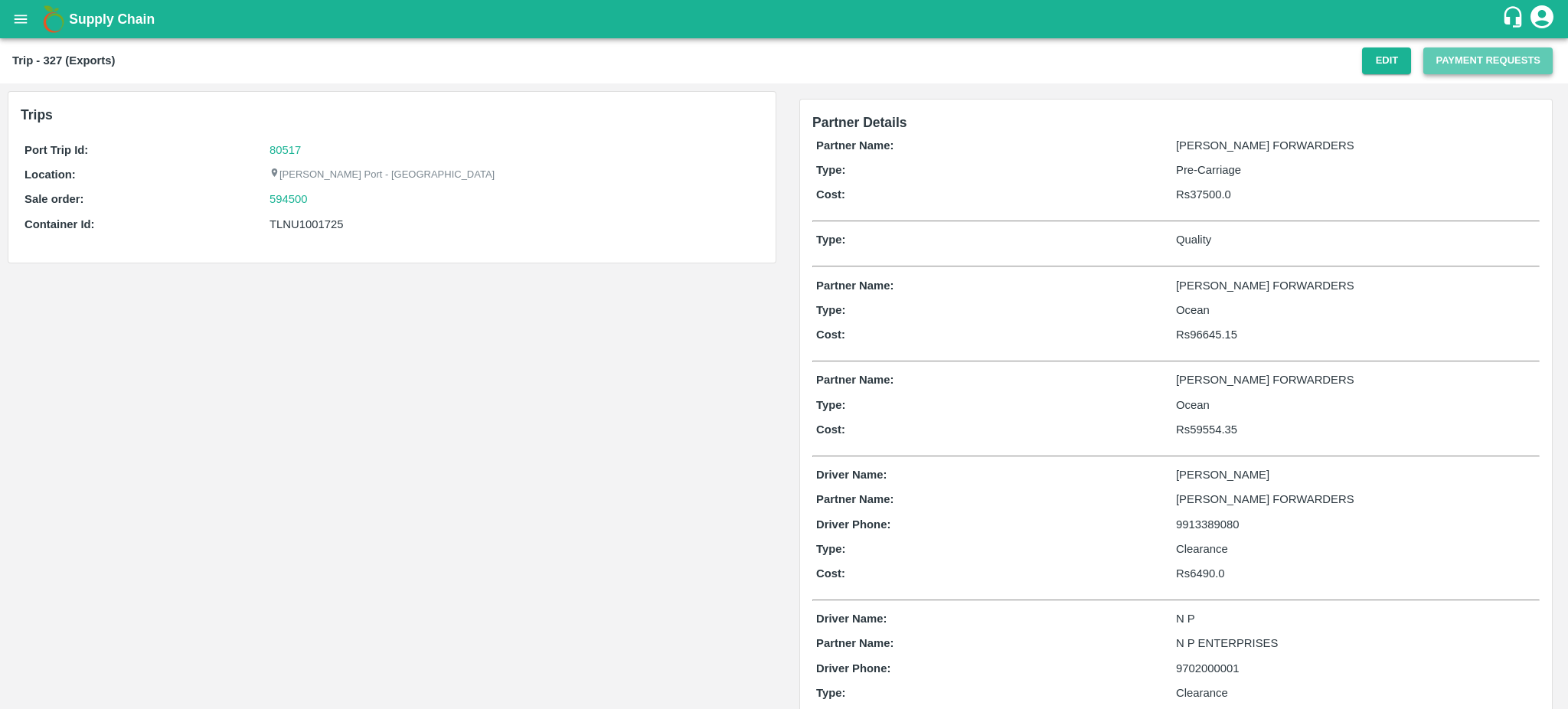
click at [1478, 58] on button "Payment Requests" at bounding box center [1488, 61] width 130 height 27
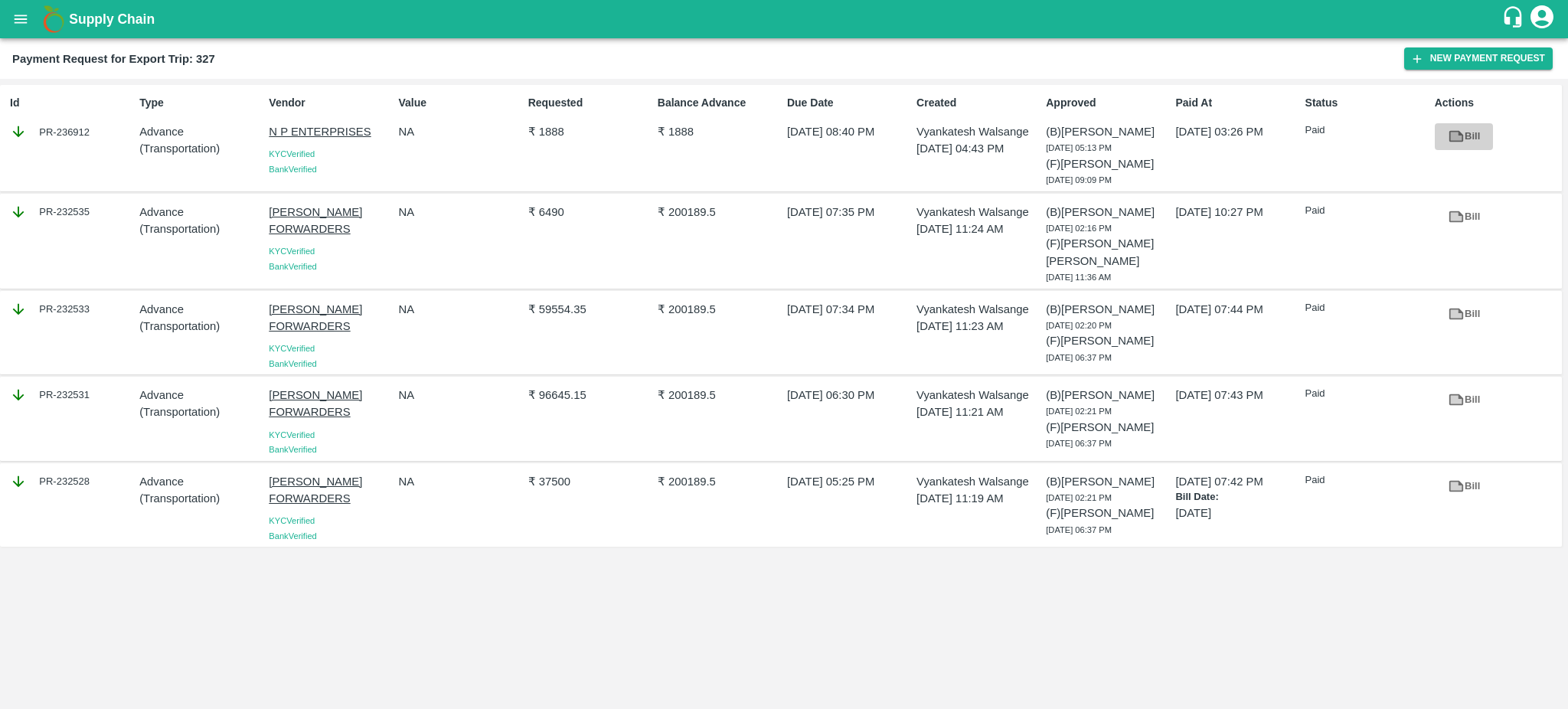
click at [1455, 134] on icon at bounding box center [1456, 136] width 11 height 9
drag, startPoint x: 107, startPoint y: 134, endPoint x: 88, endPoint y: 133, distance: 19.0
click at [88, 133] on div "PR-236912" at bounding box center [70, 132] width 123 height 17
copy div "PR-236912"
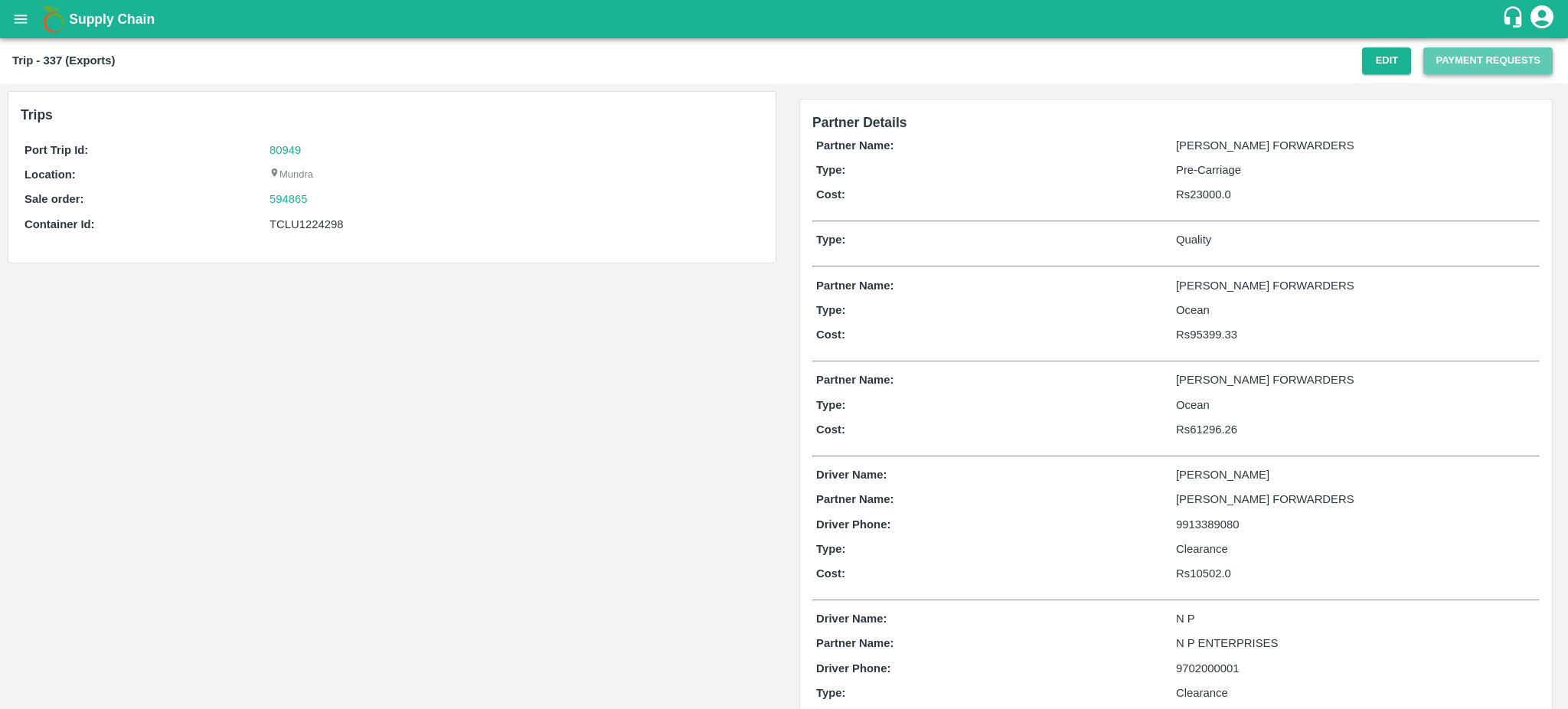
click at [1462, 55] on button "Payment Requests" at bounding box center [1488, 61] width 130 height 27
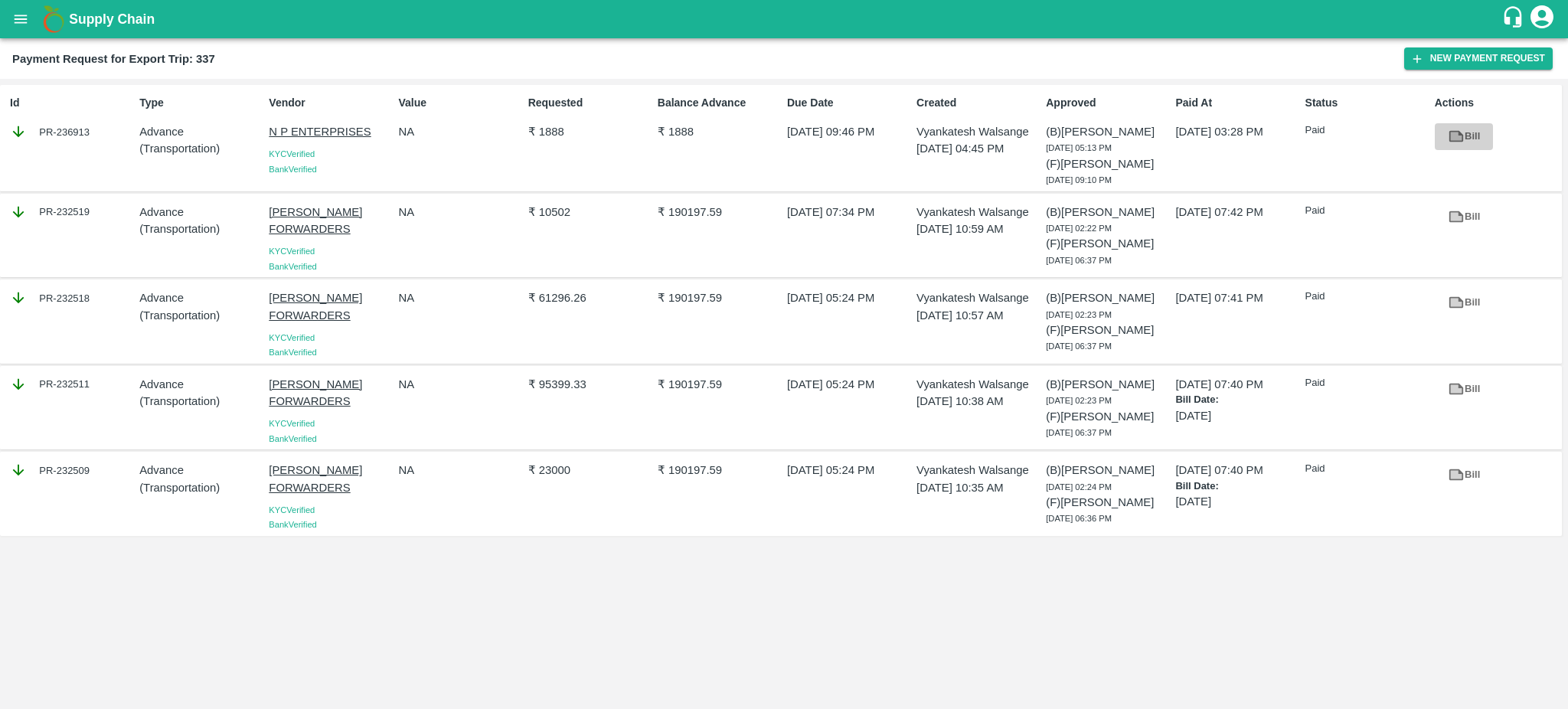
click at [1458, 142] on icon at bounding box center [1457, 136] width 17 height 17
drag, startPoint x: 111, startPoint y: 128, endPoint x: 92, endPoint y: 127, distance: 19.0
click at [92, 127] on div "PR-236913" at bounding box center [70, 132] width 123 height 17
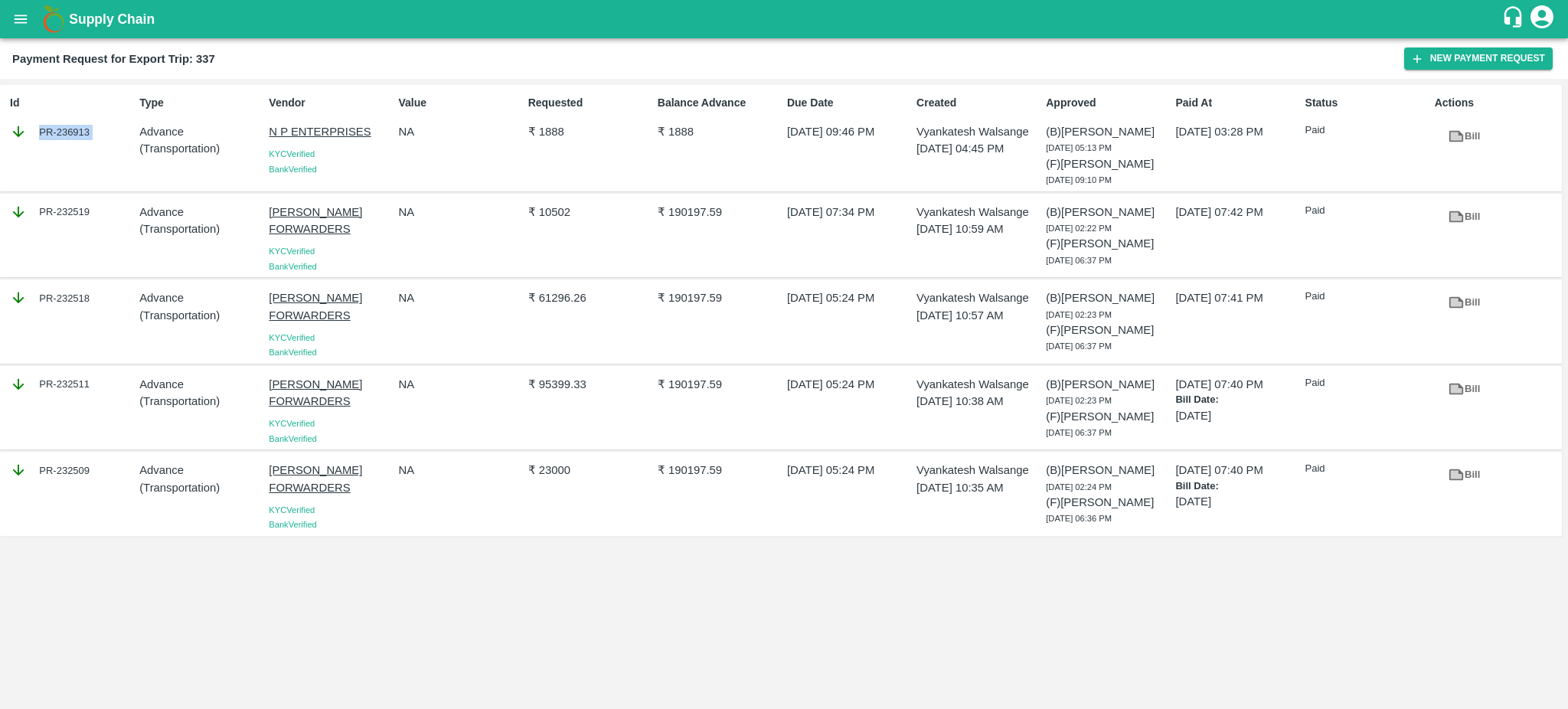
click at [92, 127] on div "PR-236913" at bounding box center [70, 132] width 123 height 17
copy div "PR-236913"
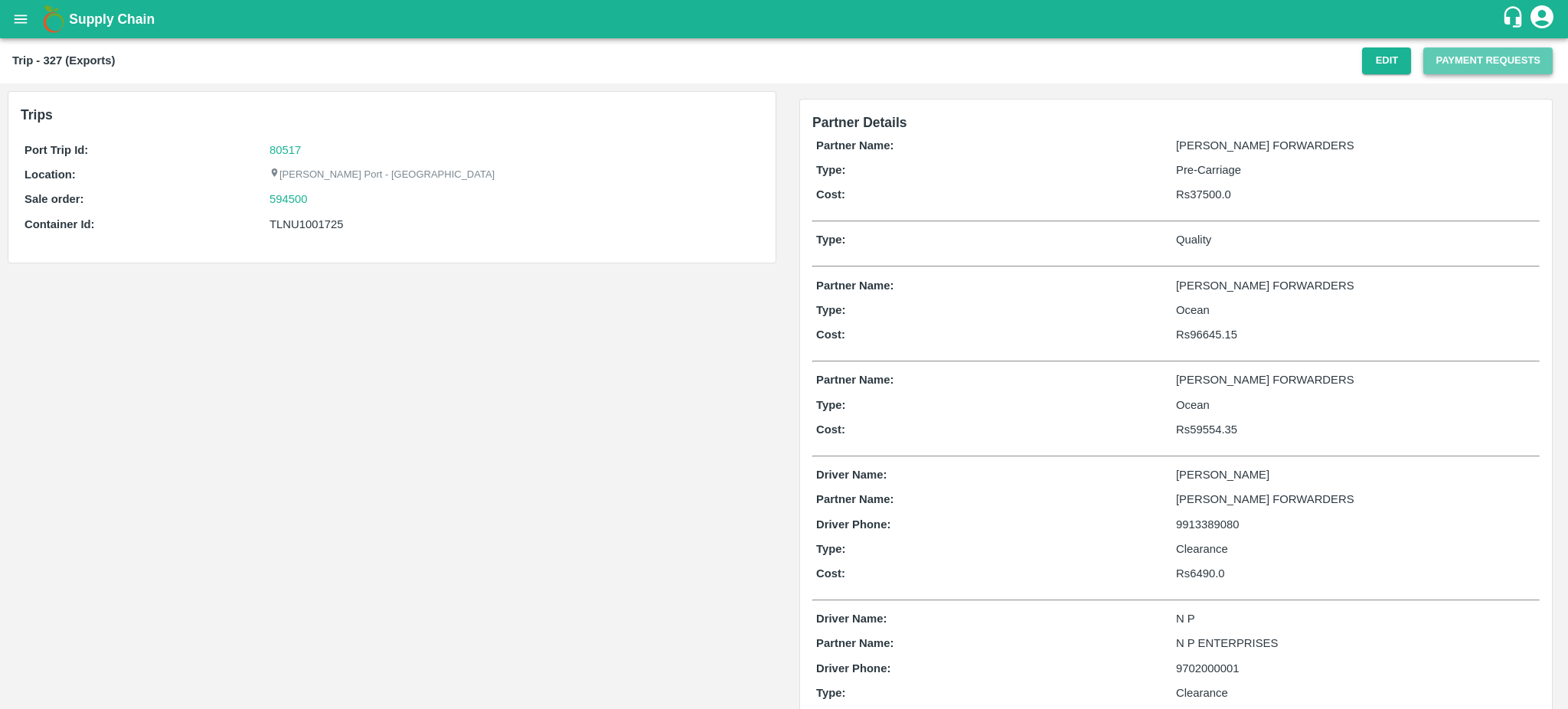
click at [1467, 64] on button "Payment Requests" at bounding box center [1488, 61] width 130 height 27
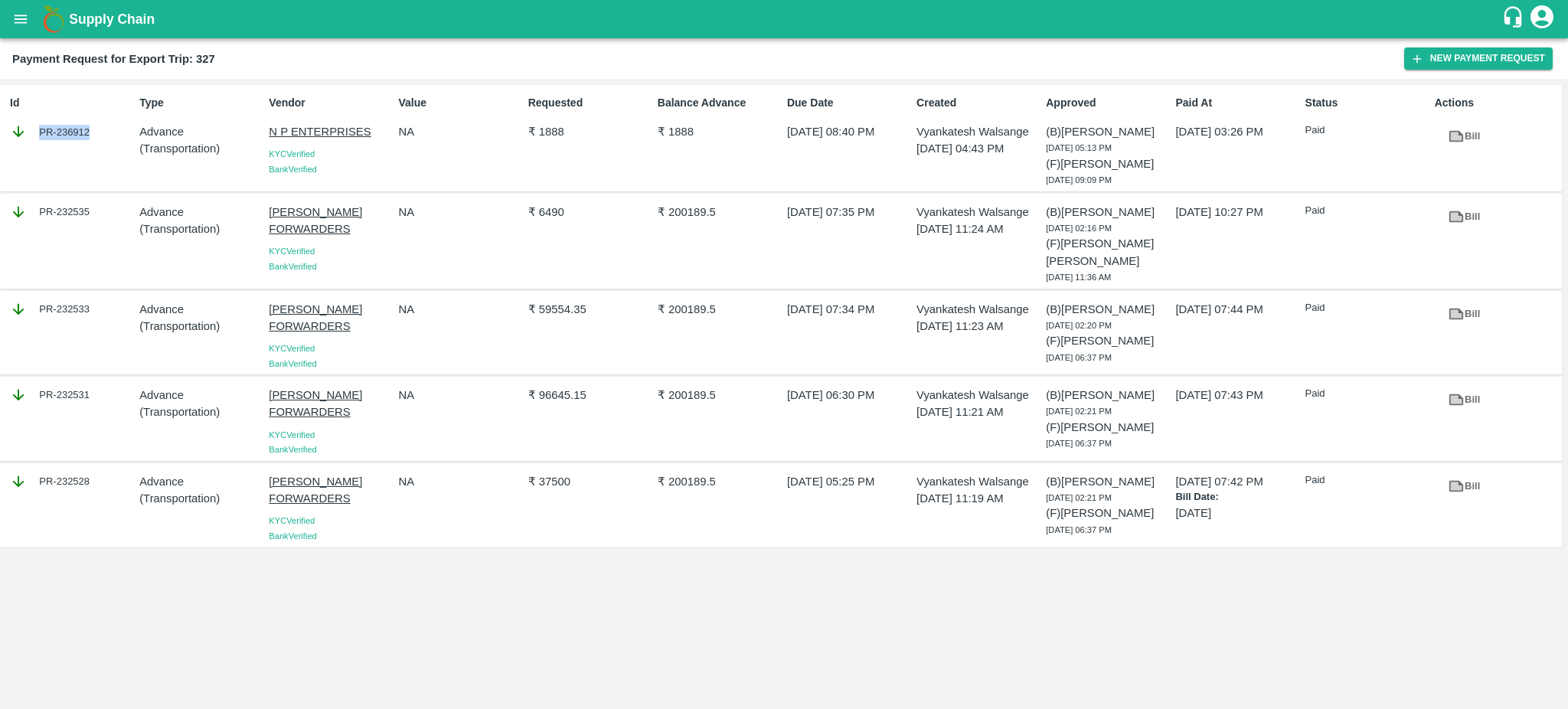
drag, startPoint x: 105, startPoint y: 142, endPoint x: 33, endPoint y: 132, distance: 72.7
click at [33, 132] on div "Id PR-236912" at bounding box center [69, 138] width 130 height 99
copy div "PR-236912"
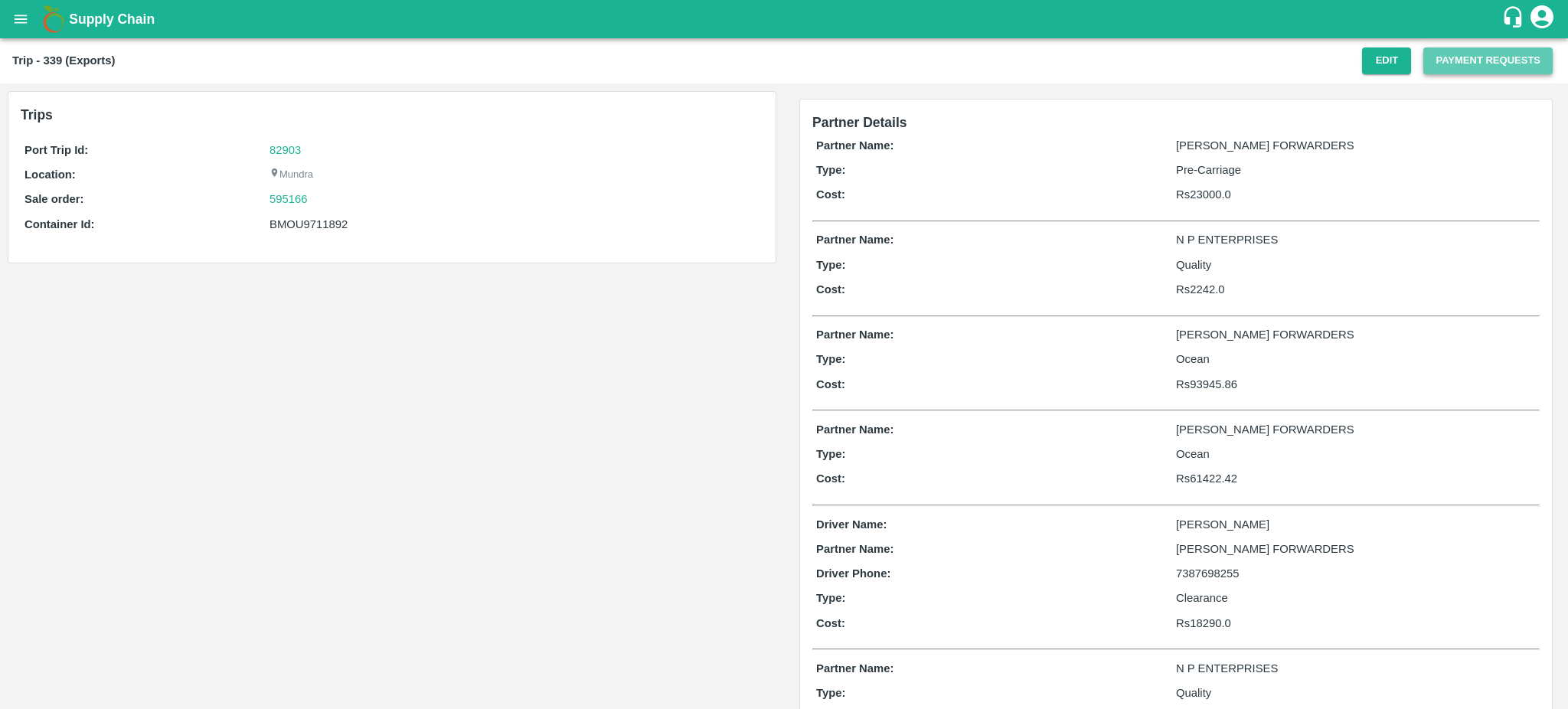
click at [1491, 65] on button "Payment Requests" at bounding box center [1488, 61] width 130 height 27
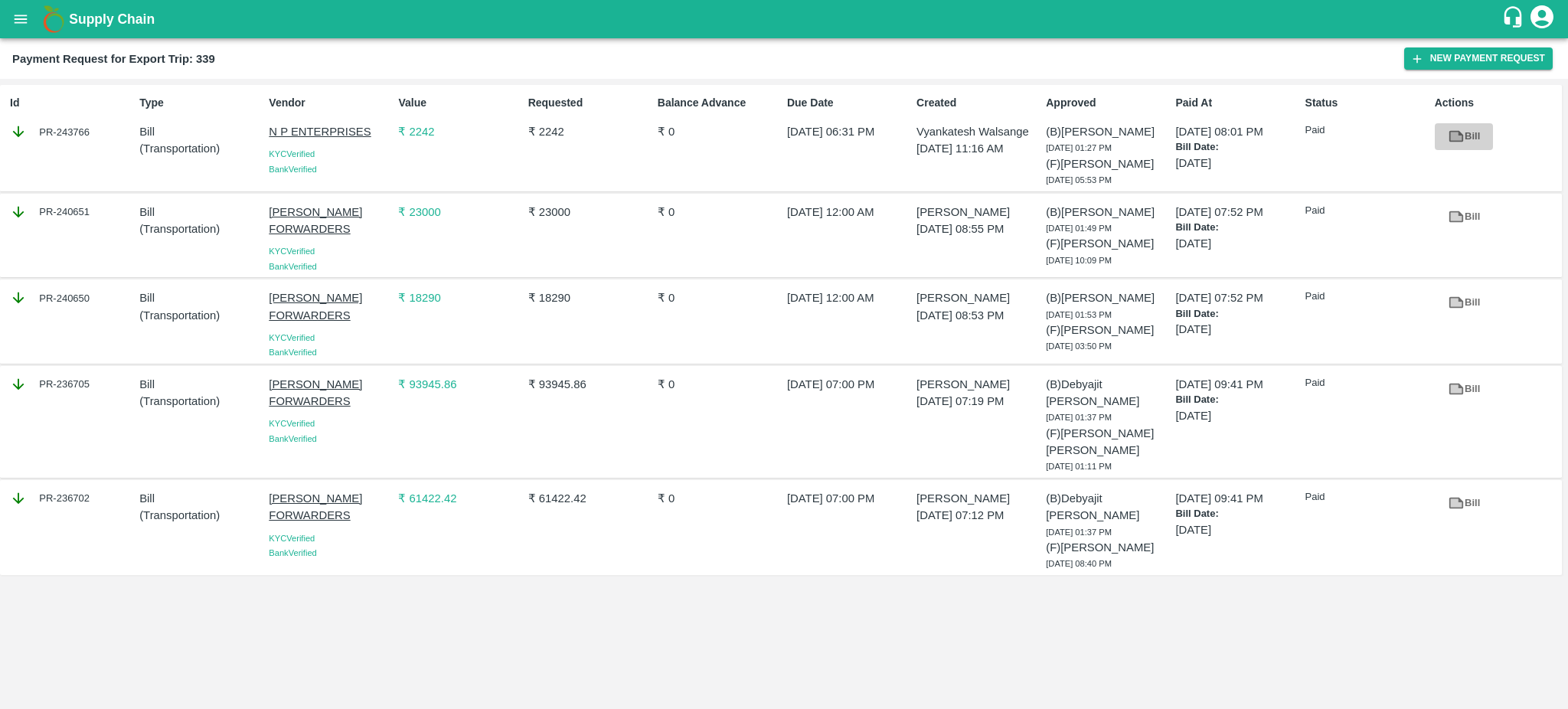
click at [1457, 142] on icon at bounding box center [1456, 136] width 14 height 11
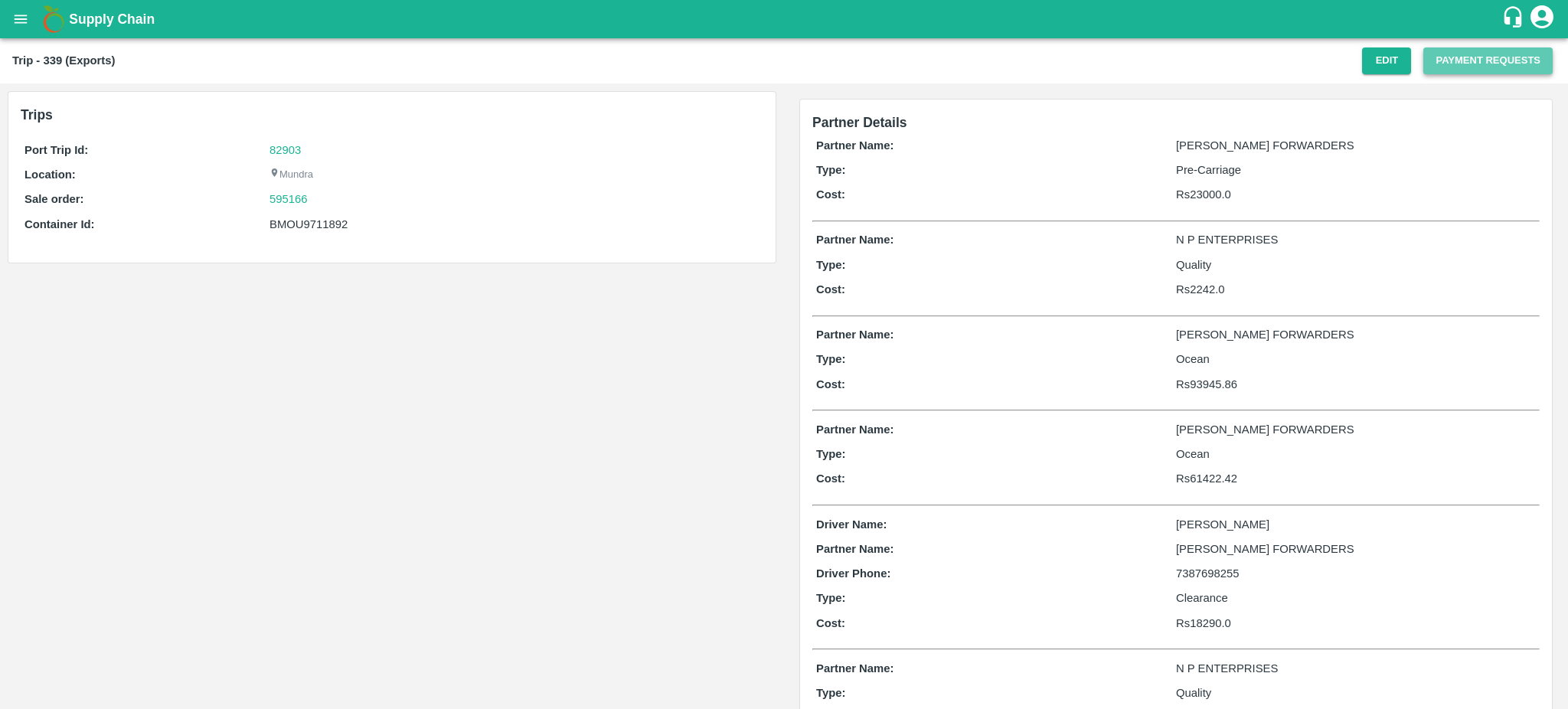
click at [1475, 60] on button "Payment Requests" at bounding box center [1488, 61] width 130 height 27
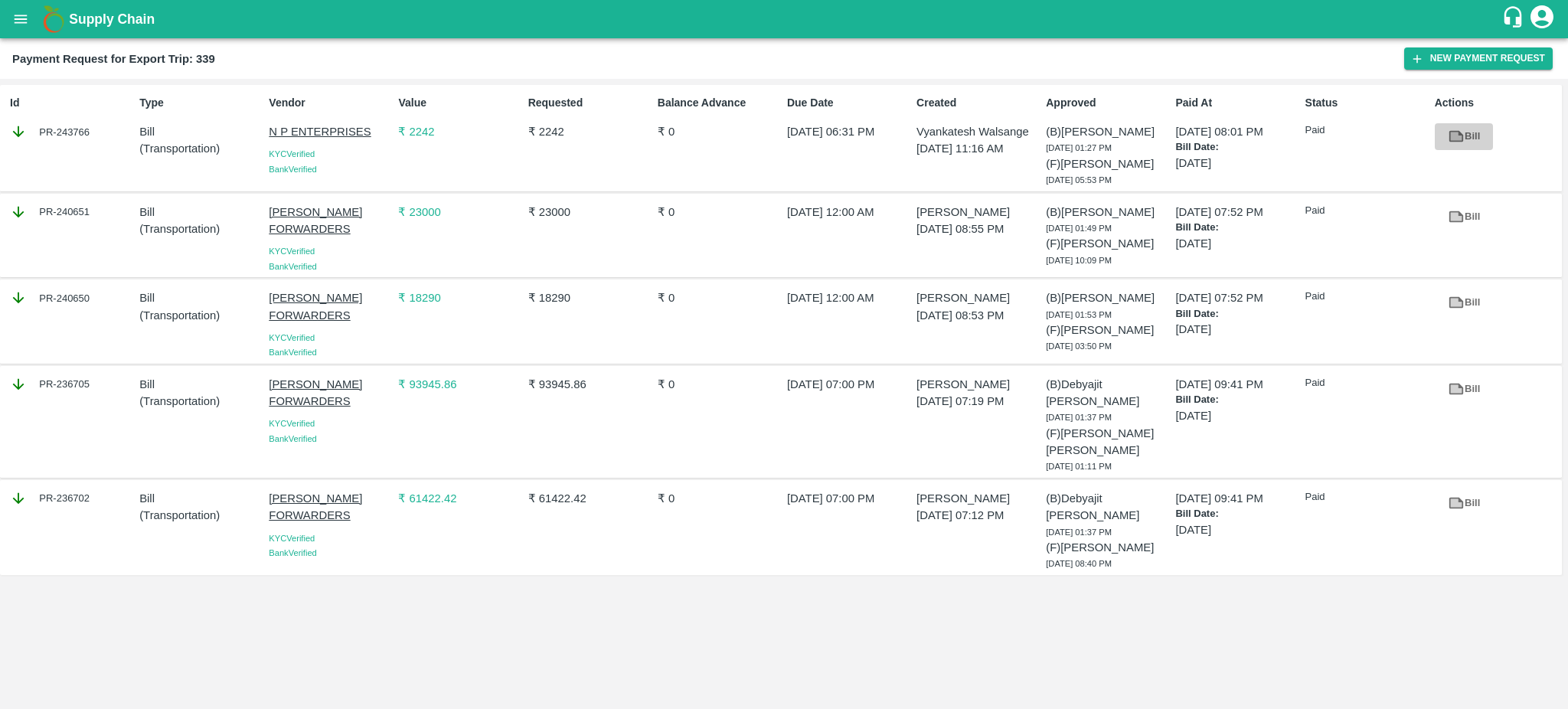
click at [1452, 134] on icon at bounding box center [1456, 136] width 11 height 9
drag, startPoint x: 111, startPoint y: 139, endPoint x: 91, endPoint y: 131, distance: 21.5
click at [91, 131] on div "PR-243766" at bounding box center [70, 132] width 123 height 17
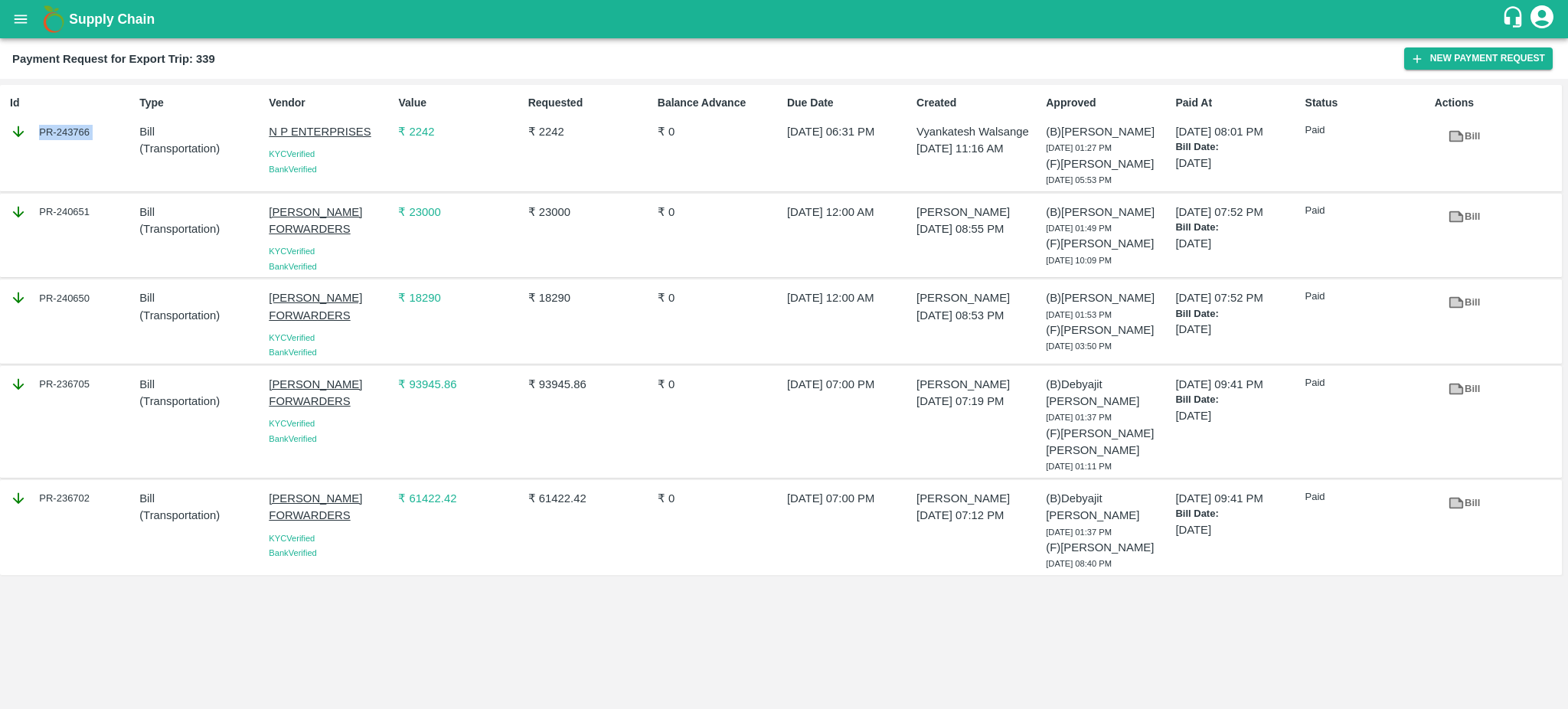
click at [91, 131] on div "PR-243766" at bounding box center [70, 132] width 123 height 17
copy div "PR-243766"
